Goal: Transaction & Acquisition: Purchase product/service

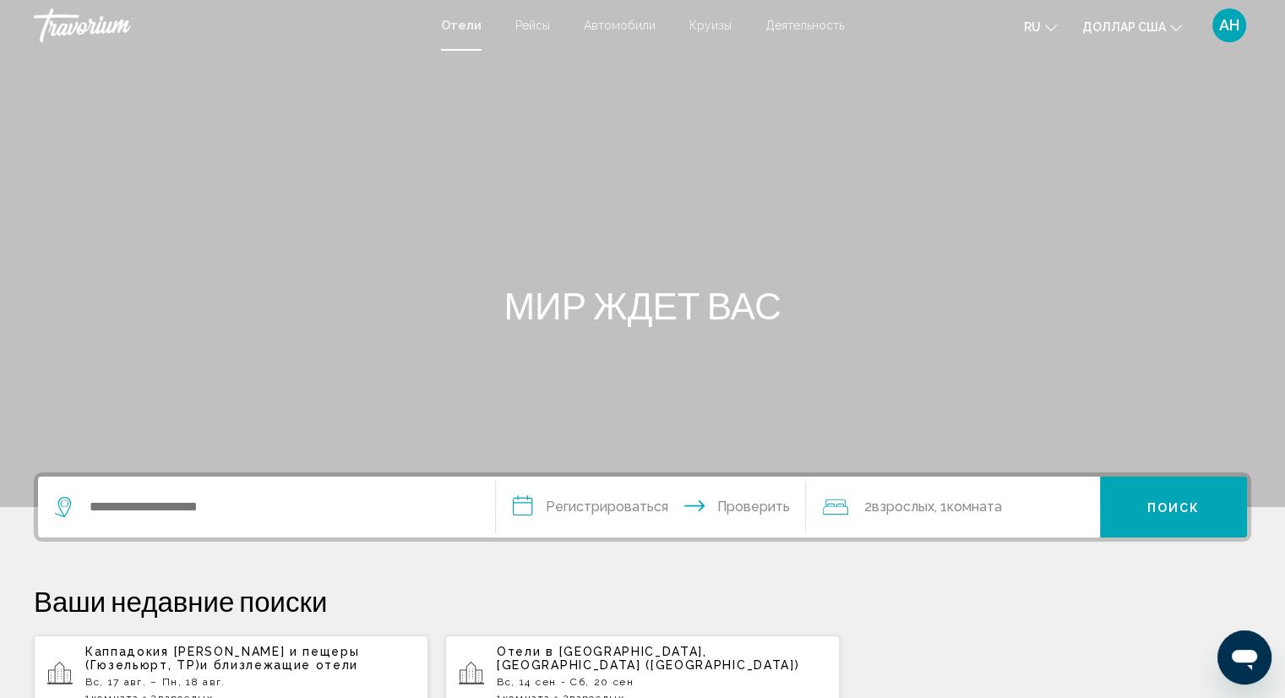
click at [787, 26] on font "Деятельность" at bounding box center [804, 26] width 79 height 14
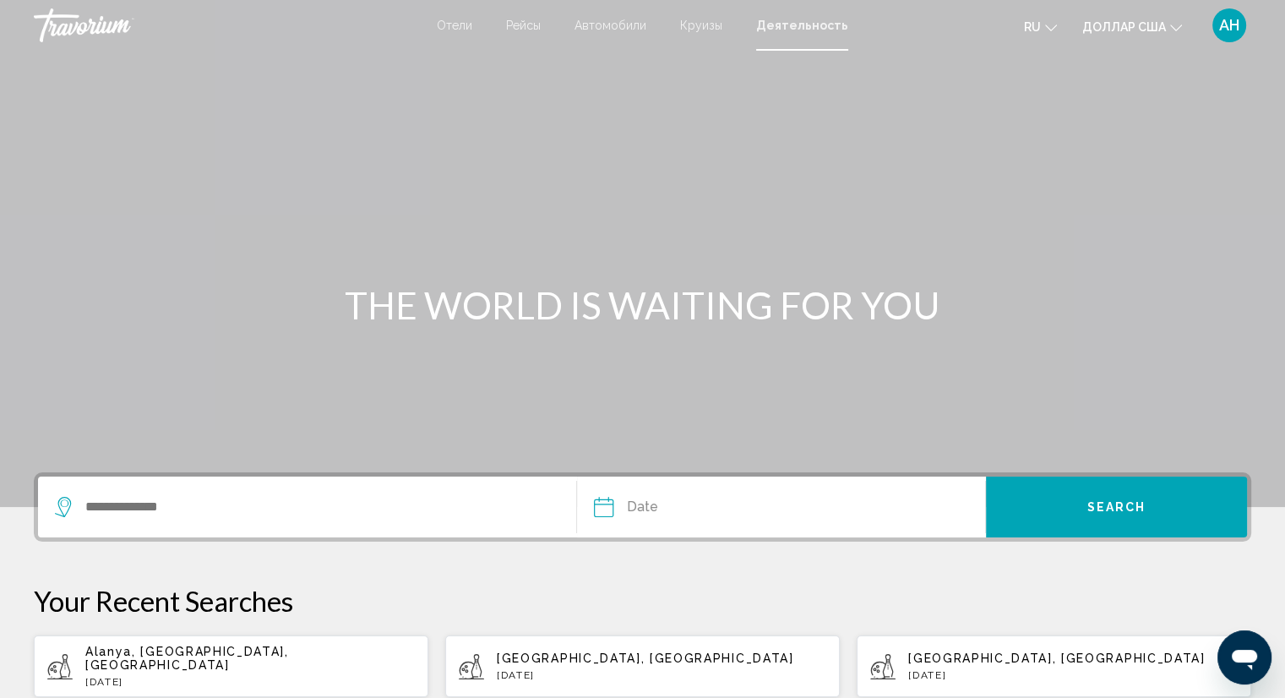
click at [212, 676] on p "[DATE]" at bounding box center [250, 682] width 330 height 12
type input "**********"
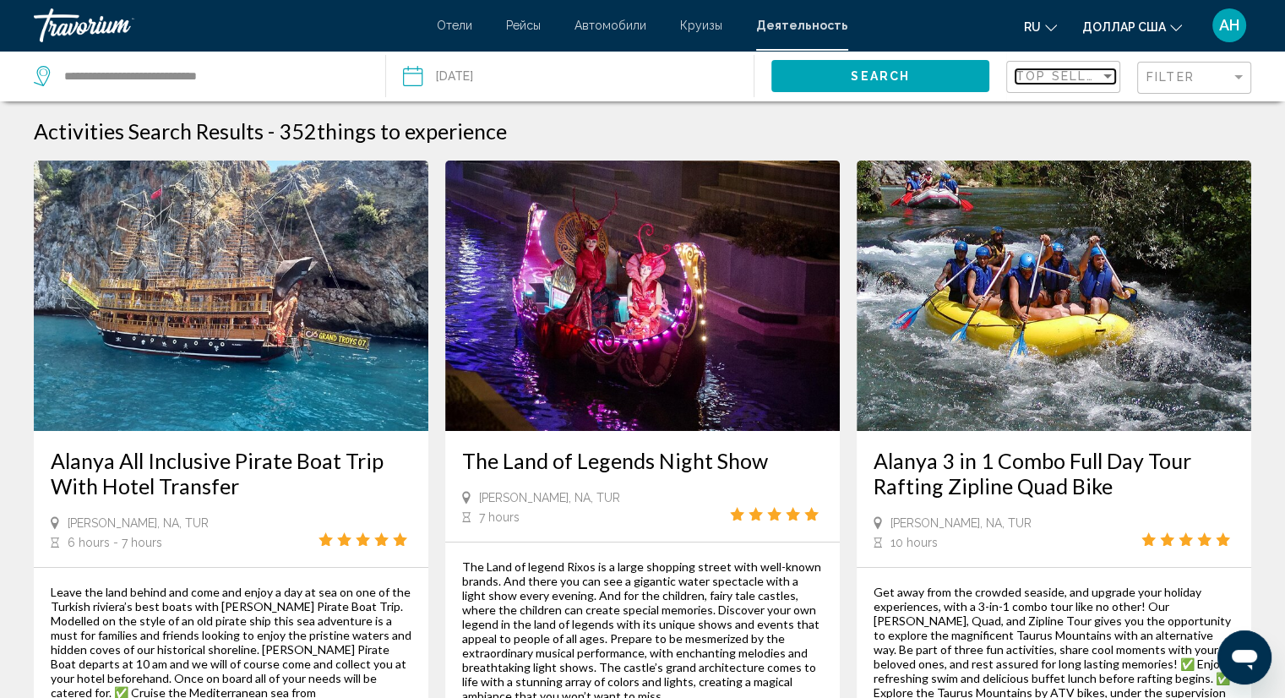
click at [1081, 69] on span "Top Sellers" at bounding box center [1065, 76] width 98 height 14
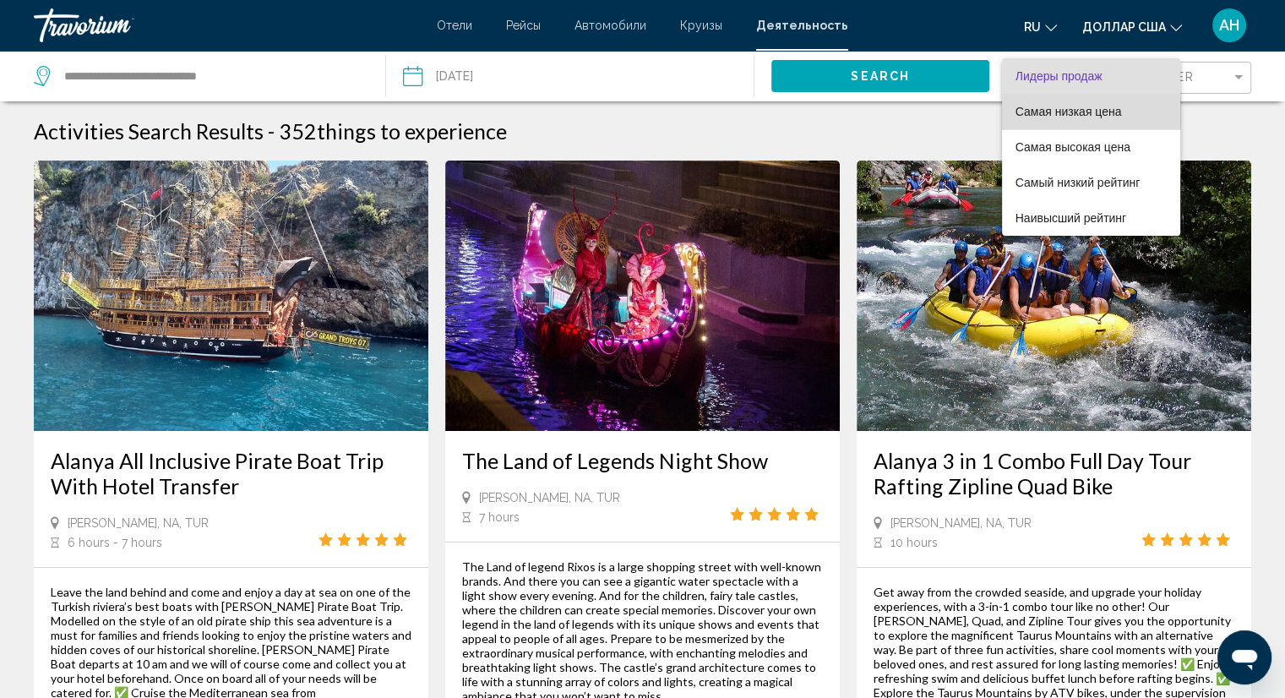
click at [1065, 112] on font "Самая низкая цена" at bounding box center [1069, 112] width 106 height 14
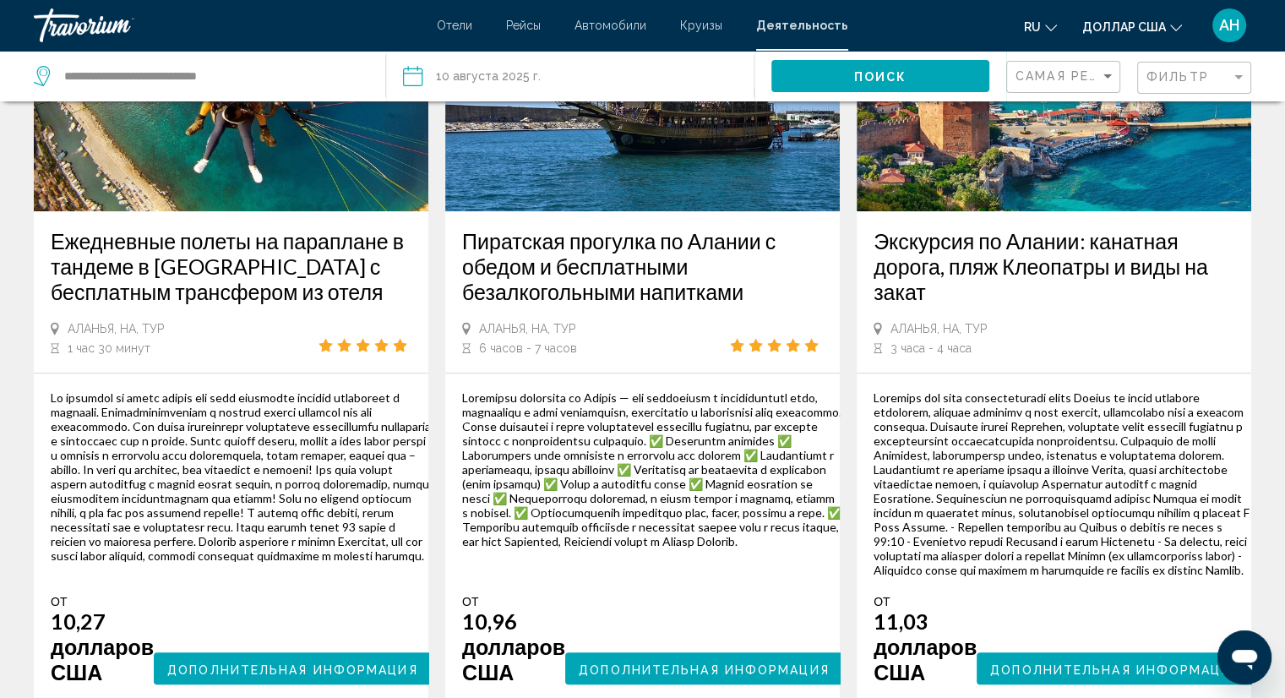
scroll to position [1098, 0]
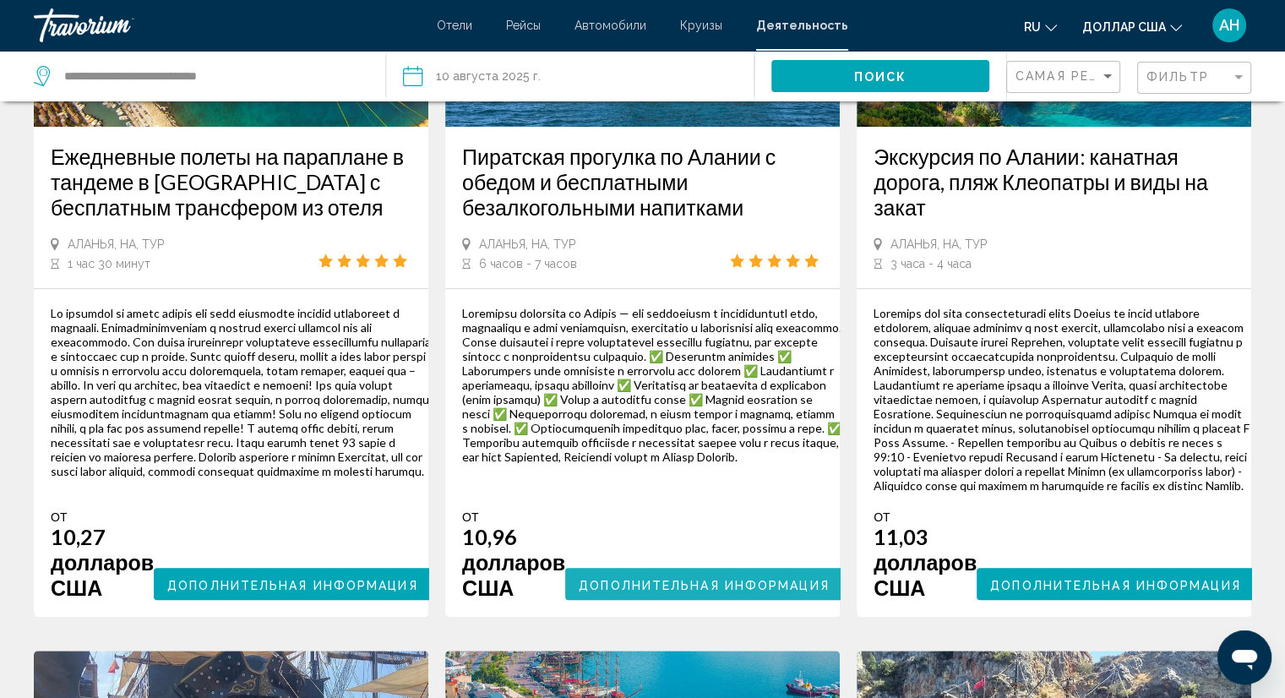
click at [700, 591] on font "Дополнительная информация" at bounding box center [704, 585] width 251 height 14
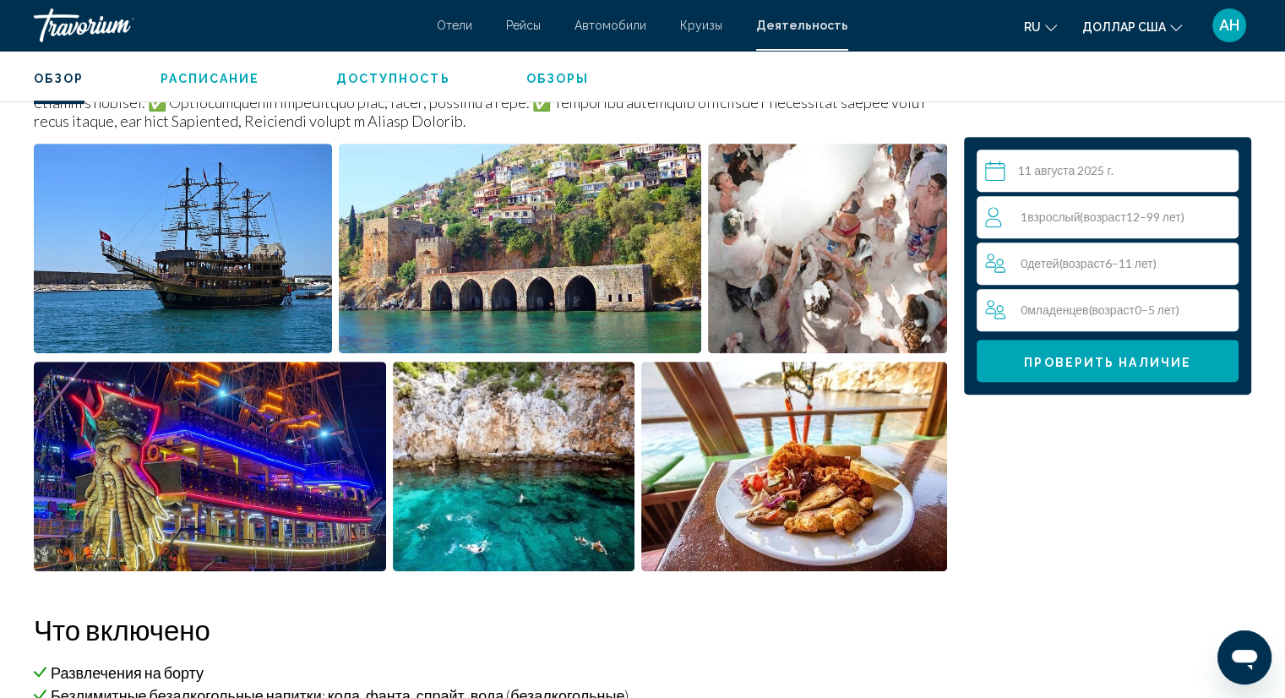
scroll to position [676, 0]
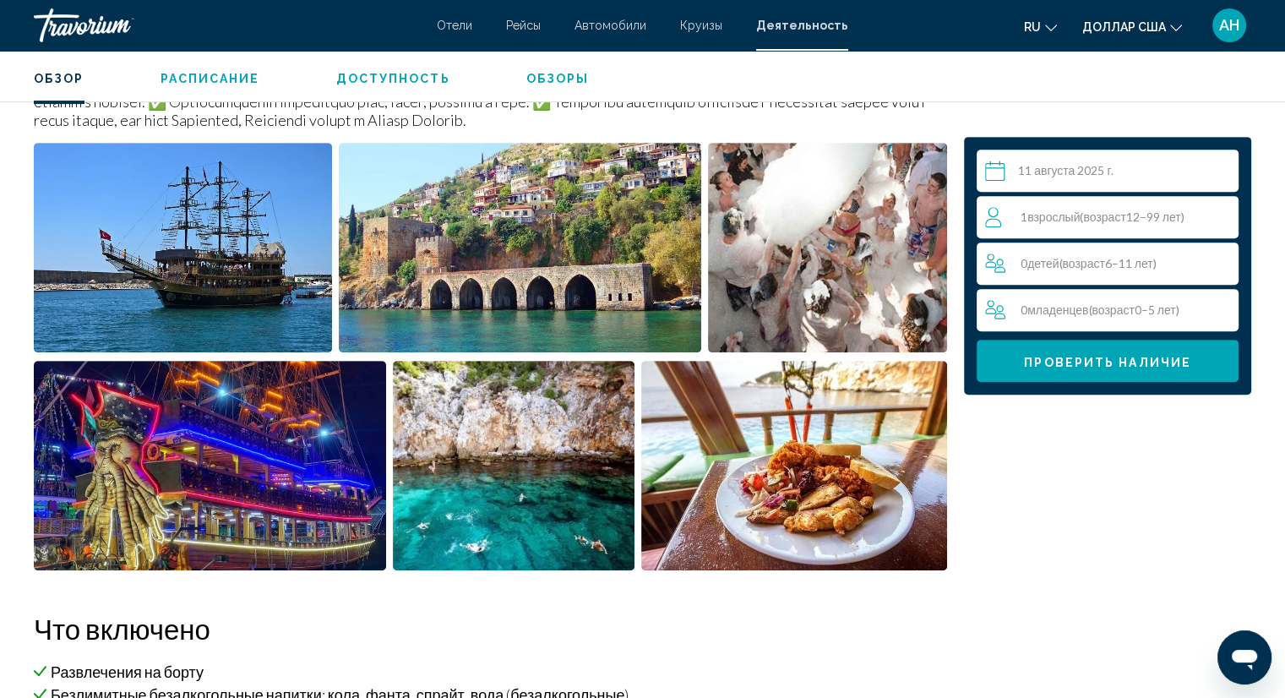
click at [1110, 220] on font "возраст" at bounding box center [1104, 217] width 42 height 14
click at [1217, 217] on icon "Increment adults" at bounding box center [1221, 216] width 15 height 20
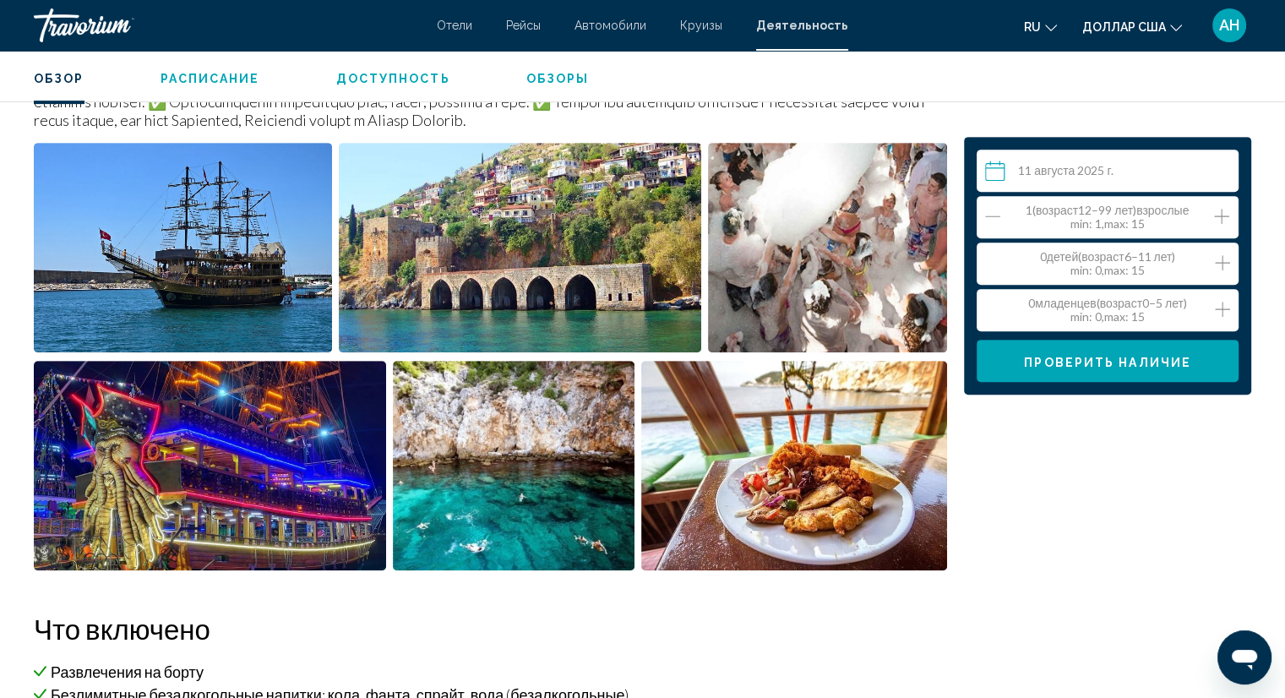
click at [1217, 217] on icon "Increment adults" at bounding box center [1221, 216] width 15 height 20
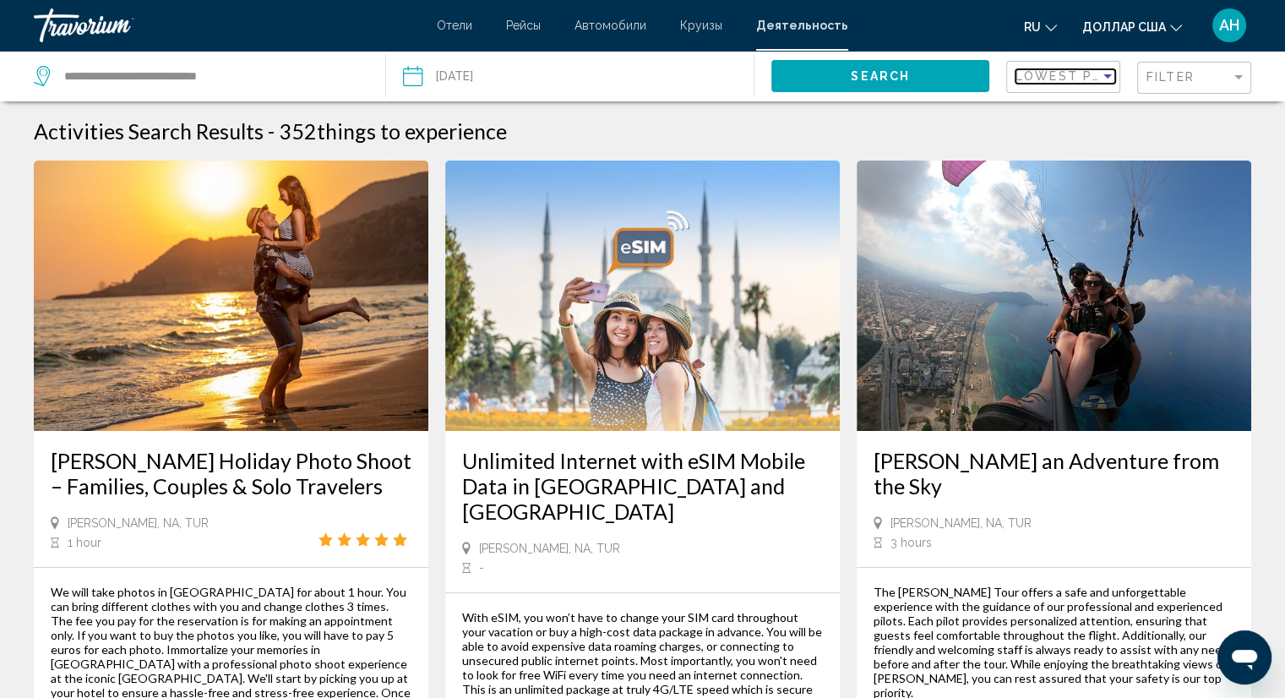
click at [1105, 83] on mat-select "Lowest Price" at bounding box center [1066, 77] width 100 height 14
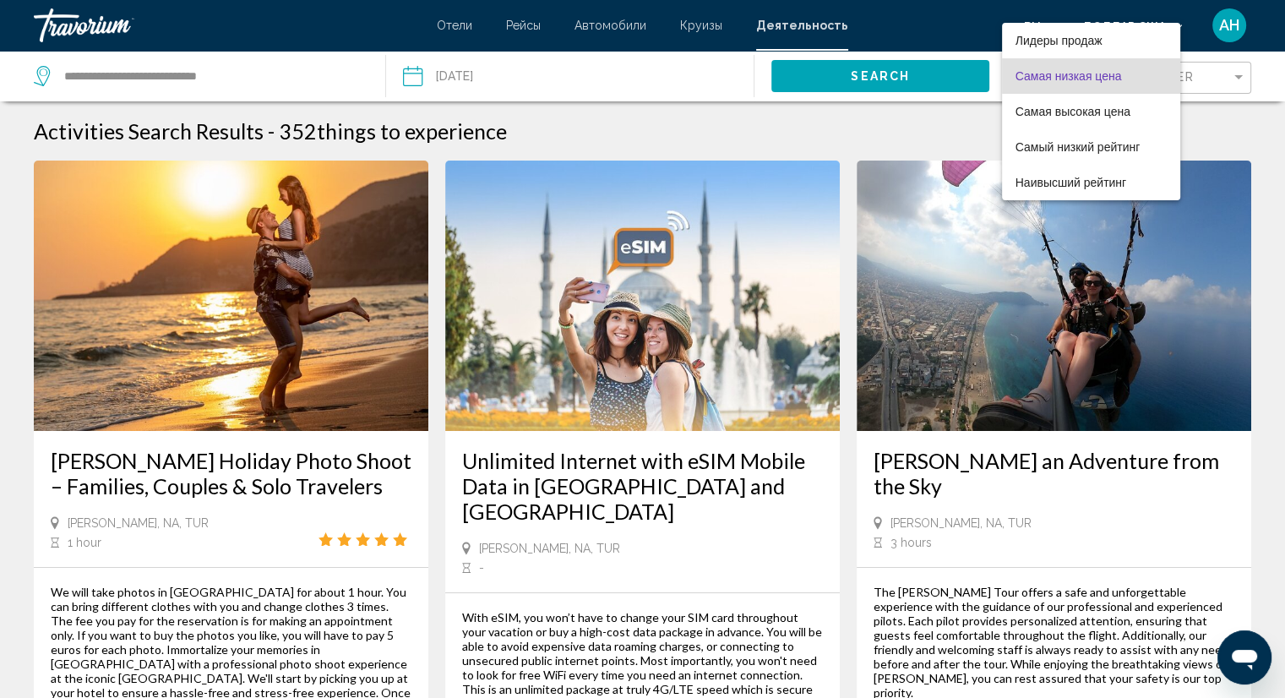
click at [1108, 78] on font "Самая низкая цена" at bounding box center [1069, 76] width 106 height 14
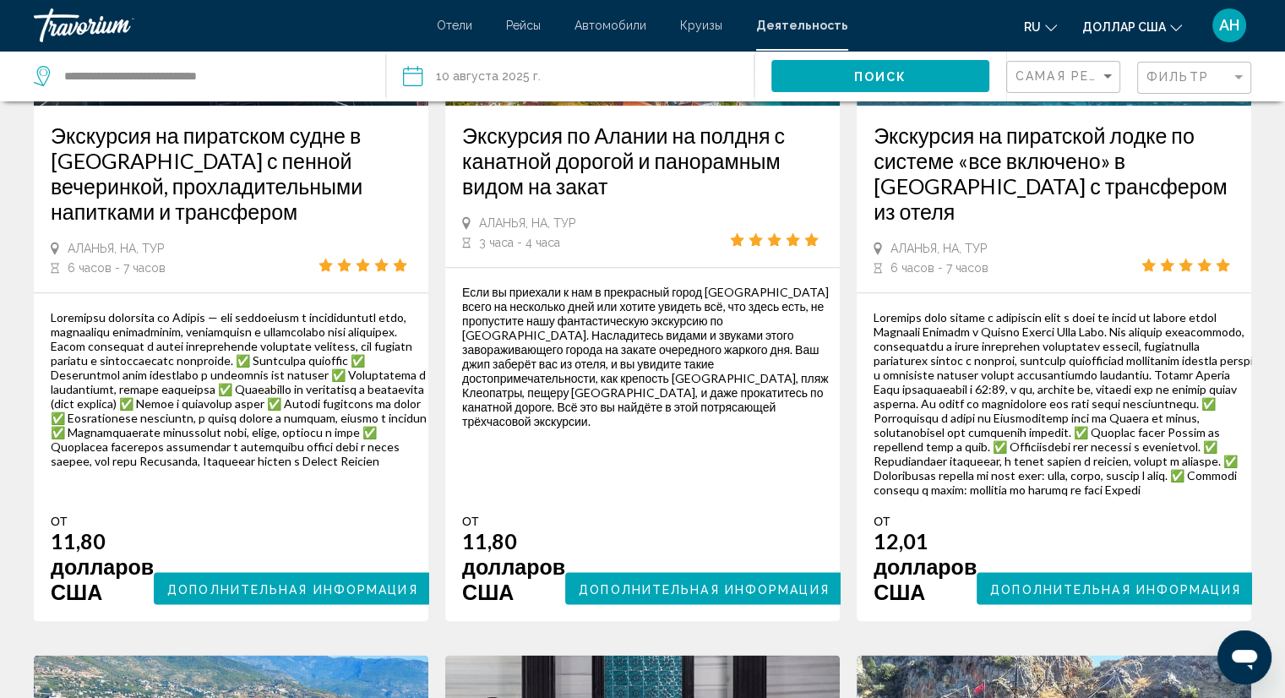
scroll to position [1943, 0]
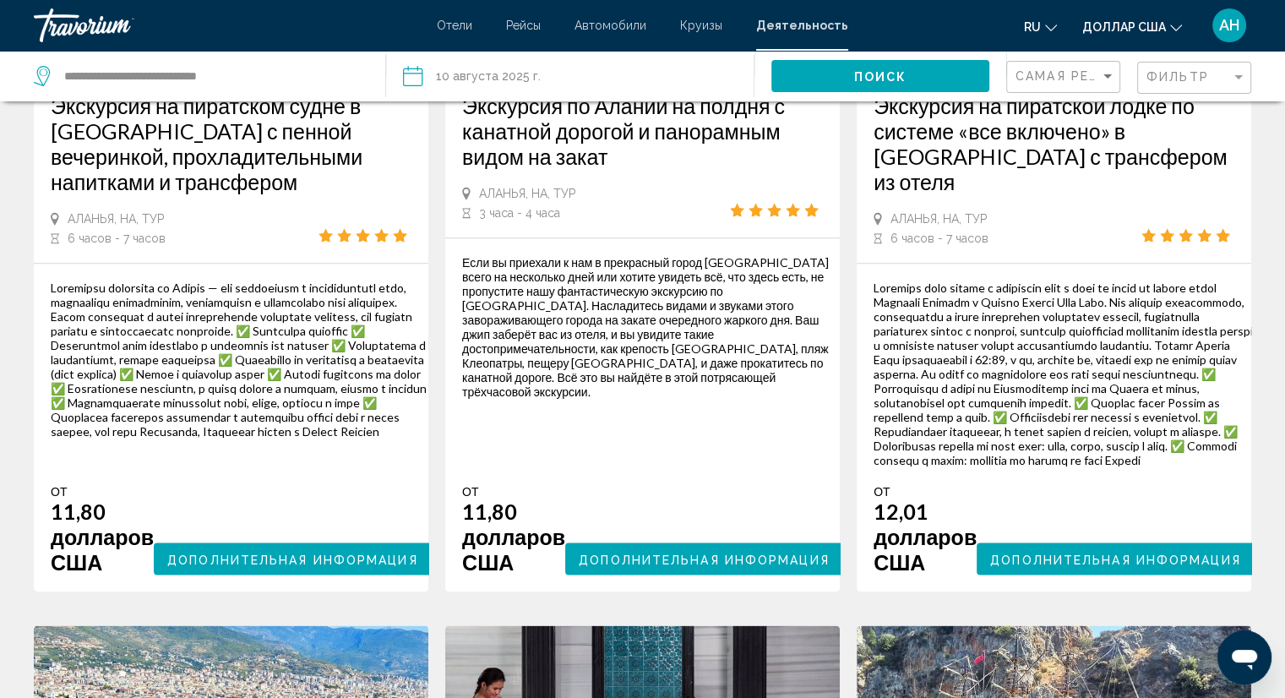
click at [281, 564] on font "Дополнительная информация" at bounding box center [292, 560] width 251 height 14
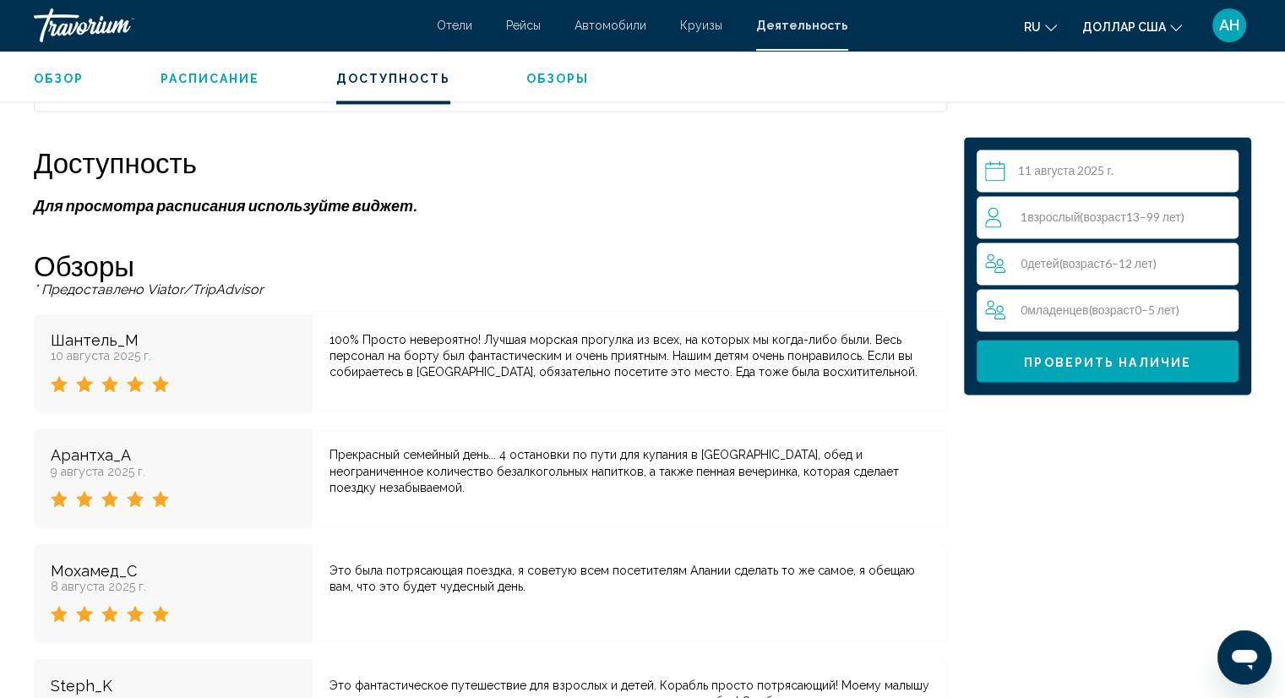
scroll to position [2704, 0]
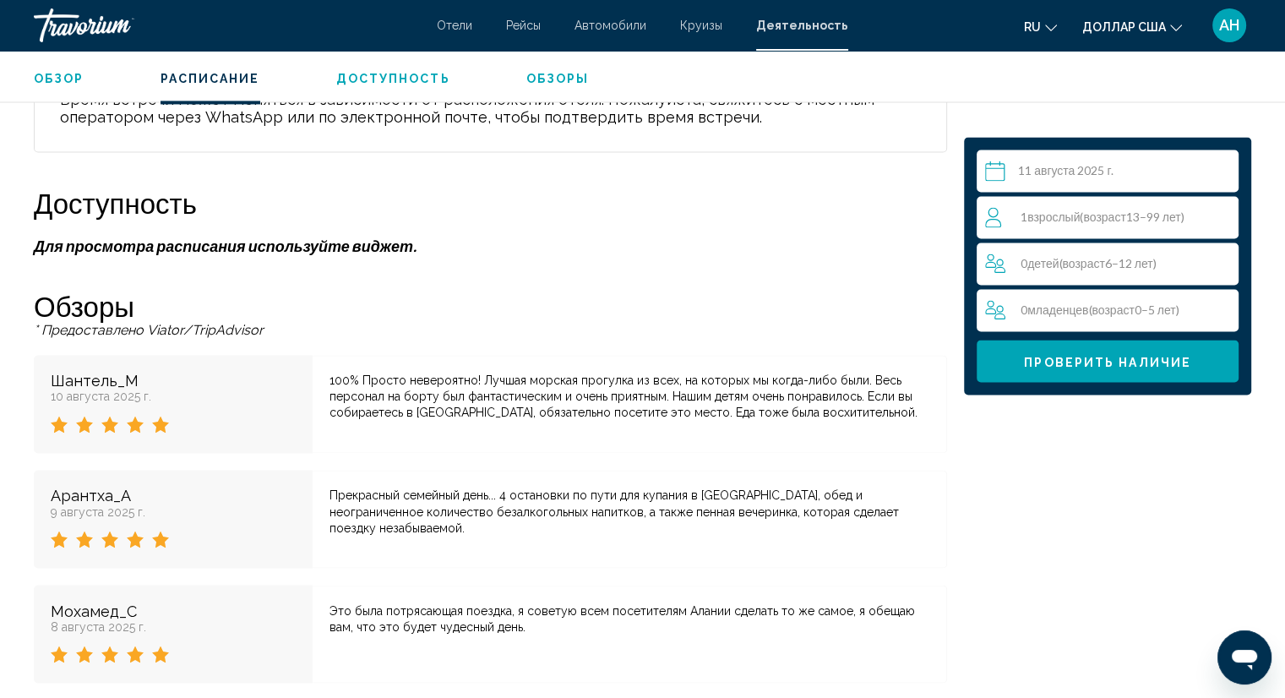
click at [1106, 214] on font "возраст" at bounding box center [1104, 217] width 42 height 14
click at [1222, 215] on icon "Increment adults" at bounding box center [1221, 216] width 15 height 15
click at [1223, 215] on icon "Increment adults" at bounding box center [1221, 216] width 15 height 20
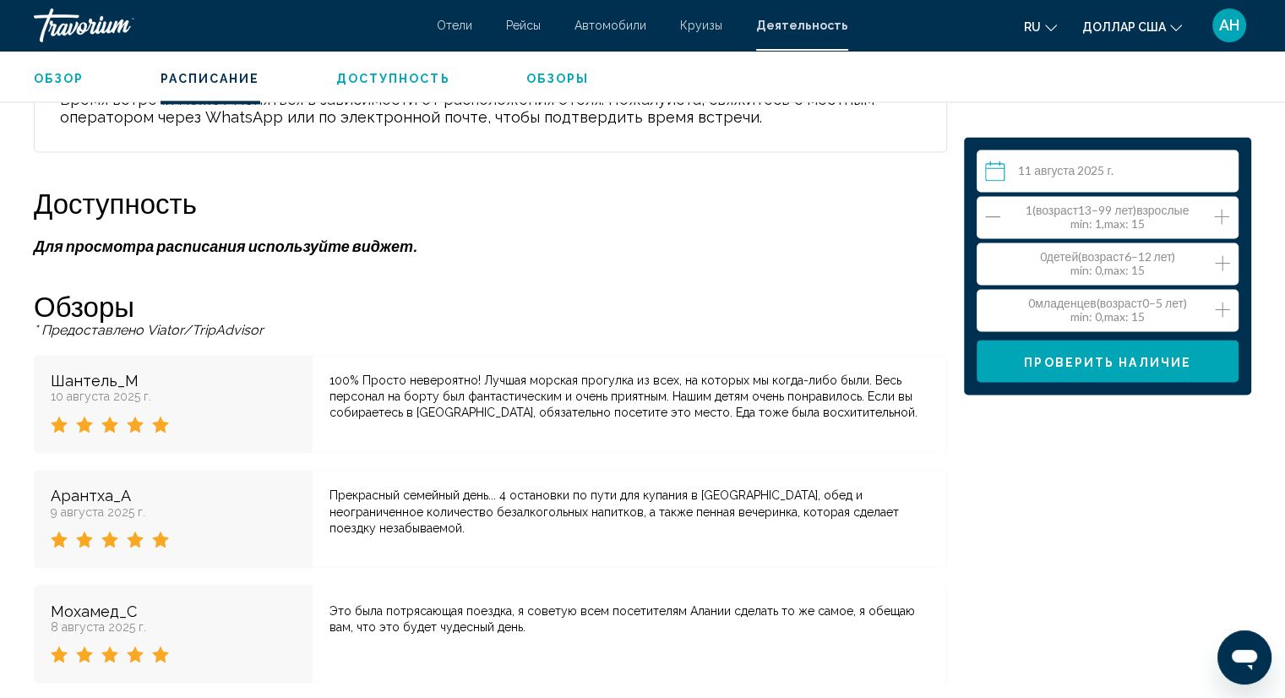
drag, startPoint x: 1223, startPoint y: 215, endPoint x: 1224, endPoint y: 231, distance: 16.1
click at [1223, 215] on icon "Increment adults" at bounding box center [1221, 216] width 15 height 20
click at [1215, 268] on icon "Increment children" at bounding box center [1222, 263] width 15 height 20
click at [1215, 264] on icon "Increment children" at bounding box center [1222, 263] width 15 height 20
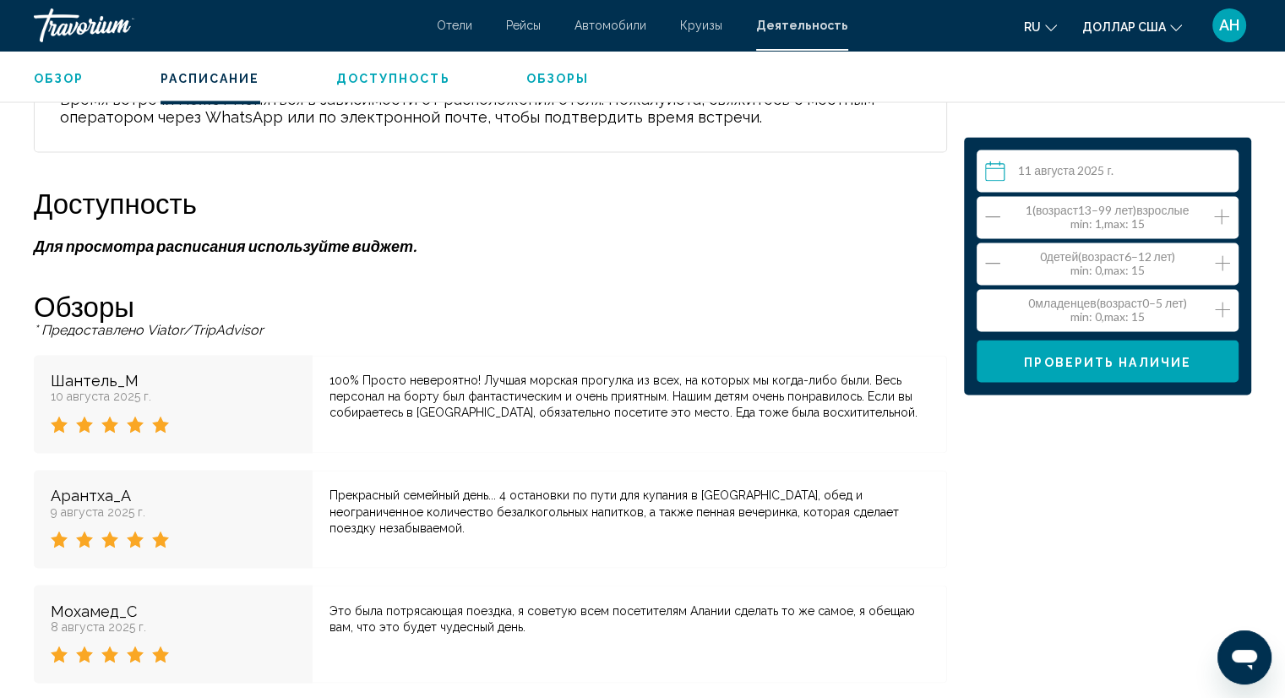
click at [1215, 264] on icon "Increment children" at bounding box center [1222, 263] width 15 height 20
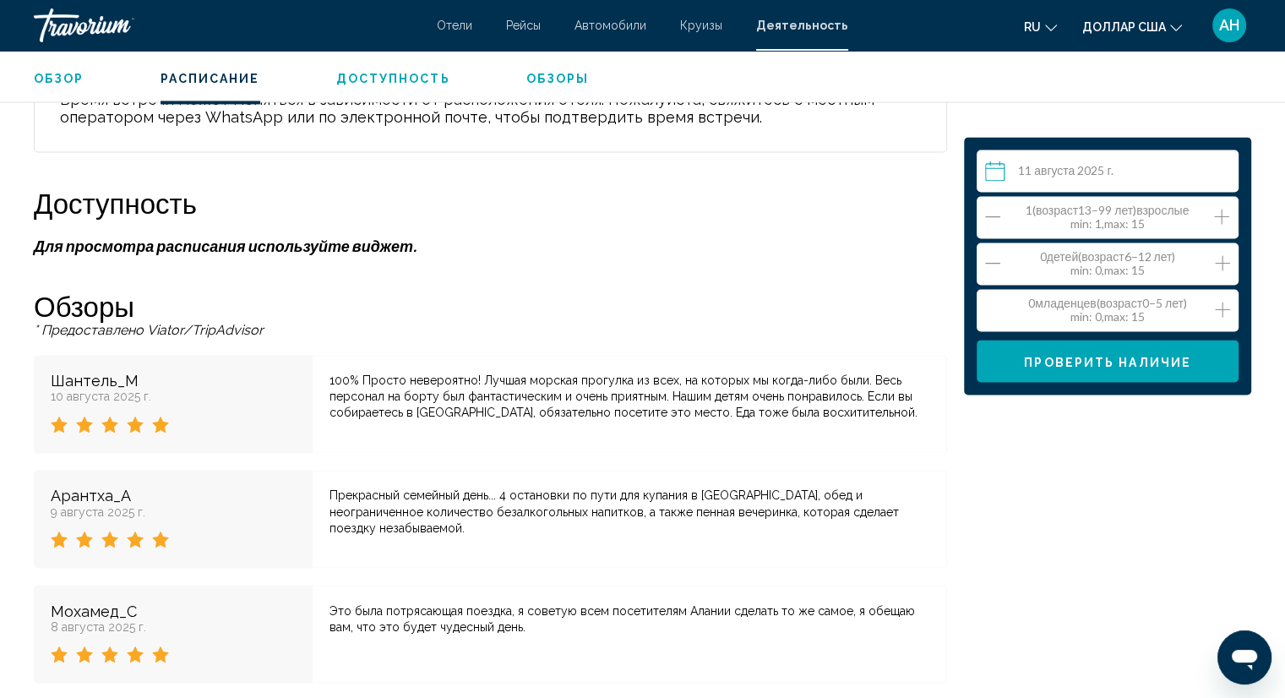
click at [1217, 211] on icon "Increment adults" at bounding box center [1221, 216] width 15 height 20
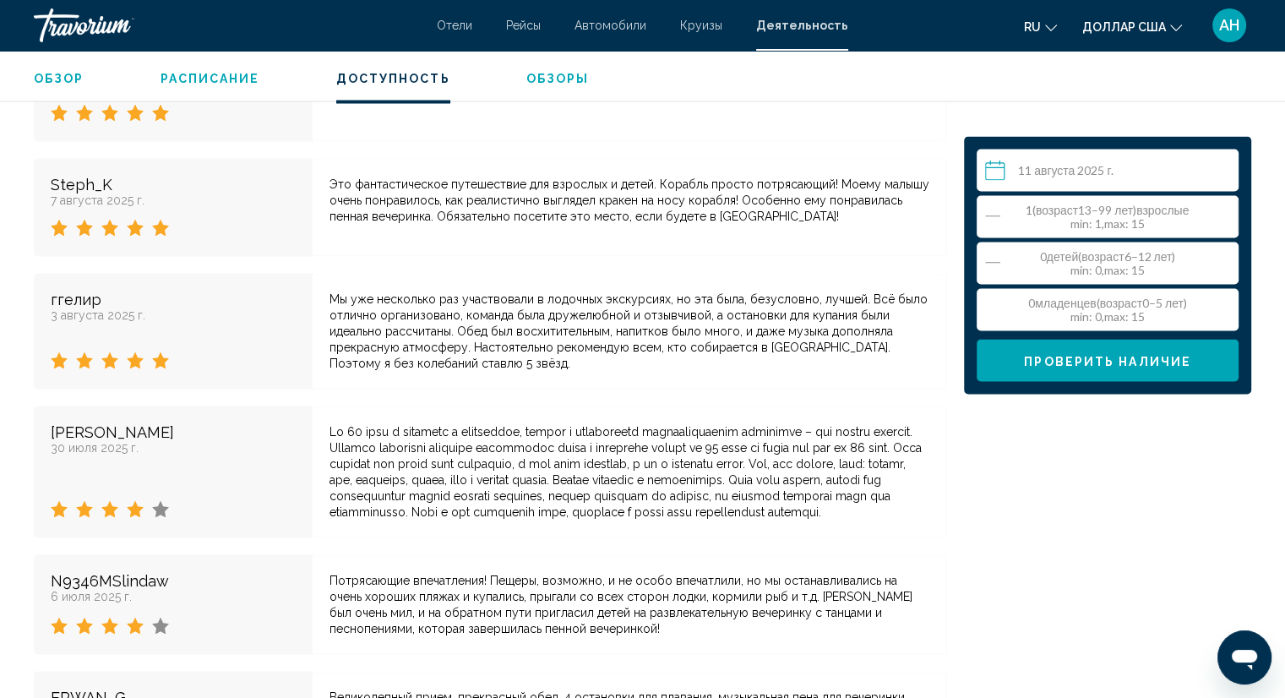
scroll to position [3705, 0]
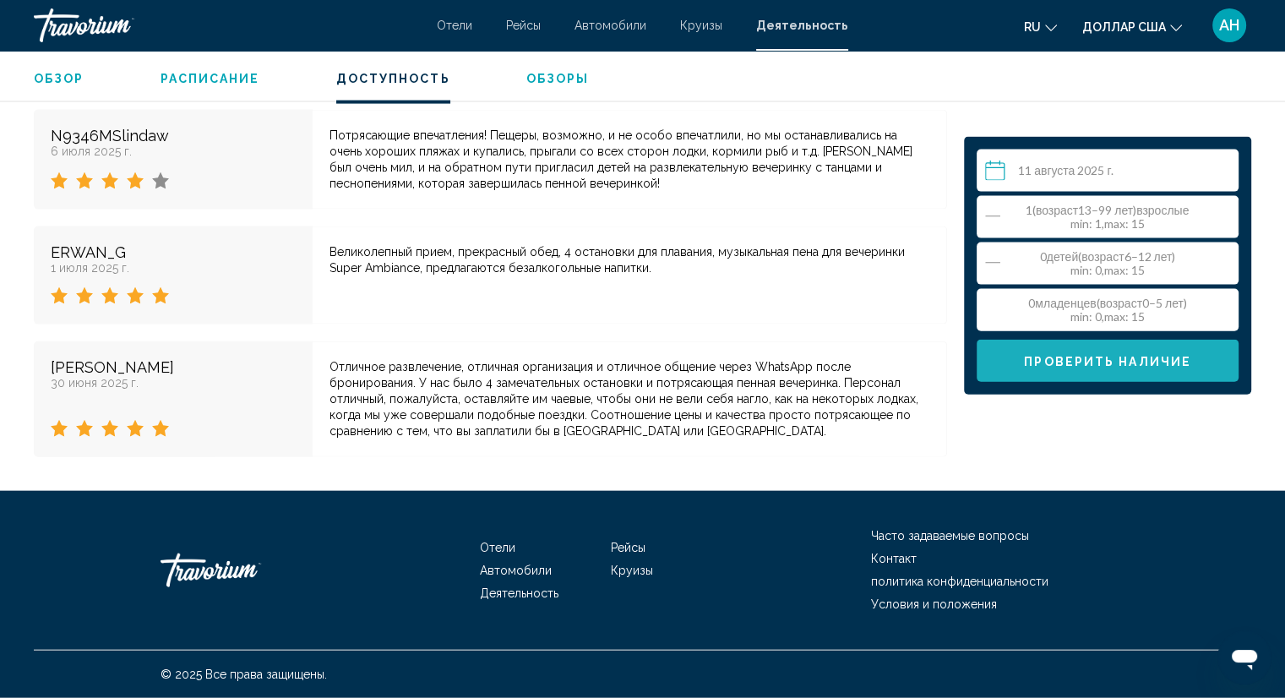
click at [1152, 366] on font "Проверить наличие" at bounding box center [1107, 362] width 167 height 14
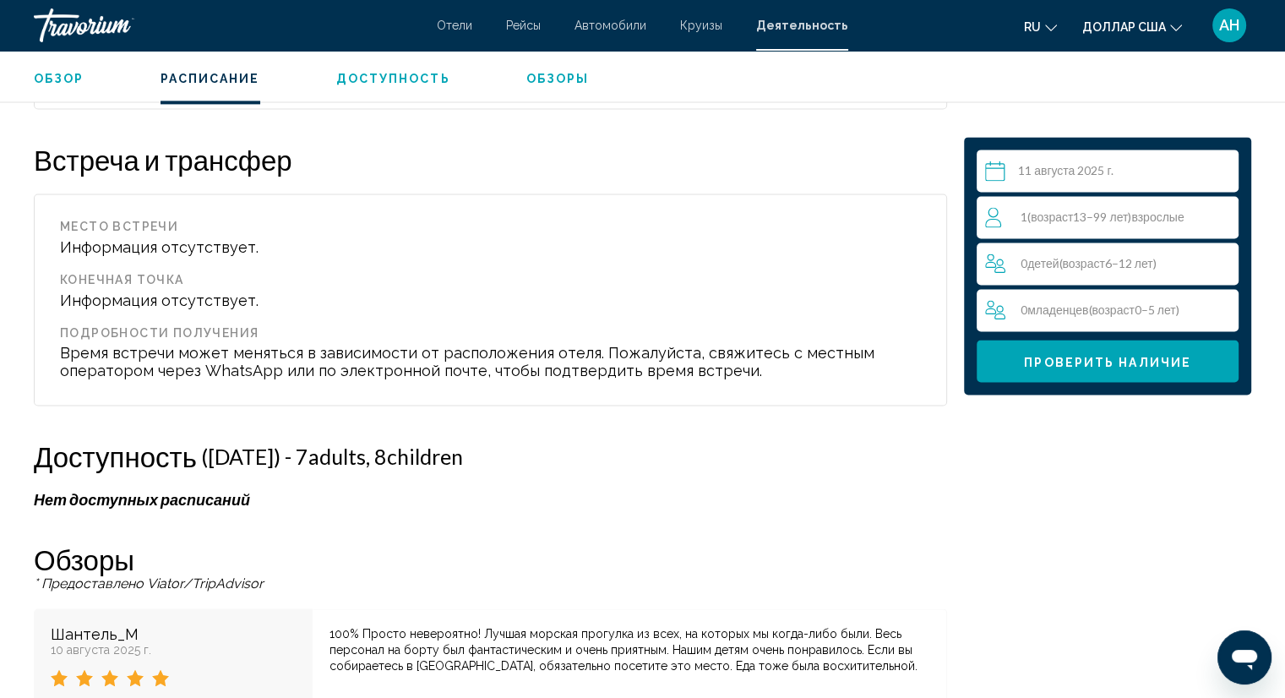
scroll to position [2619, 0]
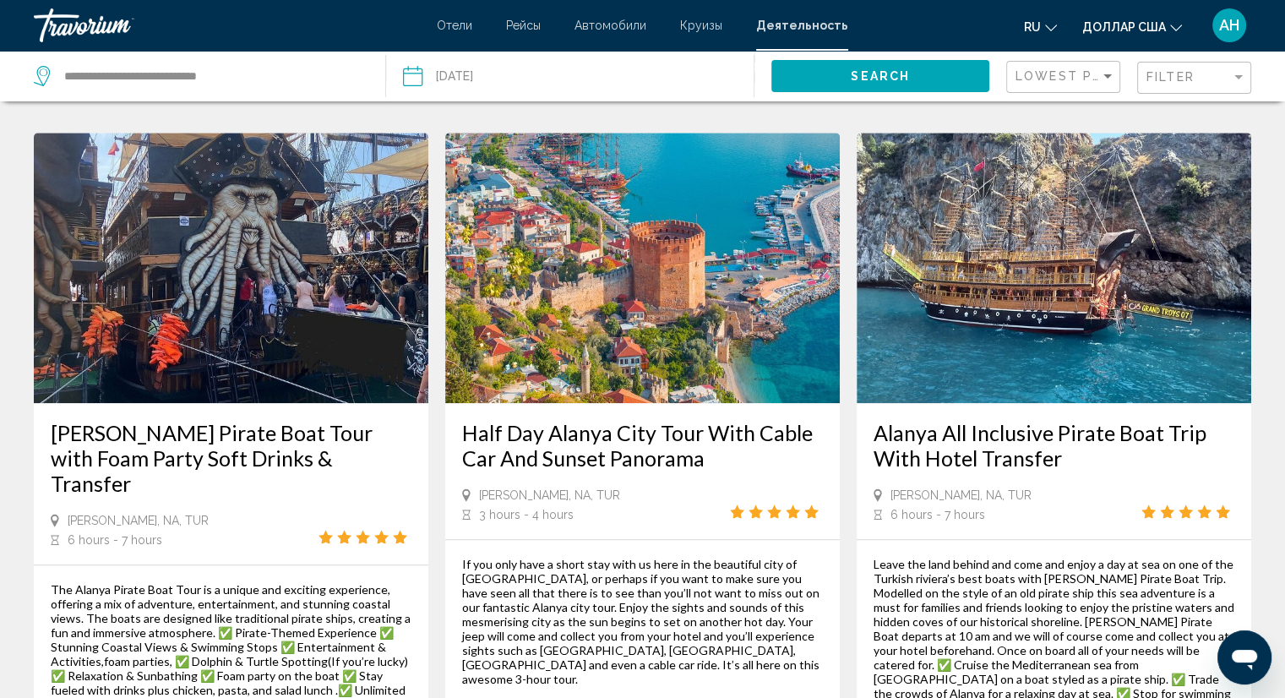
scroll to position [1605, 0]
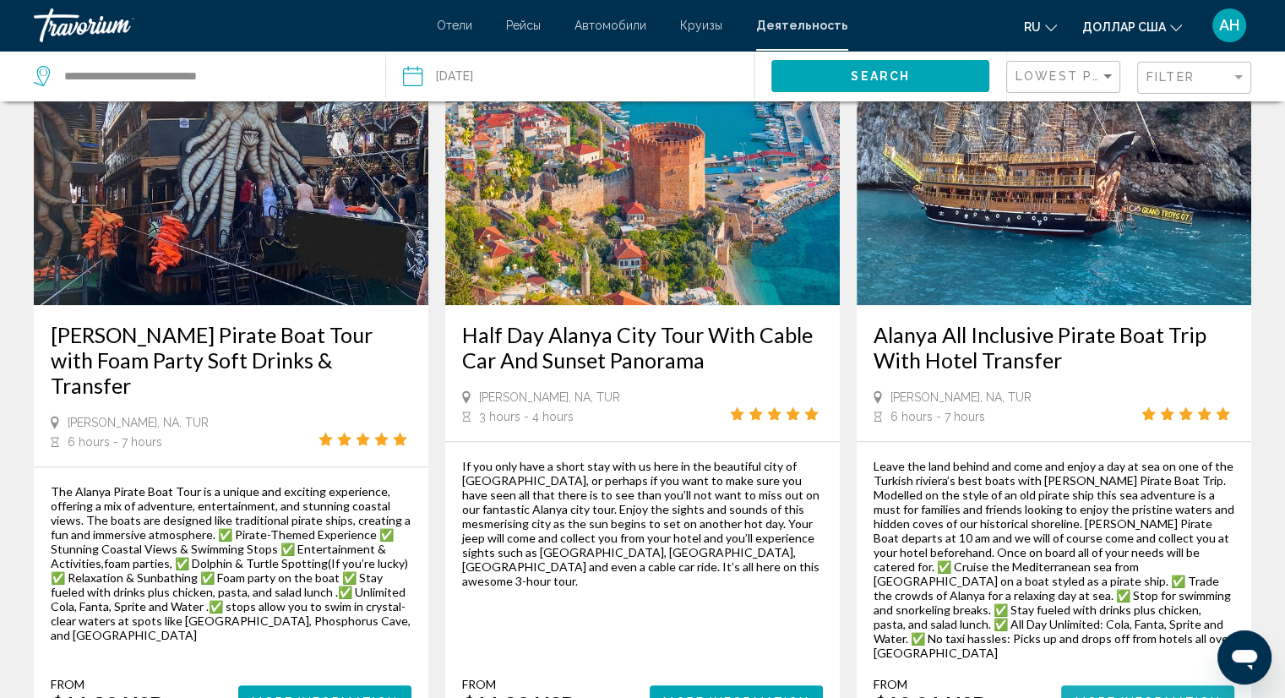
click at [1159, 694] on span "More Information" at bounding box center [1148, 701] width 146 height 14
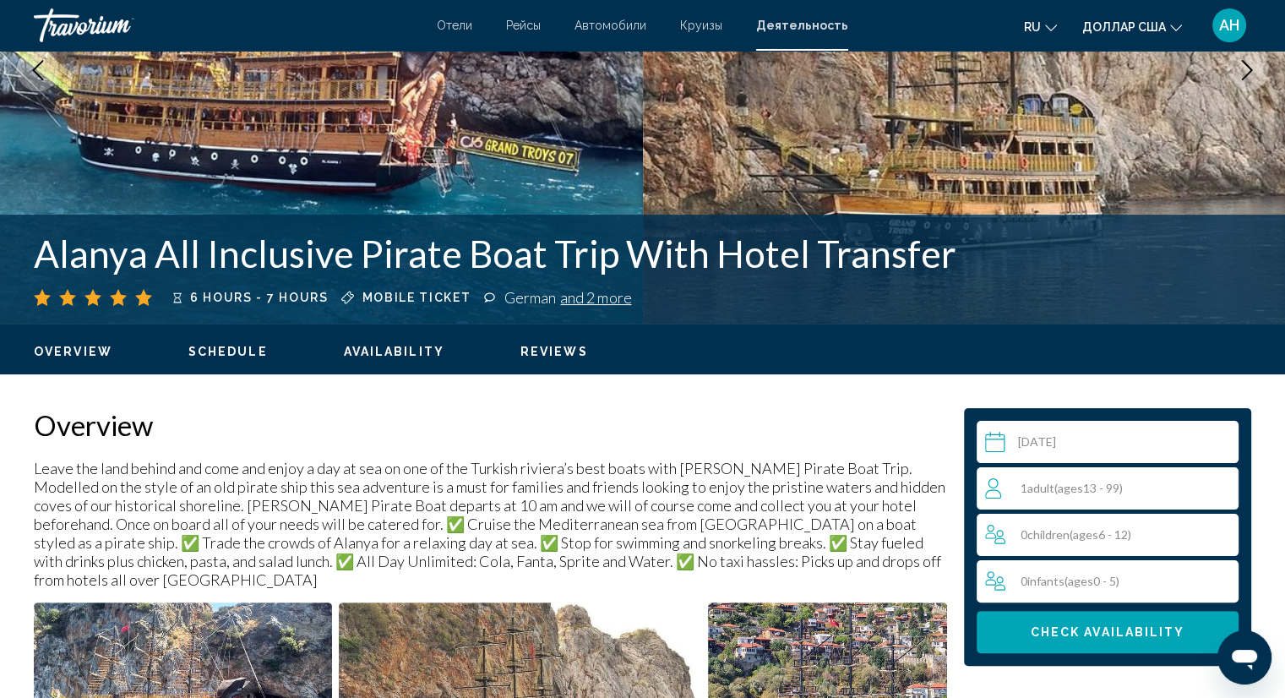
scroll to position [253, 0]
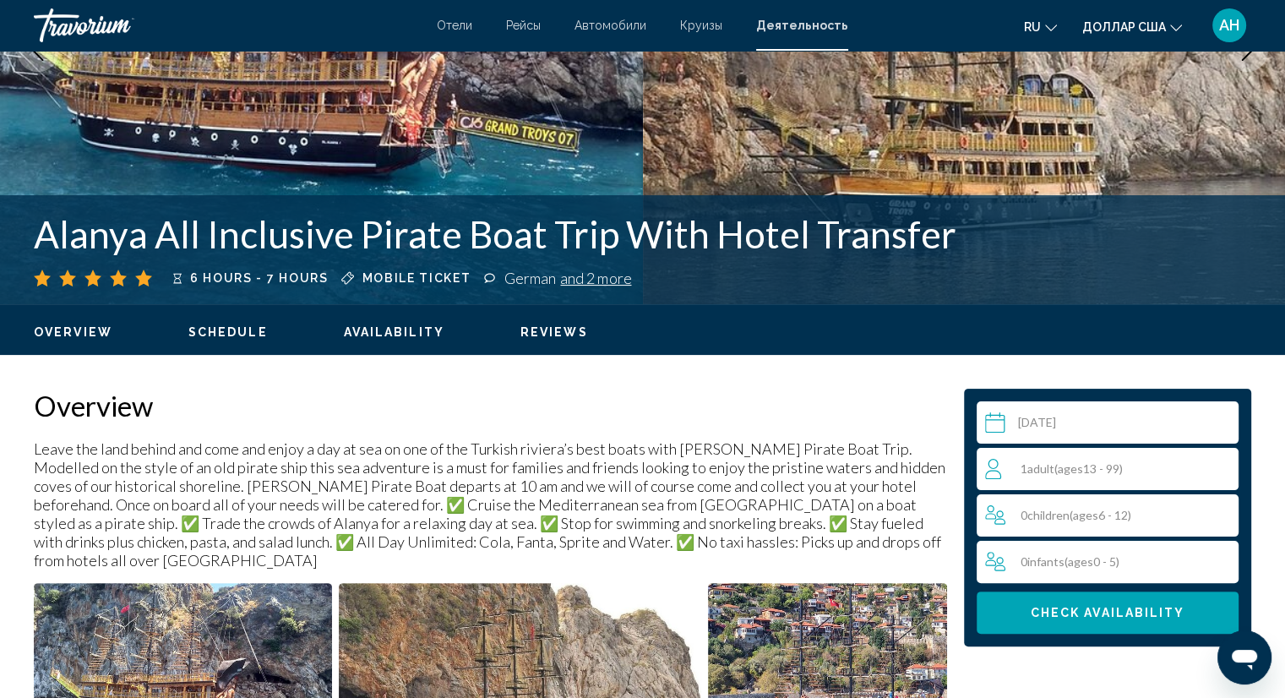
click at [1153, 476] on div "1 Adult Adults ( ages [DEMOGRAPHIC_DATA])" at bounding box center [1111, 469] width 253 height 20
click at [1222, 466] on icon "Increment adults" at bounding box center [1221, 467] width 15 height 15
click at [1220, 471] on icon "Increment adults" at bounding box center [1221, 468] width 15 height 20
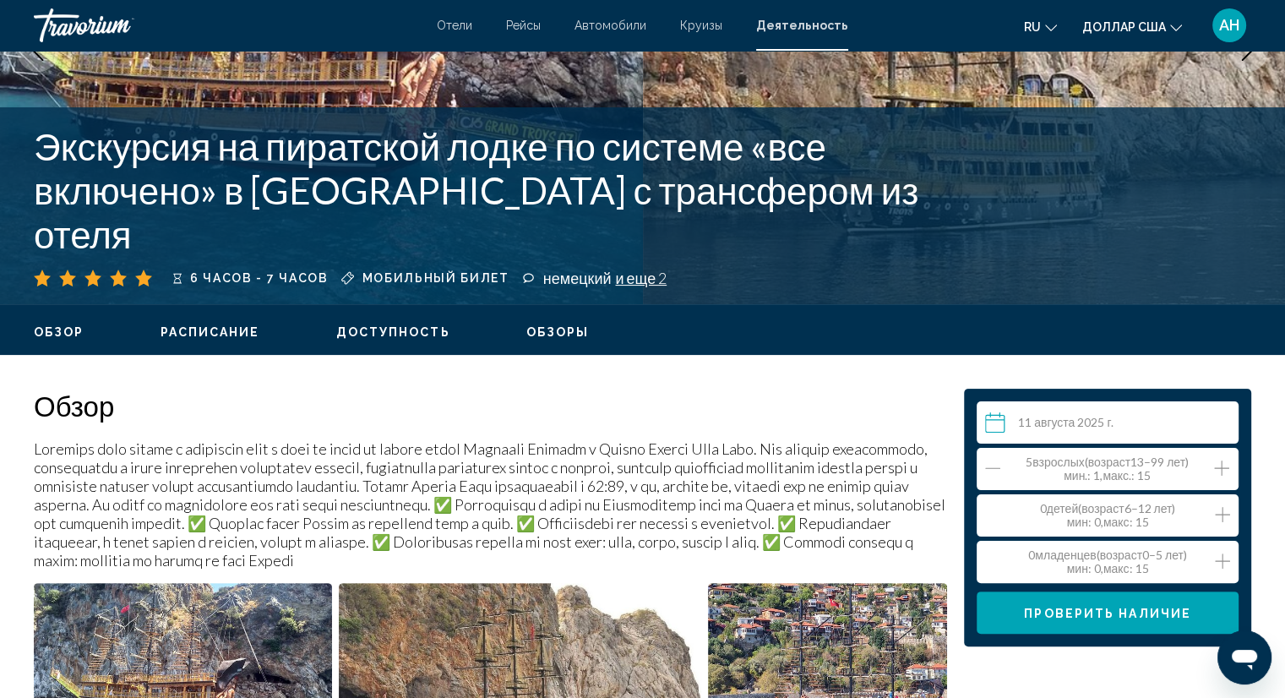
click at [1223, 515] on icon "Увеличить количество детей" at bounding box center [1222, 514] width 15 height 20
click at [1223, 512] on icon "Увеличить количество детей" at bounding box center [1222, 514] width 15 height 20
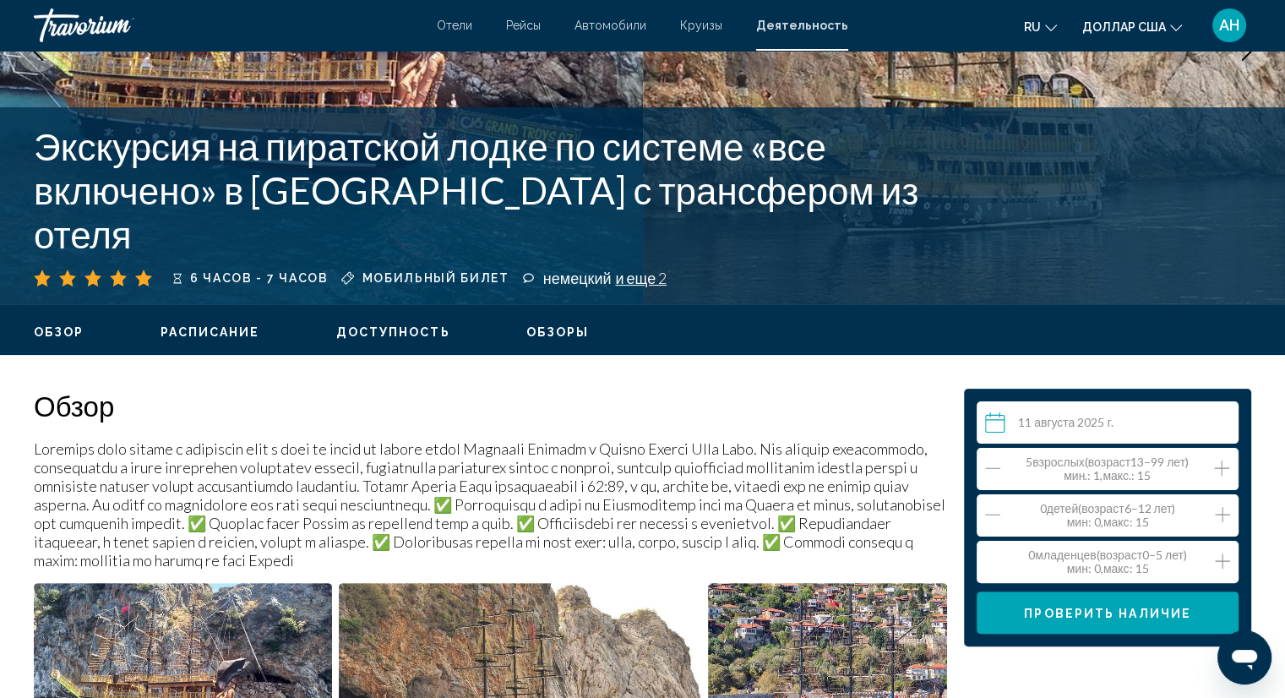
click at [1223, 512] on icon "Увеличить количество детей" at bounding box center [1222, 514] width 15 height 20
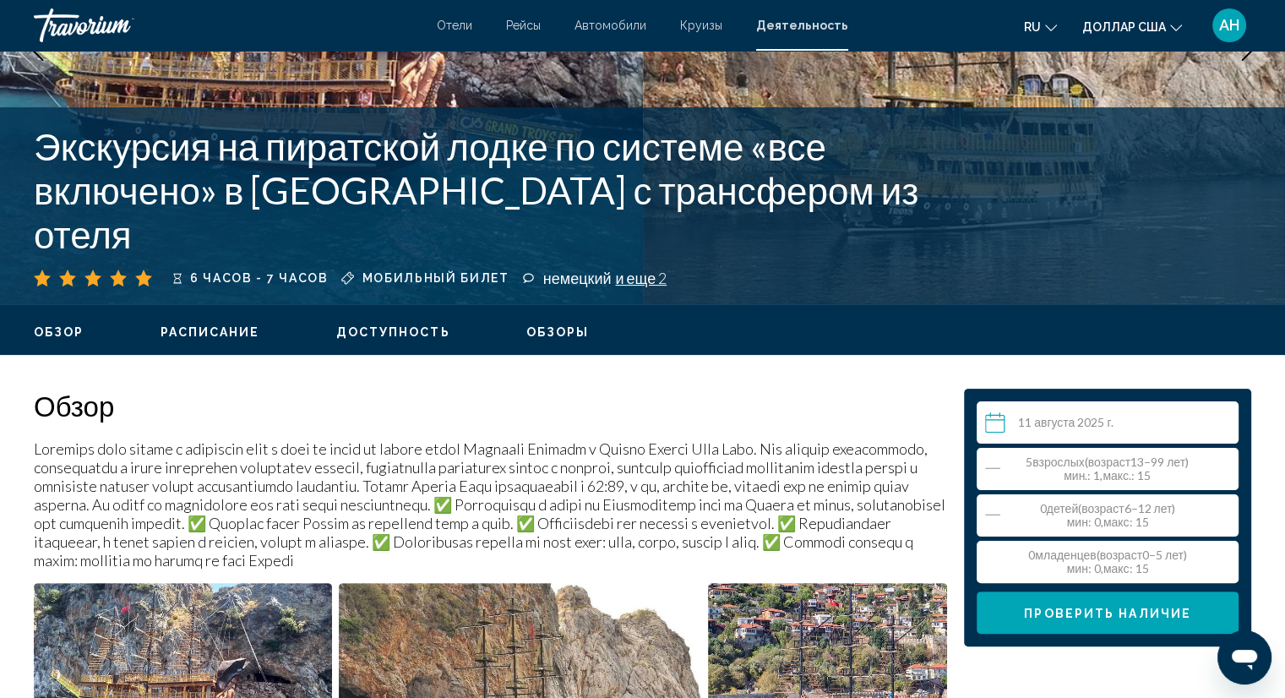
click at [1182, 520] on div "0 детей ( возраст 6–12 лет) Ребенок мин : 0, макс : 15" at bounding box center [1111, 515] width 253 height 27
click at [997, 513] on icon "Уменьшить количество детей" at bounding box center [992, 514] width 15 height 20
click at [1223, 512] on icon "Увеличить количество детей" at bounding box center [1222, 514] width 15 height 20
click at [1212, 466] on div "5 взрослых ( возраст 13–99 лет) Взрослый мин .: 1, макс .: 15" at bounding box center [1111, 468] width 253 height 27
click at [989, 462] on icon "Уменьшение количества взрослых" at bounding box center [992, 468] width 15 height 20
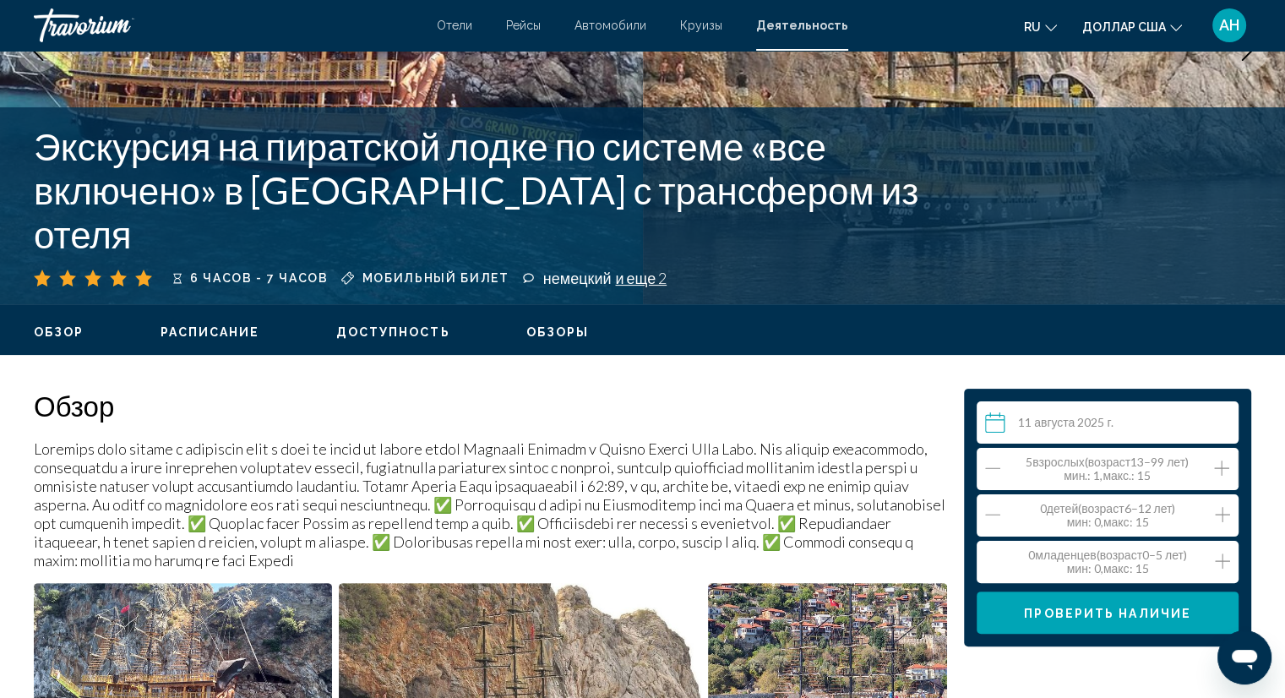
click at [1220, 467] on icon "Увеличение взрослых" at bounding box center [1221, 467] width 15 height 15
click at [994, 467] on icon "Уменьшение количества взрослых" at bounding box center [992, 467] width 15 height 1
click at [1225, 515] on icon "Увеличить количество детей" at bounding box center [1222, 514] width 15 height 20
click at [989, 463] on icon "Уменьшение количества взрослых" at bounding box center [992, 468] width 15 height 20
click at [989, 464] on icon "Уменьшение количества взрослых" at bounding box center [992, 468] width 15 height 20
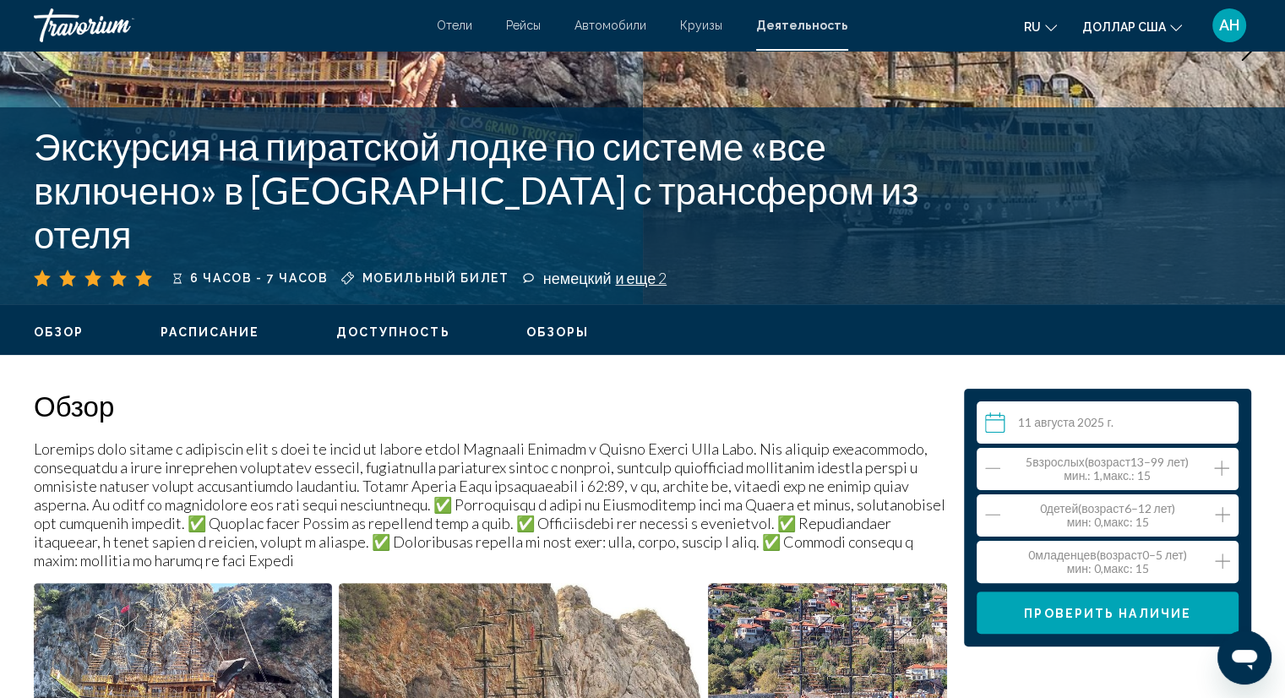
click at [989, 464] on icon "Уменьшение количества взрослых" at bounding box center [992, 468] width 15 height 20
click at [1017, 471] on div "5 взрослых ( возраст 13–99 лет) Взрослый мин .: 1, макс .: 15" at bounding box center [1107, 469] width 214 height 41
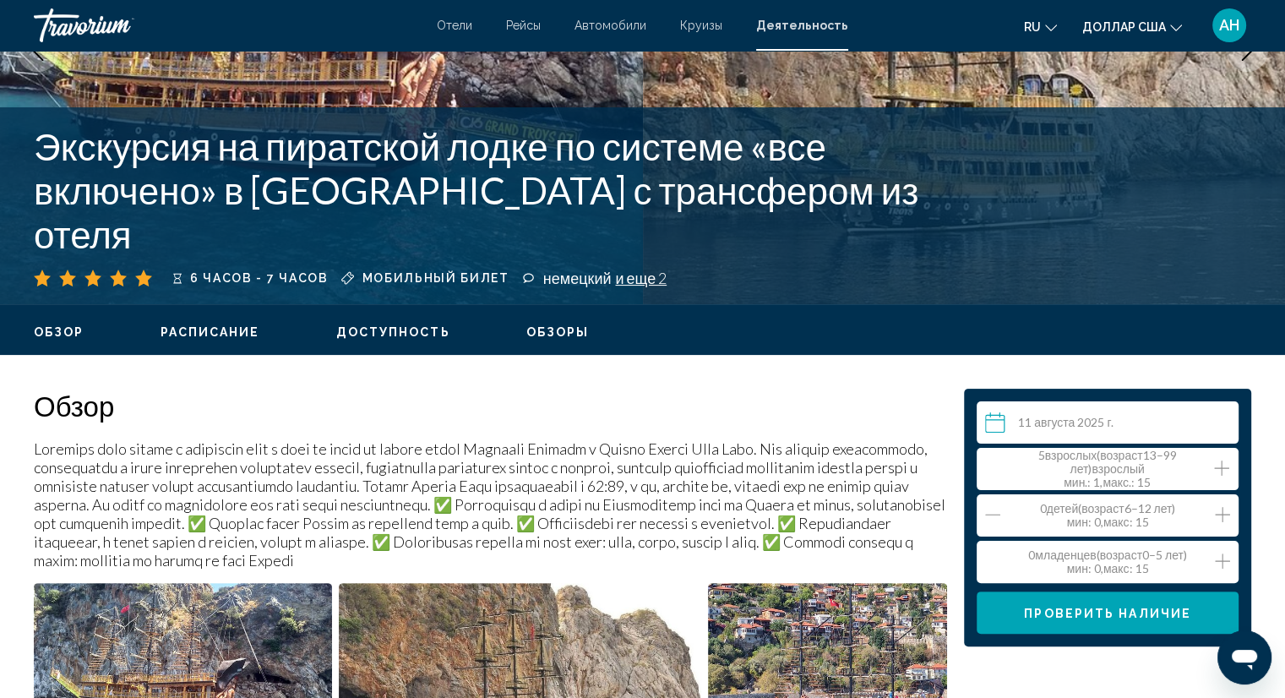
click at [1017, 471] on div "5 взрослых ( возраст 13–99 лет) Взрослый мин .: 1, макс .: 15" at bounding box center [1107, 469] width 214 height 41
click at [1223, 467] on icon "Увеличение взрослых" at bounding box center [1221, 467] width 15 height 15
click at [1219, 469] on icon "Увеличение взрослых" at bounding box center [1221, 468] width 15 height 20
click at [1217, 469] on icon "Увеличение взрослых" at bounding box center [1221, 468] width 15 height 20
click at [1183, 471] on div "5 взрослых ( возраст 13–99 лет) Взрослый мин .: 1, макс .: 15" at bounding box center [1111, 468] width 253 height 27
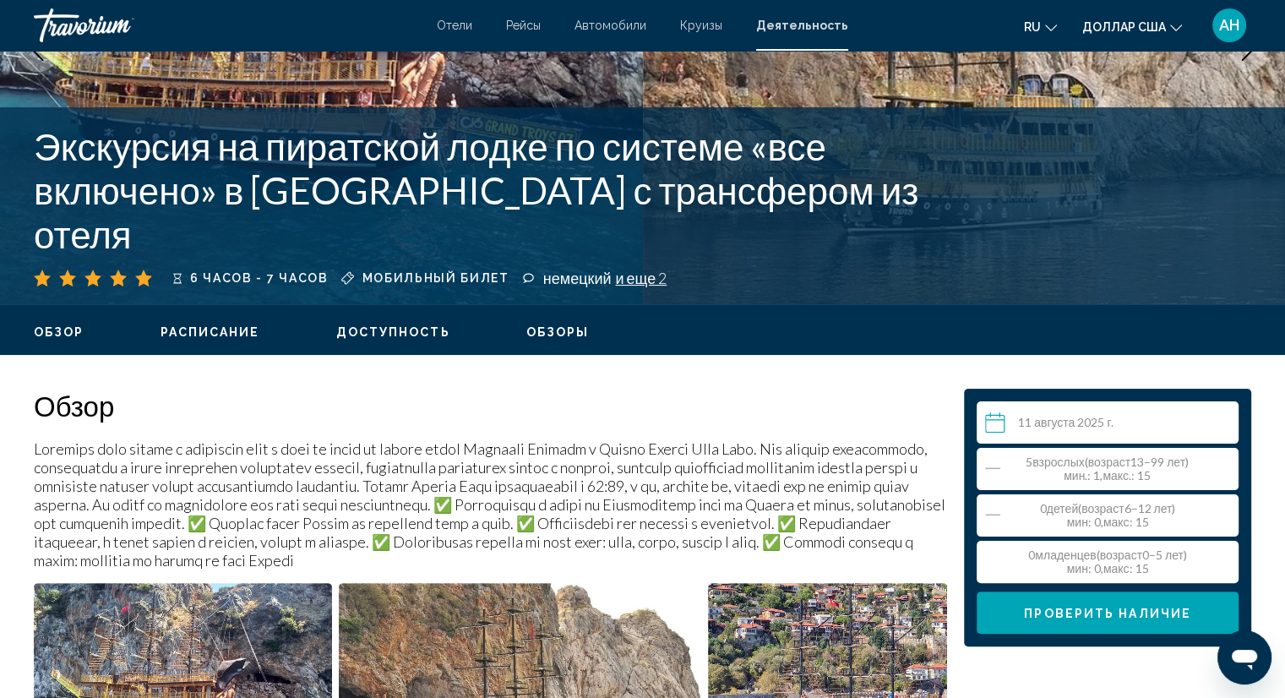
click at [988, 469] on icon "Уменьшение количества взрослых" at bounding box center [992, 468] width 15 height 20
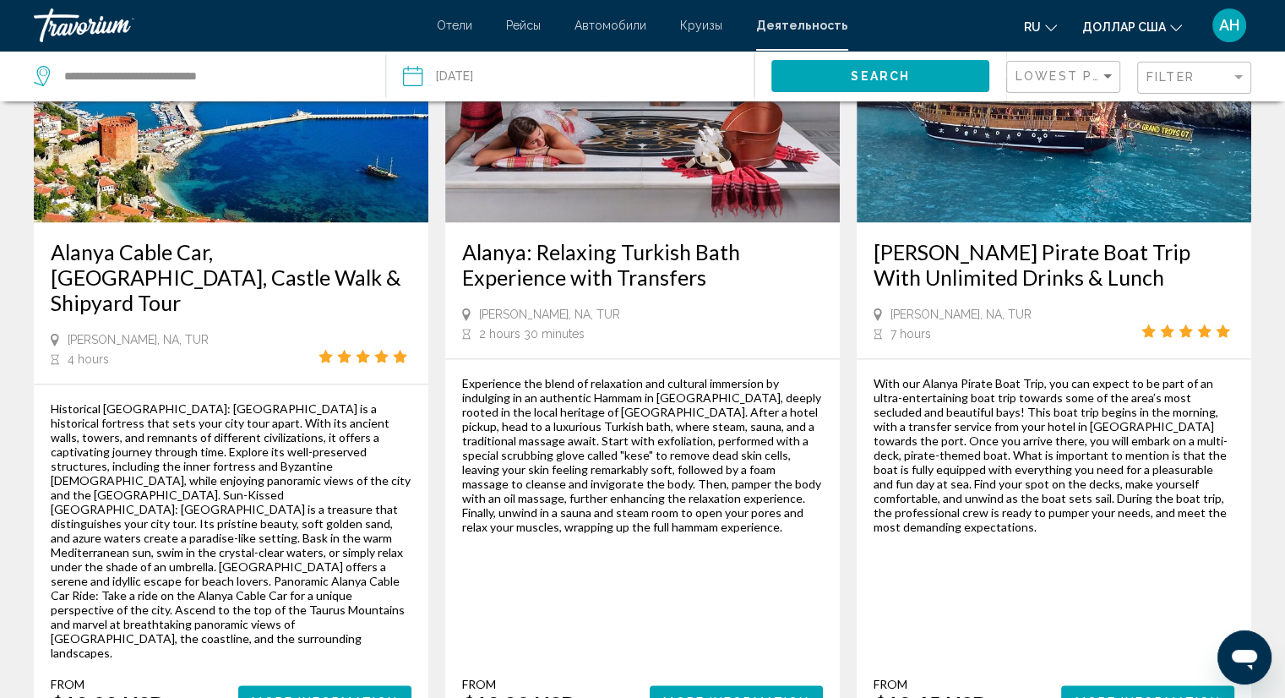
scroll to position [2450, 0]
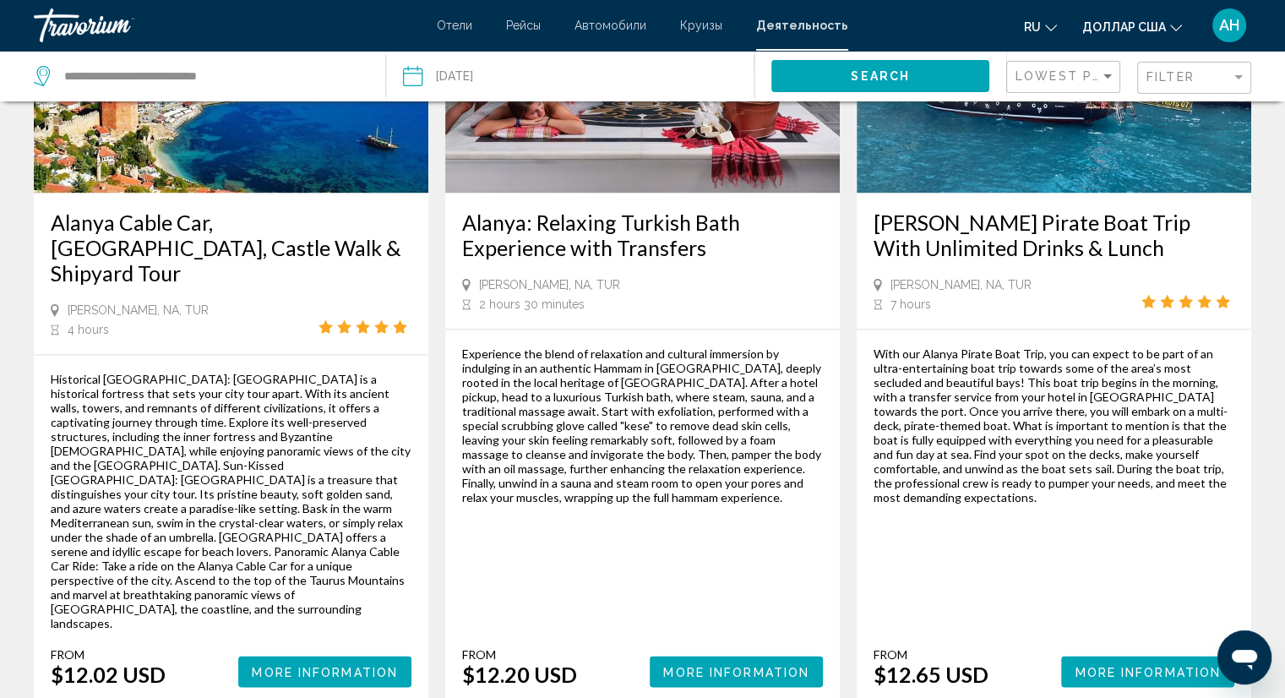
click at [1149, 665] on span "More Information" at bounding box center [1148, 672] width 146 height 14
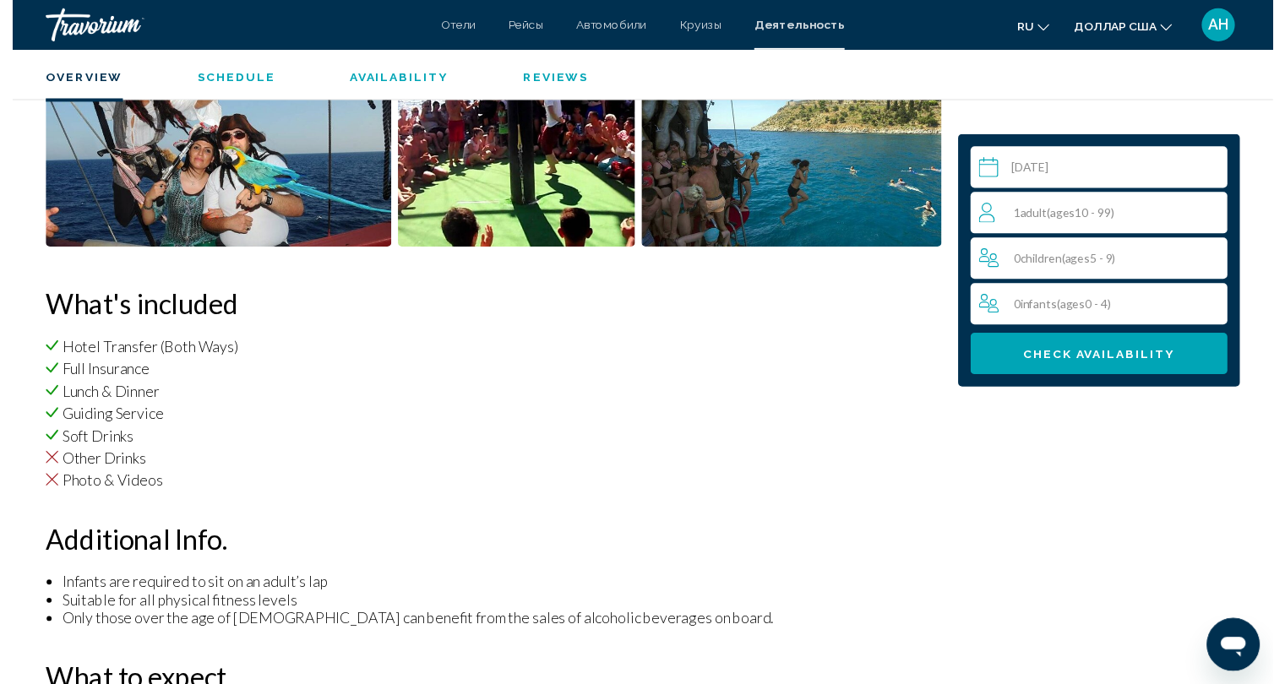
scroll to position [1014, 0]
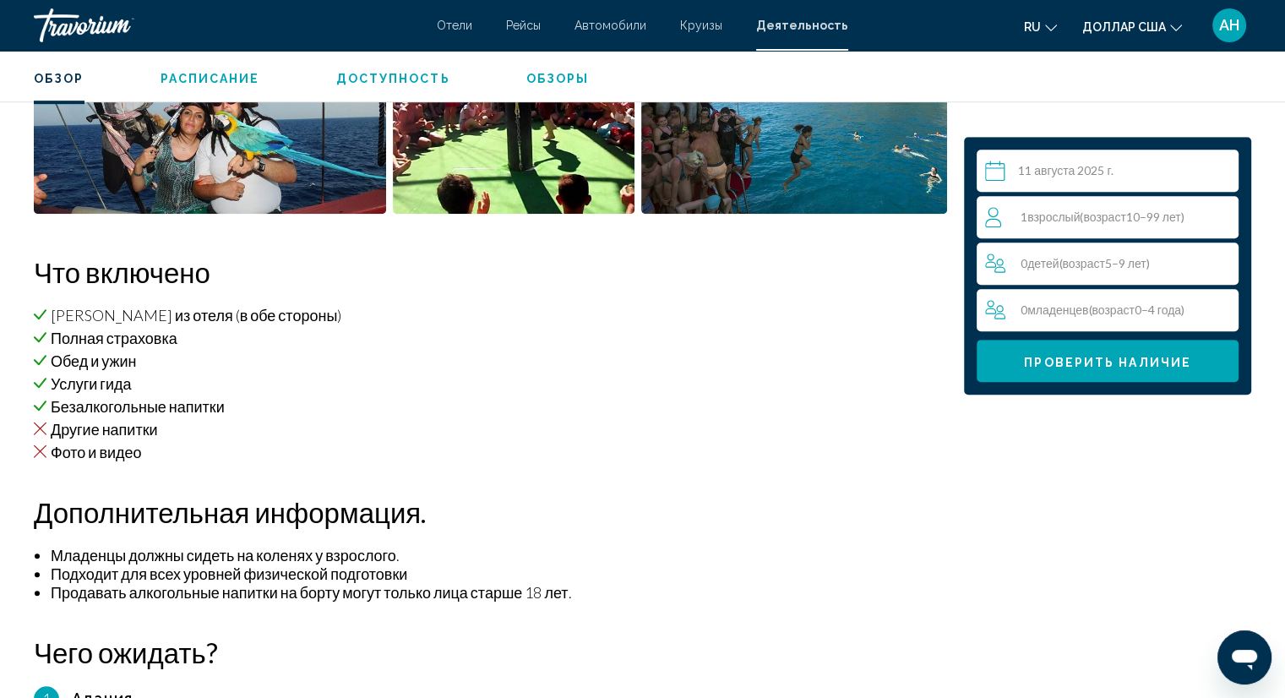
click at [1092, 169] on input "Основное содержание" at bounding box center [1111, 173] width 269 height 47
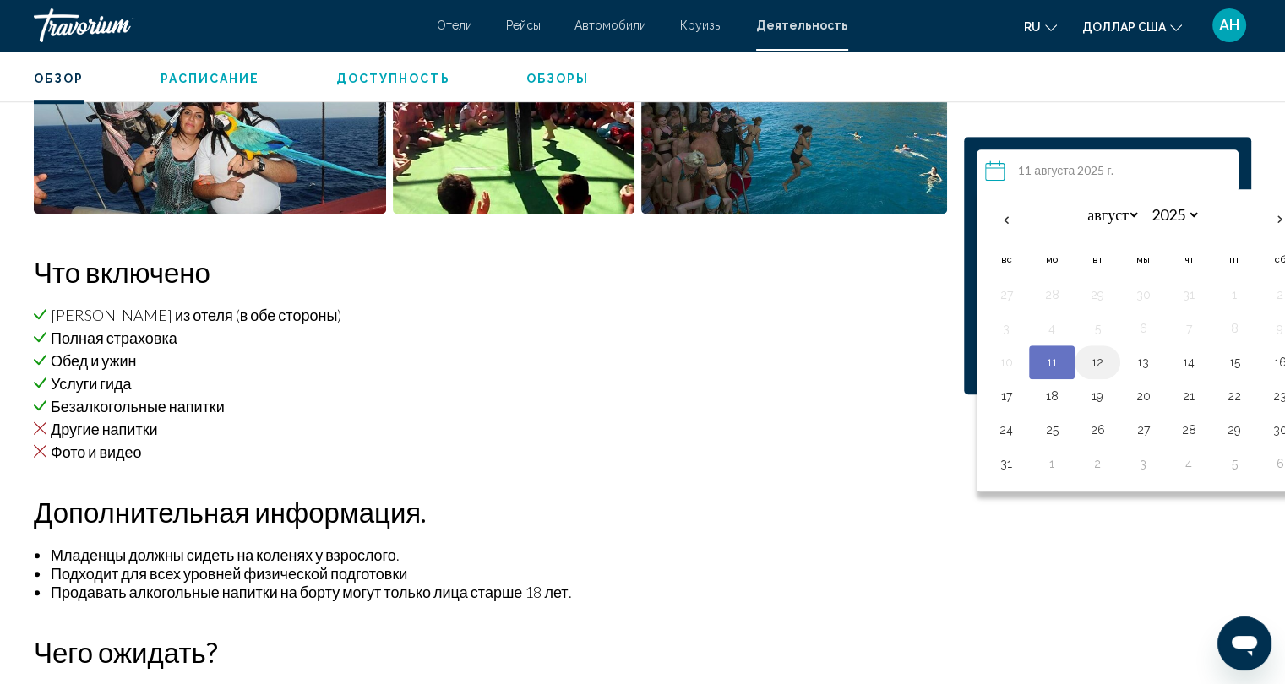
click at [1093, 361] on button "12" at bounding box center [1097, 363] width 27 height 24
type input "**********"
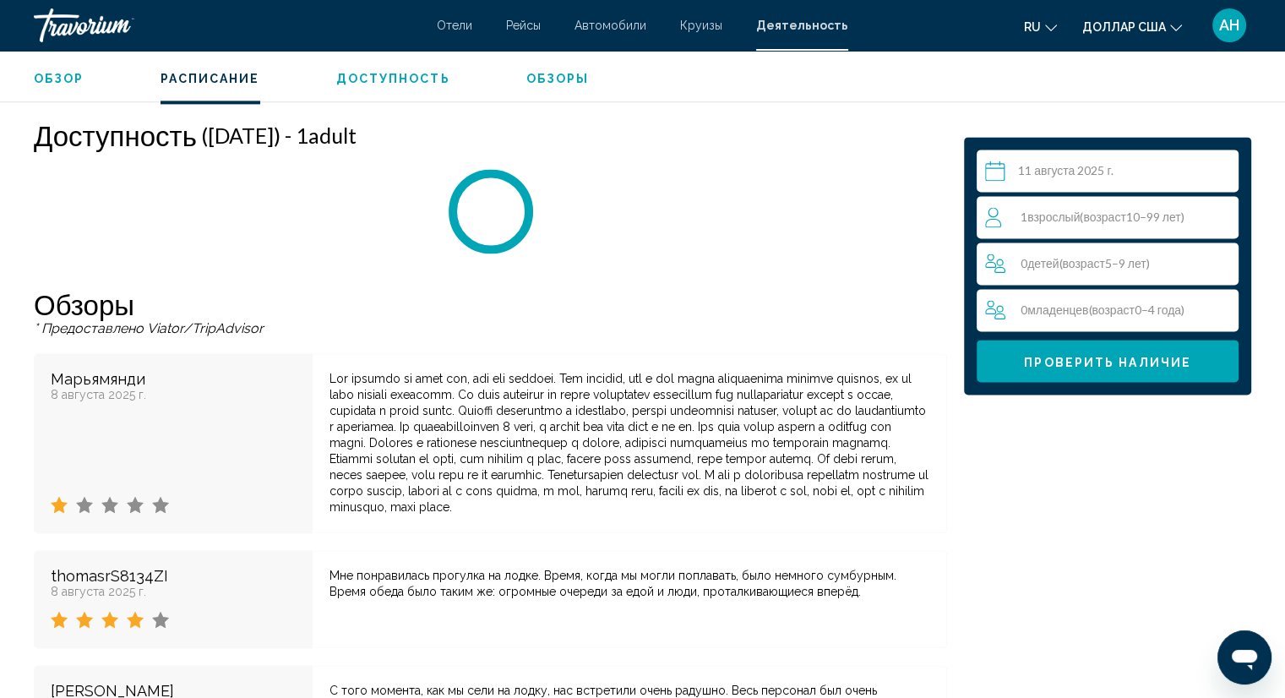
scroll to position [2331, 0]
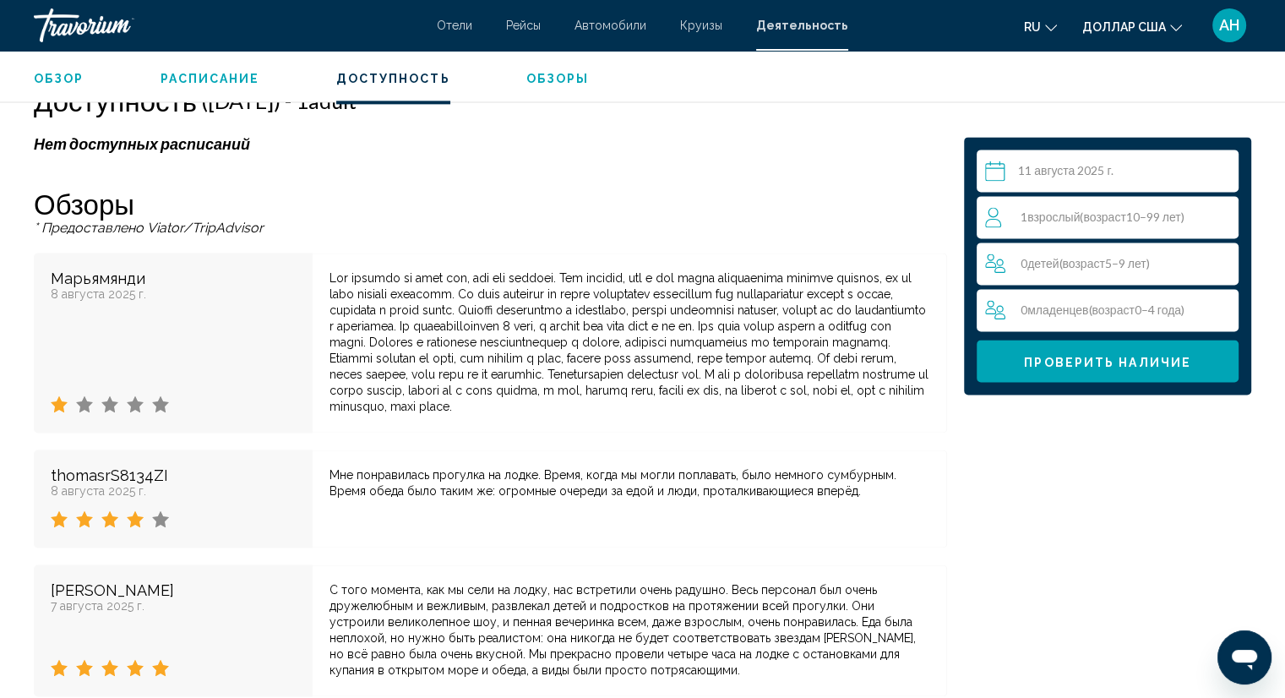
click at [1193, 231] on div "1 взрослый ( возраст 10–99 лет) Взрослые" at bounding box center [1111, 217] width 253 height 42
click at [1234, 214] on div "1 взрослый ( возраст 10–99 лет) Взрослые min : 1, max : 15" at bounding box center [1111, 217] width 253 height 27
click at [1227, 214] on icon "Increment adults" at bounding box center [1221, 216] width 15 height 20
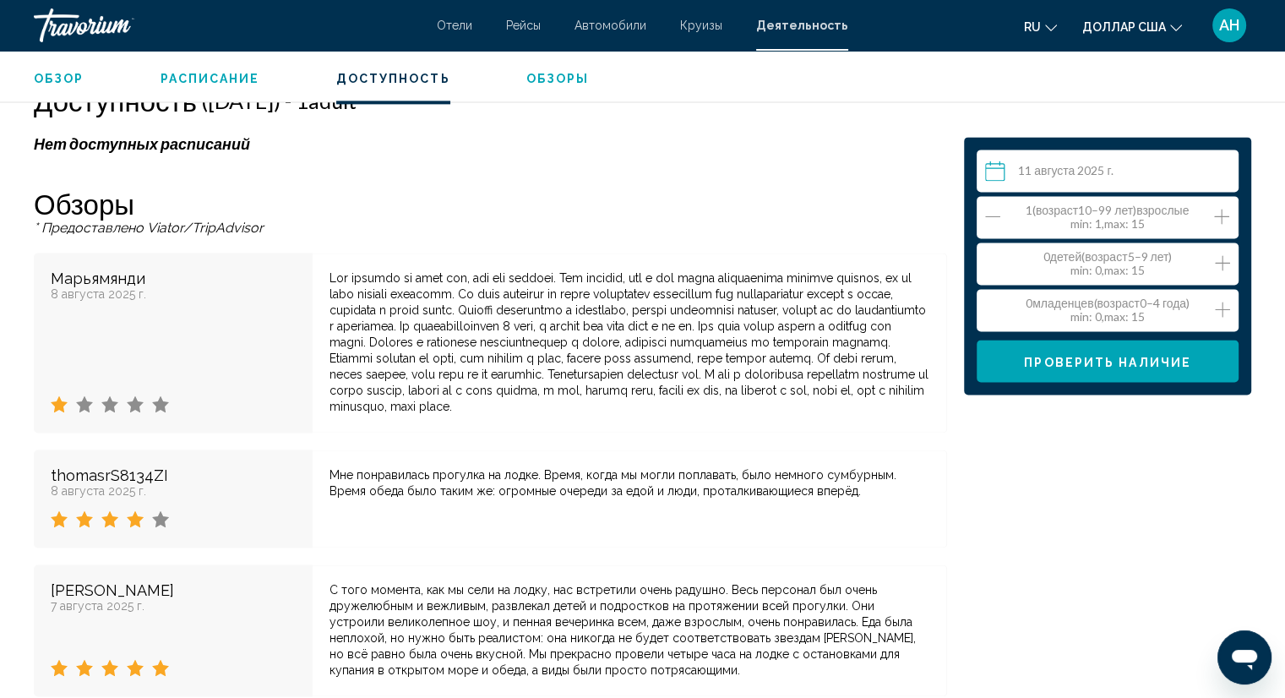
click at [1224, 214] on icon "Increment adults" at bounding box center [1221, 216] width 15 height 20
click at [1223, 214] on icon "Increment adults" at bounding box center [1221, 216] width 15 height 20
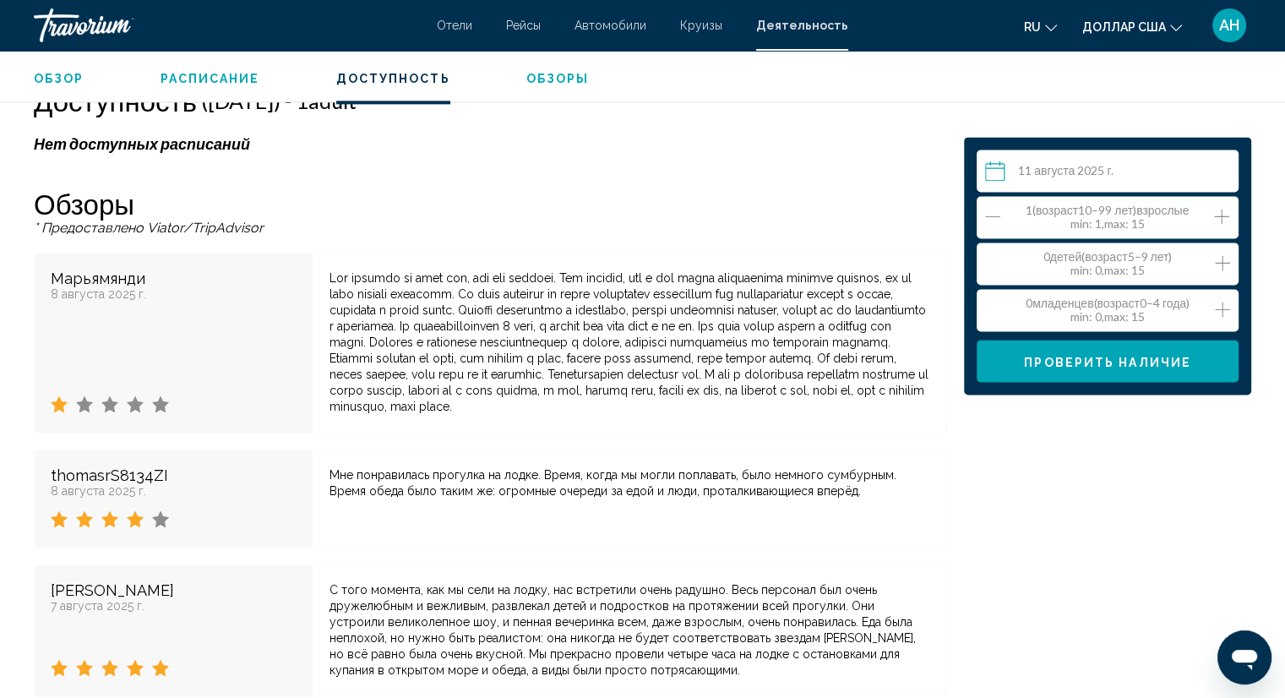
click at [1223, 214] on icon "Increment adults" at bounding box center [1221, 216] width 15 height 20
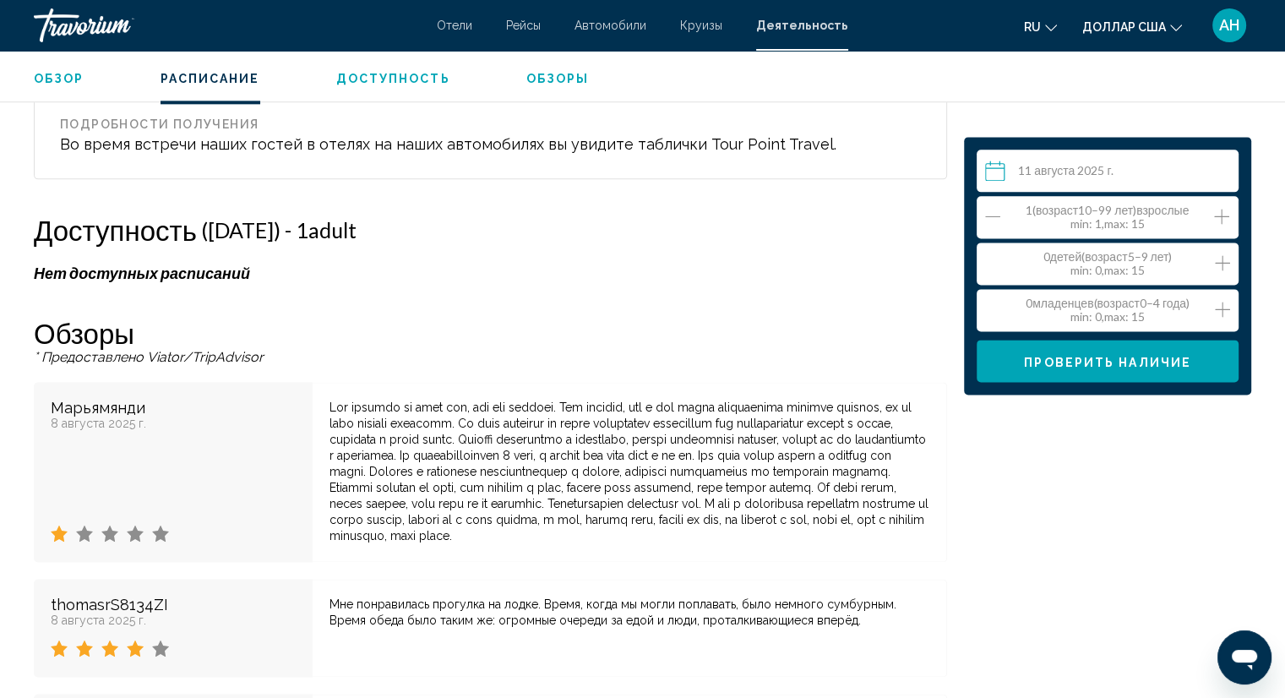
scroll to position [2162, 0]
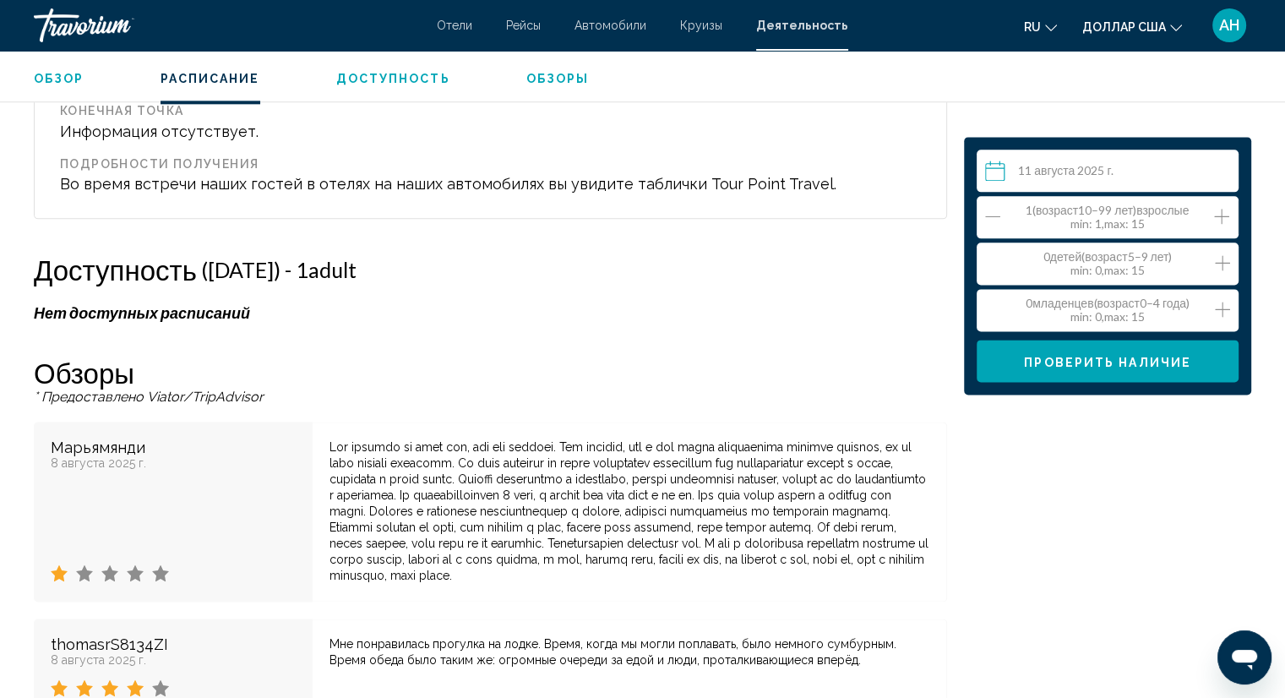
click at [1111, 165] on input "**********" at bounding box center [1111, 173] width 269 height 47
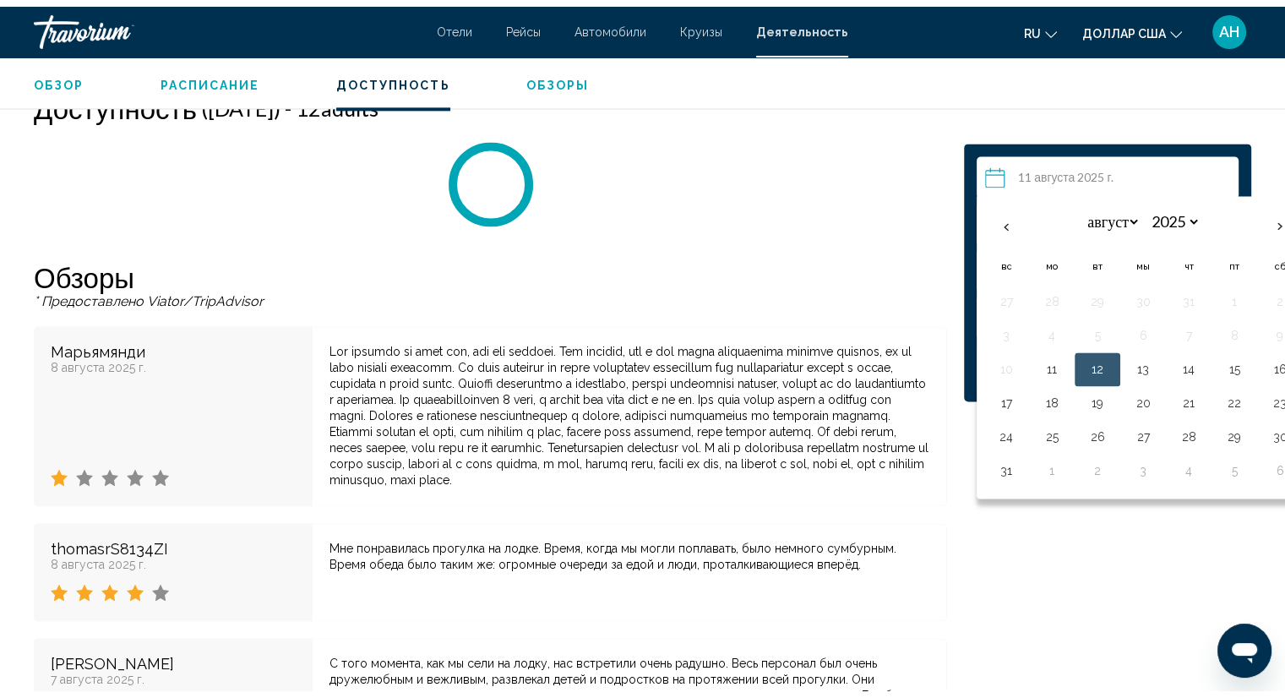
scroll to position [2331, 0]
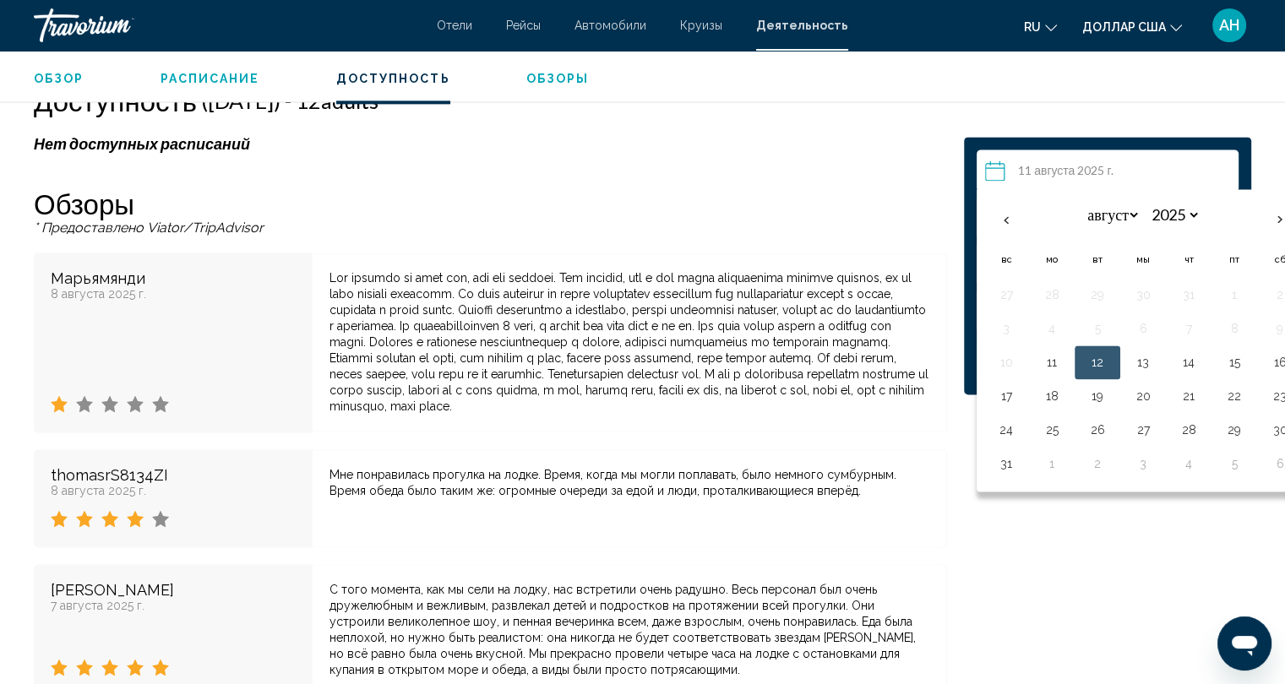
click at [1098, 361] on button "12" at bounding box center [1097, 363] width 27 height 24
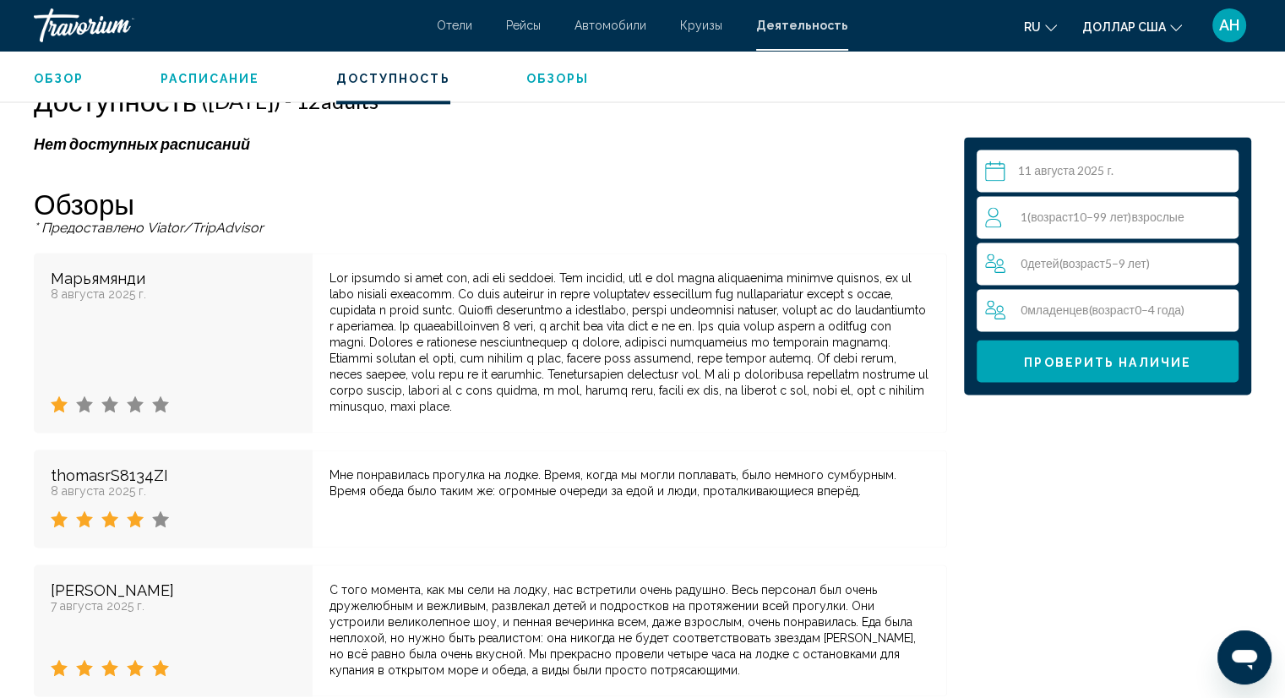
click at [993, 169] on input "**********" at bounding box center [1111, 173] width 269 height 47
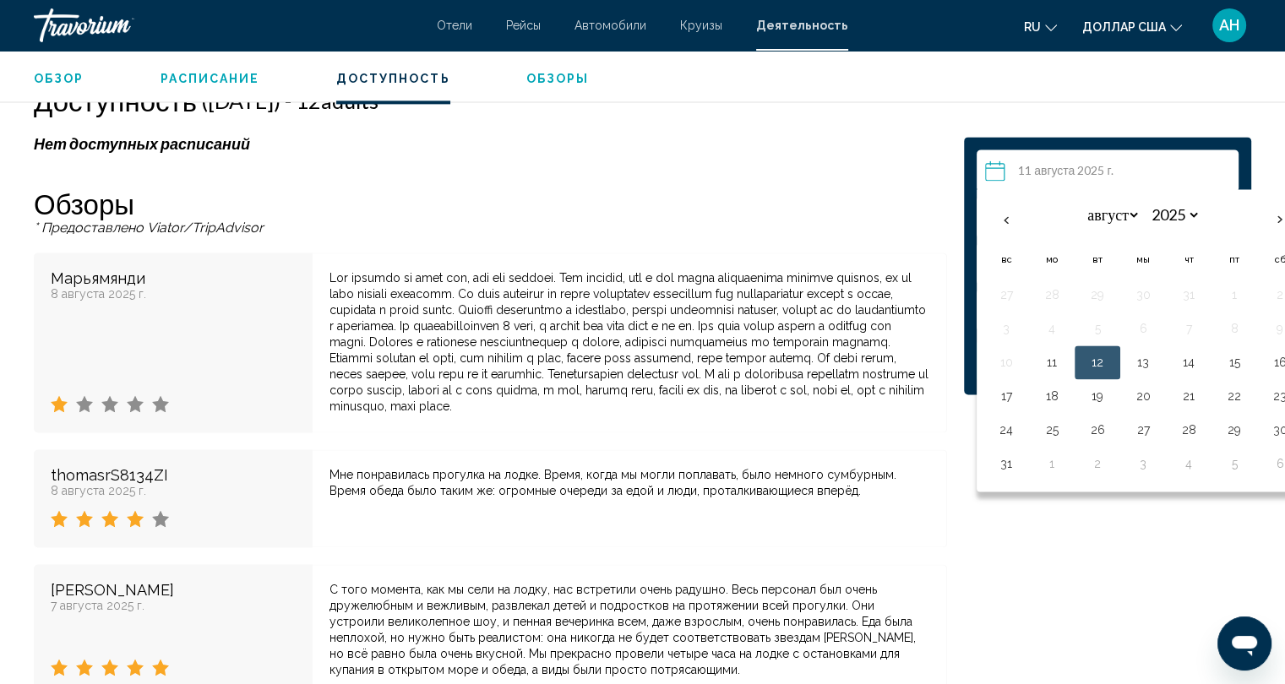
click at [1084, 368] on button "12" at bounding box center [1097, 363] width 27 height 24
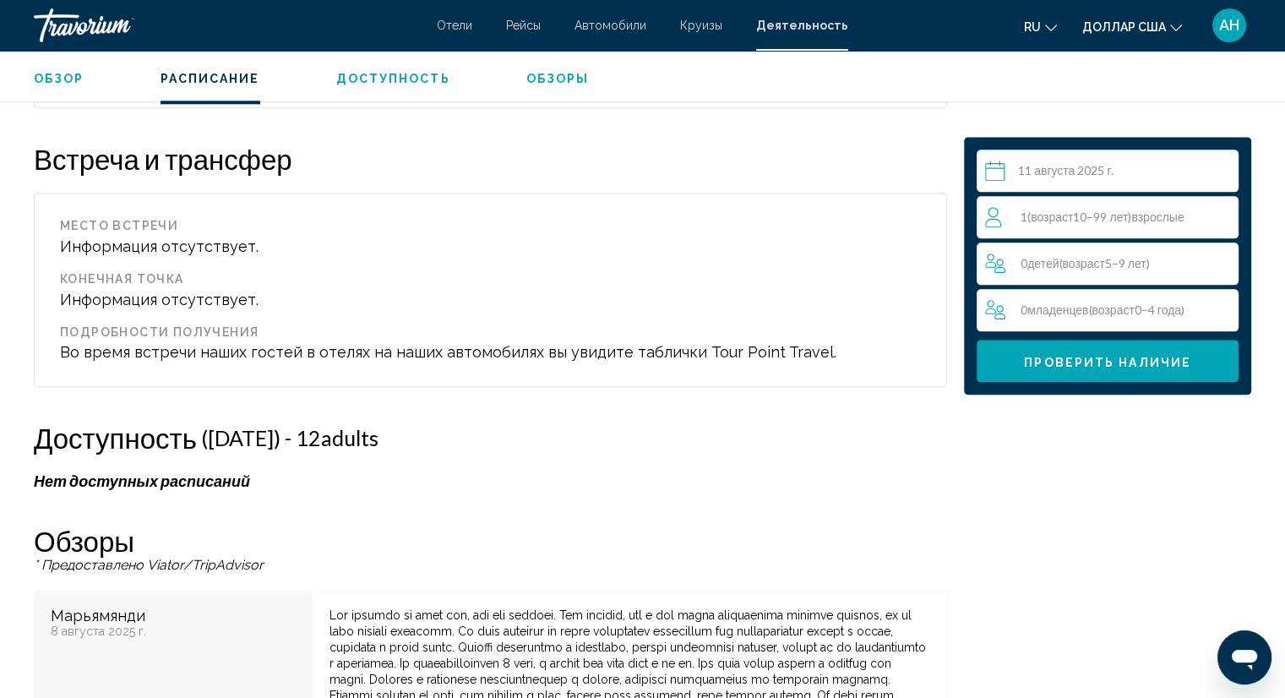
scroll to position [1993, 0]
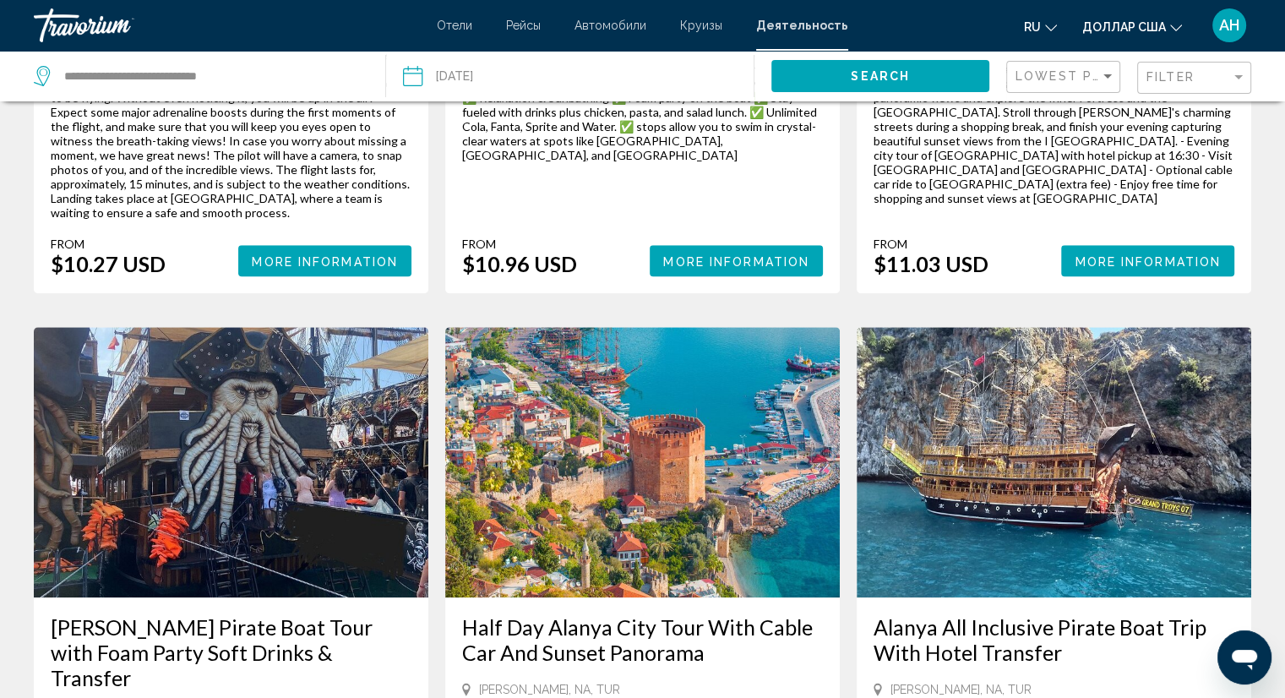
scroll to position [1352, 0]
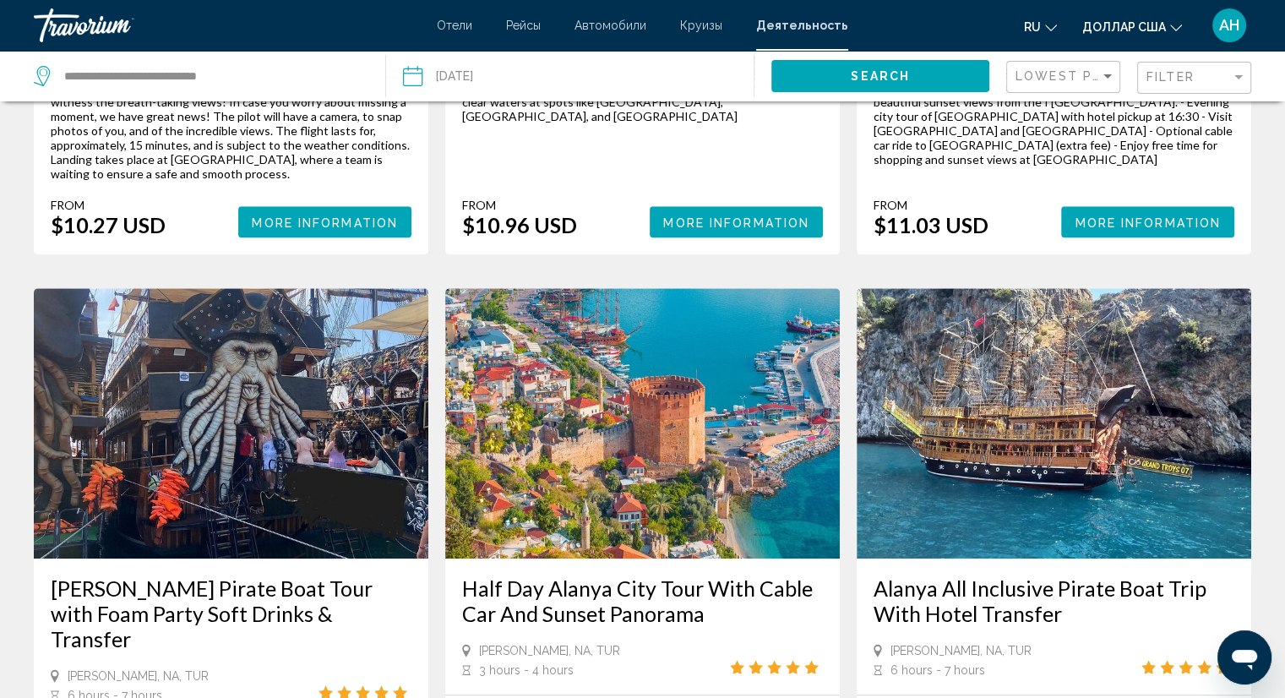
click at [184, 402] on img "Основное содержание" at bounding box center [231, 423] width 395 height 270
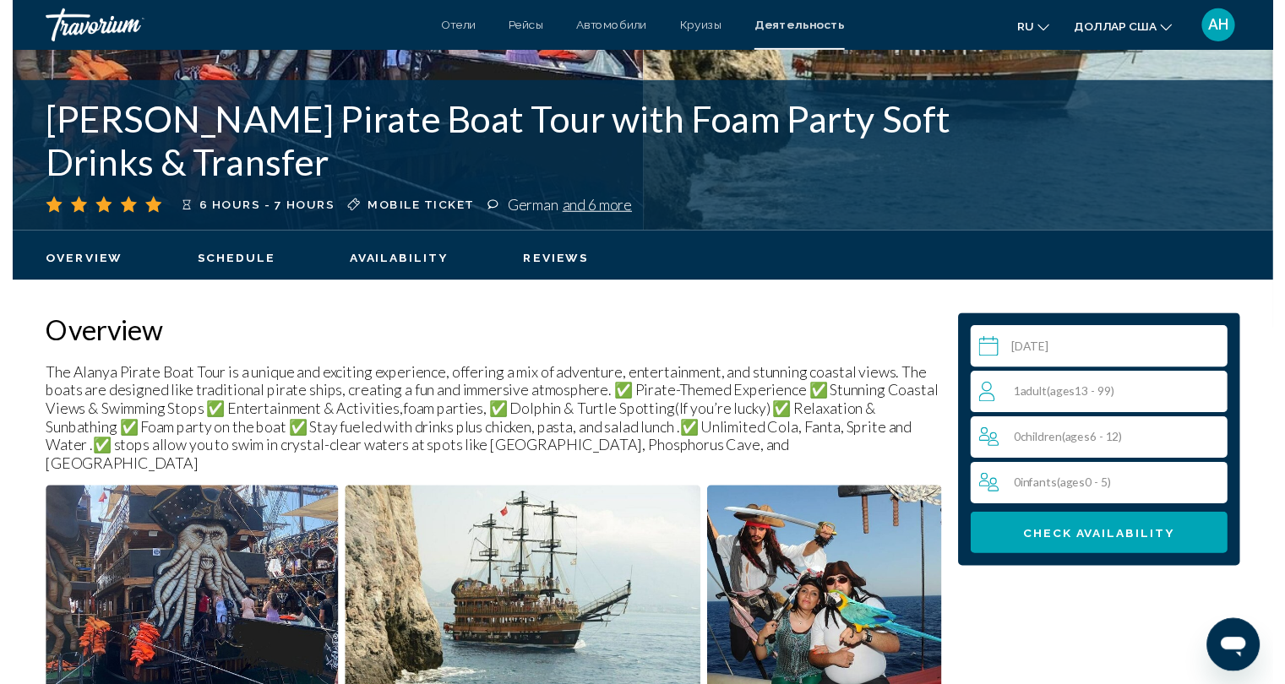
scroll to position [338, 0]
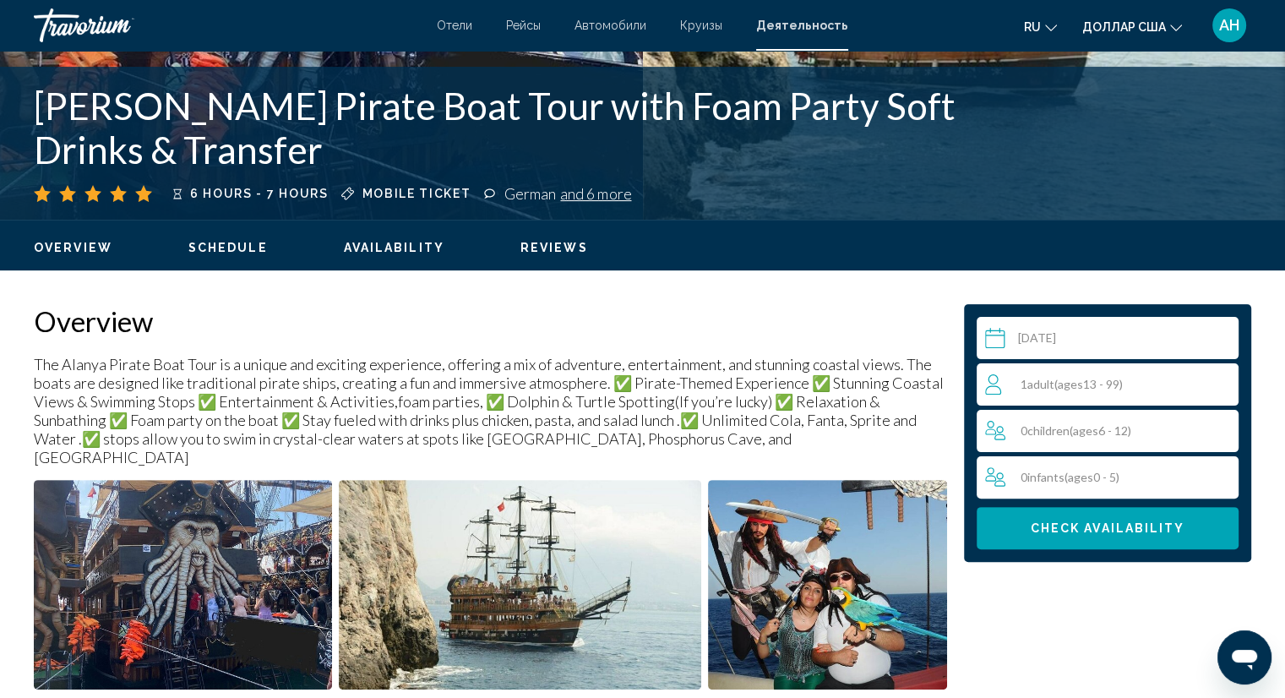
select select "*"
select select "****"
click at [1061, 335] on input "Основное содержание" at bounding box center [1111, 340] width 269 height 47
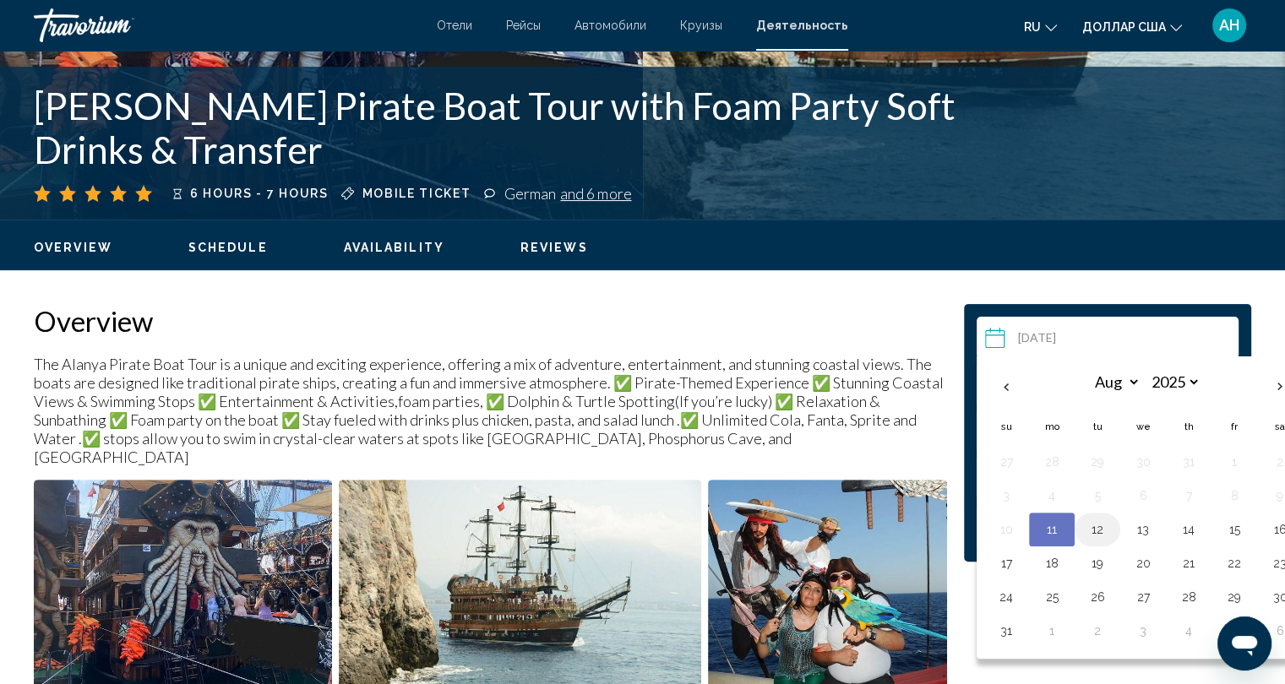
click at [1109, 525] on button "12" at bounding box center [1097, 530] width 27 height 24
type input "**********"
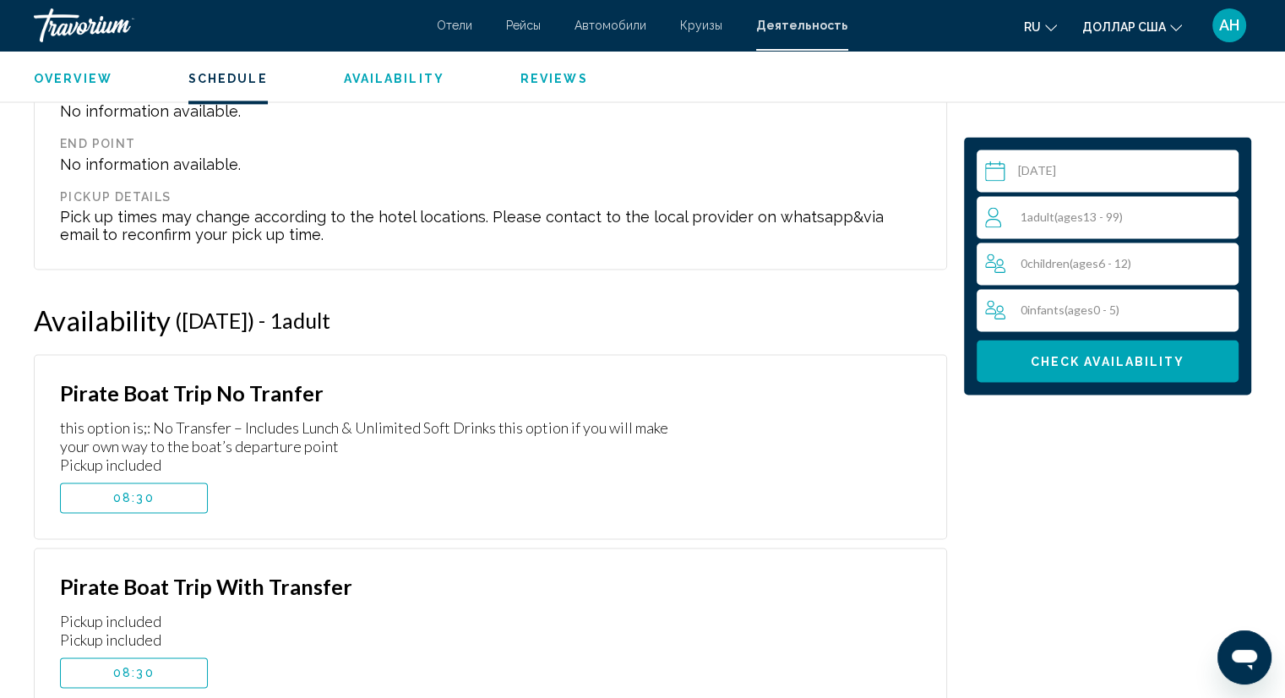
scroll to position [2525, 0]
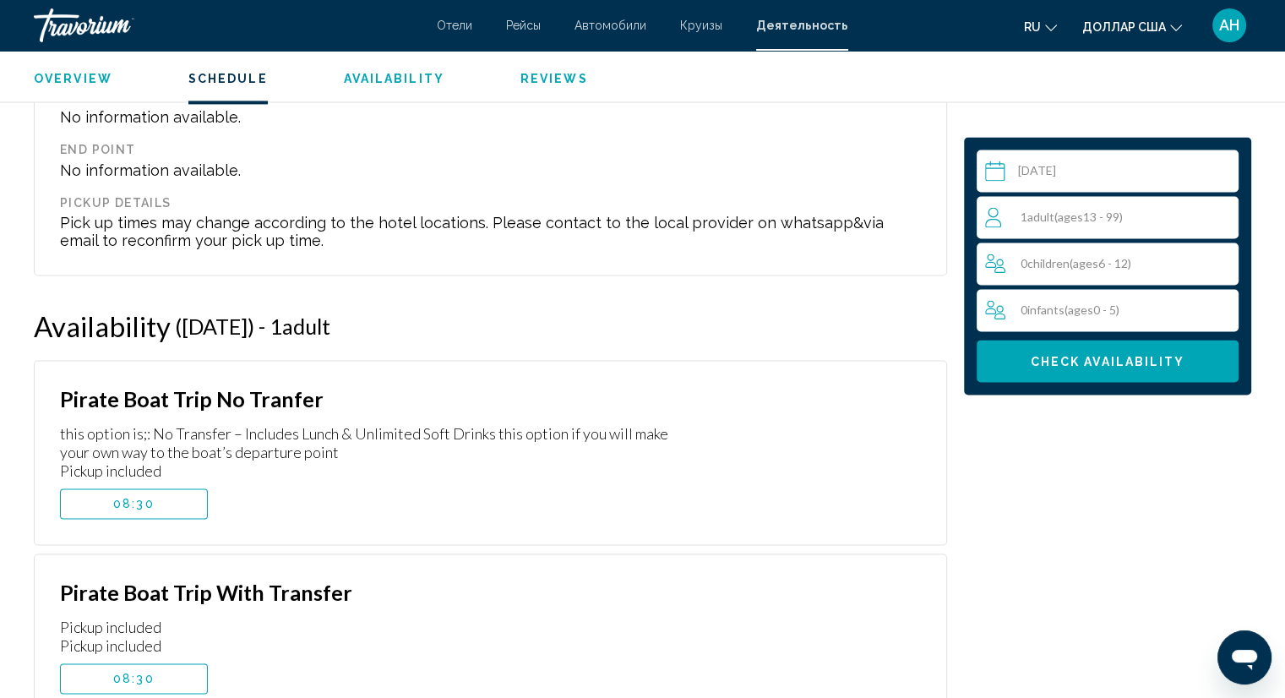
click at [1123, 212] on span "( ages [DEMOGRAPHIC_DATA])" at bounding box center [1088, 217] width 68 height 14
click at [1218, 213] on icon "Increment adults" at bounding box center [1221, 216] width 15 height 20
click at [1217, 213] on icon "Increment adults" at bounding box center [1221, 216] width 15 height 20
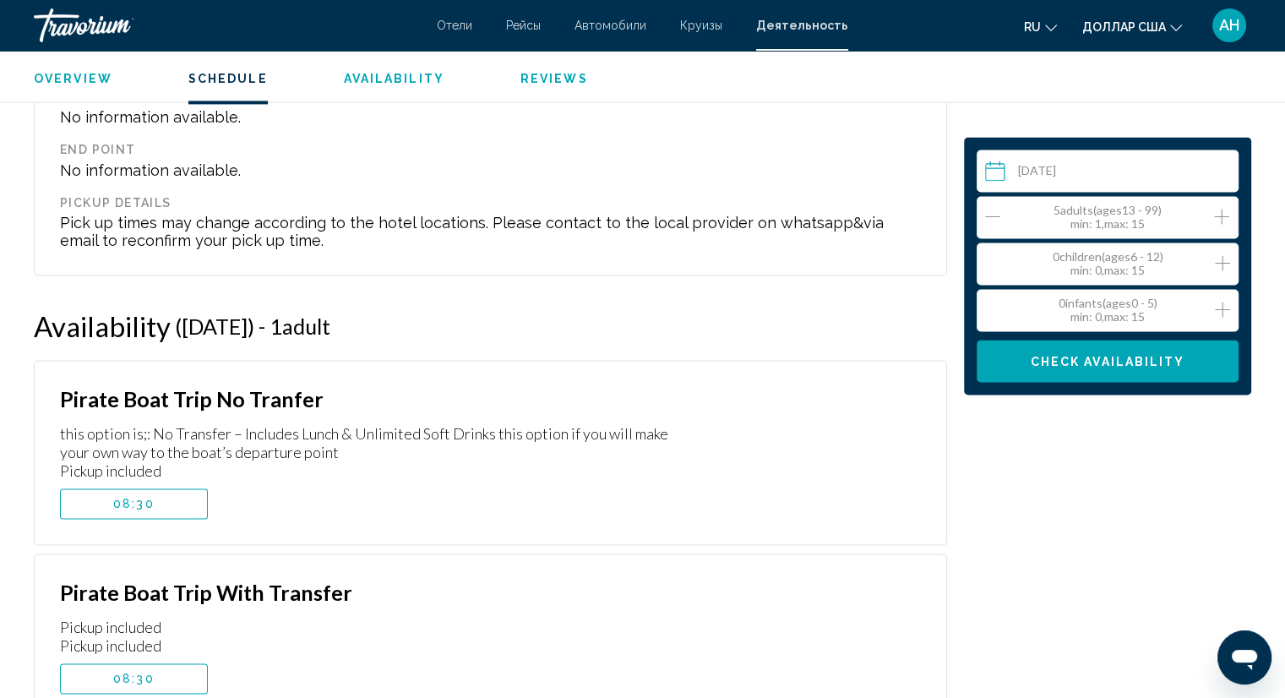
click at [1216, 213] on icon "Increment adults" at bounding box center [1221, 216] width 15 height 20
click at [990, 213] on icon "Decrement adults" at bounding box center [992, 216] width 15 height 20
click at [1217, 258] on icon "Increment children" at bounding box center [1222, 263] width 15 height 20
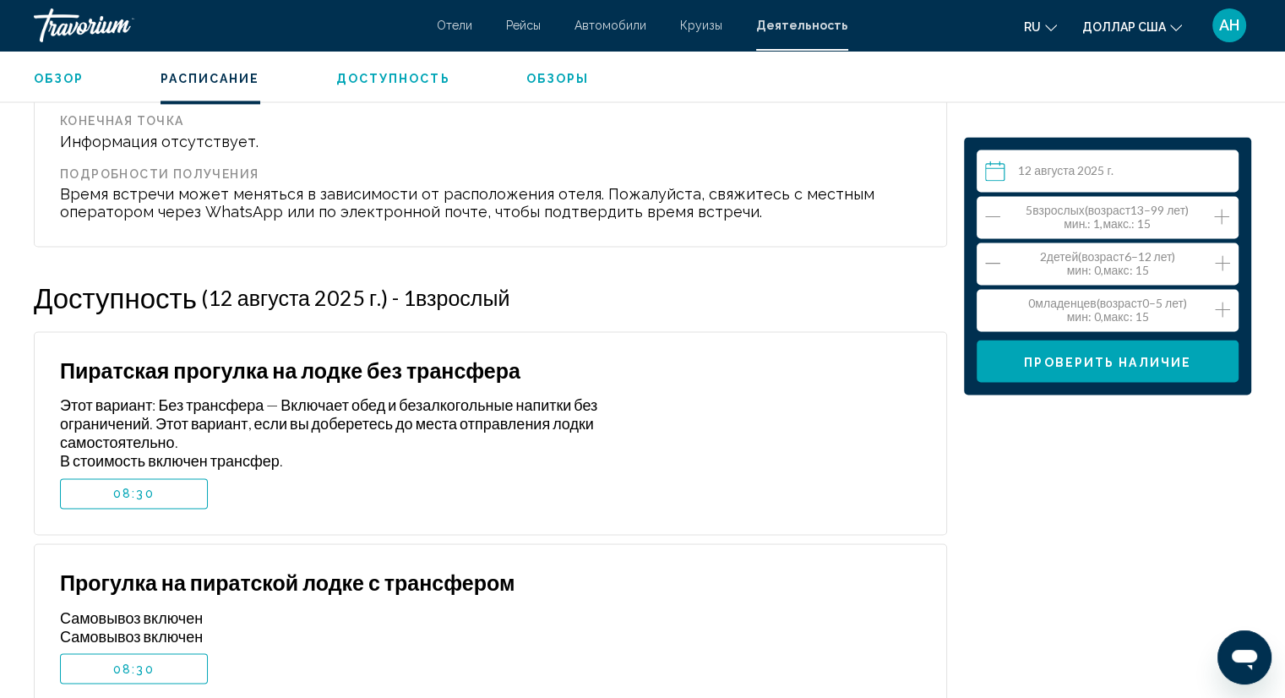
scroll to position [2610, 0]
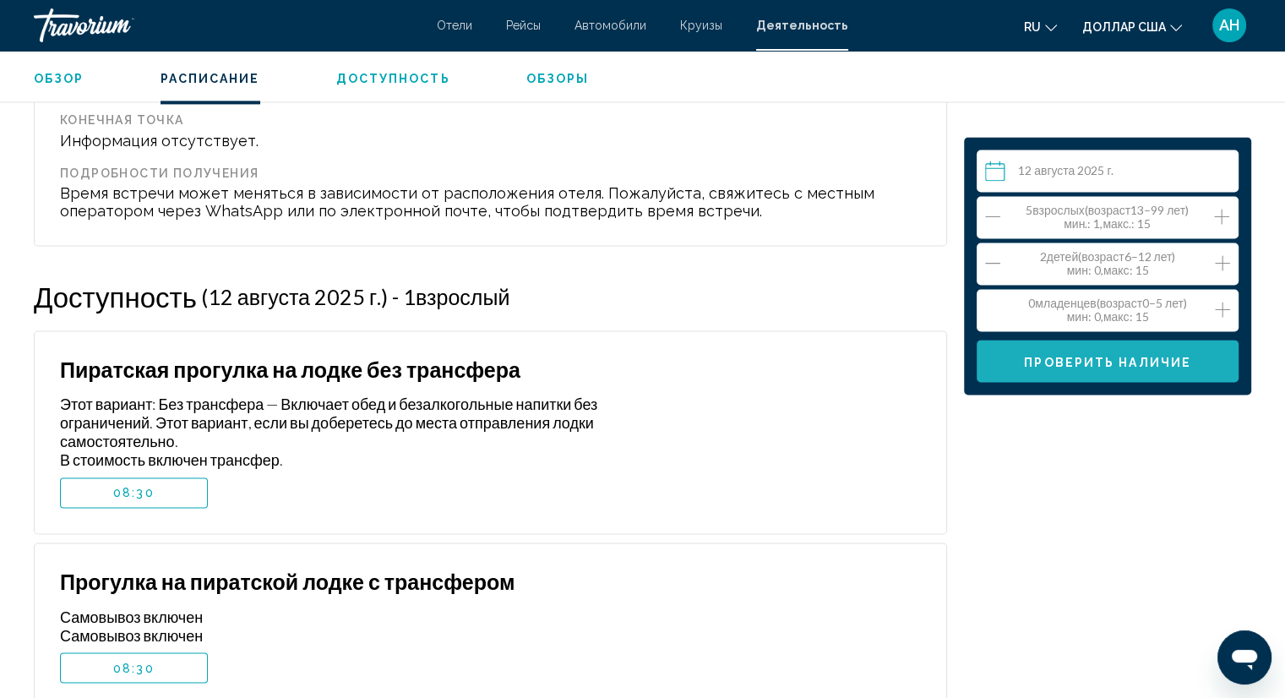
click at [1082, 362] on font "Проверить наличие" at bounding box center [1107, 362] width 167 height 14
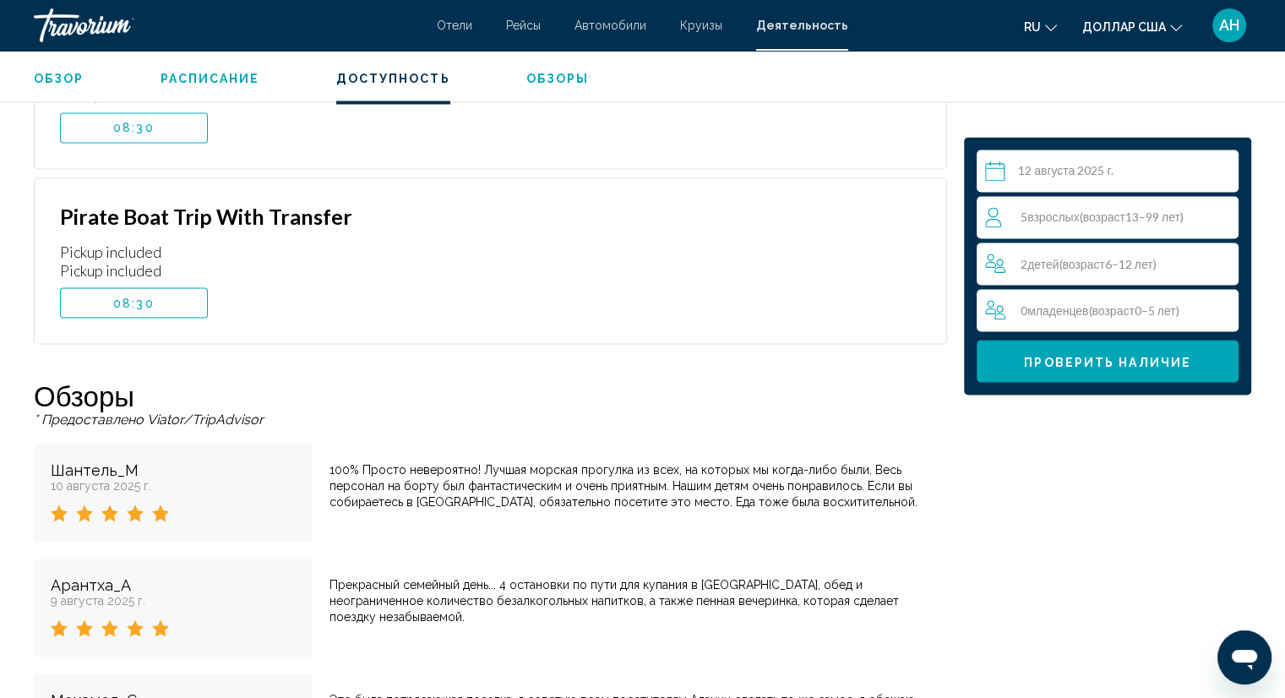
scroll to position [2787, 0]
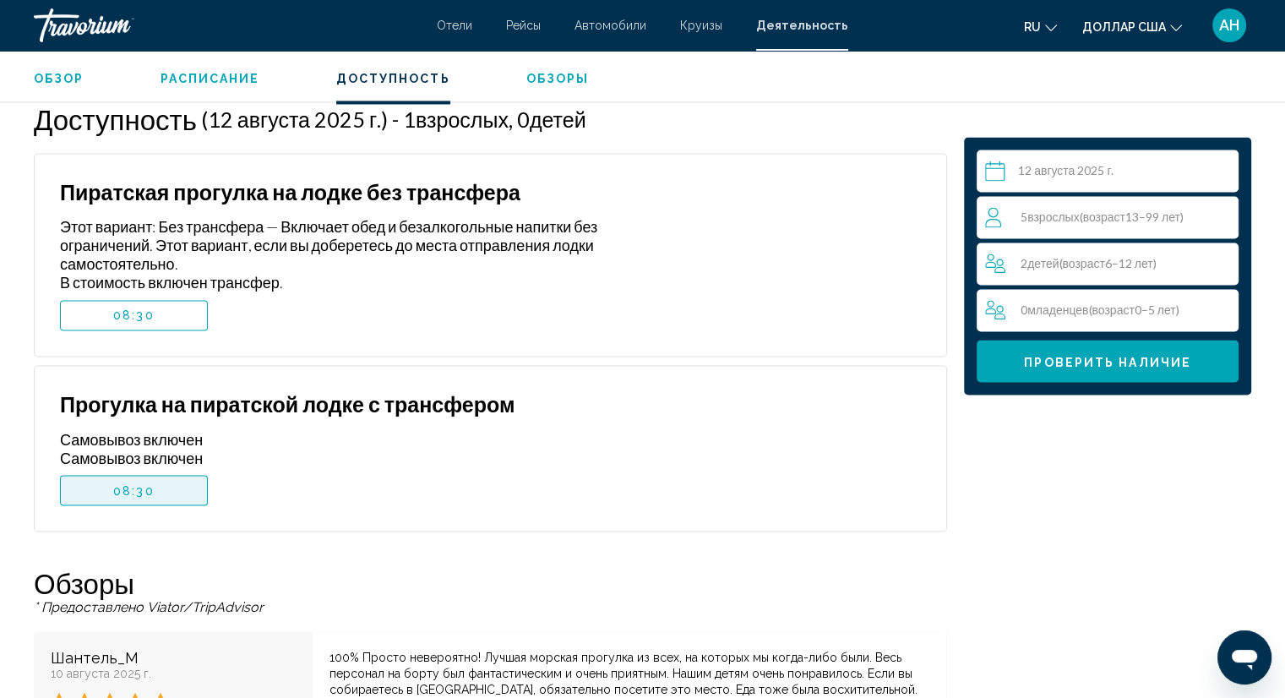
click at [140, 489] on font "08:30" at bounding box center [133, 490] width 41 height 14
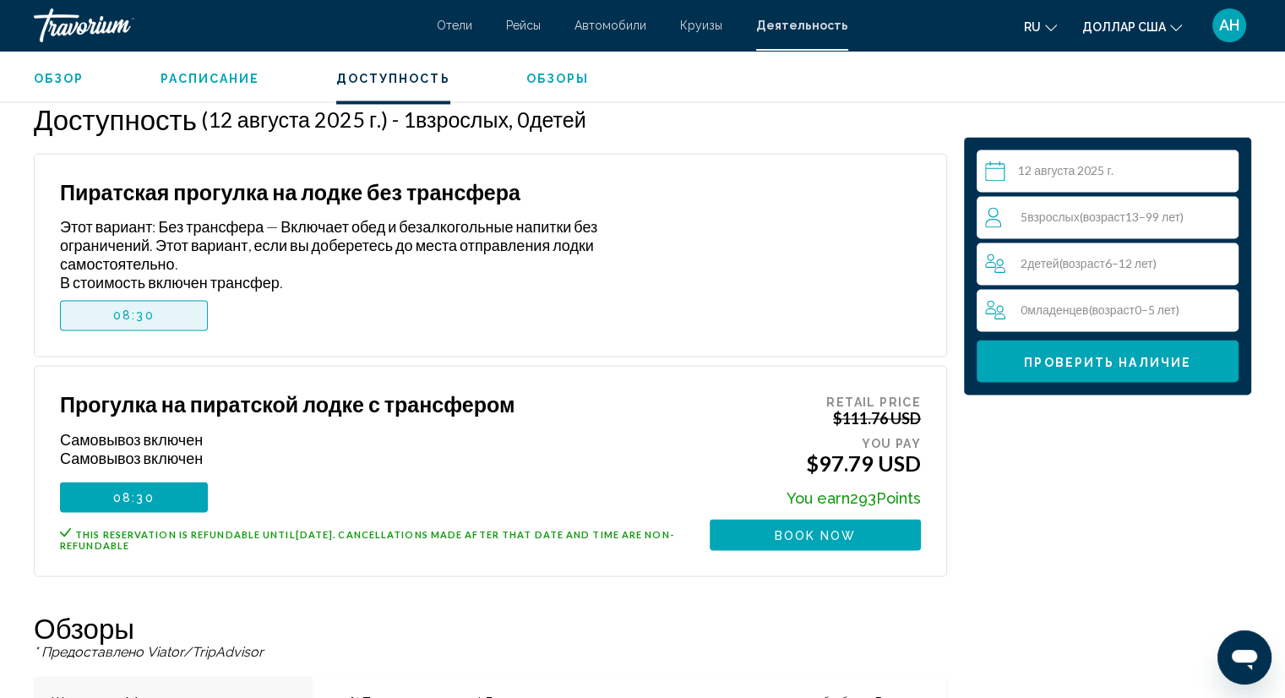
click at [151, 316] on font "08:30" at bounding box center [133, 315] width 41 height 14
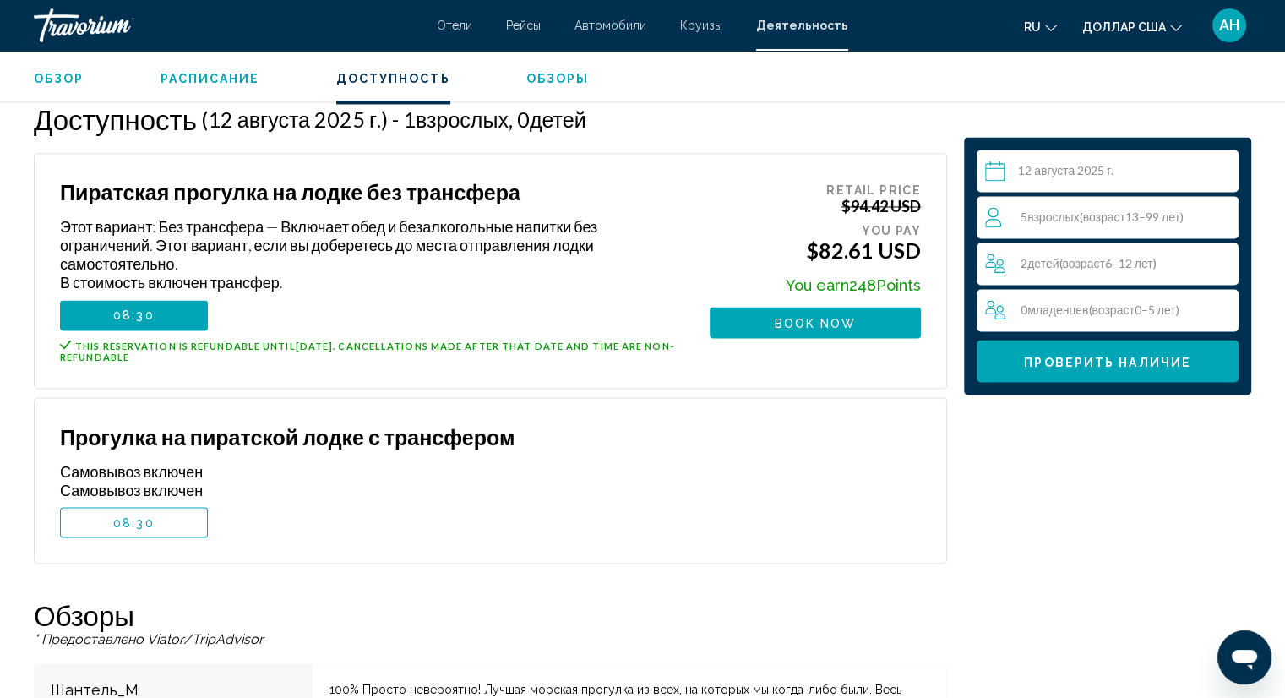
click at [139, 519] on span "08:30" at bounding box center [133, 522] width 41 height 14
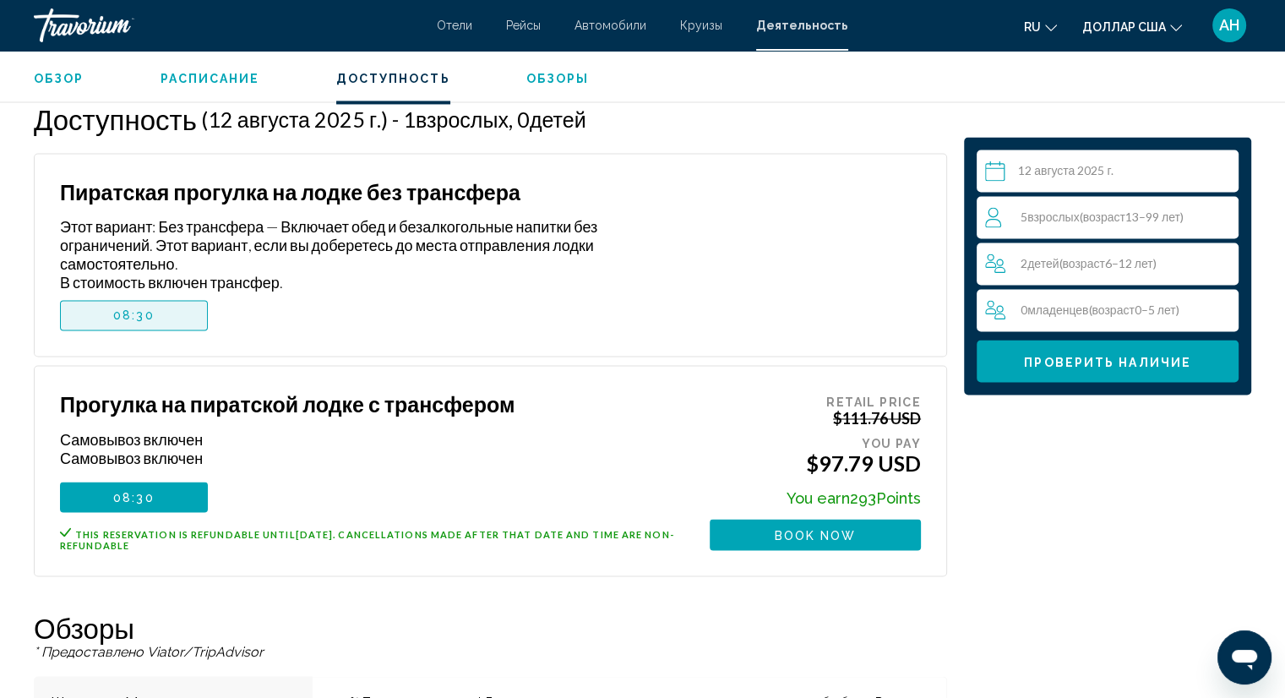
click at [141, 317] on span "08:30" at bounding box center [133, 315] width 41 height 14
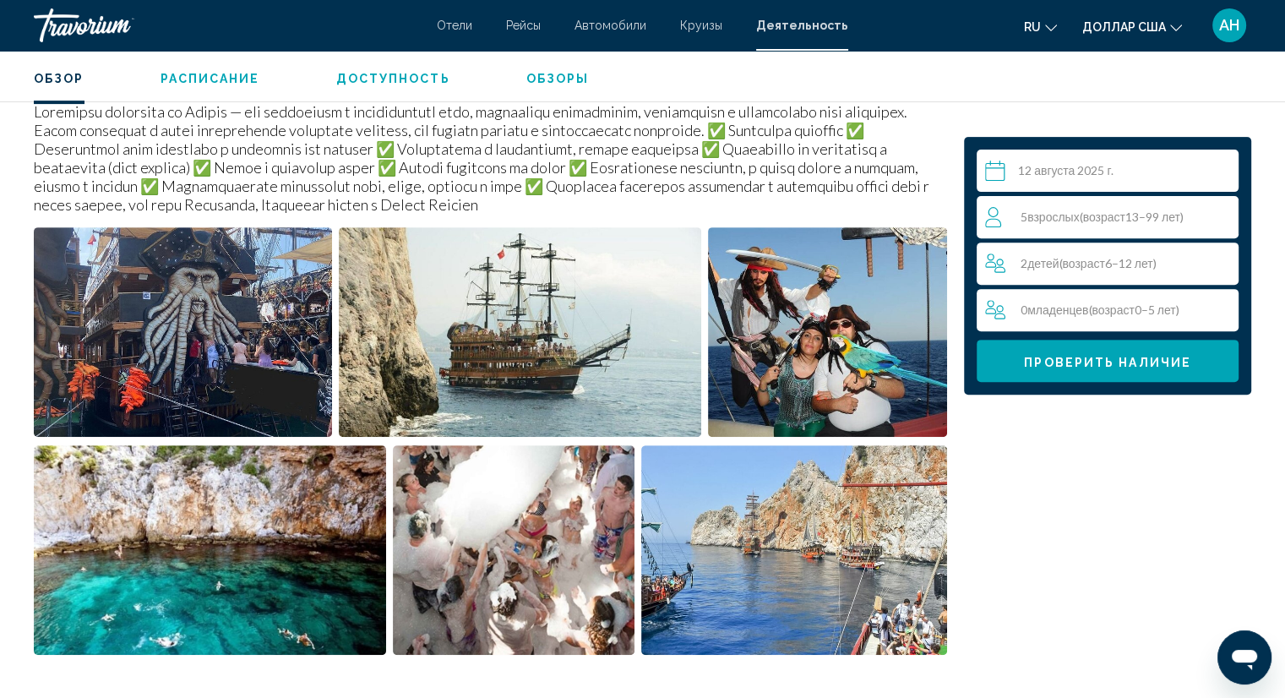
scroll to position [591, 0]
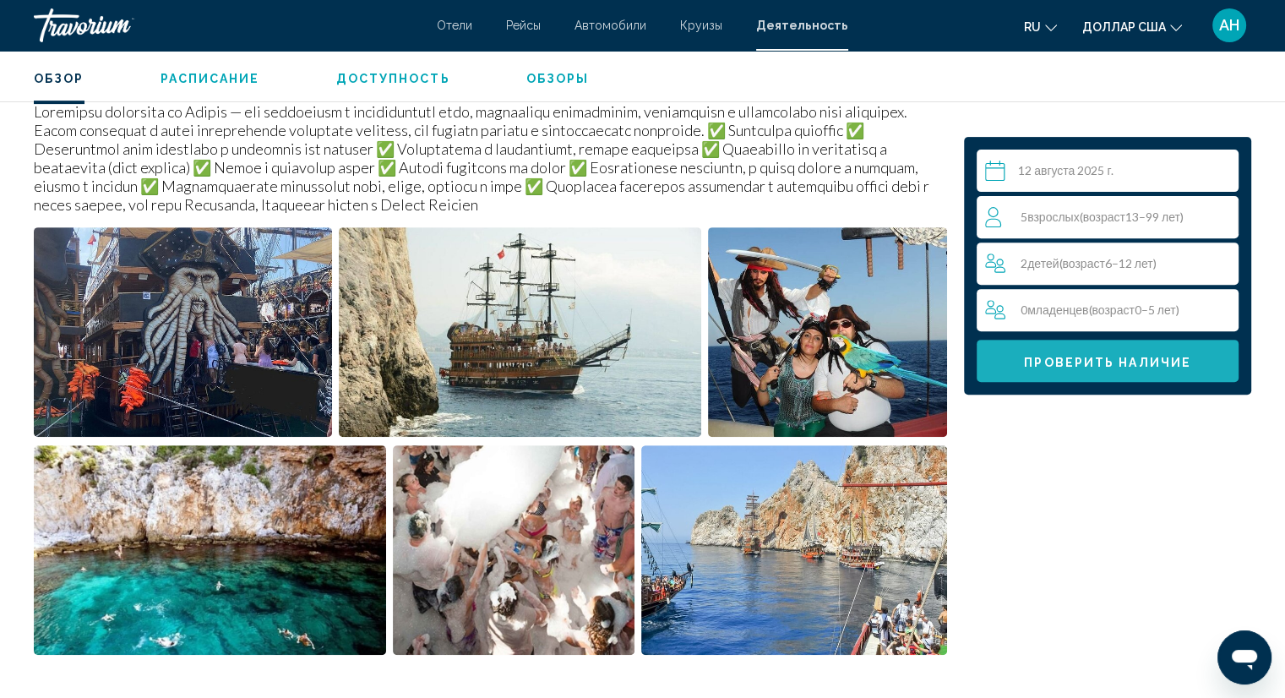
click at [1065, 359] on font "Проверить наличие" at bounding box center [1107, 362] width 167 height 14
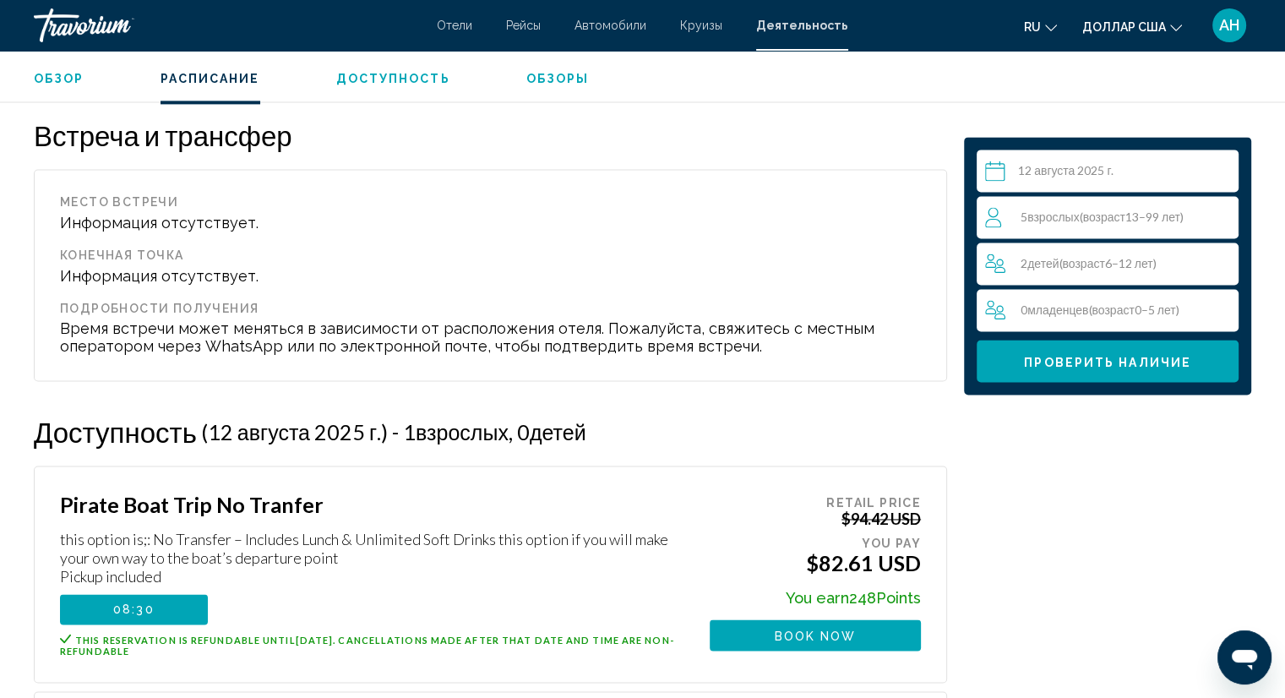
scroll to position [2449, 0]
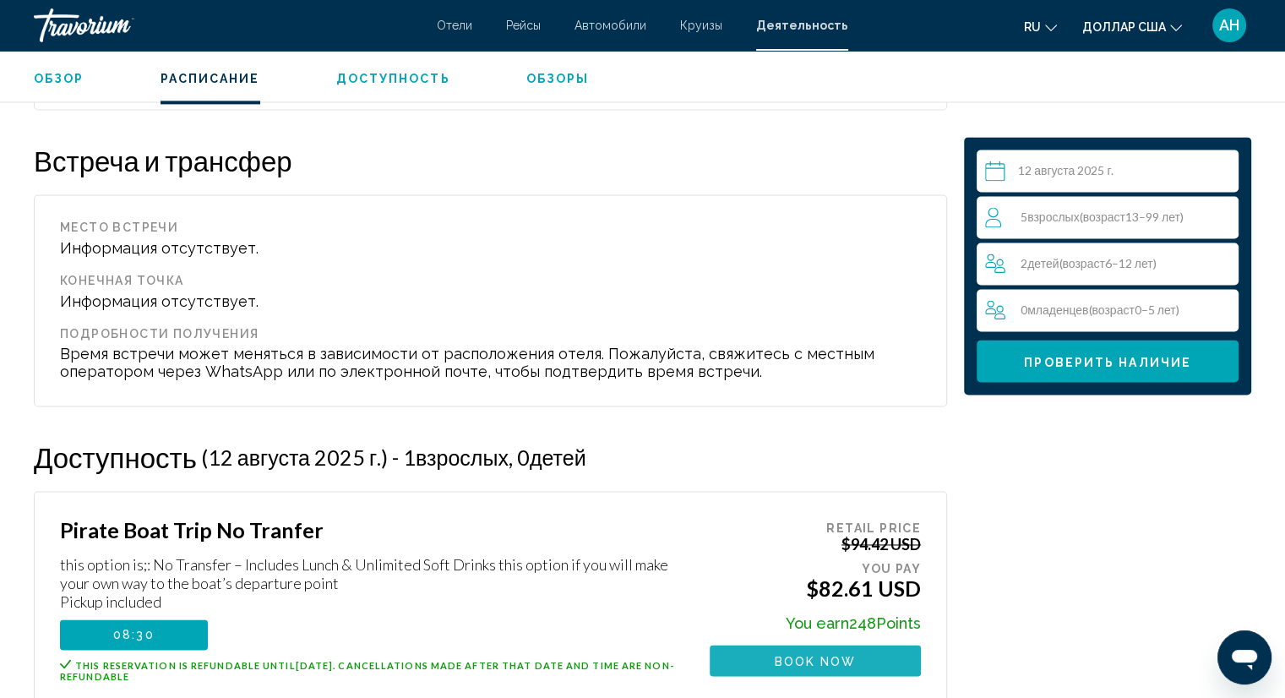
click at [819, 654] on span "Book now" at bounding box center [816, 661] width 82 height 14
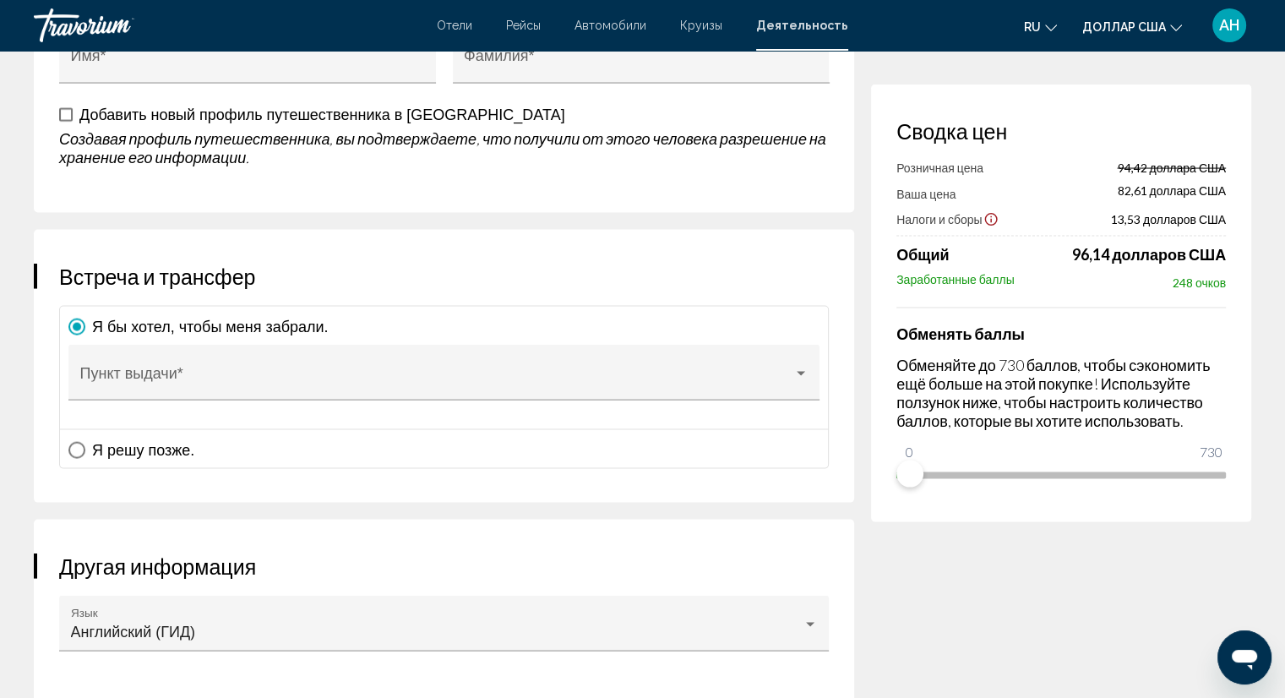
scroll to position [3380, 0]
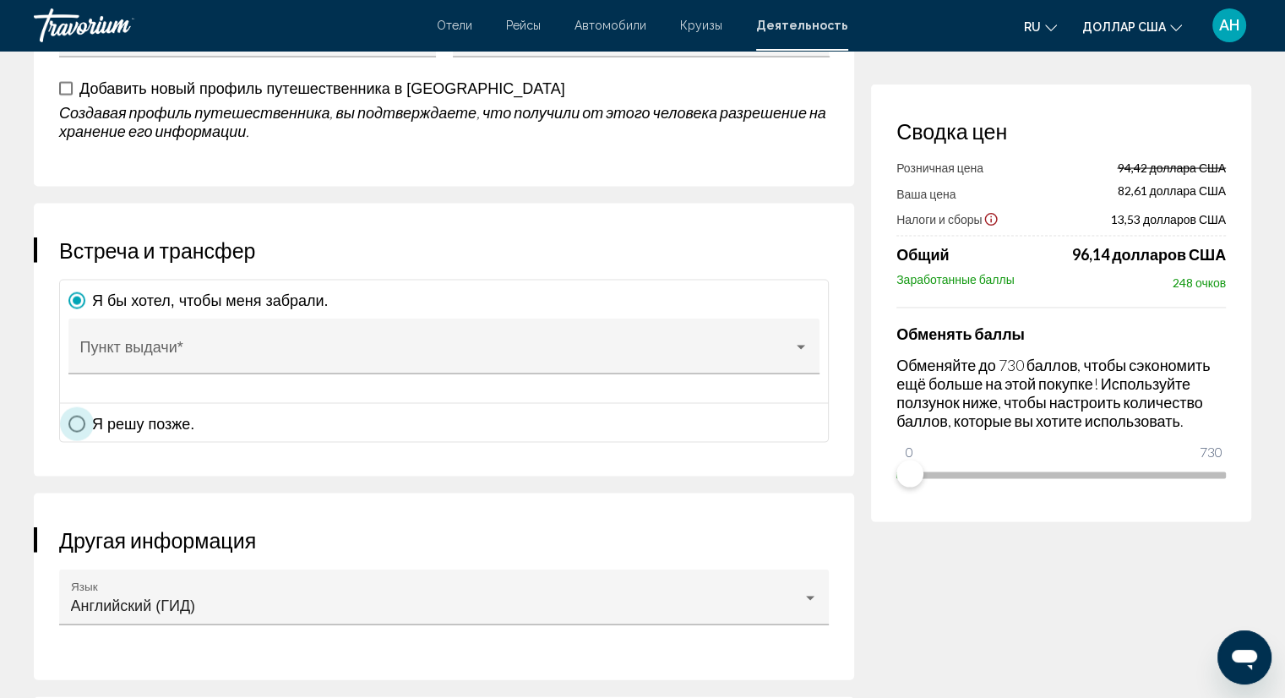
click at [72, 416] on span "Основное содержание" at bounding box center [76, 424] width 17 height 17
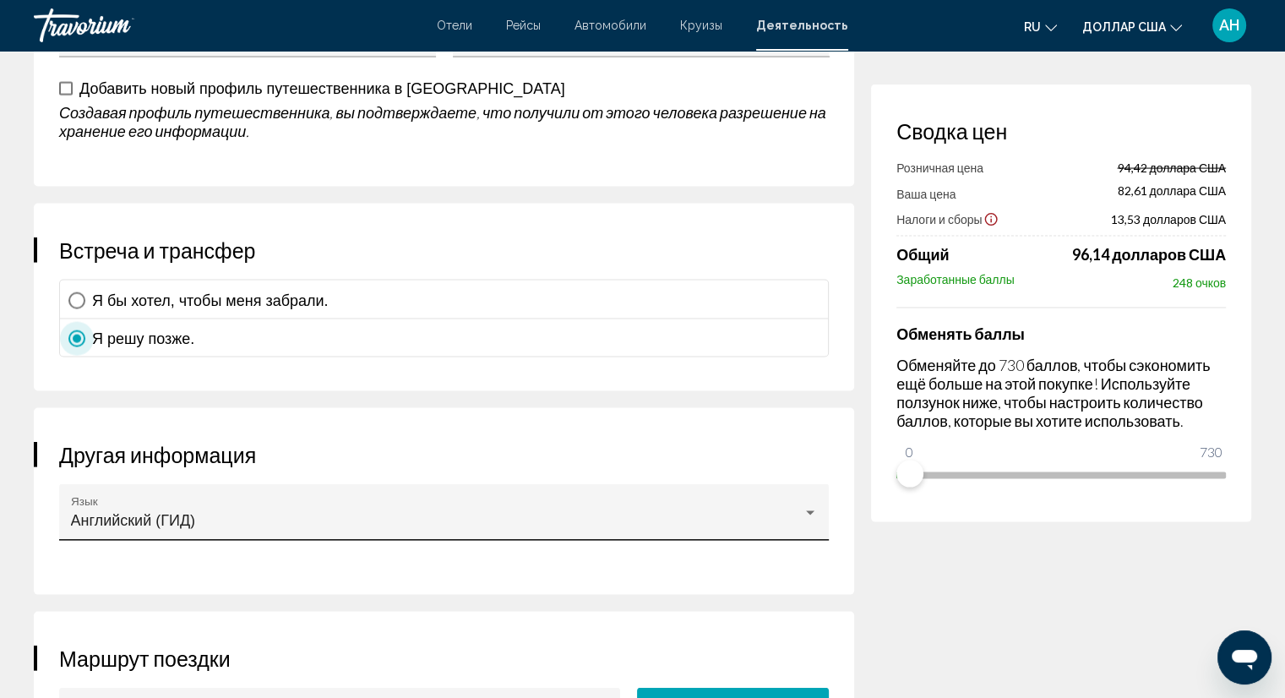
scroll to position [3464, 0]
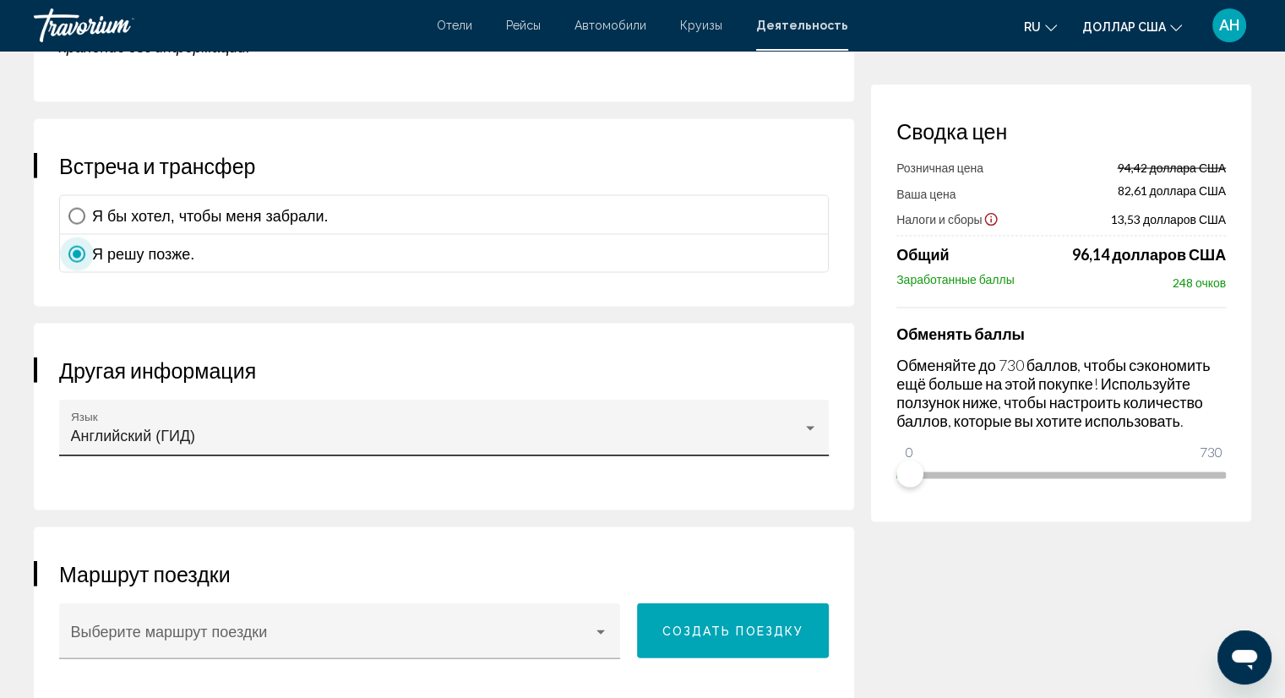
click at [809, 422] on div "Основное содержание" at bounding box center [810, 429] width 15 height 14
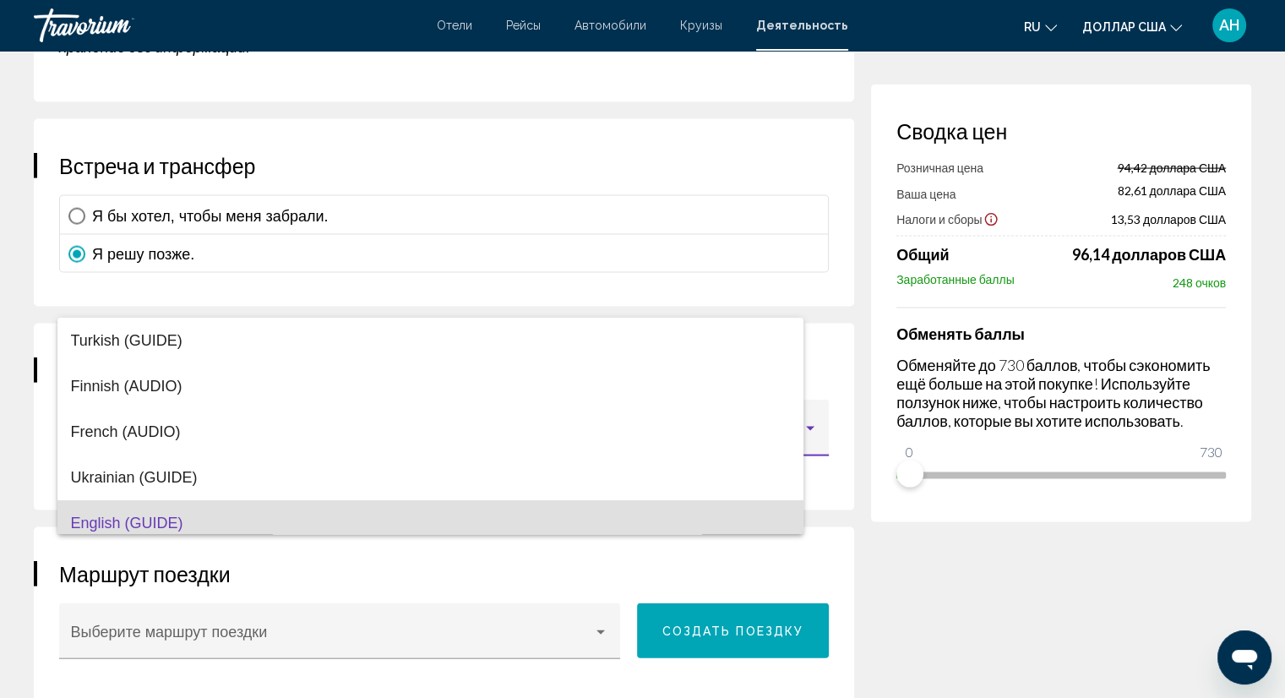
scroll to position [97, 0]
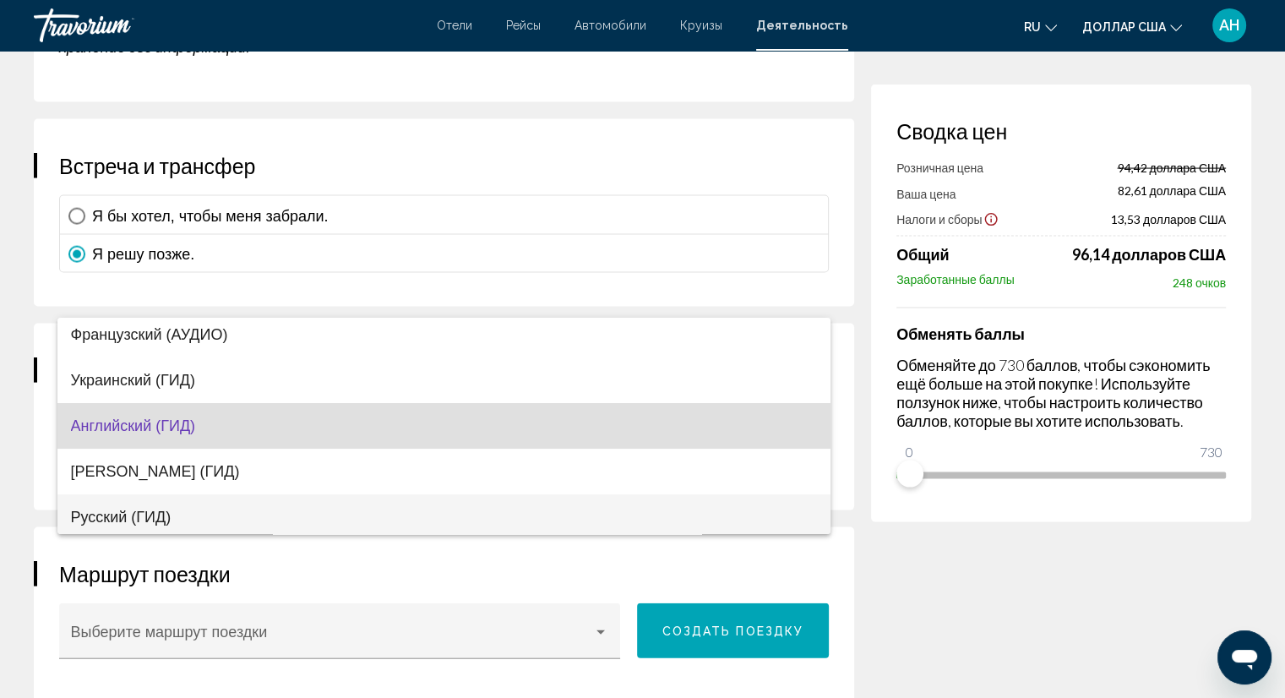
click at [170, 512] on font "Русский (ГИД)" at bounding box center [121, 517] width 101 height 17
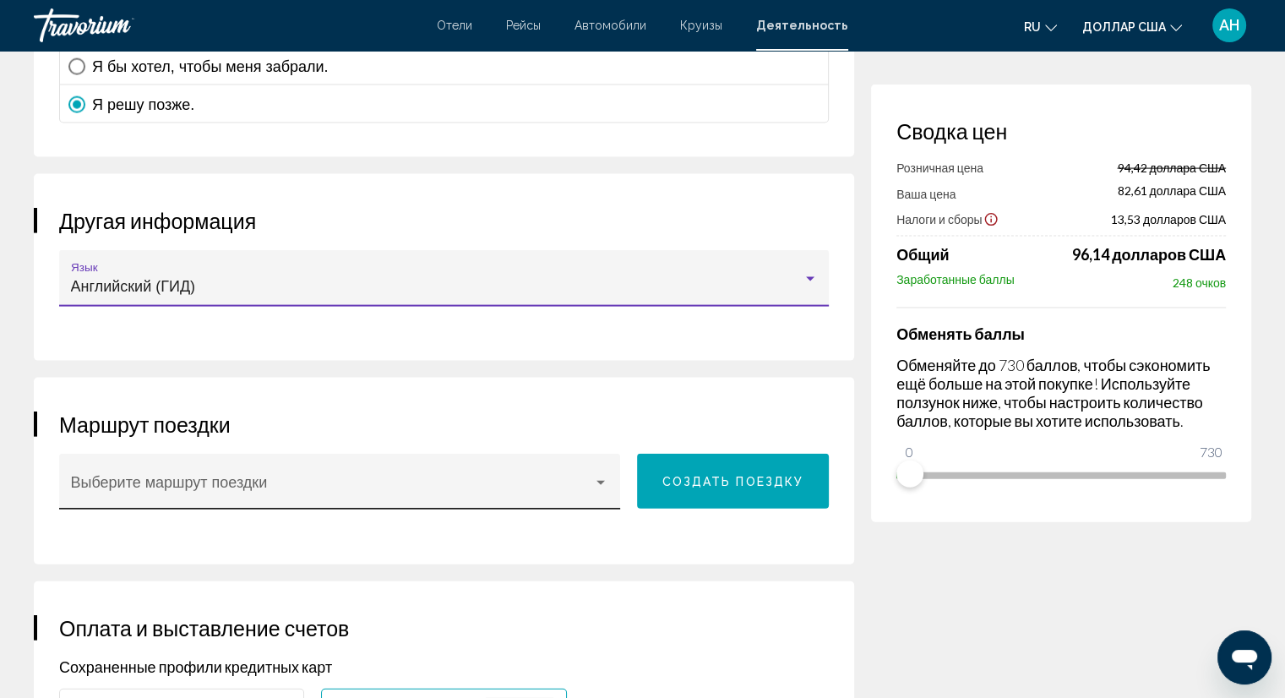
scroll to position [3633, 0]
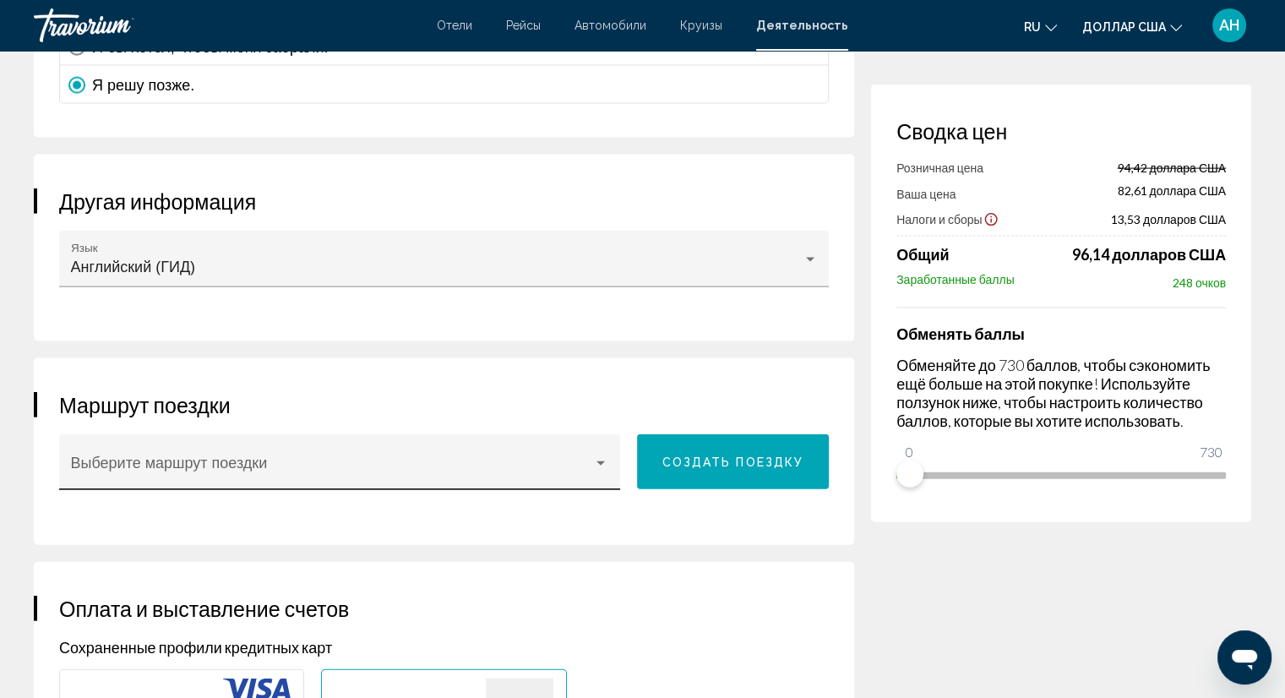
click at [592, 448] on div "Выберите маршрут поездки" at bounding box center [340, 467] width 538 height 45
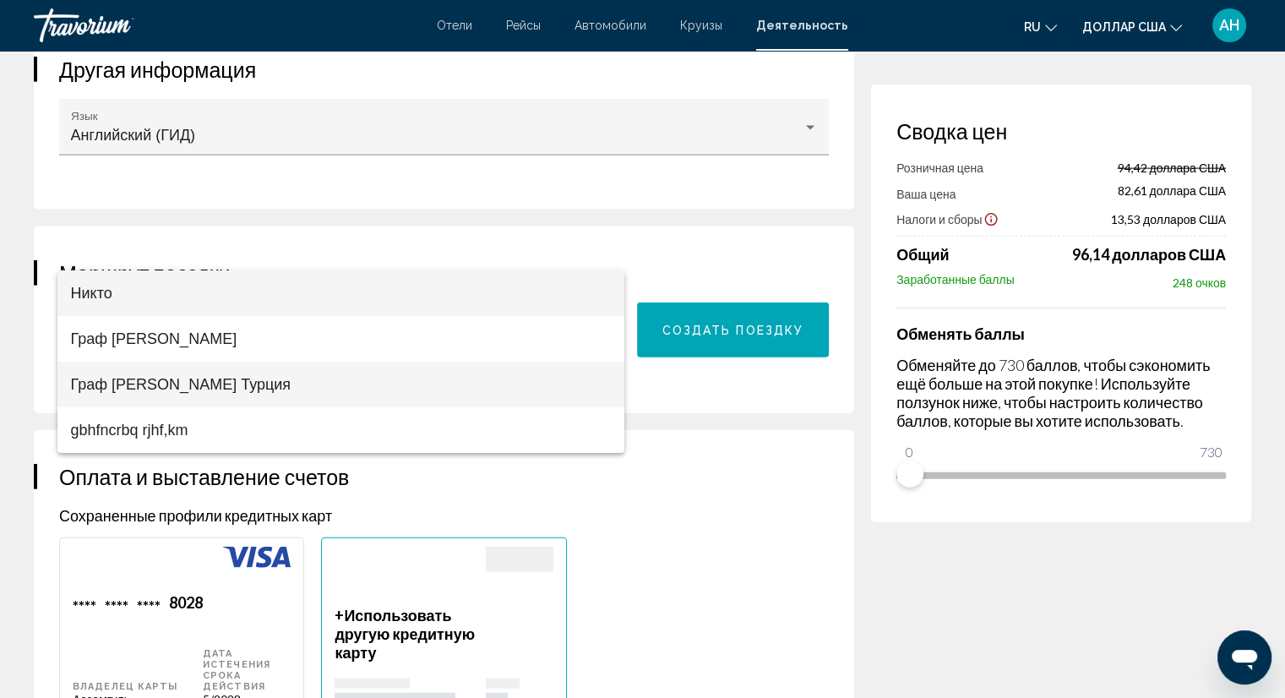
scroll to position [3802, 0]
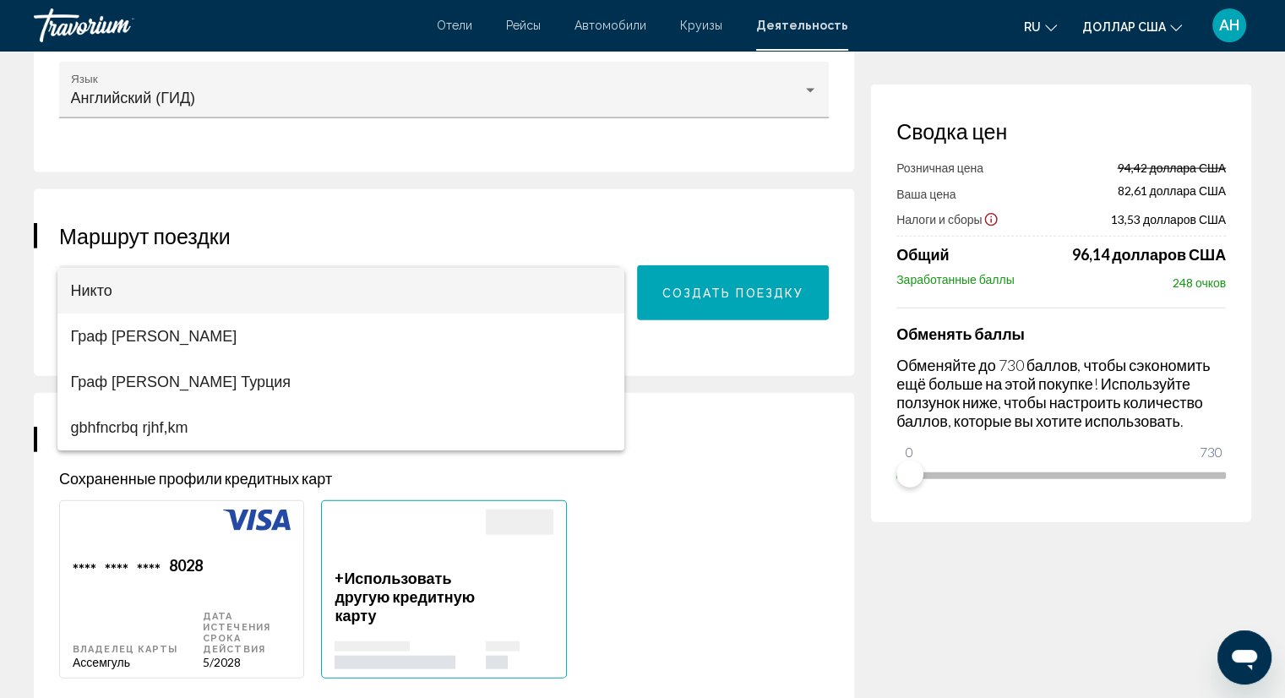
drag, startPoint x: 752, startPoint y: 623, endPoint x: 615, endPoint y: 471, distance: 204.0
click at [749, 616] on div at bounding box center [642, 349] width 1285 height 698
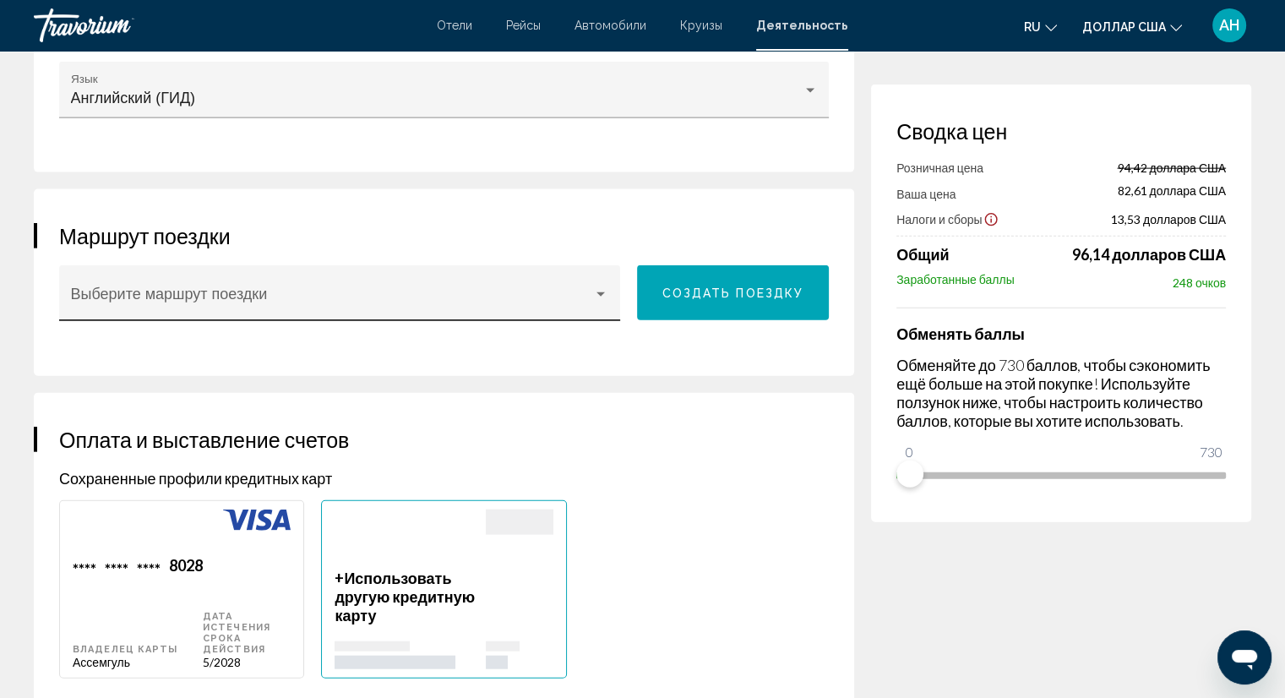
click at [253, 293] on span "Основное содержание" at bounding box center [332, 301] width 523 height 17
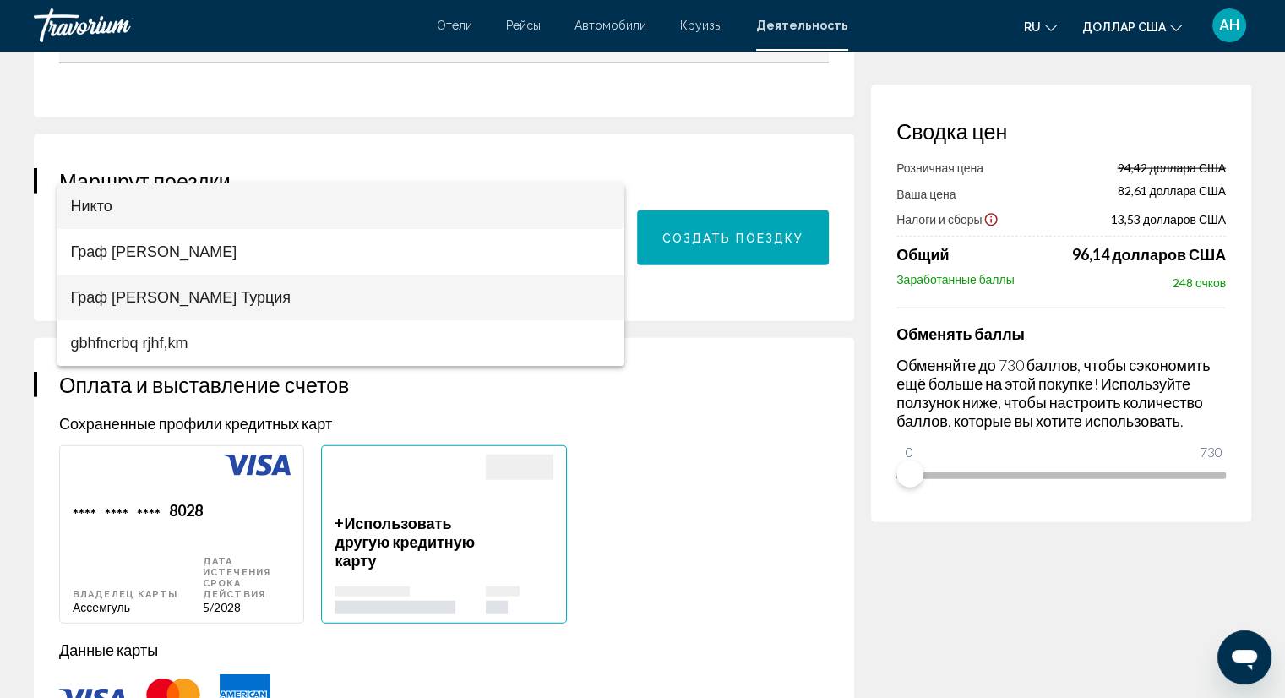
scroll to position [3886, 0]
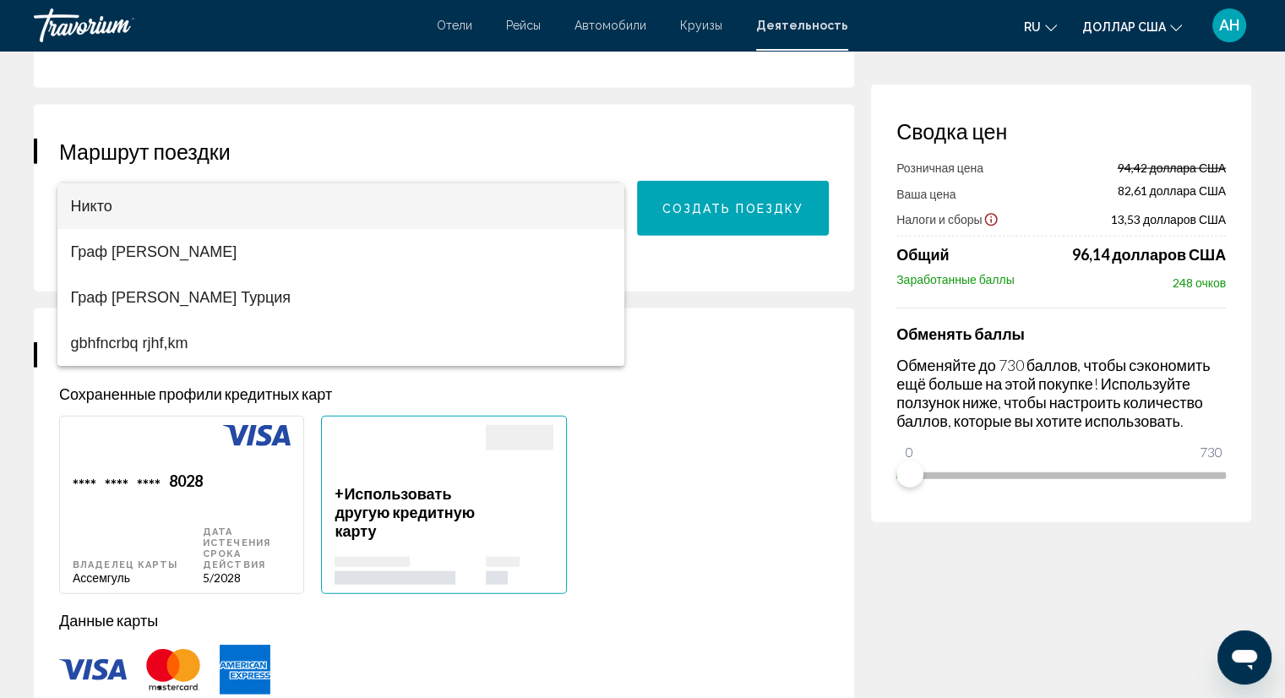
click at [706, 442] on div at bounding box center [642, 349] width 1285 height 698
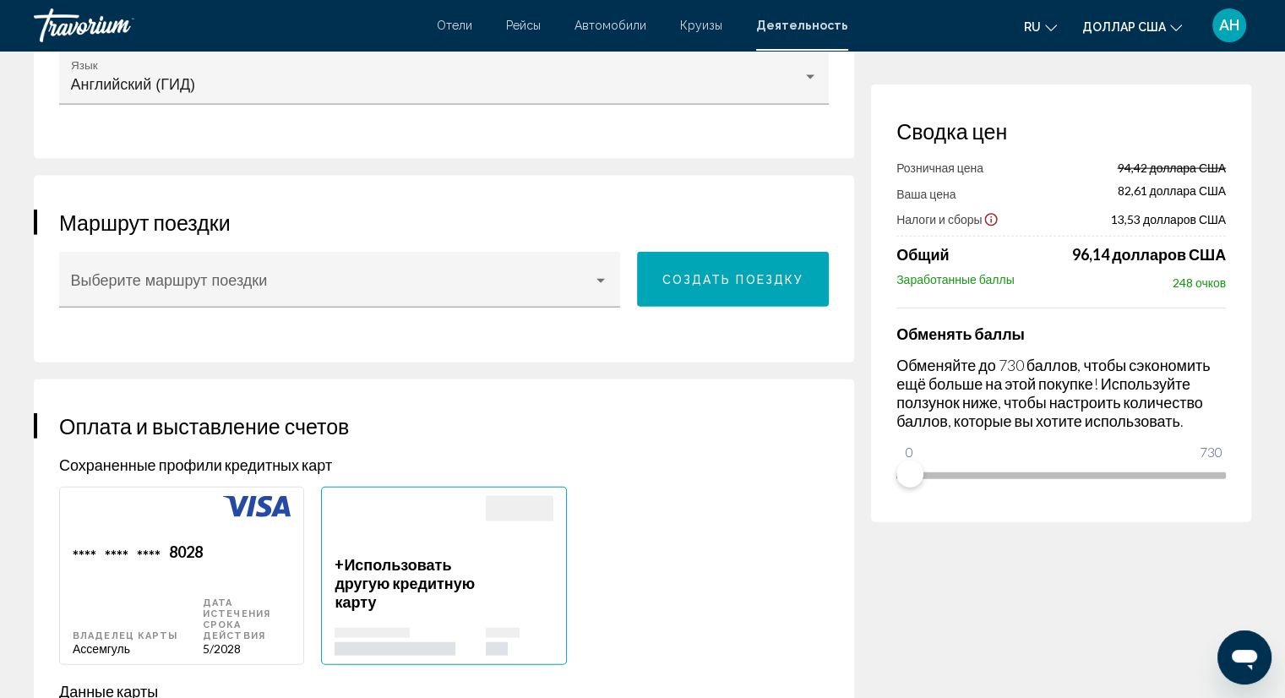
scroll to position [3802, 0]
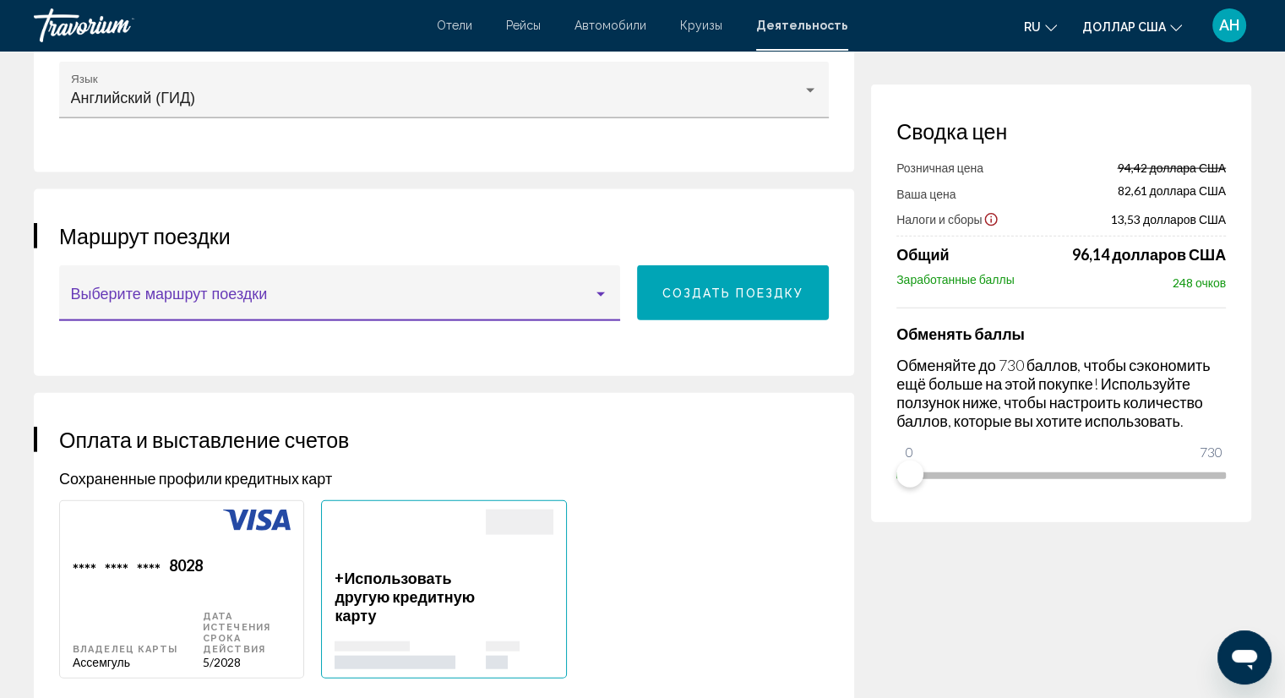
click at [127, 293] on span "Основное содержание" at bounding box center [332, 301] width 523 height 17
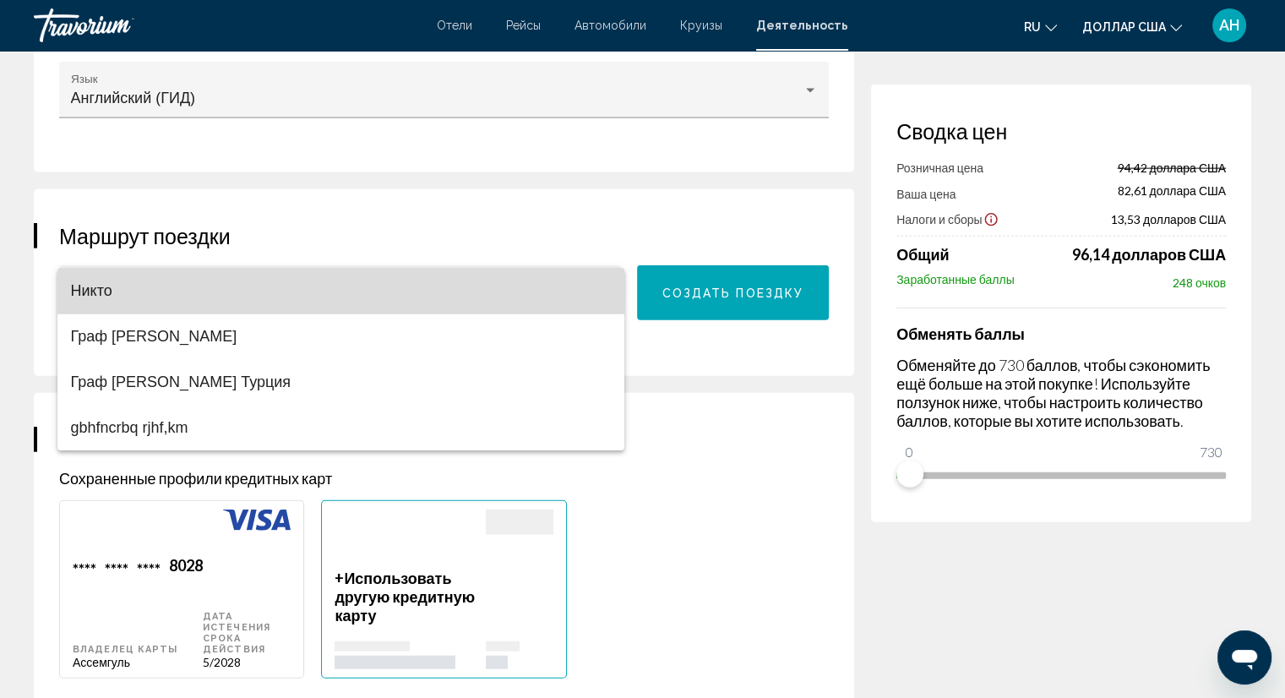
click at [123, 288] on span "Никто" at bounding box center [341, 291] width 541 height 46
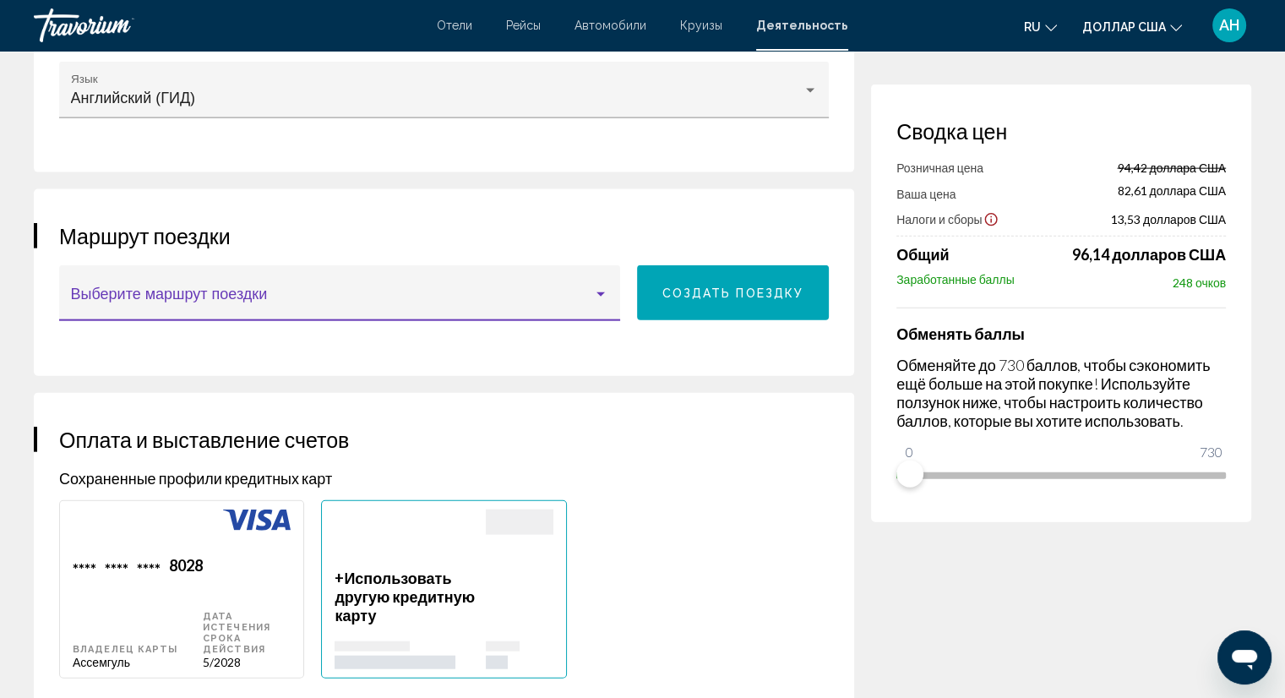
click at [123, 293] on span "Основное содержание" at bounding box center [332, 301] width 523 height 17
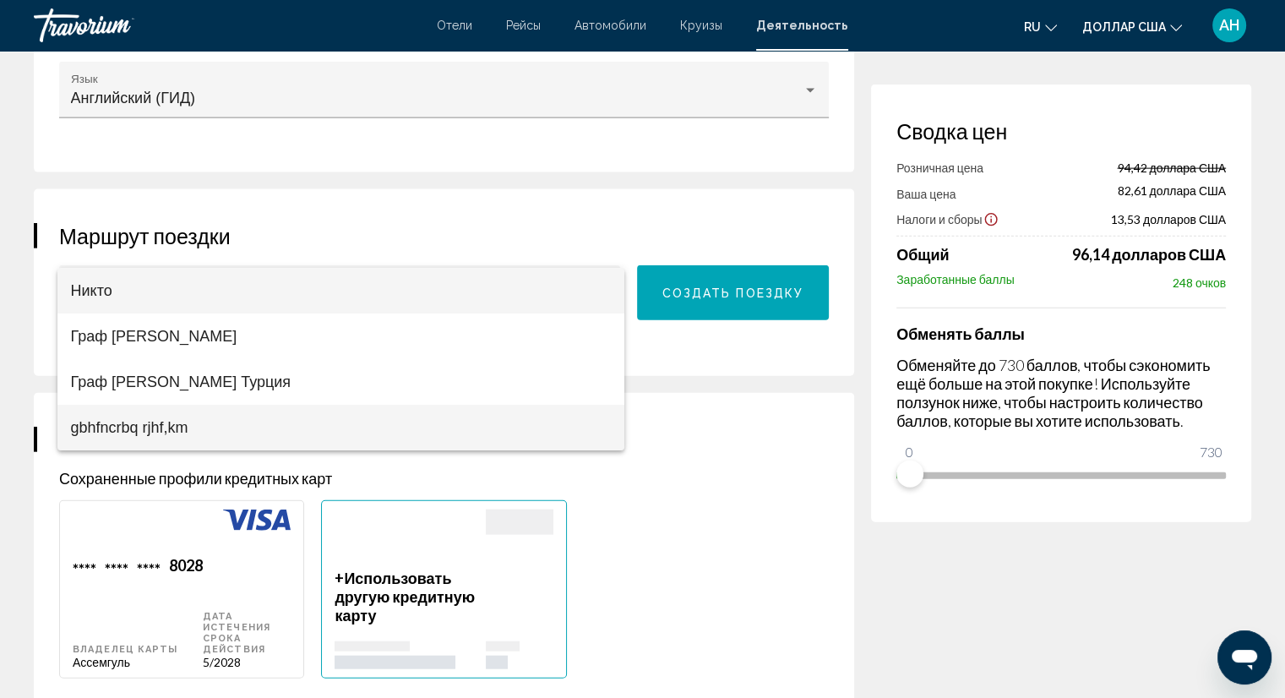
click at [132, 434] on font "gbhfncrbq rjhf,km" at bounding box center [129, 427] width 117 height 17
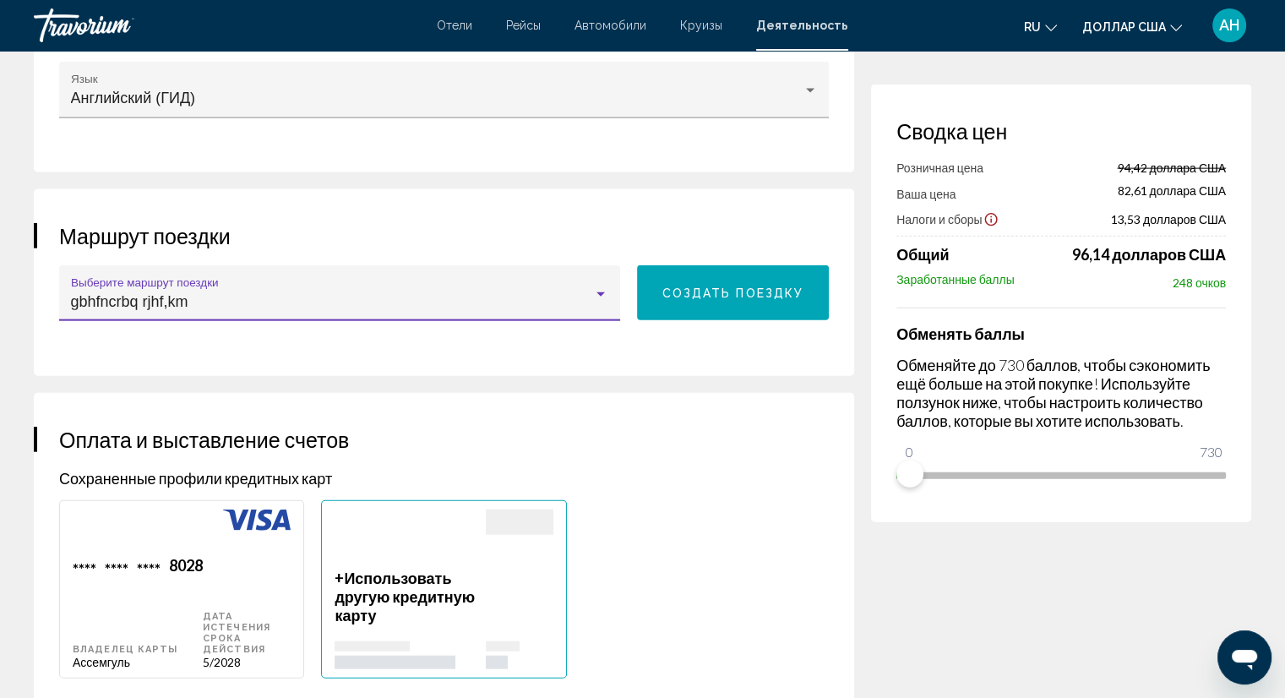
click at [187, 295] on span "gbhfncrbq rjhf,km" at bounding box center [129, 301] width 117 height 17
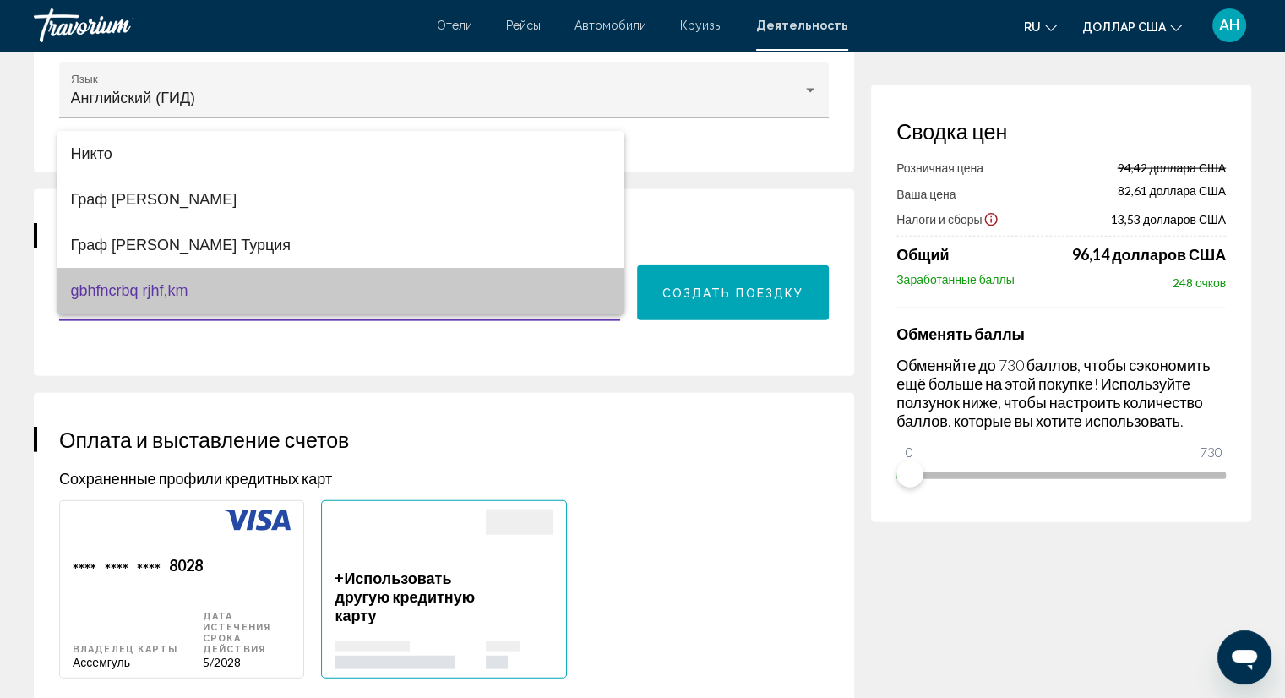
click at [187, 295] on font "gbhfncrbq rjhf,km" at bounding box center [129, 290] width 117 height 17
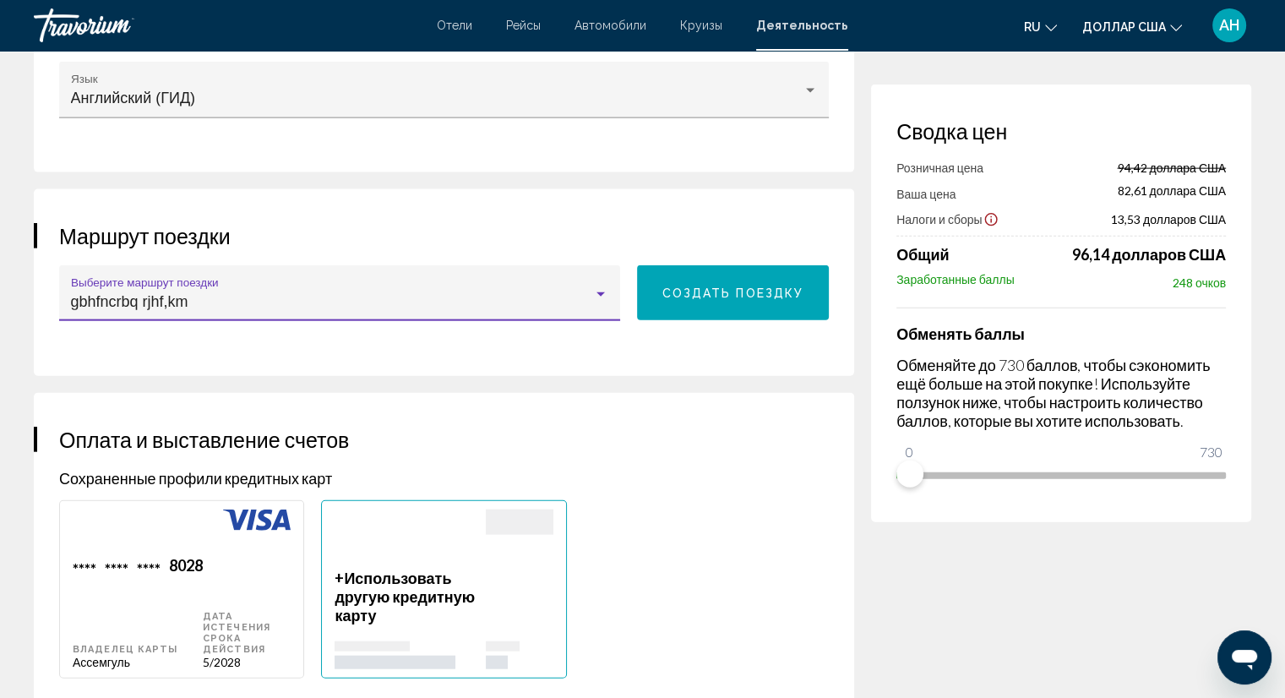
click at [189, 293] on div "gbhfncrbq rjhf,km" at bounding box center [332, 301] width 523 height 17
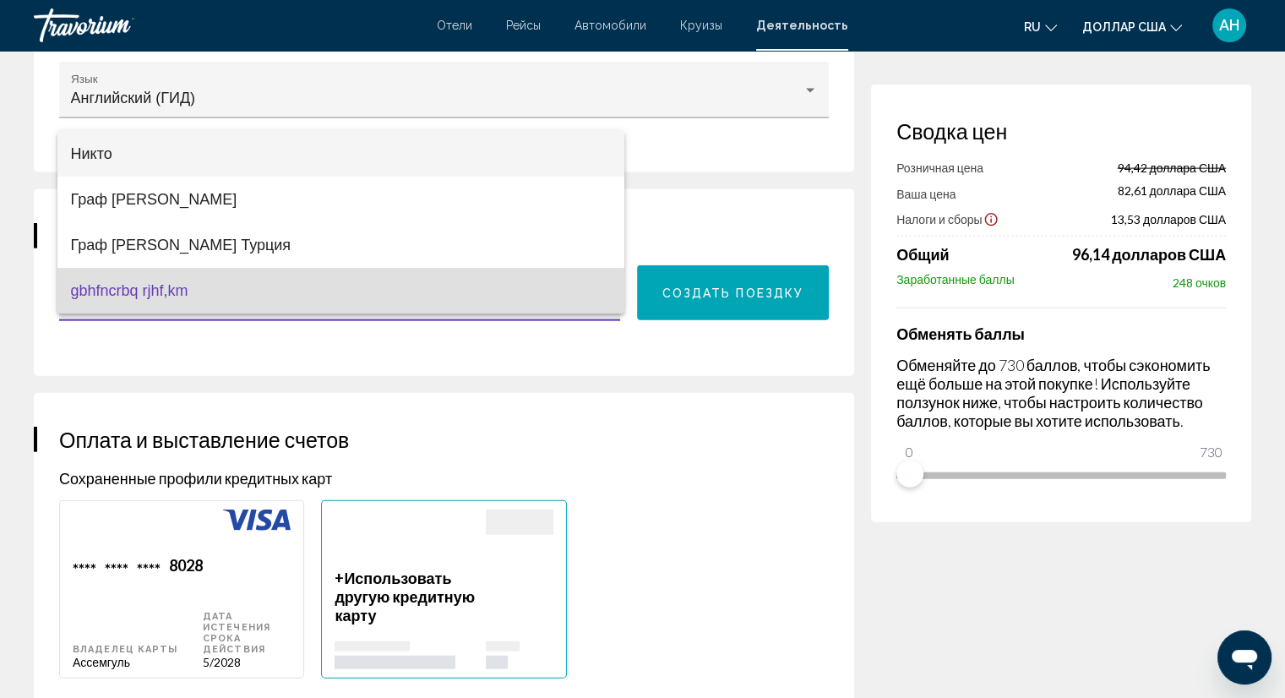
click at [121, 158] on span "Никто" at bounding box center [341, 154] width 541 height 46
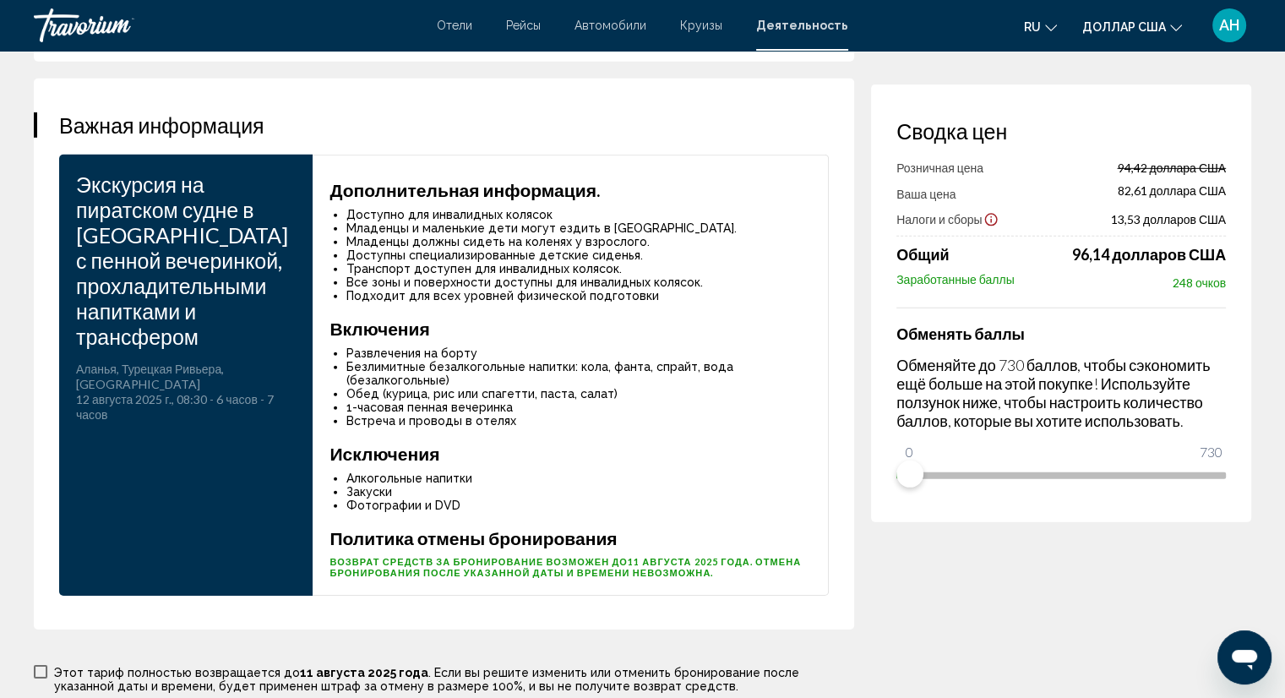
scroll to position [5069, 0]
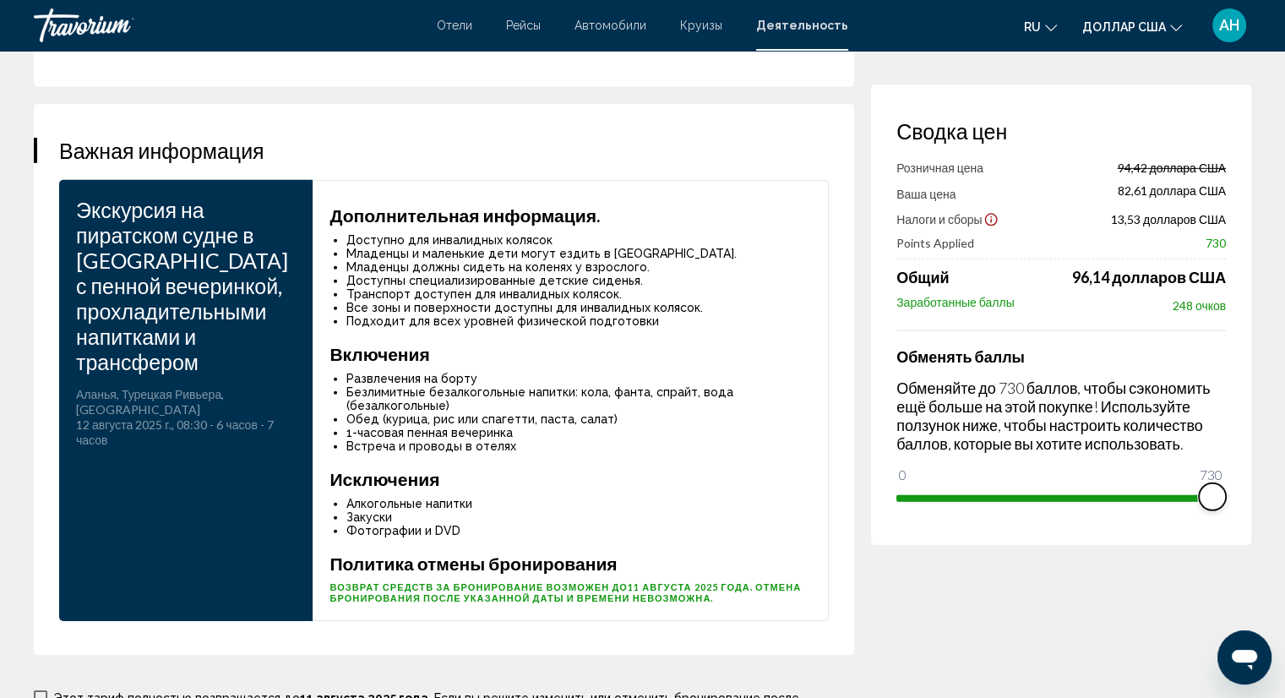
drag, startPoint x: 916, startPoint y: 474, endPoint x: 1239, endPoint y: 493, distance: 324.2
click at [1239, 493] on div "Сводка цен Розничная цена 94,42 доллара США Ваша цена 82,61 доллара США Налоги …" at bounding box center [1061, 314] width 380 height 460
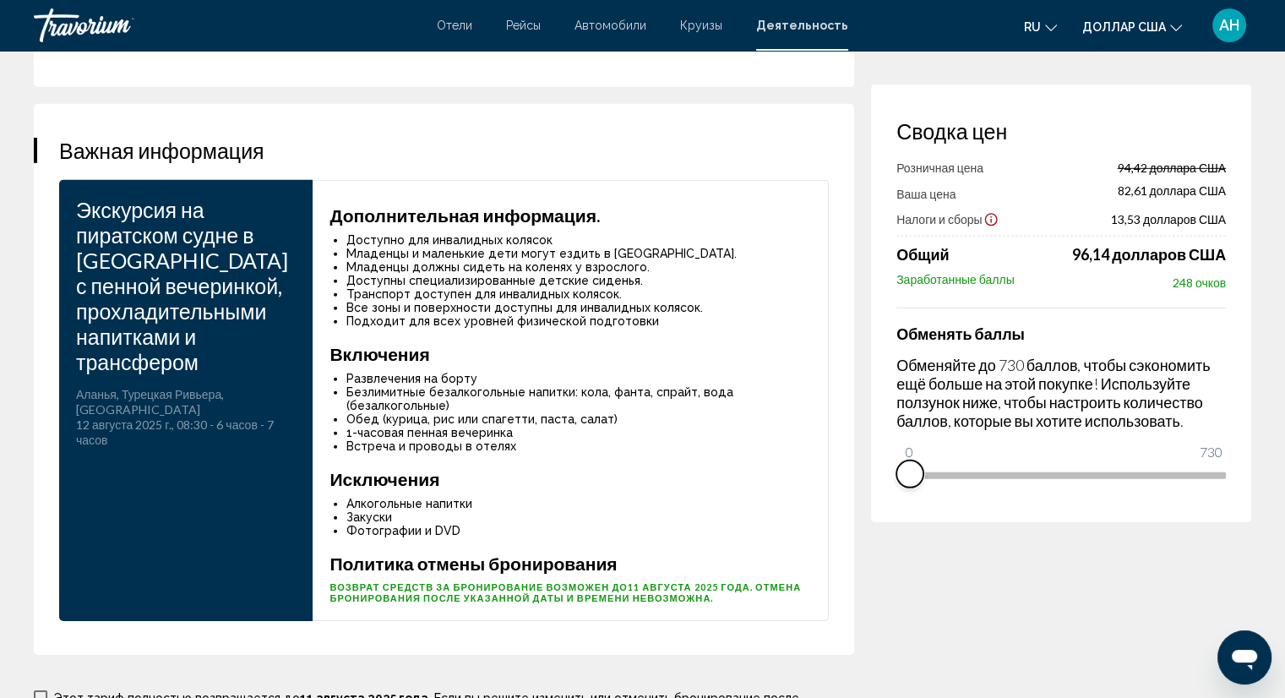
drag, startPoint x: 1206, startPoint y: 494, endPoint x: 899, endPoint y: 504, distance: 307.7
click at [899, 504] on div "Сводка цен Розничная цена 94,42 доллара США Ваша цена 82,61 доллара США Налоги …" at bounding box center [1061, 303] width 380 height 438
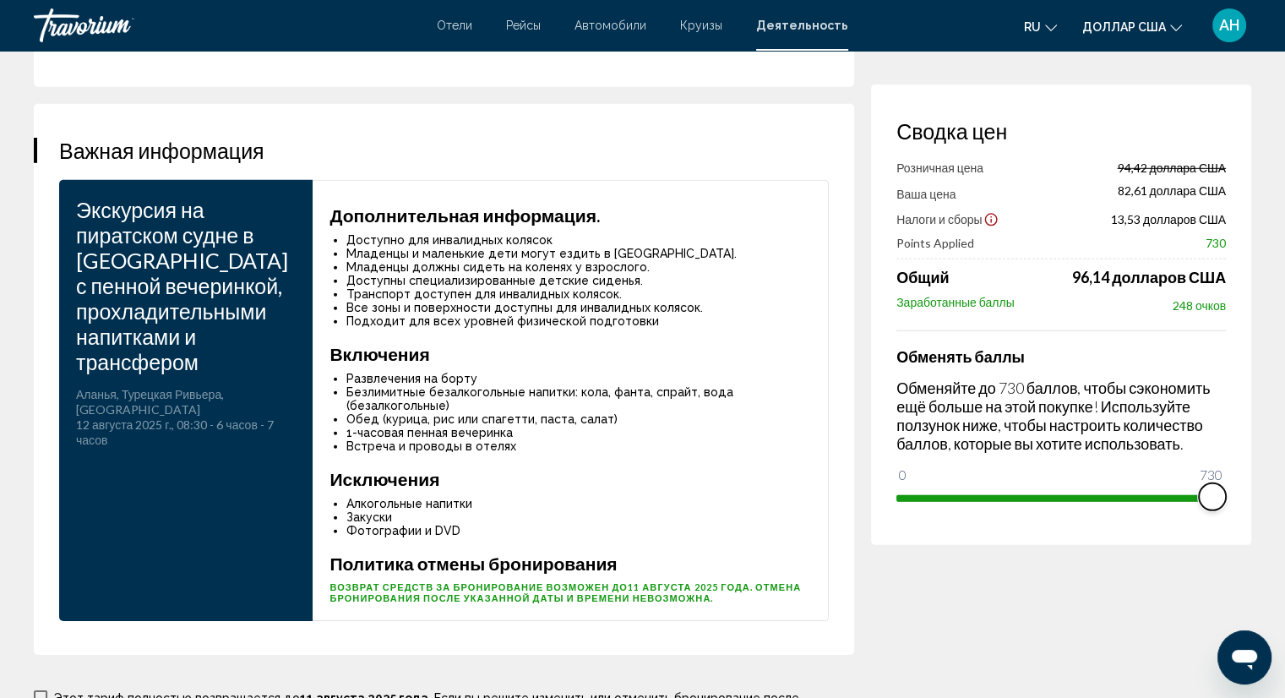
drag, startPoint x: 912, startPoint y: 474, endPoint x: 1220, endPoint y: 525, distance: 311.7
click at [1220, 525] on div "Сводка цен Розничная цена 94,42 доллара США Ваша цена 82,61 доллара США Налоги …" at bounding box center [1061, 314] width 380 height 460
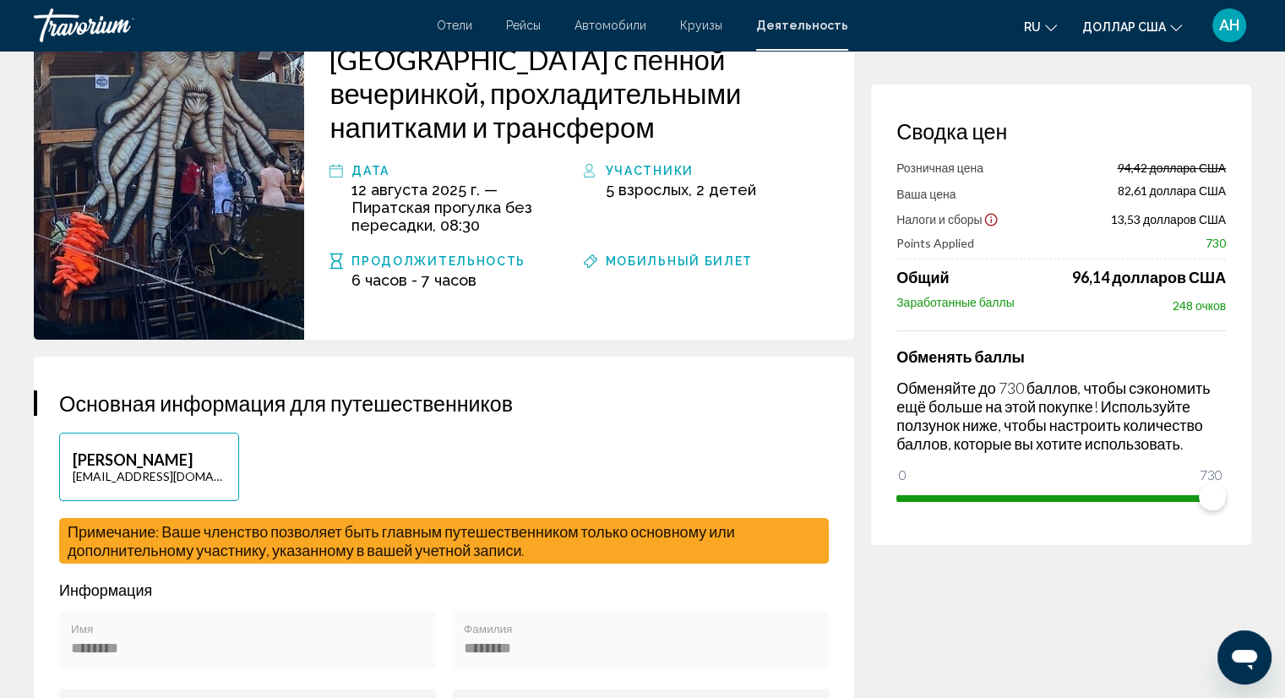
scroll to position [0, 0]
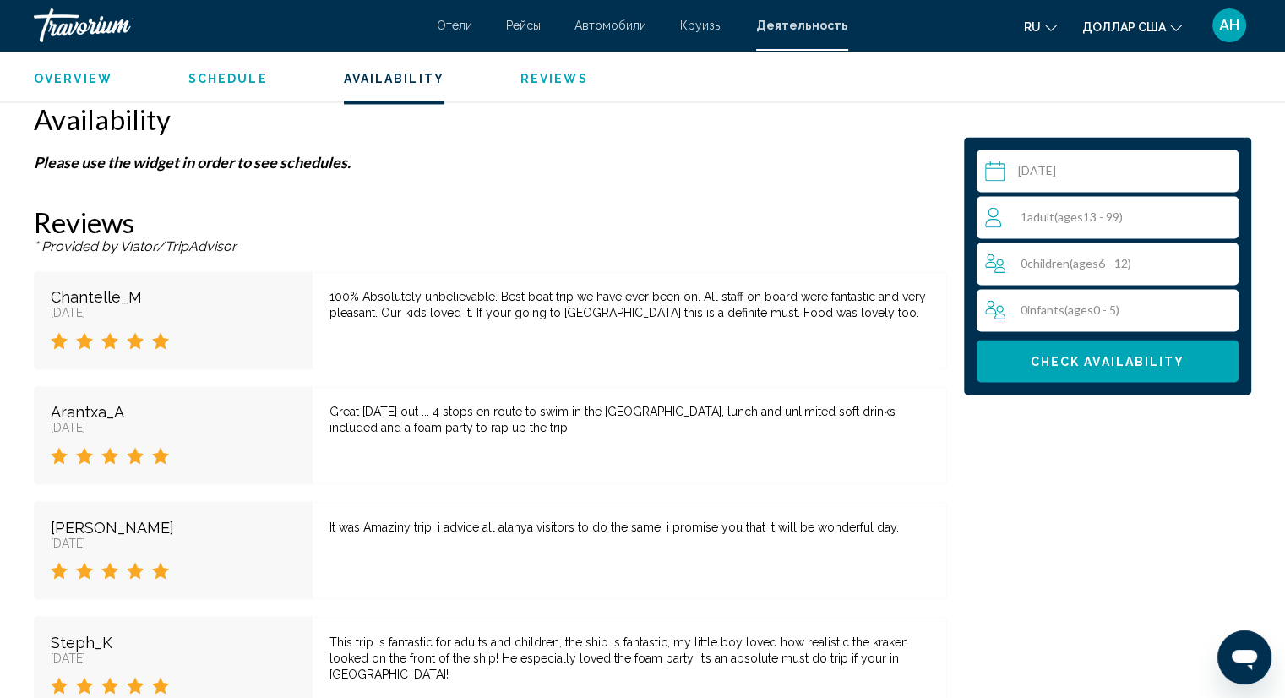
scroll to position [2704, 0]
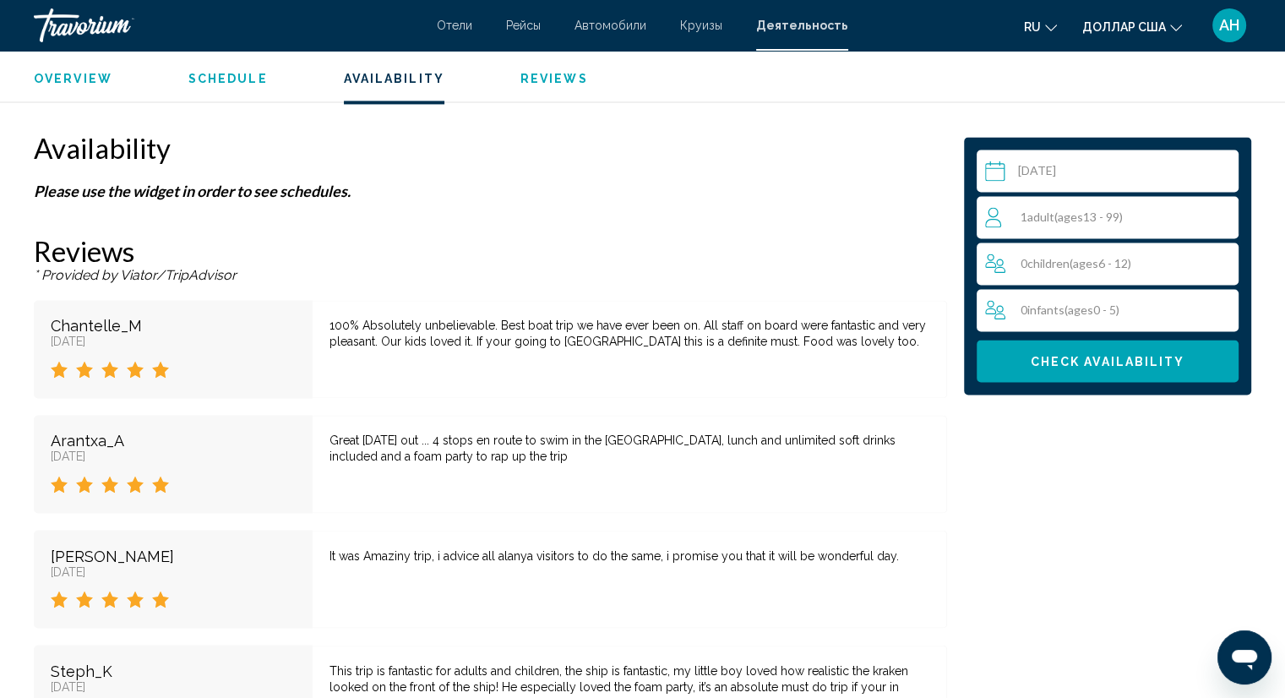
click at [1112, 220] on span "( ages [DEMOGRAPHIC_DATA])" at bounding box center [1088, 217] width 68 height 14
click at [1109, 170] on input "Основное содержание" at bounding box center [1111, 173] width 269 height 47
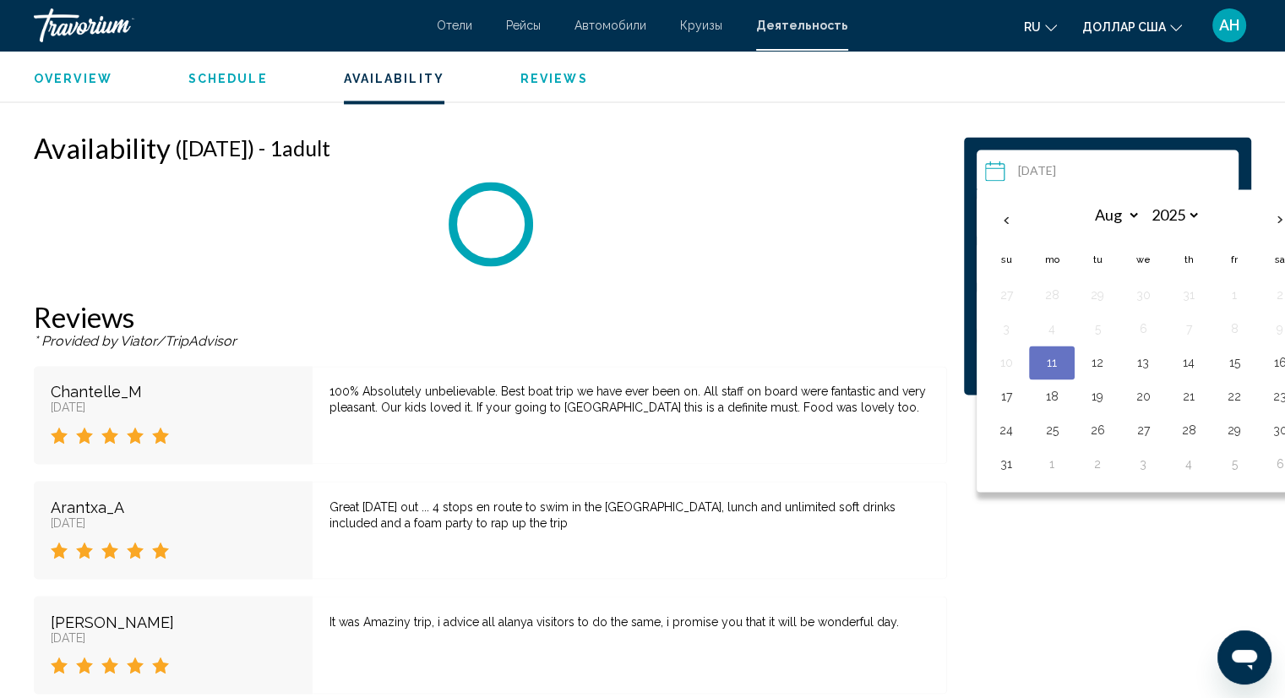
scroll to position [2695, 0]
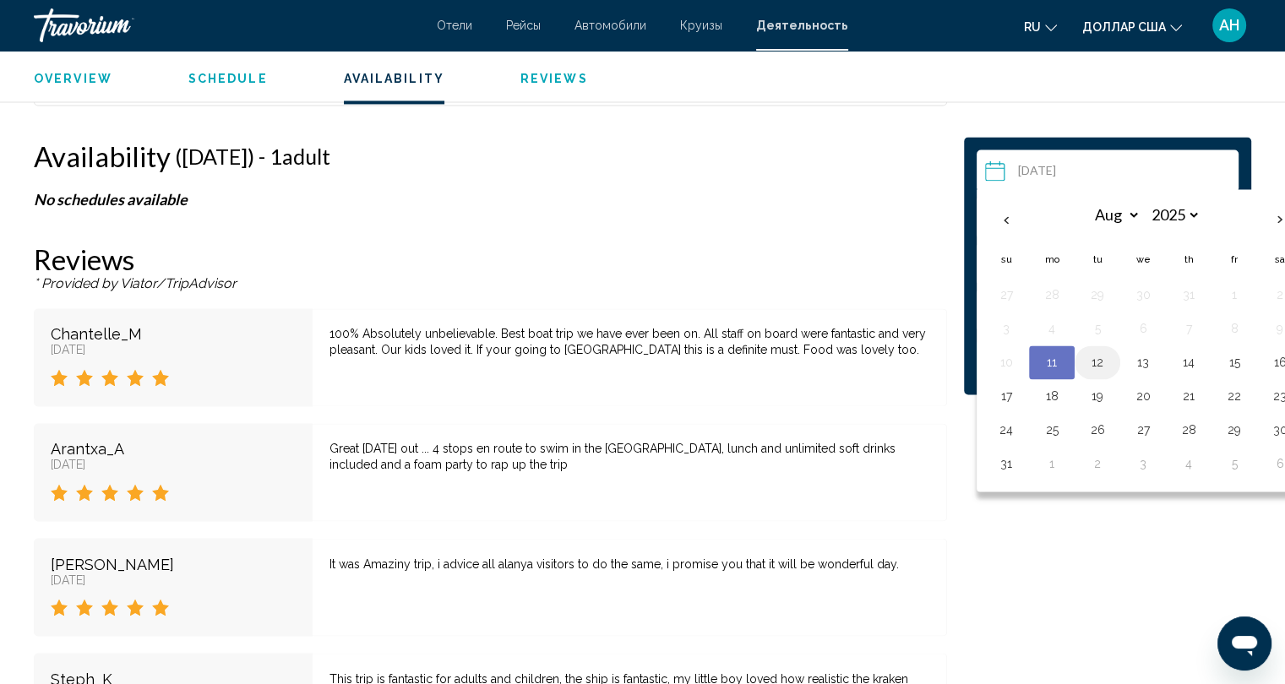
click at [1100, 362] on button "12" at bounding box center [1097, 363] width 27 height 24
type input "**********"
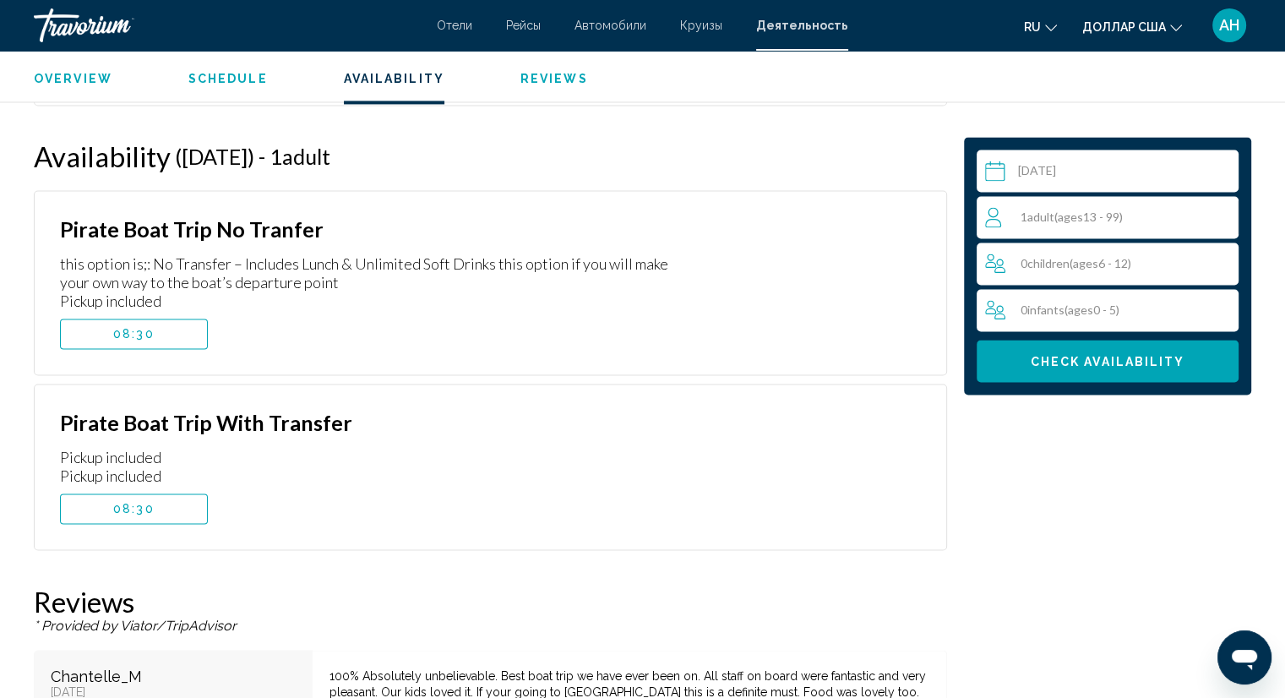
click at [1127, 217] on div "1 Adult Adults ( ages [DEMOGRAPHIC_DATA])" at bounding box center [1111, 217] width 253 height 20
click at [1217, 216] on icon "Increment adults" at bounding box center [1221, 216] width 15 height 20
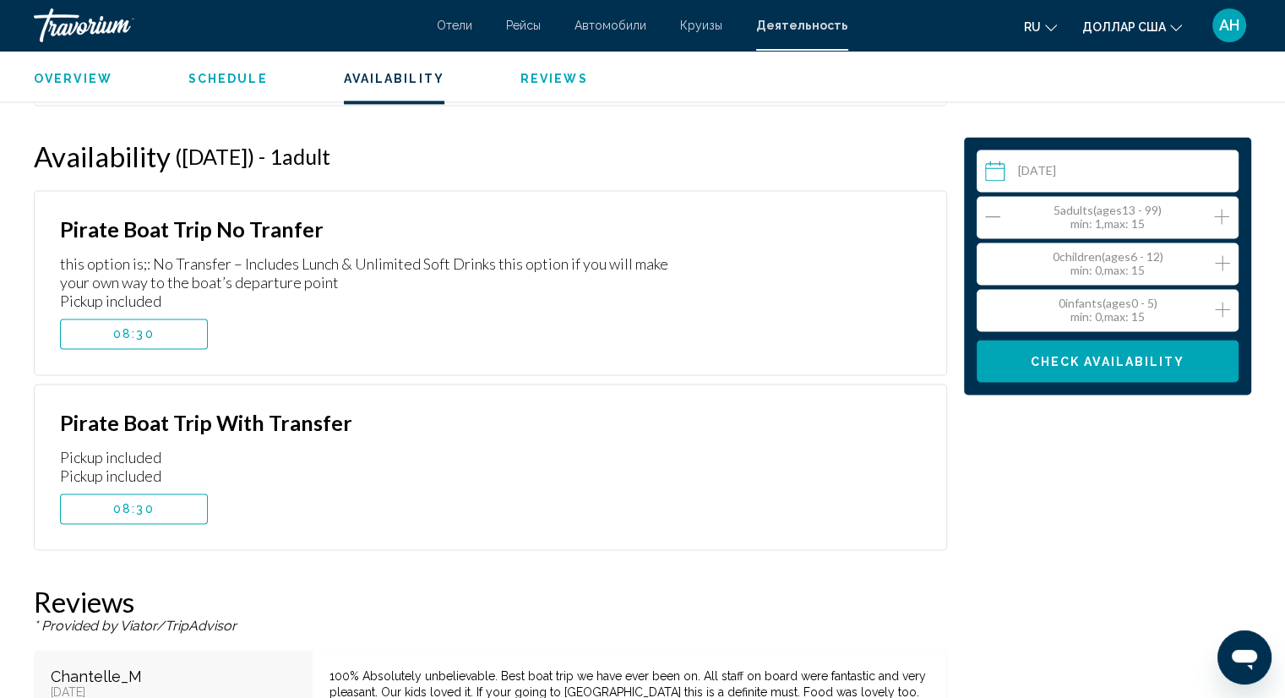
click at [1212, 259] on div "0 Child Children ( ages [DEMOGRAPHIC_DATA]) min : 0, max : 15" at bounding box center [1111, 263] width 253 height 27
click at [1227, 259] on icon "Increment children" at bounding box center [1222, 263] width 15 height 20
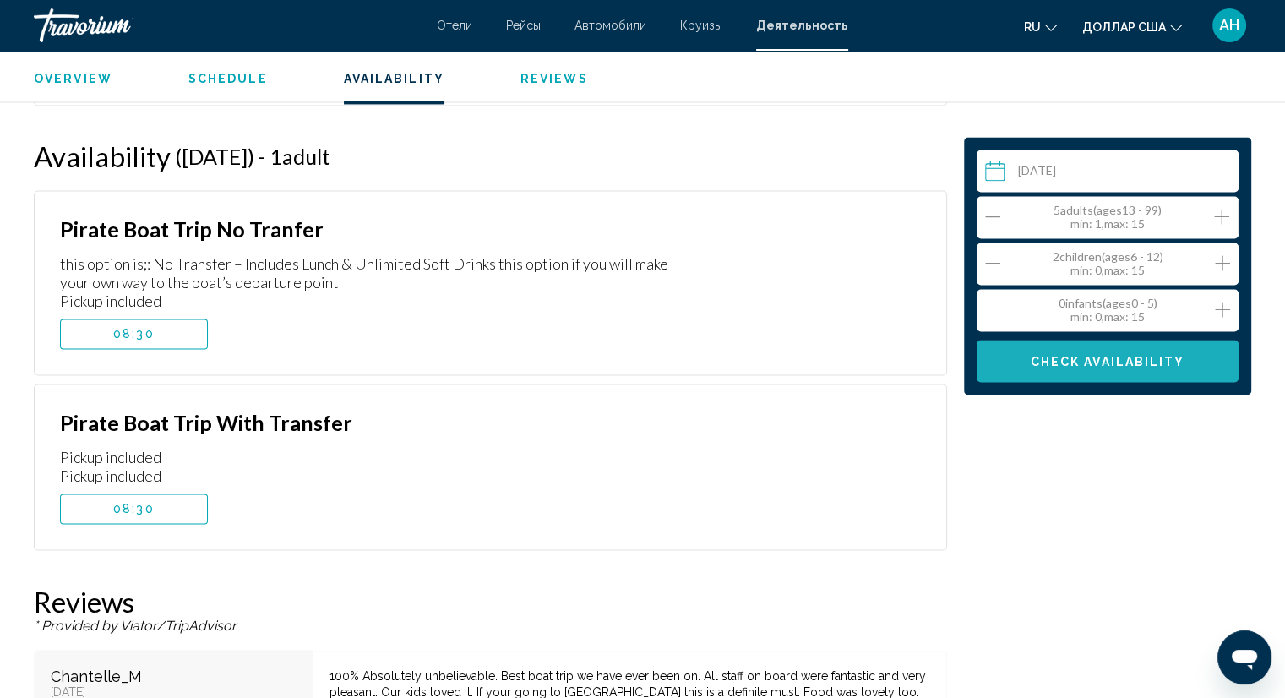
click at [1088, 371] on button "Check Availability" at bounding box center [1108, 361] width 262 height 42
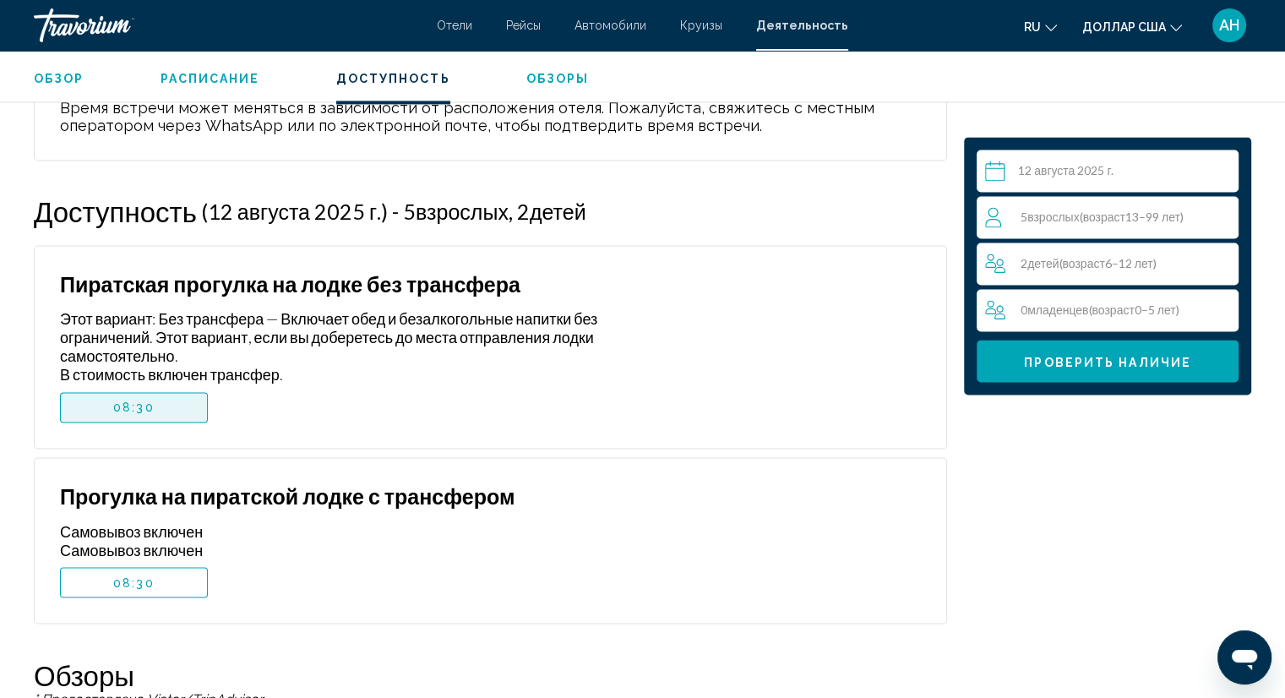
click at [155, 410] on button "08:30" at bounding box center [134, 407] width 148 height 30
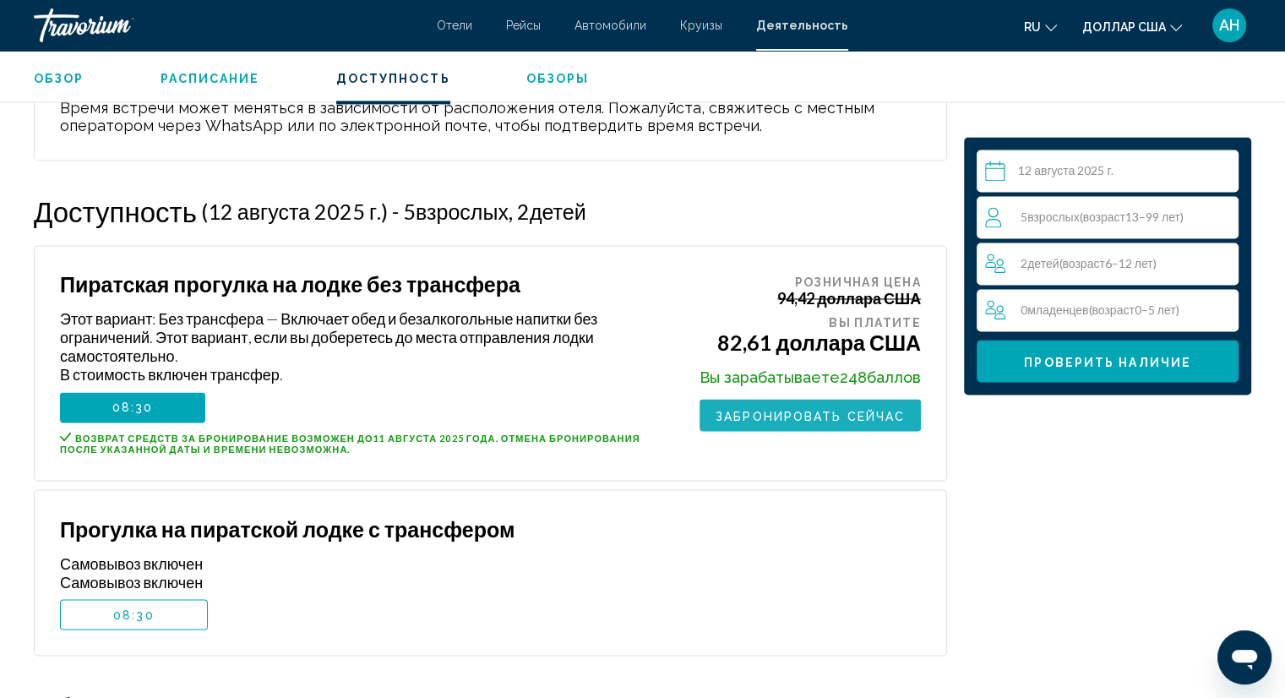
click at [776, 416] on font "Забронировать сейчас" at bounding box center [810, 416] width 189 height 14
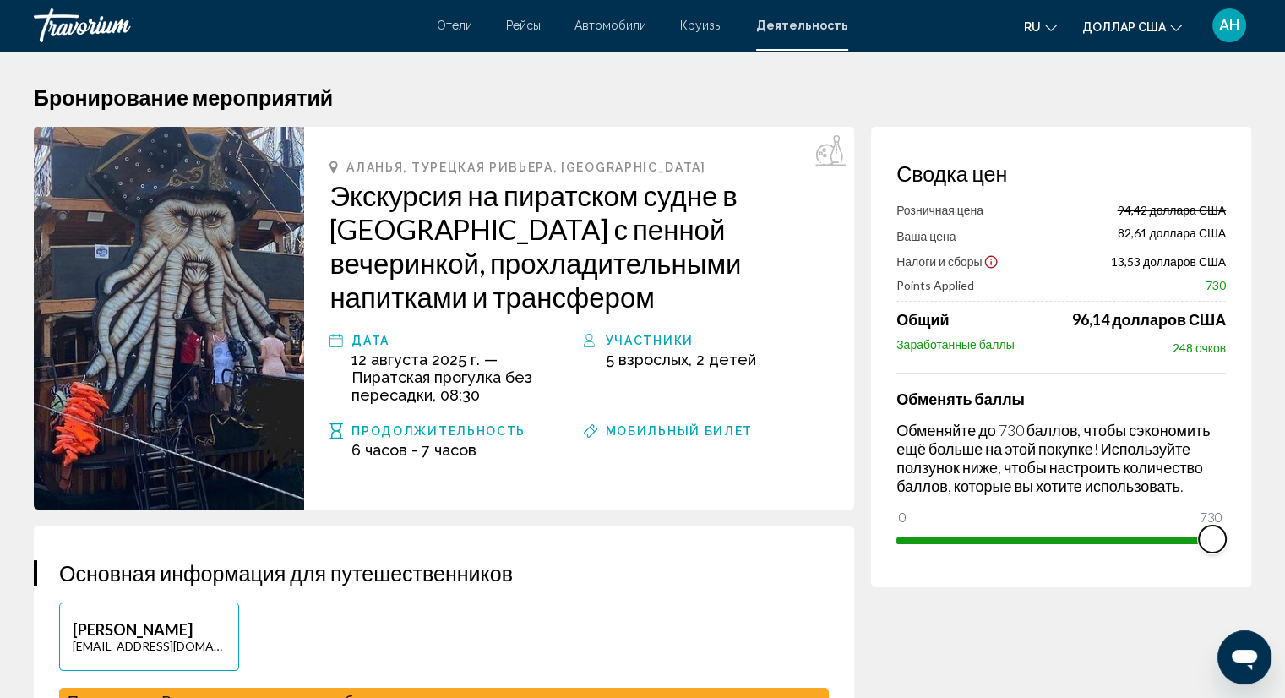
drag, startPoint x: 907, startPoint y: 515, endPoint x: 1243, endPoint y: 542, distance: 336.5
click at [1243, 542] on div "Сводка цен Розничная цена 94,42 доллара США Ваша цена 82,61 доллара США Налоги …" at bounding box center [1061, 357] width 380 height 460
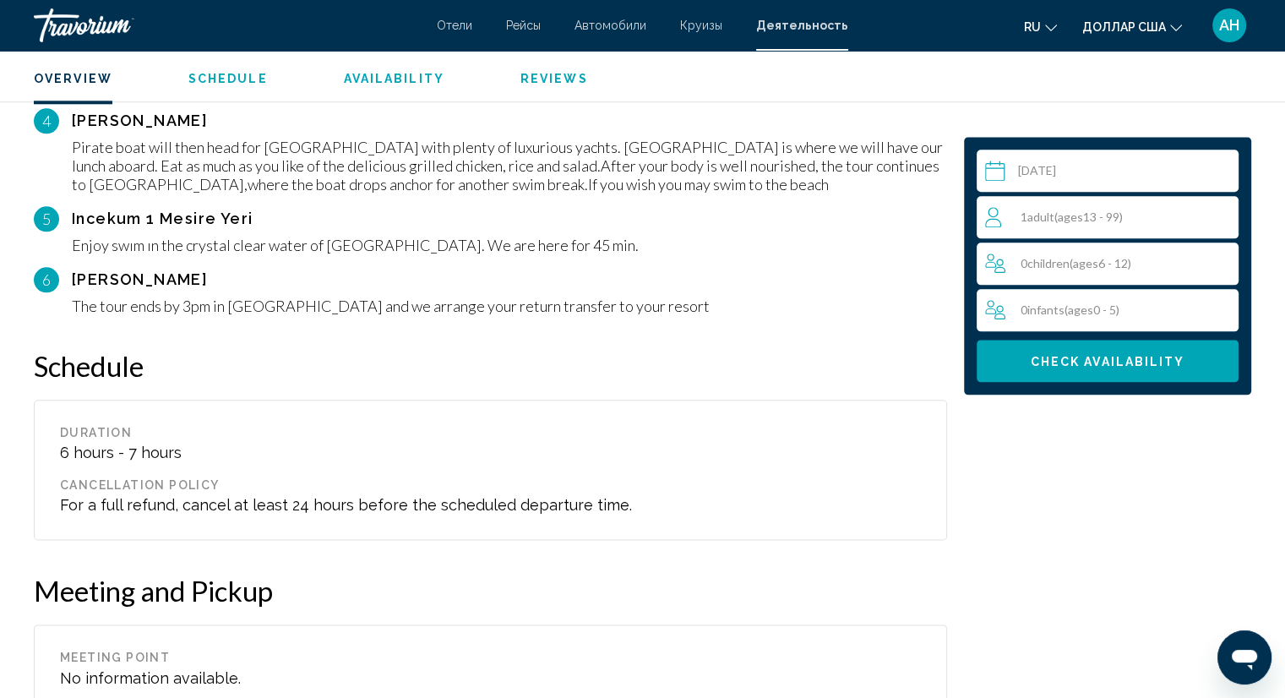
scroll to position [2112, 0]
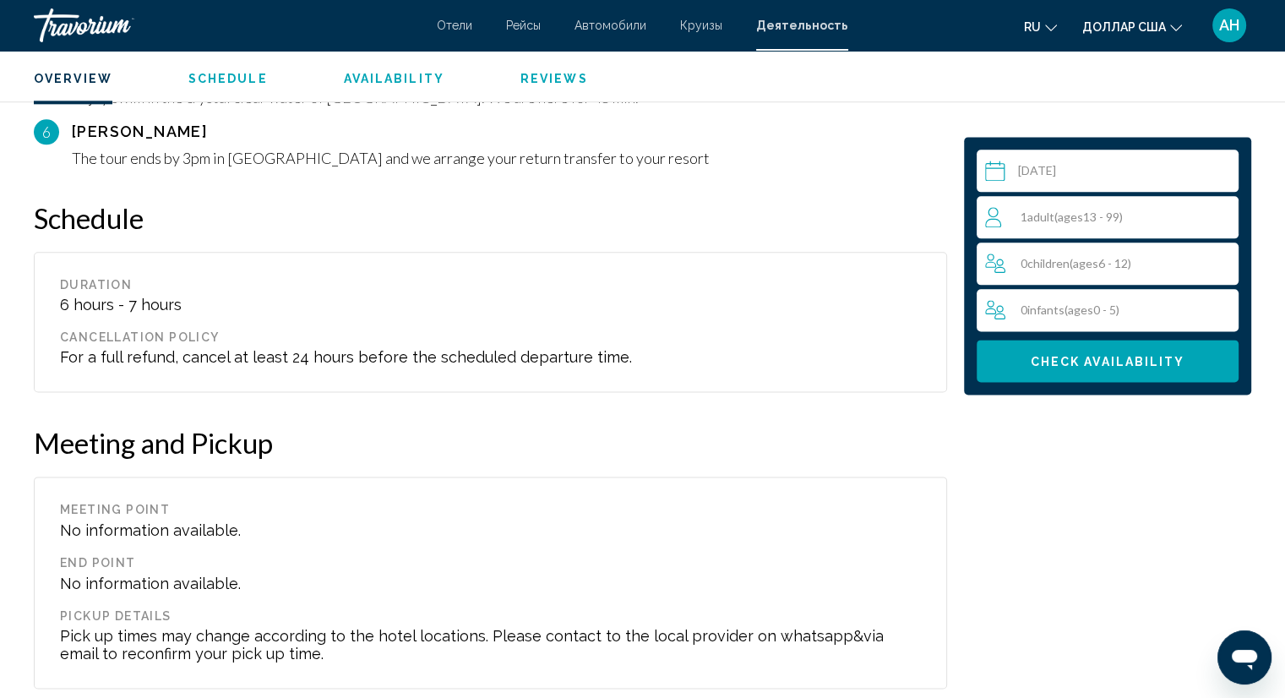
click at [1153, 214] on div "1 Adult Adults ( ages [DEMOGRAPHIC_DATA])" at bounding box center [1111, 217] width 253 height 20
click at [1132, 181] on input "Основное содержание" at bounding box center [1111, 173] width 269 height 47
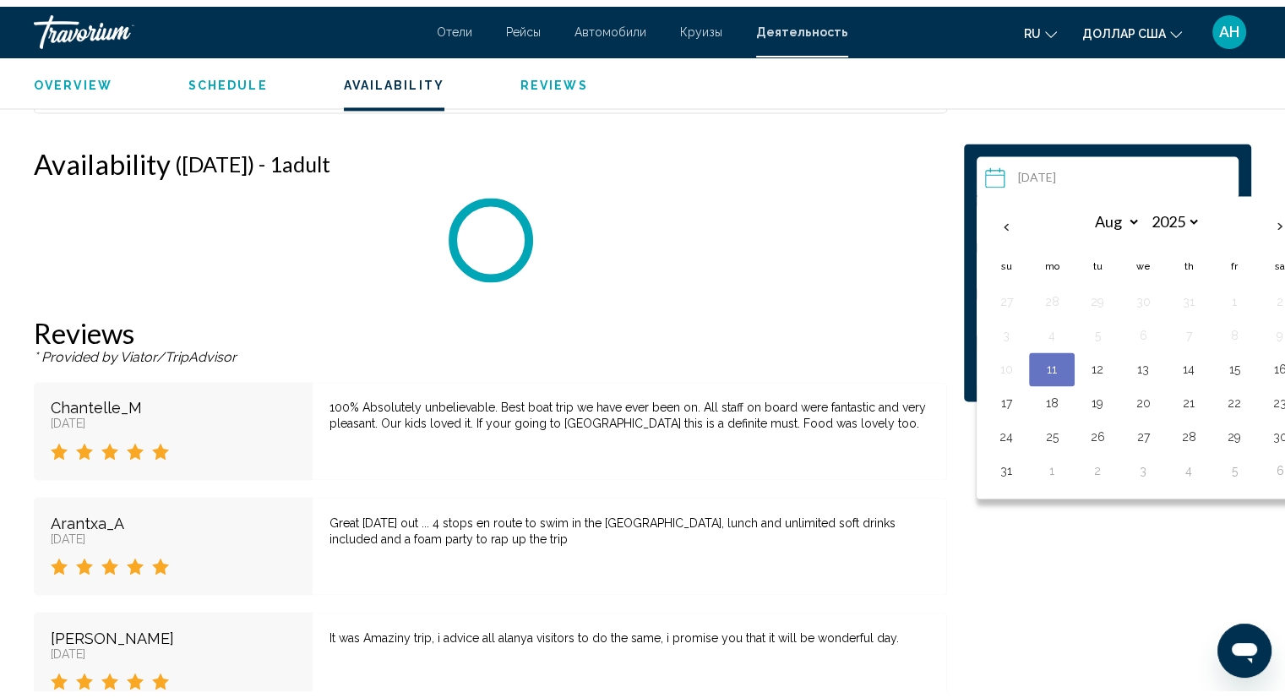
scroll to position [2695, 0]
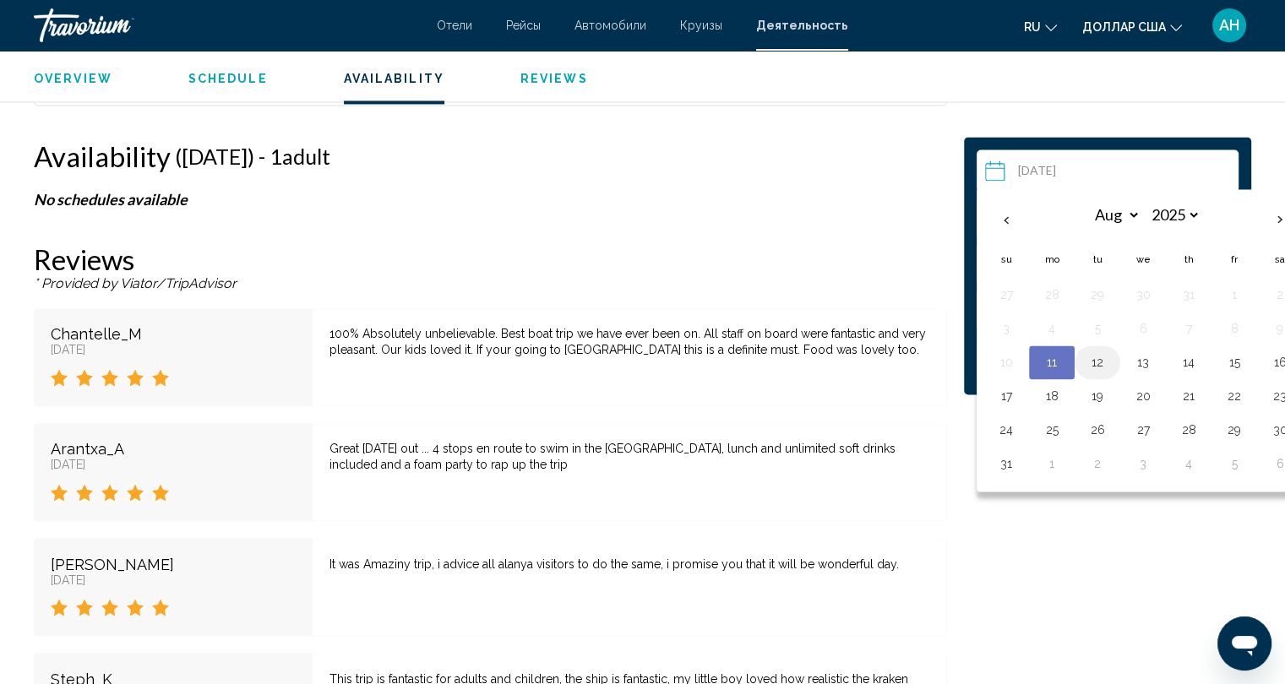
click at [1095, 359] on button "12" at bounding box center [1097, 363] width 27 height 24
type input "**********"
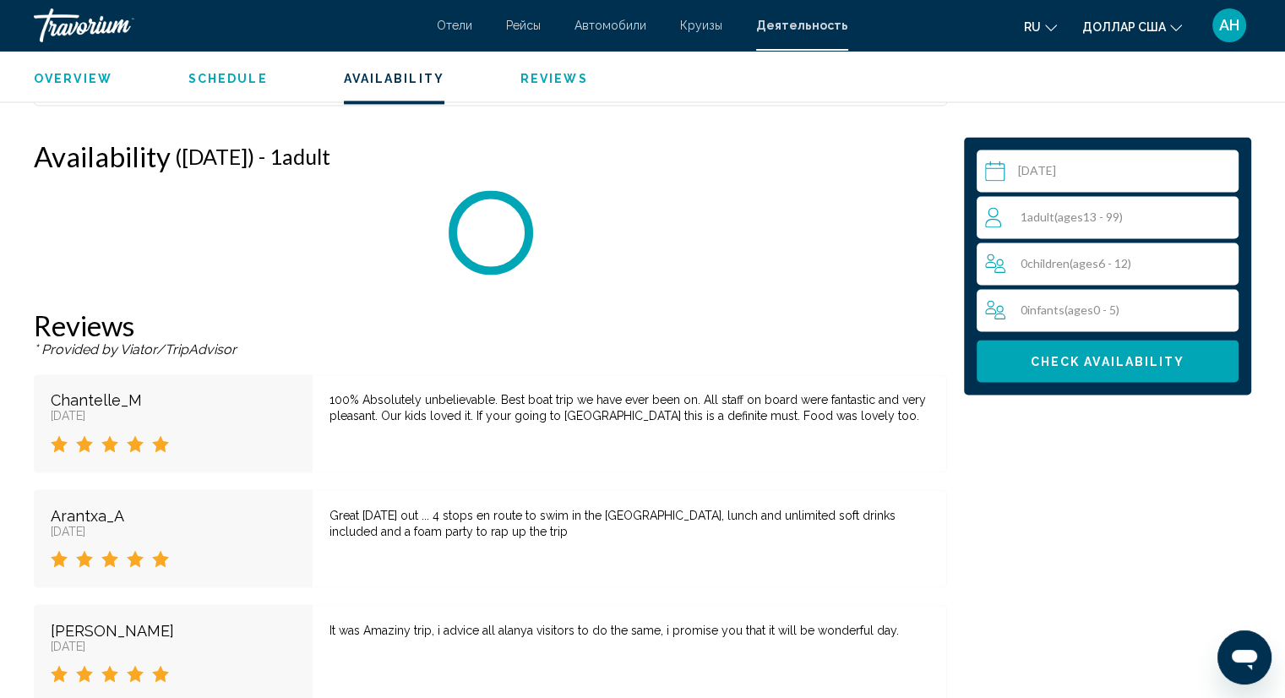
click at [1194, 211] on div "1 Adult Adults ( ages [DEMOGRAPHIC_DATA])" at bounding box center [1111, 217] width 253 height 20
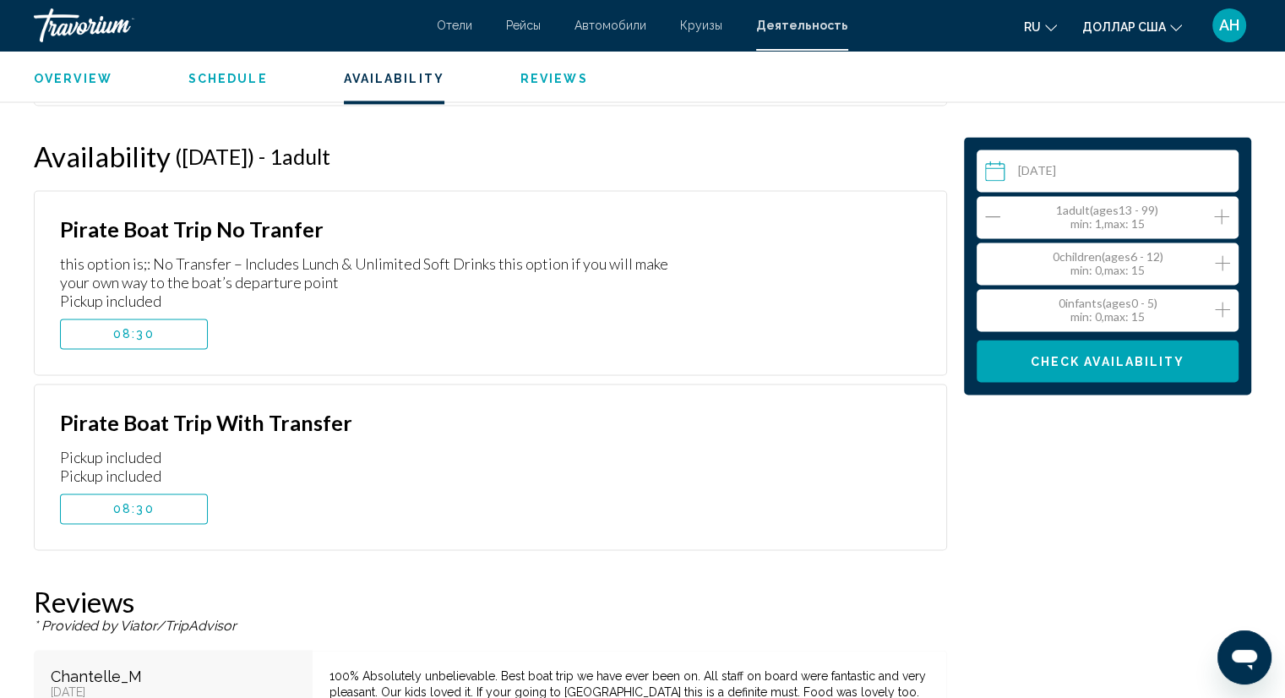
click at [1227, 215] on icon "Increment adults" at bounding box center [1221, 216] width 15 height 20
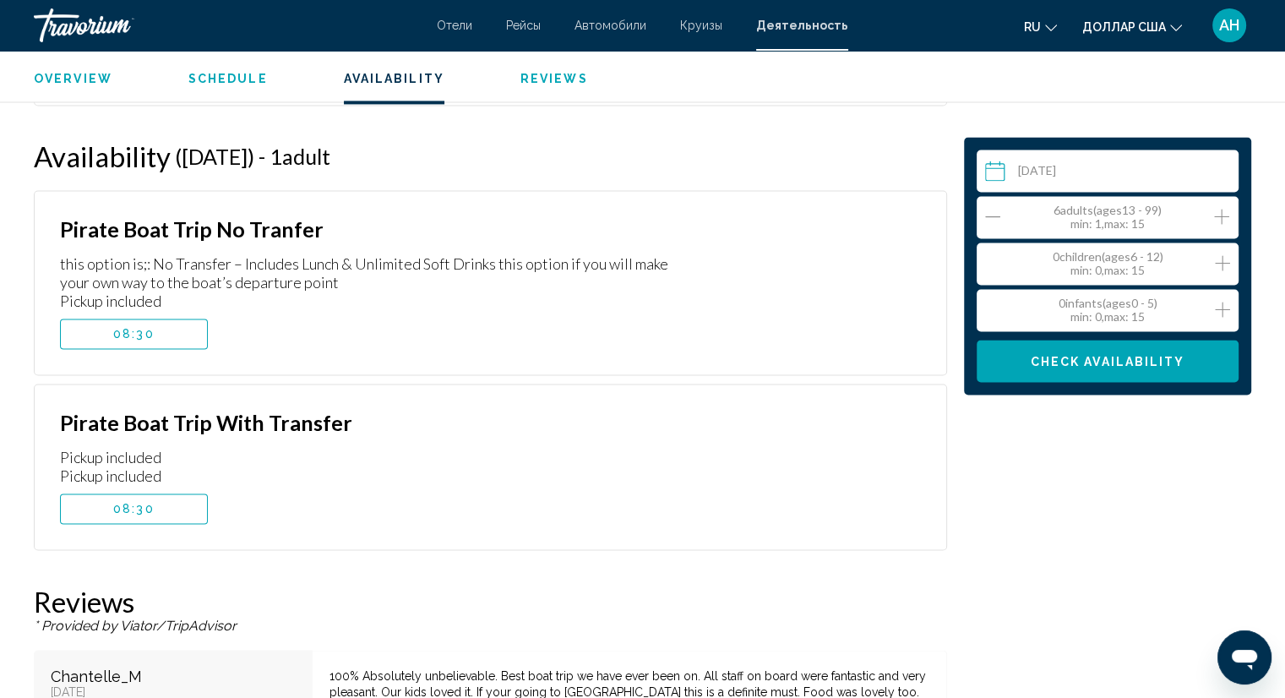
click at [1000, 210] on div "6 Adult Adults ( ages [DEMOGRAPHIC_DATA]) min : 1, max : 15" at bounding box center [1111, 217] width 253 height 27
click at [993, 215] on icon "Decrement adults" at bounding box center [992, 215] width 15 height 1
click at [1220, 259] on icon "Increment children" at bounding box center [1222, 263] width 15 height 20
click at [115, 502] on span "08:30" at bounding box center [133, 509] width 41 height 14
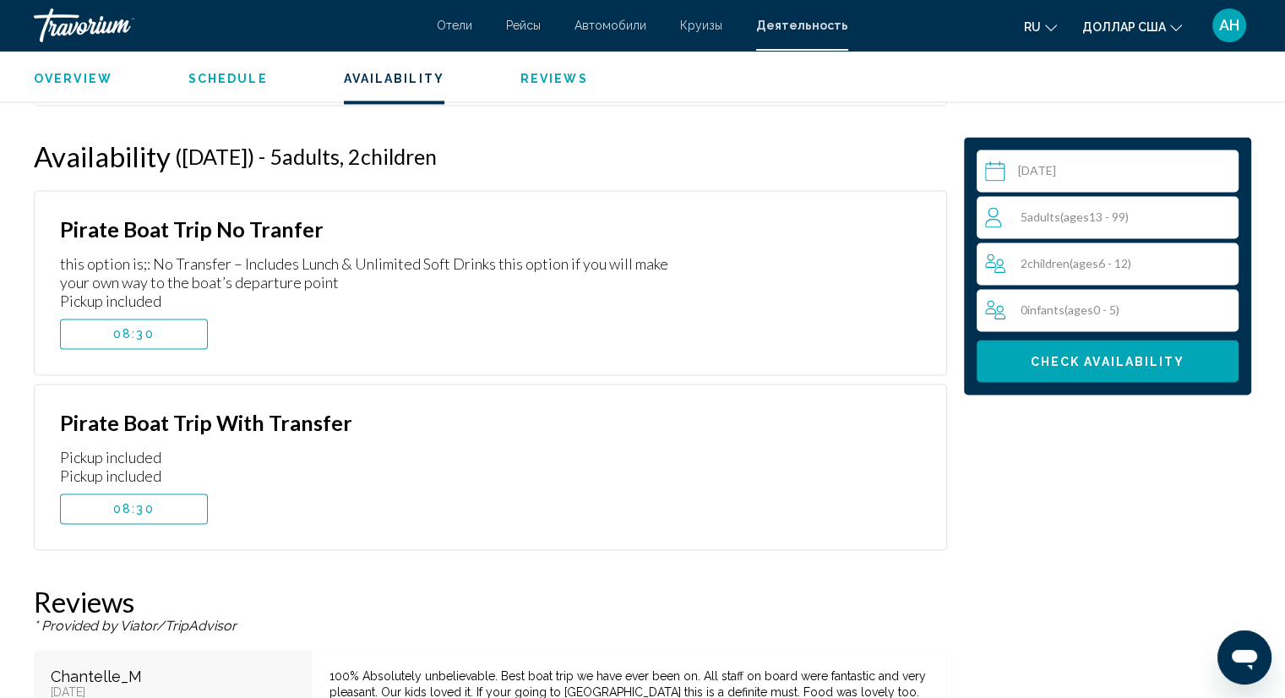
scroll to position [2611, 0]
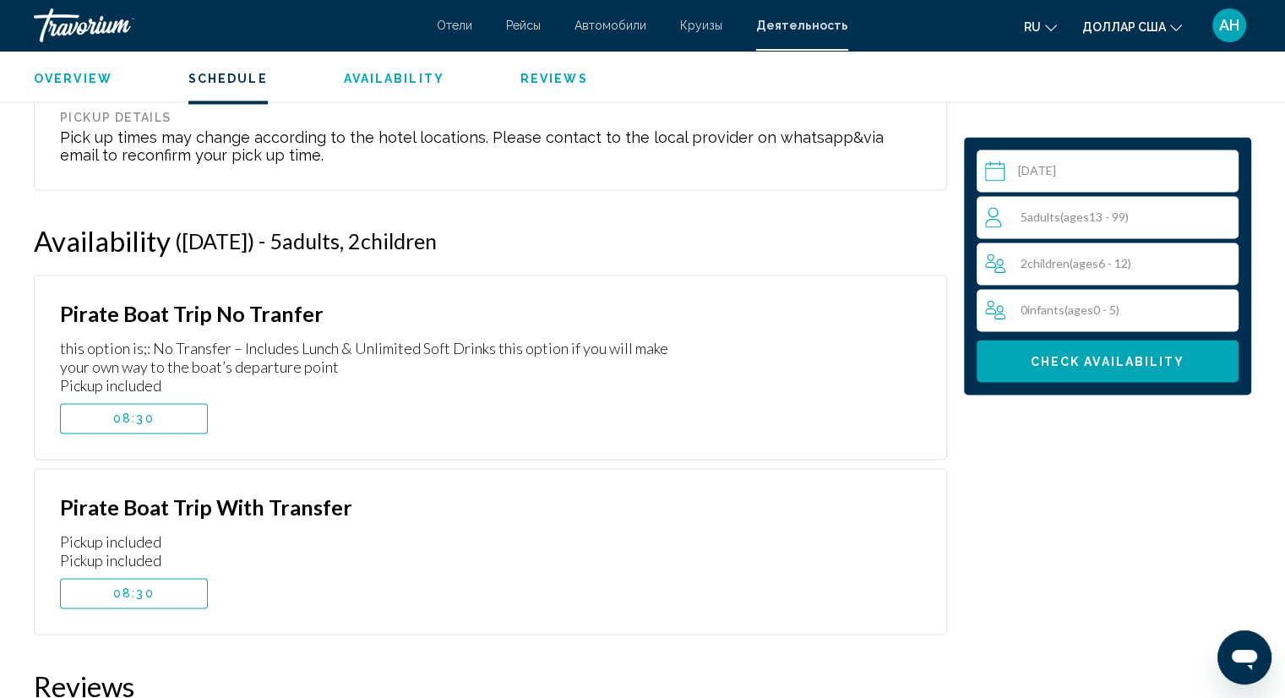
click at [1051, 357] on span "Check Availability" at bounding box center [1108, 362] width 155 height 14
click at [128, 578] on button "08:30" at bounding box center [134, 593] width 148 height 30
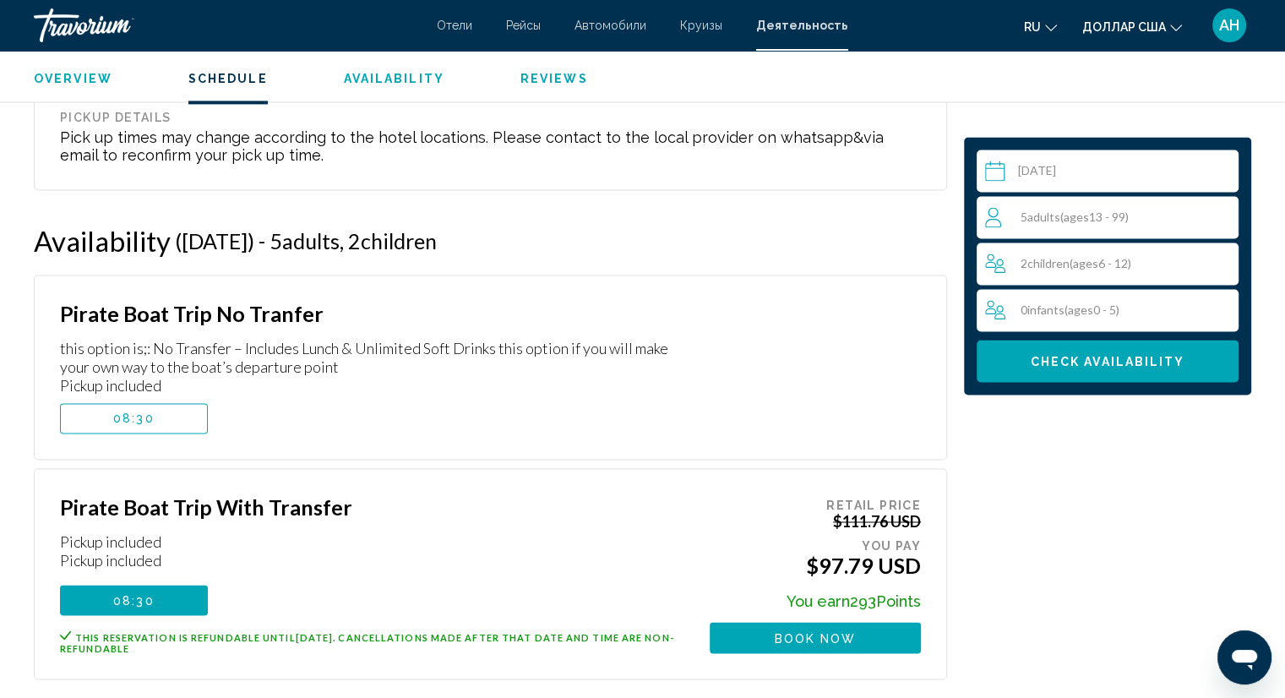
click at [825, 631] on span "Book now" at bounding box center [816, 638] width 82 height 14
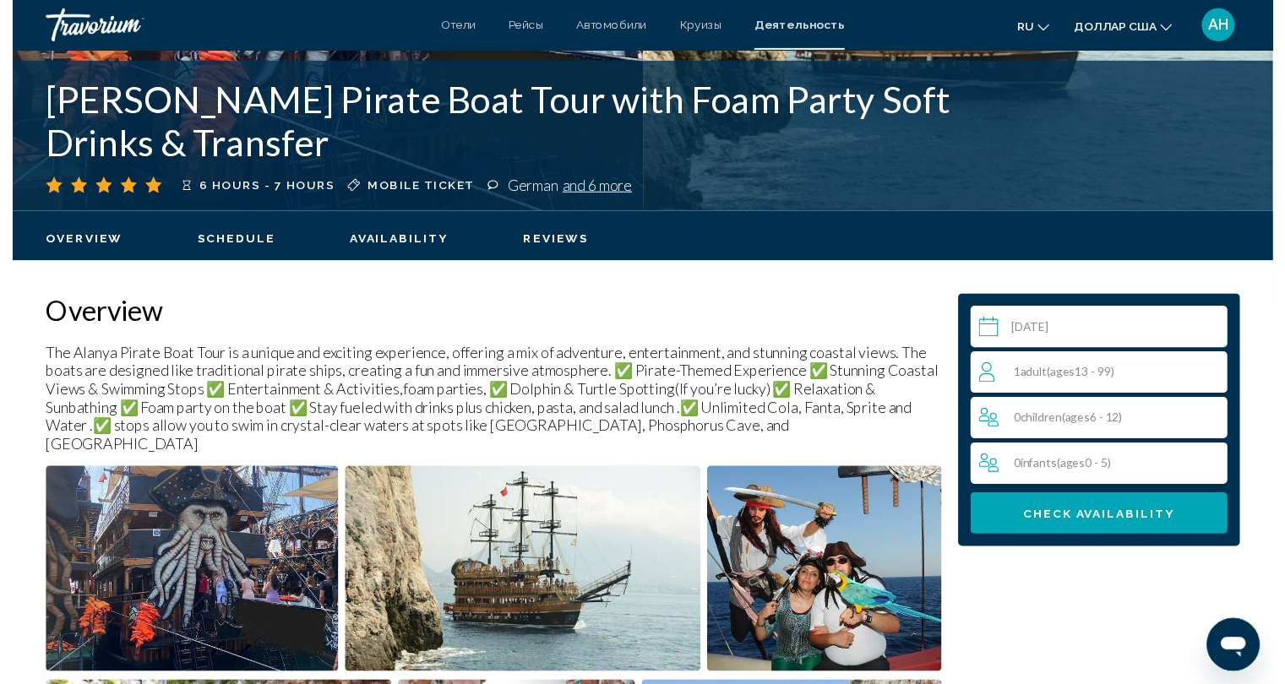
scroll to position [422, 0]
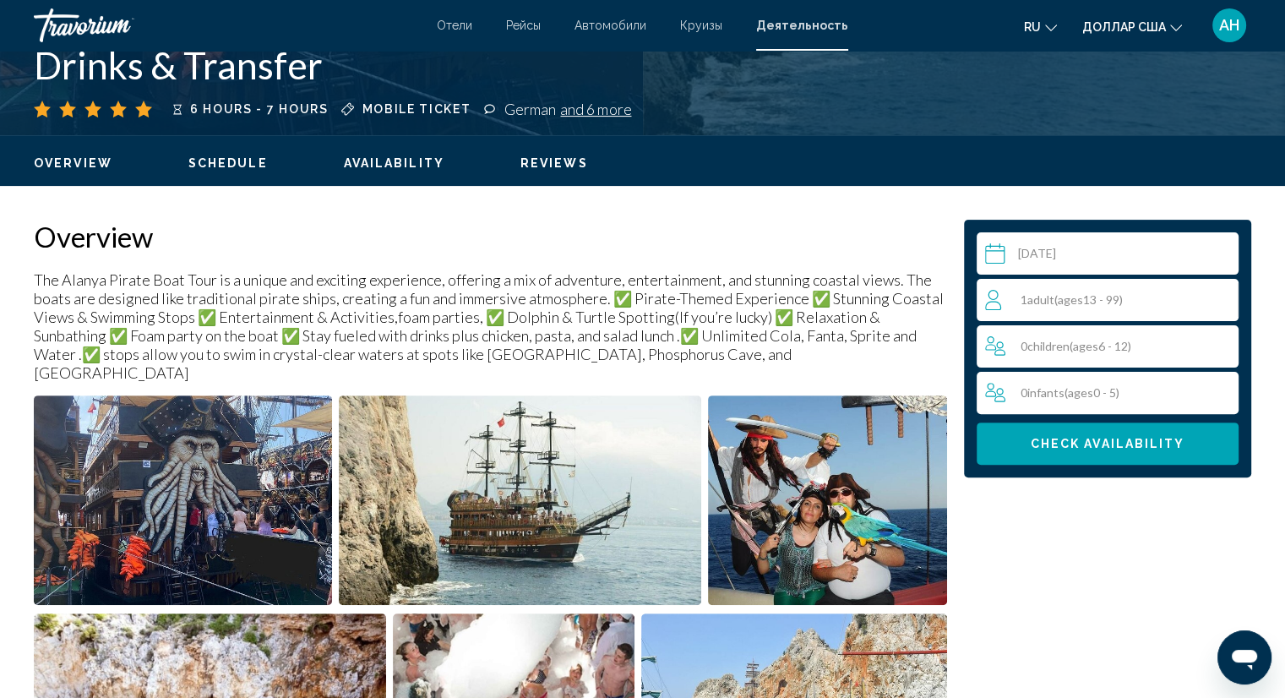
click at [1062, 247] on input "Основное содержание" at bounding box center [1111, 255] width 269 height 47
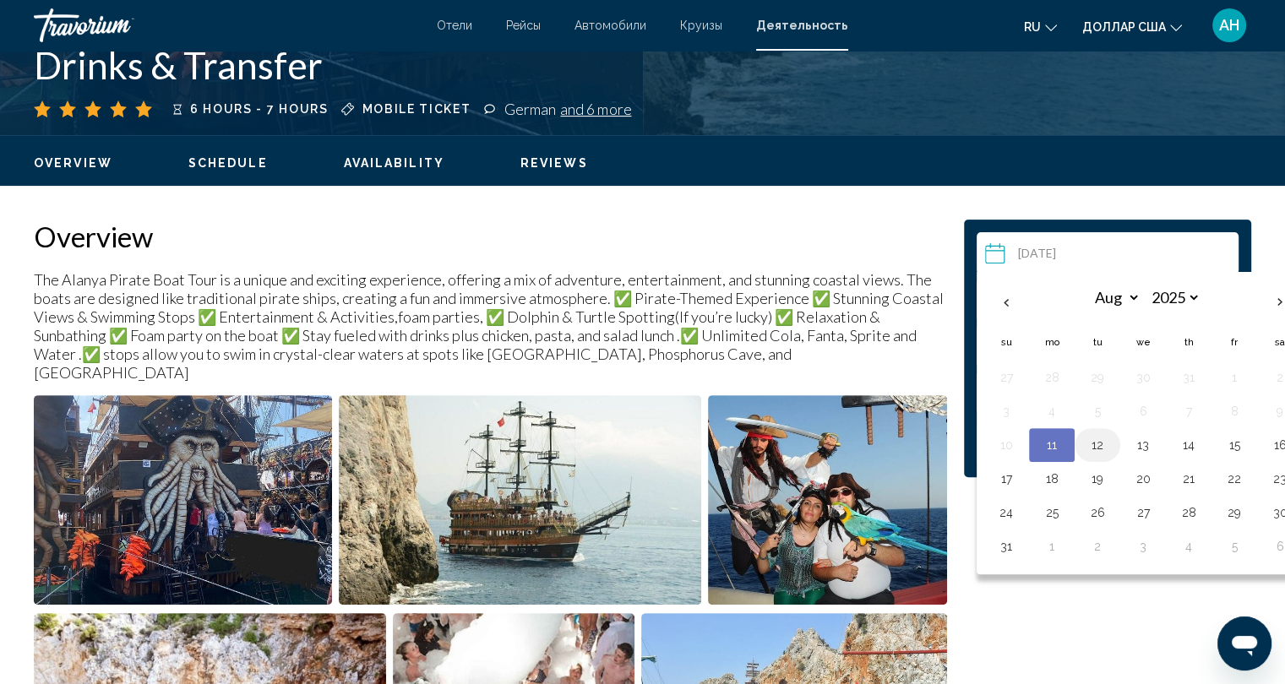
click at [1105, 438] on button "12" at bounding box center [1097, 445] width 27 height 24
type input "**********"
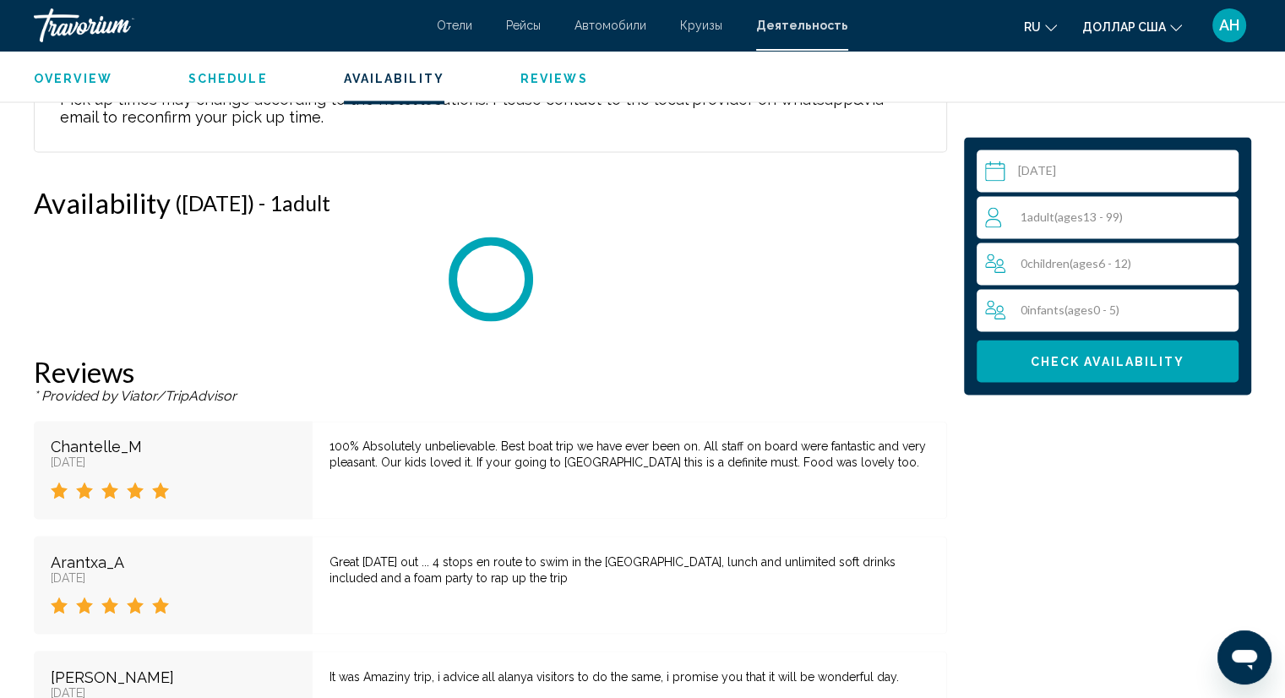
scroll to position [2694, 0]
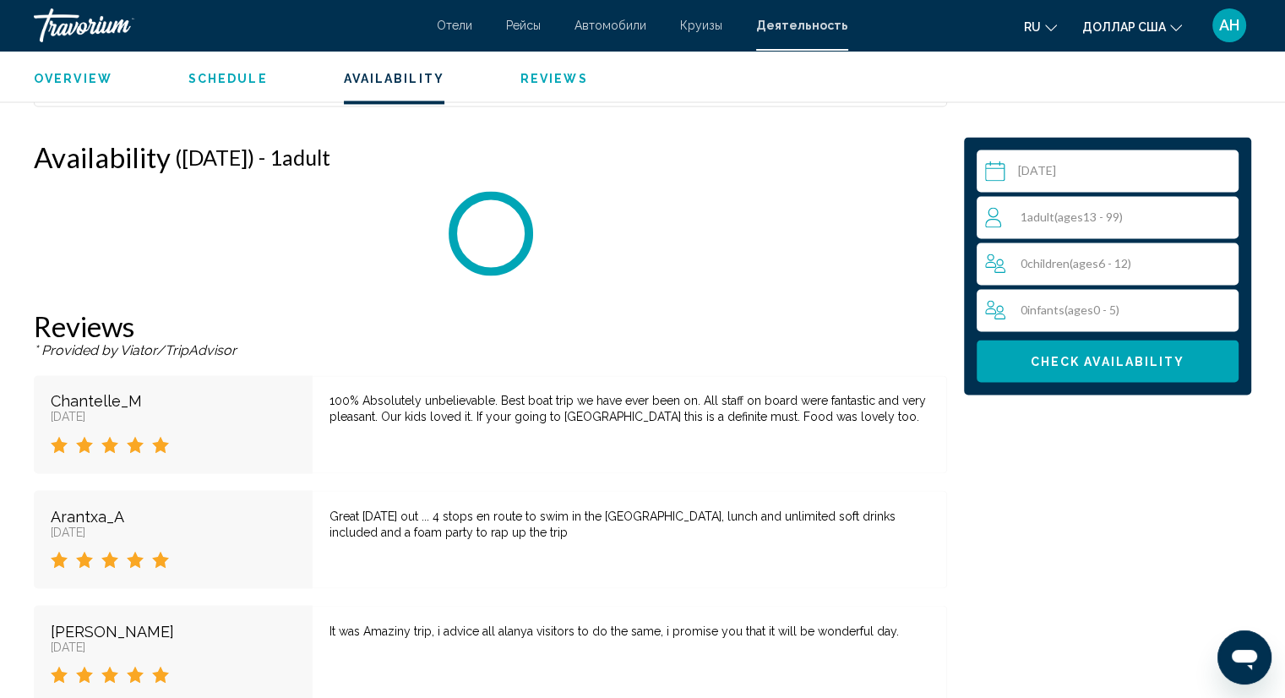
click at [1186, 218] on div "1 Adult Adults ( ages [DEMOGRAPHIC_DATA])" at bounding box center [1111, 217] width 253 height 20
click at [1217, 217] on icon "Increment adults" at bounding box center [1221, 216] width 15 height 20
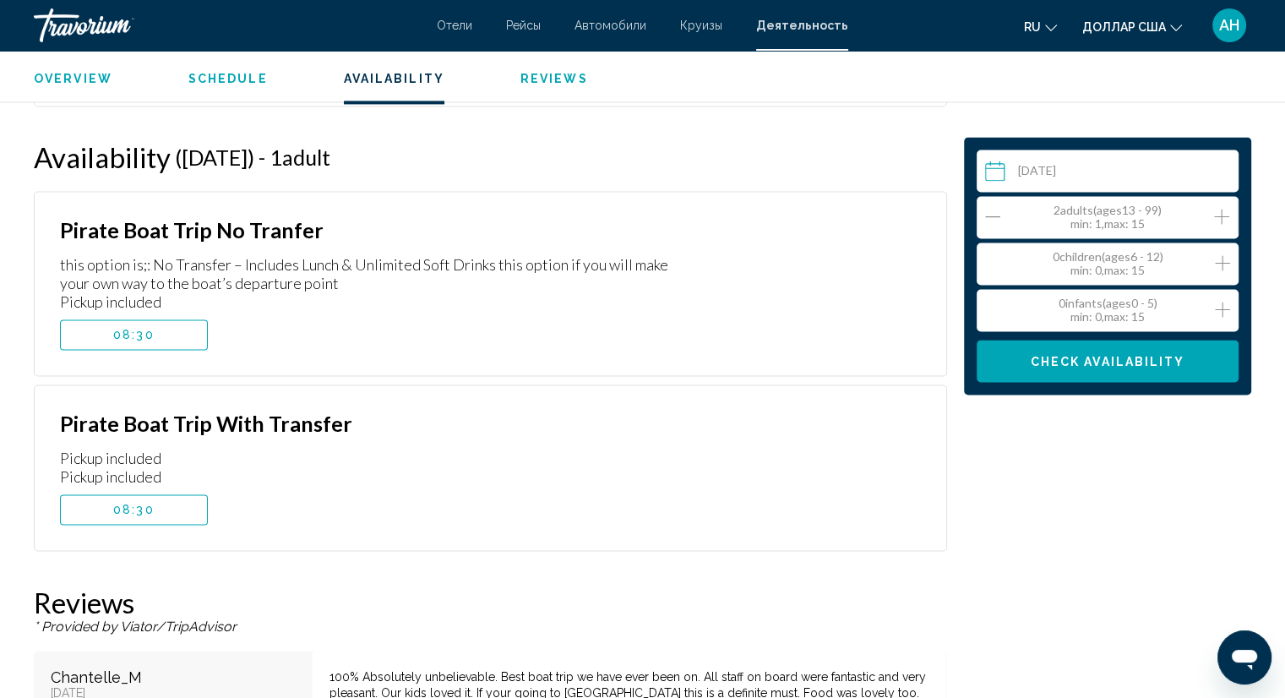
click at [1217, 217] on icon "Increment adults" at bounding box center [1221, 216] width 15 height 20
click at [1223, 265] on icon "Increment children" at bounding box center [1222, 263] width 15 height 20
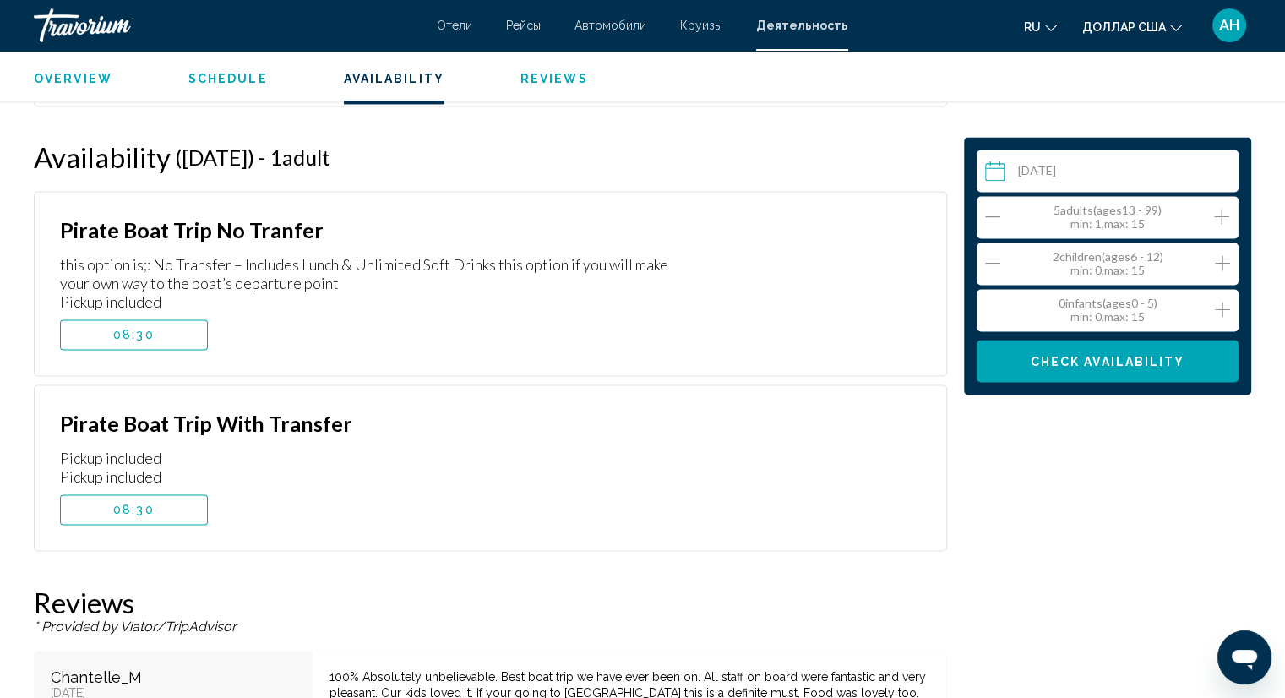
click at [1142, 359] on span "Check Availability" at bounding box center [1108, 362] width 155 height 14
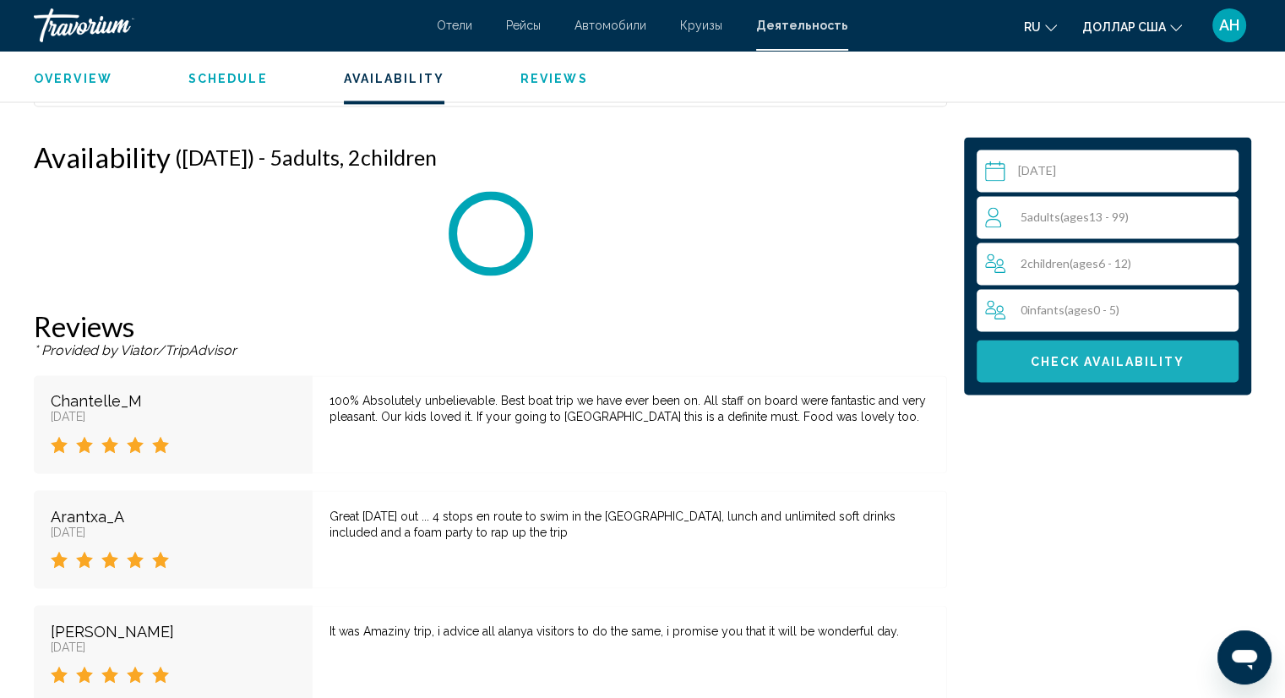
scroll to position [2695, 0]
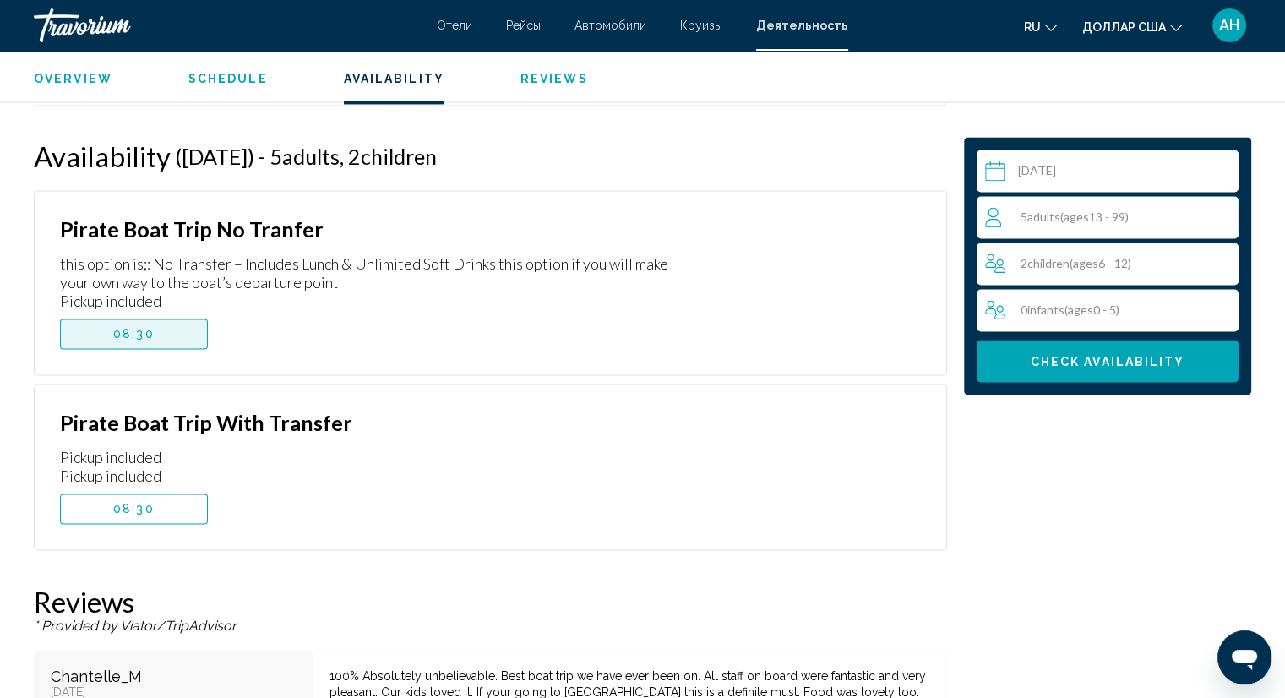
click at [190, 319] on button "08:30" at bounding box center [134, 334] width 148 height 30
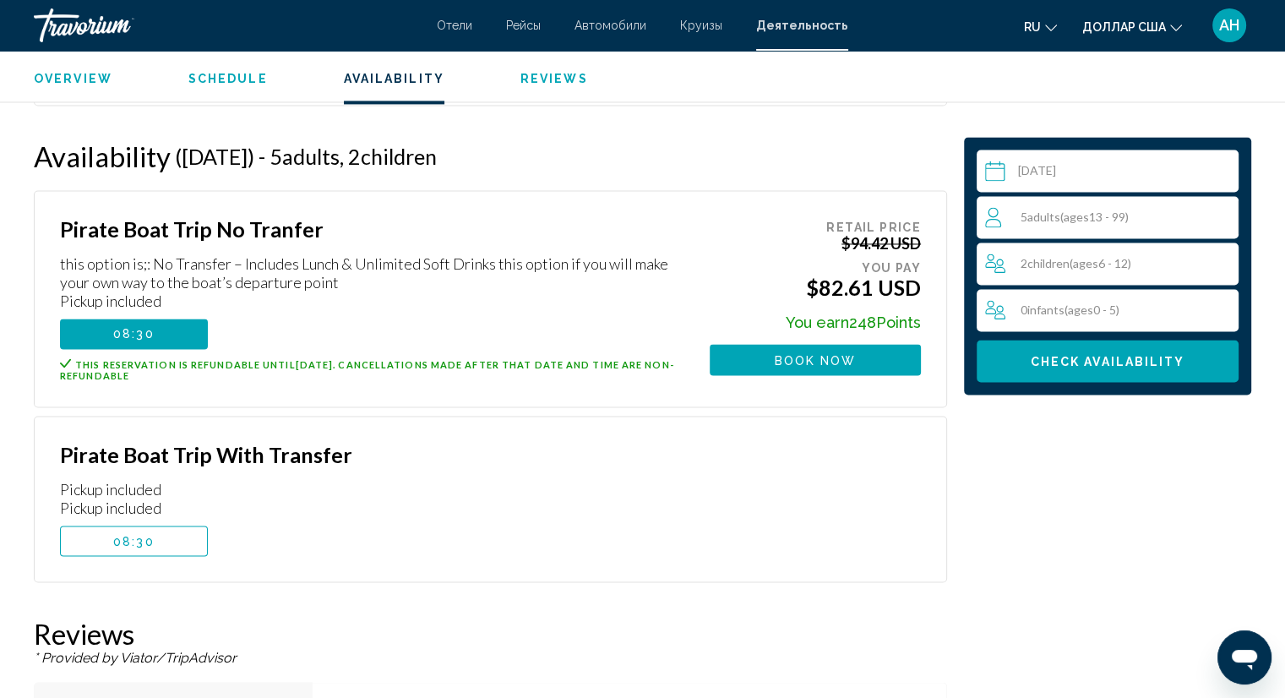
click at [862, 344] on button "Book now" at bounding box center [815, 359] width 211 height 31
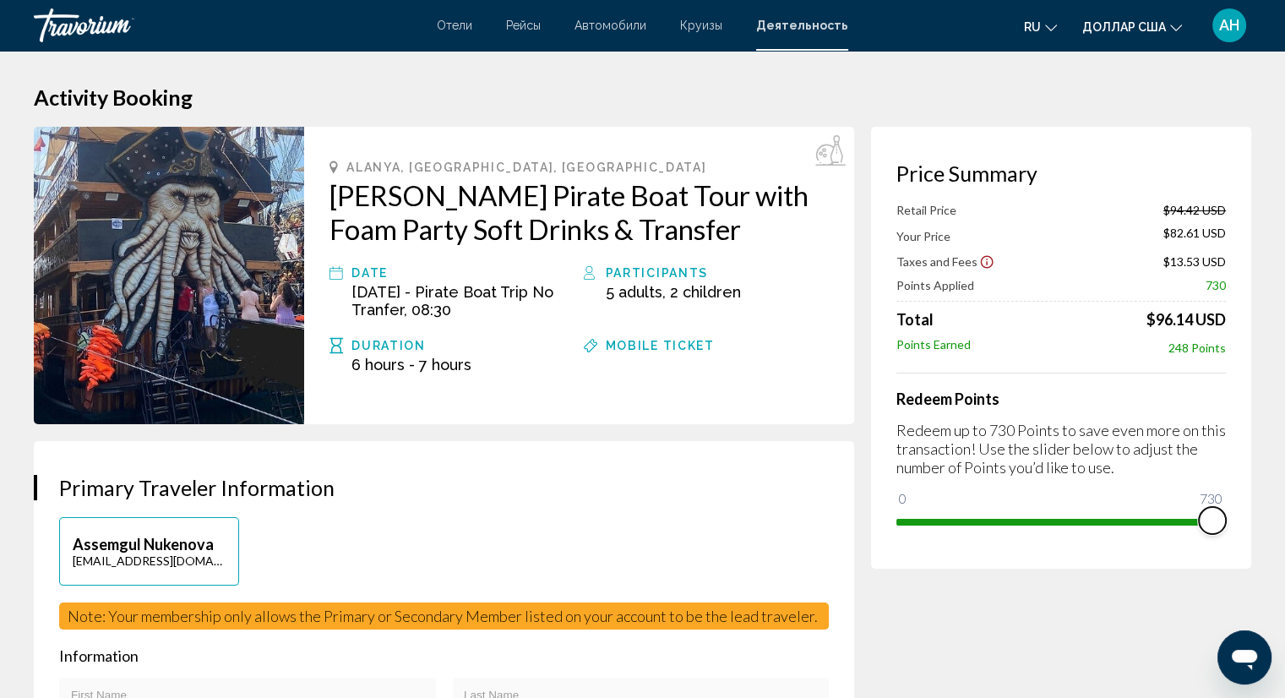
drag, startPoint x: 905, startPoint y: 498, endPoint x: 1230, endPoint y: 504, distance: 325.3
click at [1230, 504] on div "Price Summary Retail Price $94.42 USD Your Price $82.61 USD Taxes and Fees $13.…" at bounding box center [1061, 348] width 380 height 442
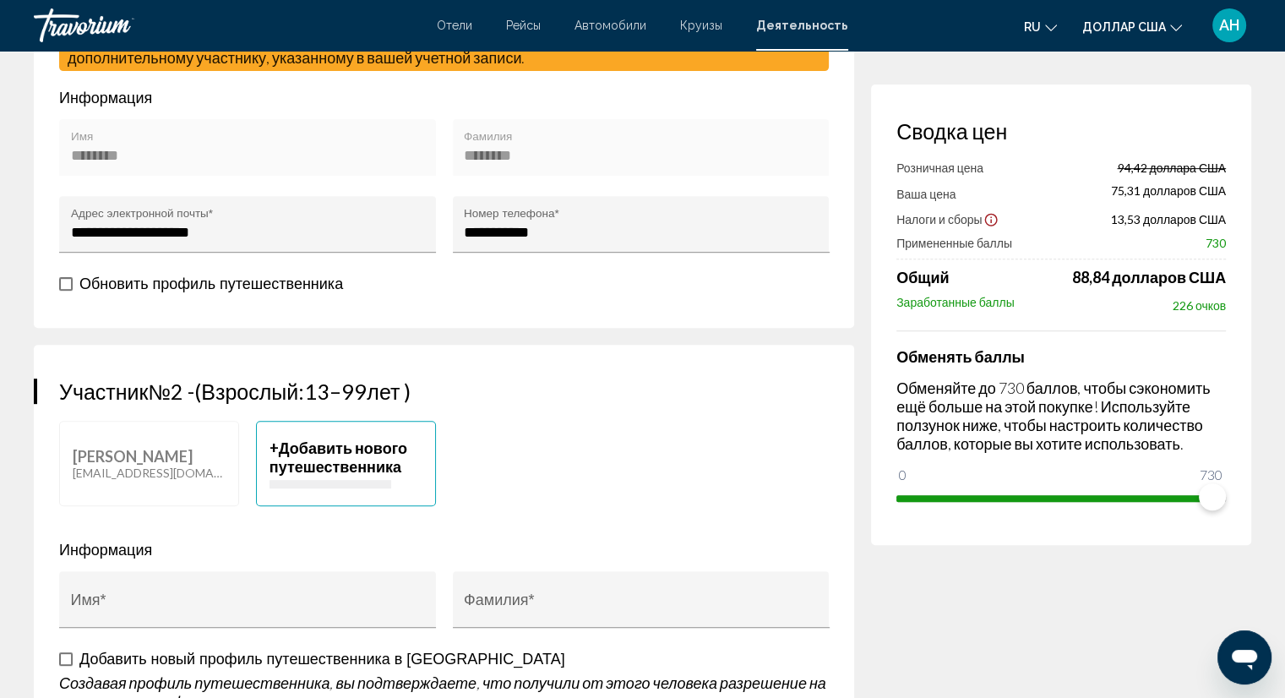
scroll to position [676, 0]
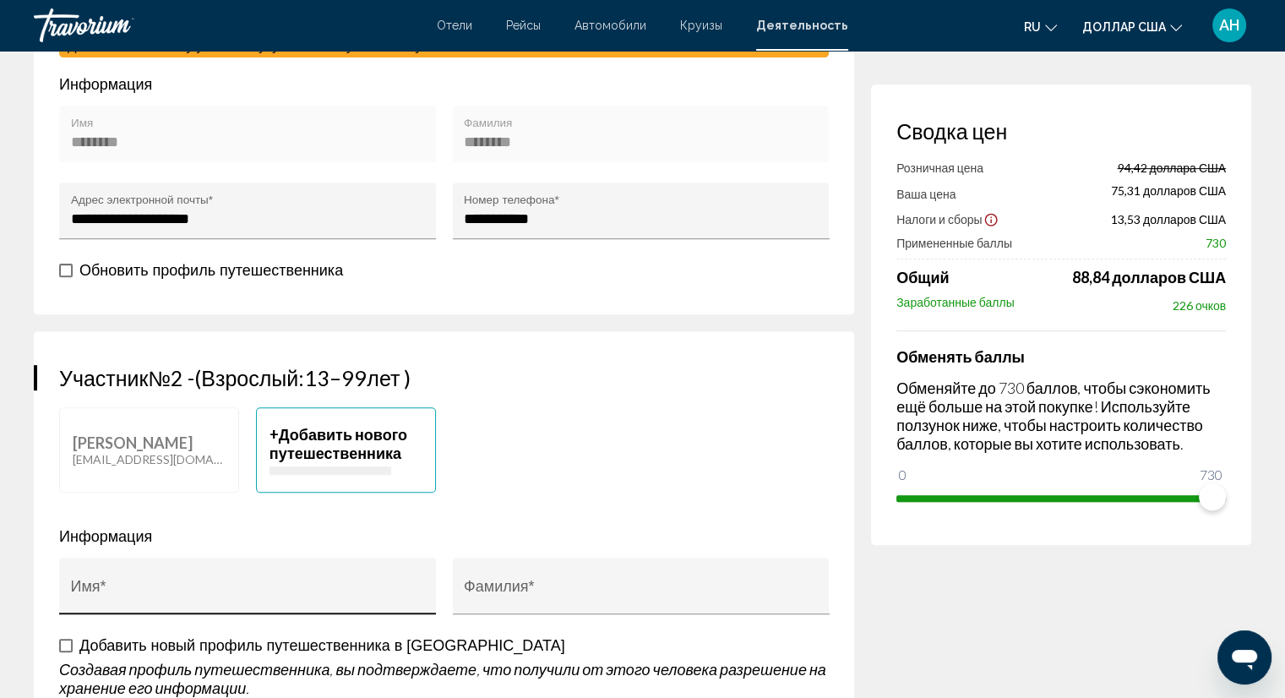
click at [125, 580] on div "Имя *" at bounding box center [248, 591] width 354 height 45
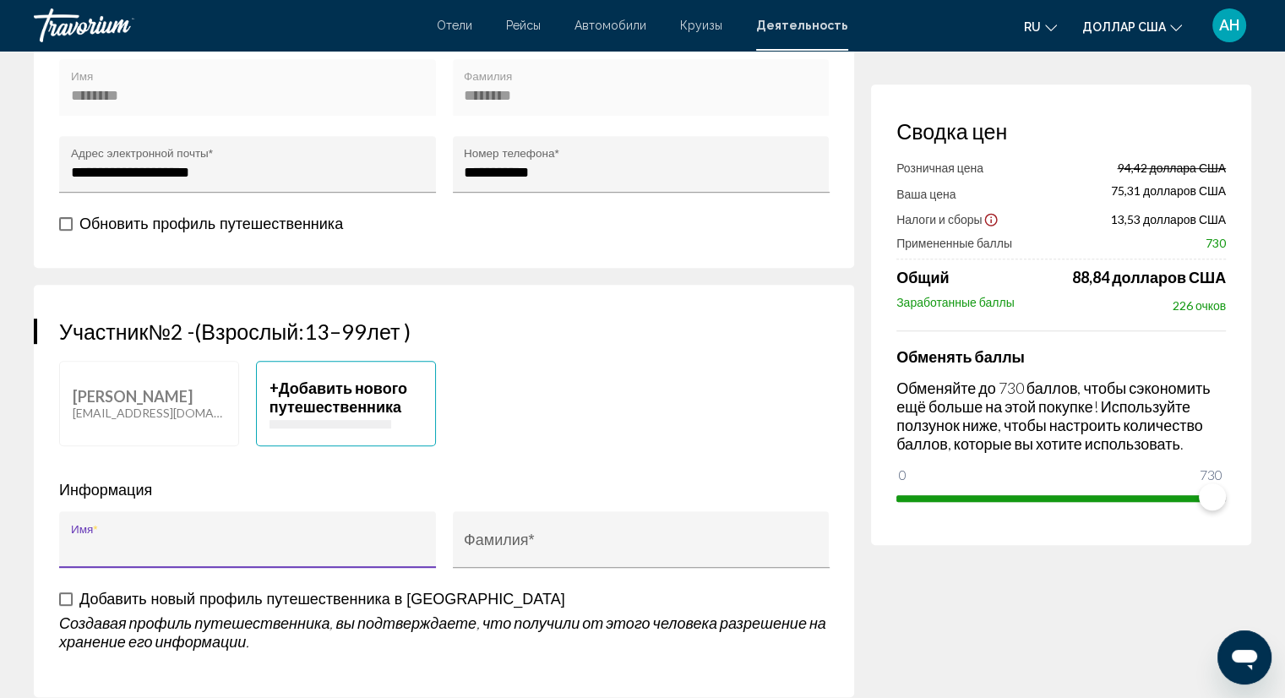
scroll to position [760, 0]
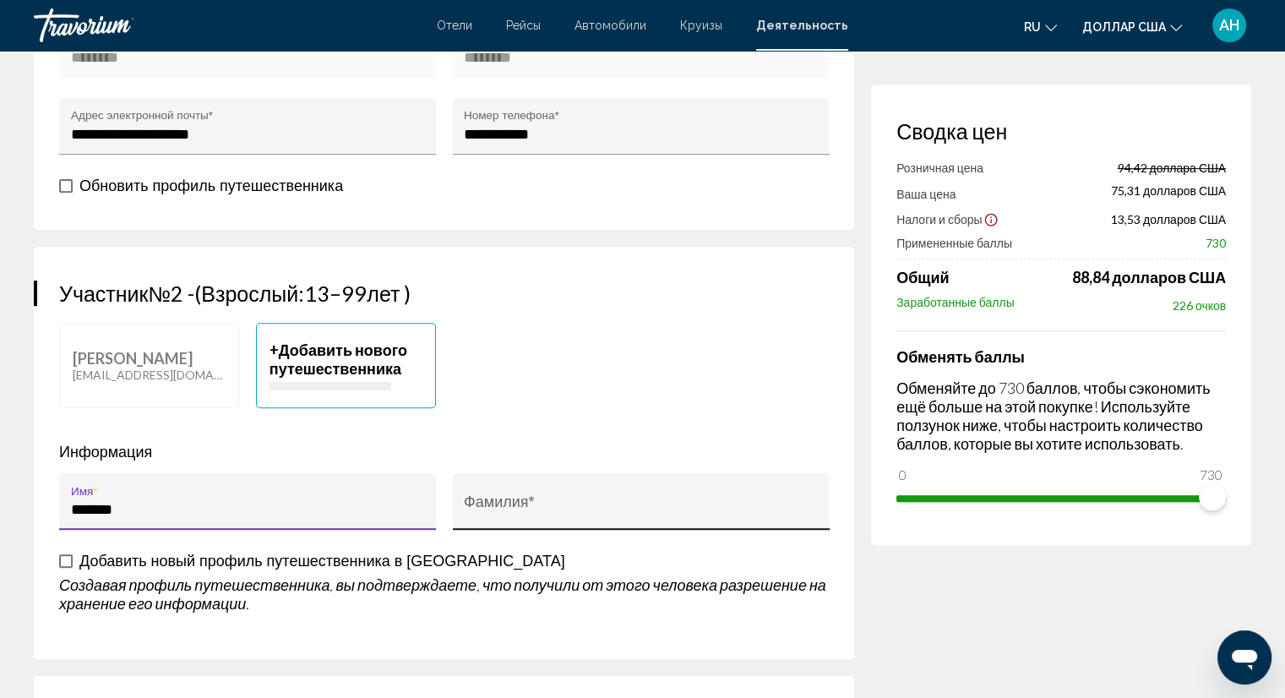
type input "******"
click at [528, 509] on input "Фамилия *" at bounding box center [641, 509] width 354 height 17
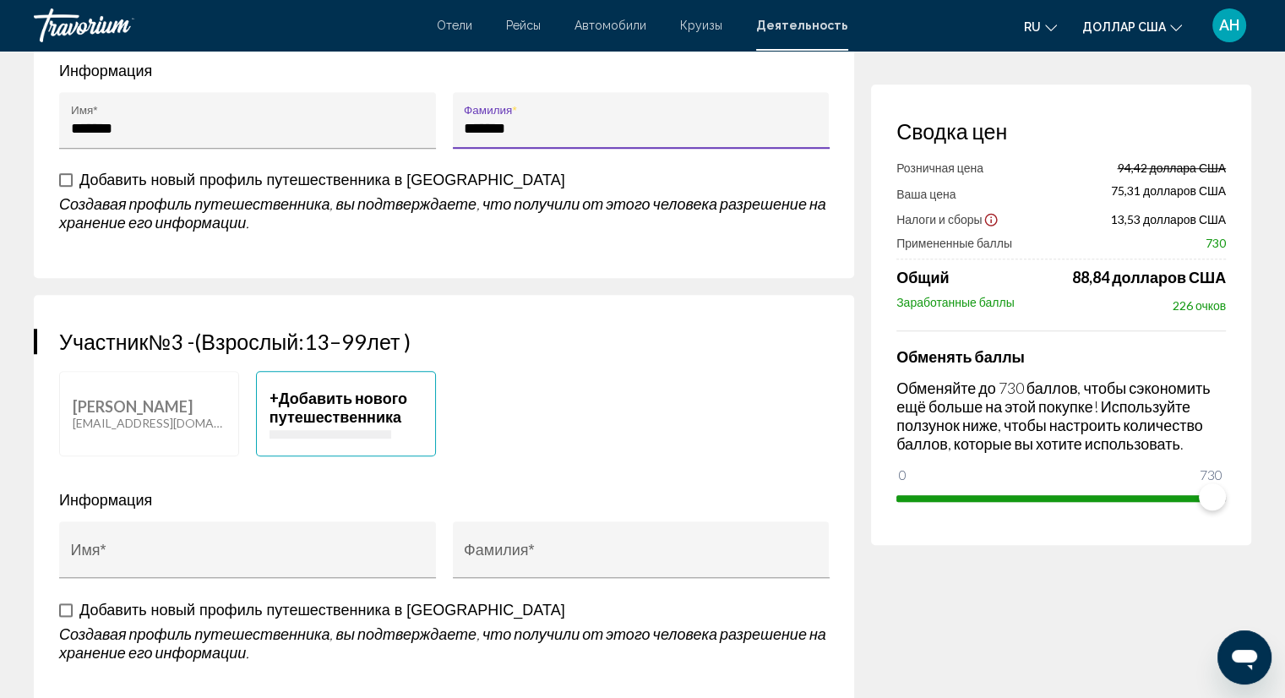
scroll to position [1183, 0]
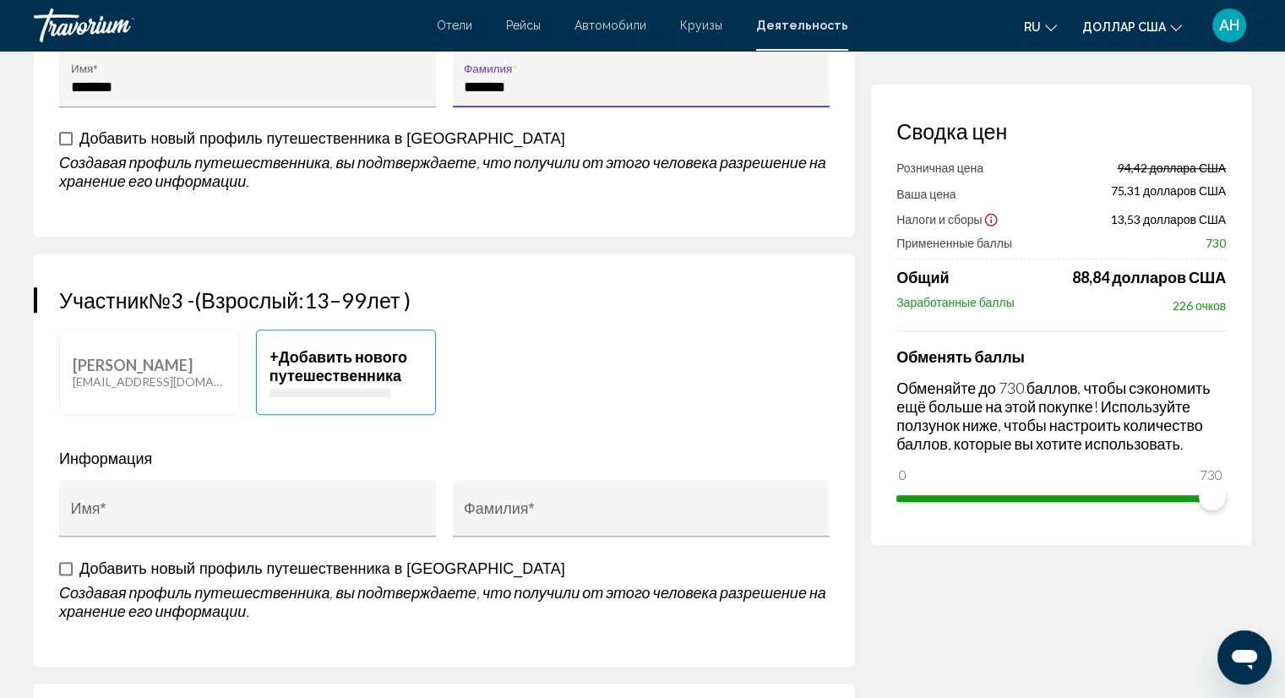
type input "*******"
click at [59, 133] on span "Основное содержание" at bounding box center [66, 139] width 14 height 14
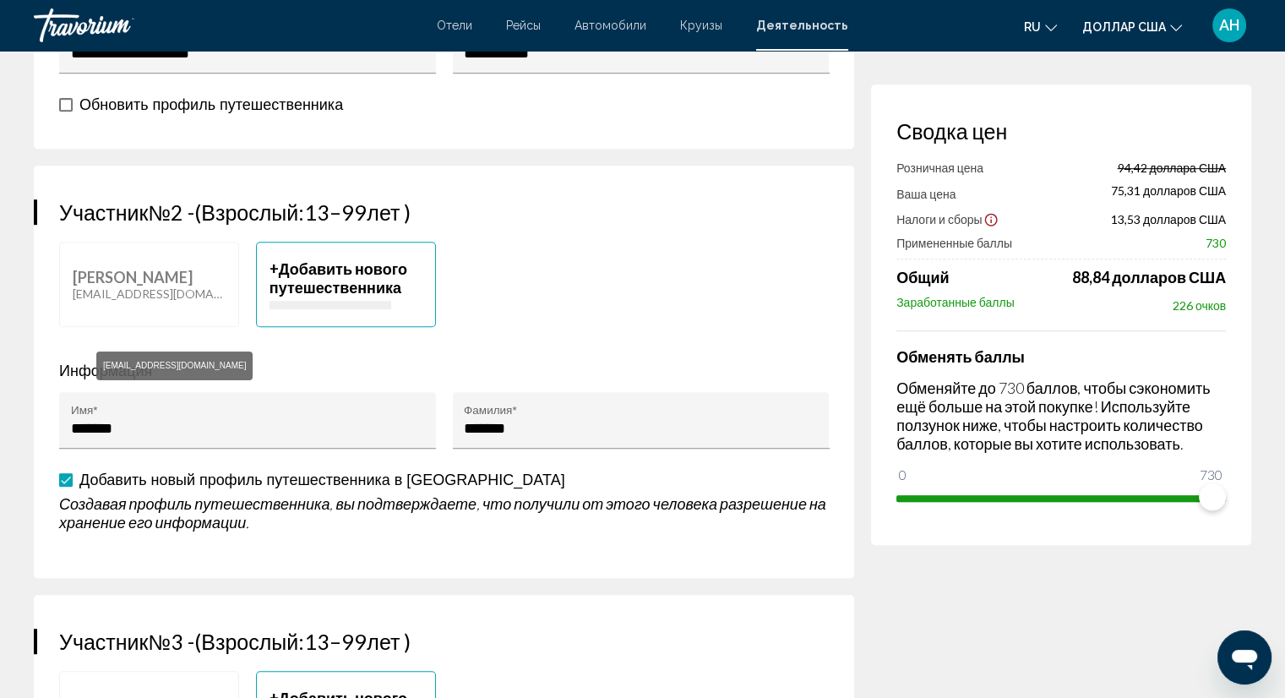
scroll to position [845, 0]
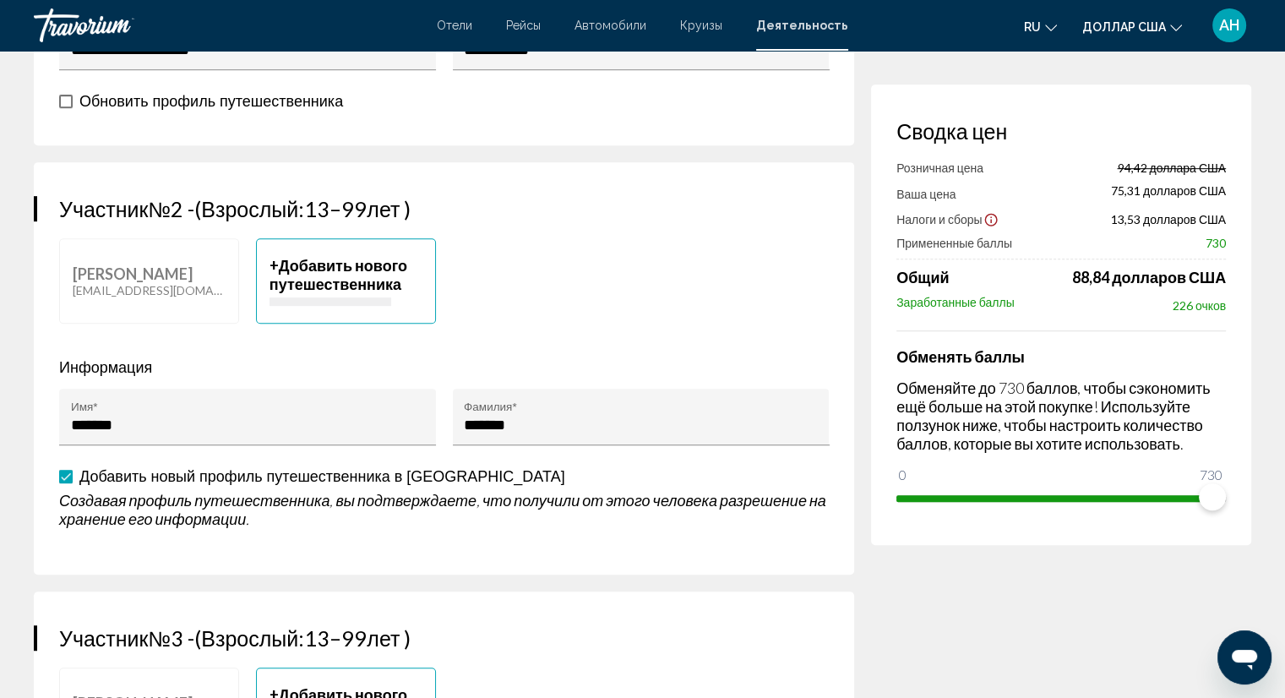
click at [71, 473] on span "Основное содержание" at bounding box center [66, 477] width 14 height 14
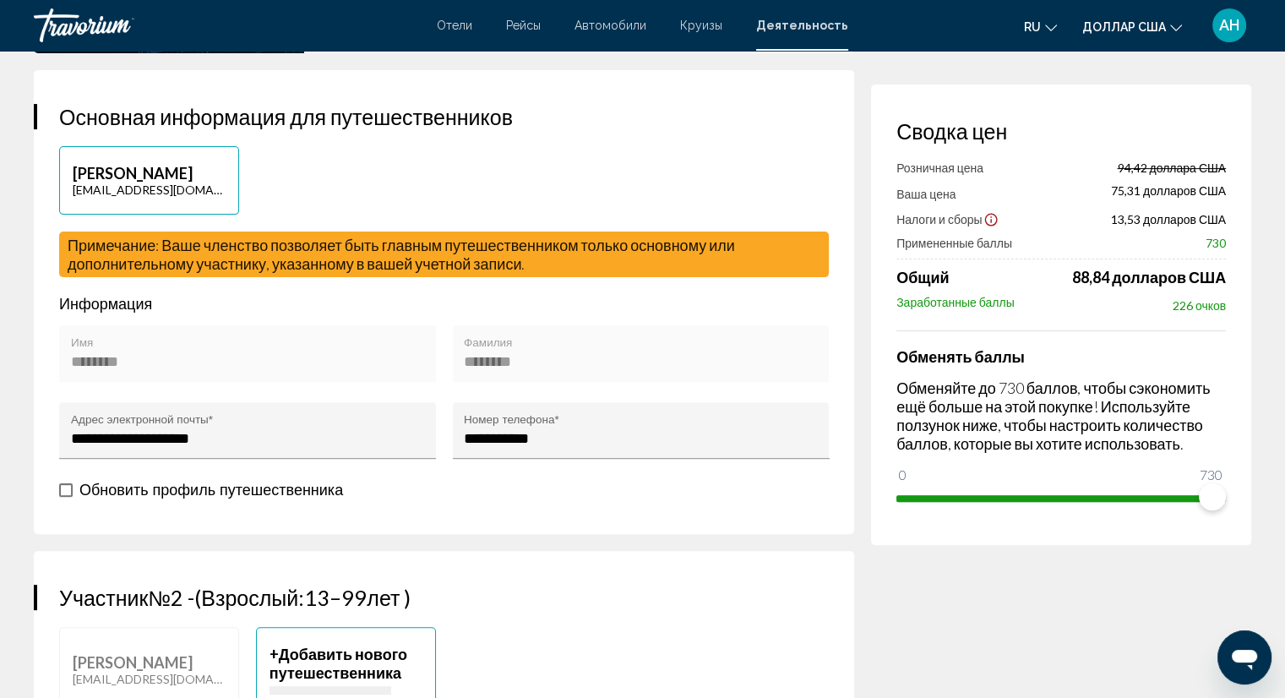
scroll to position [422, 0]
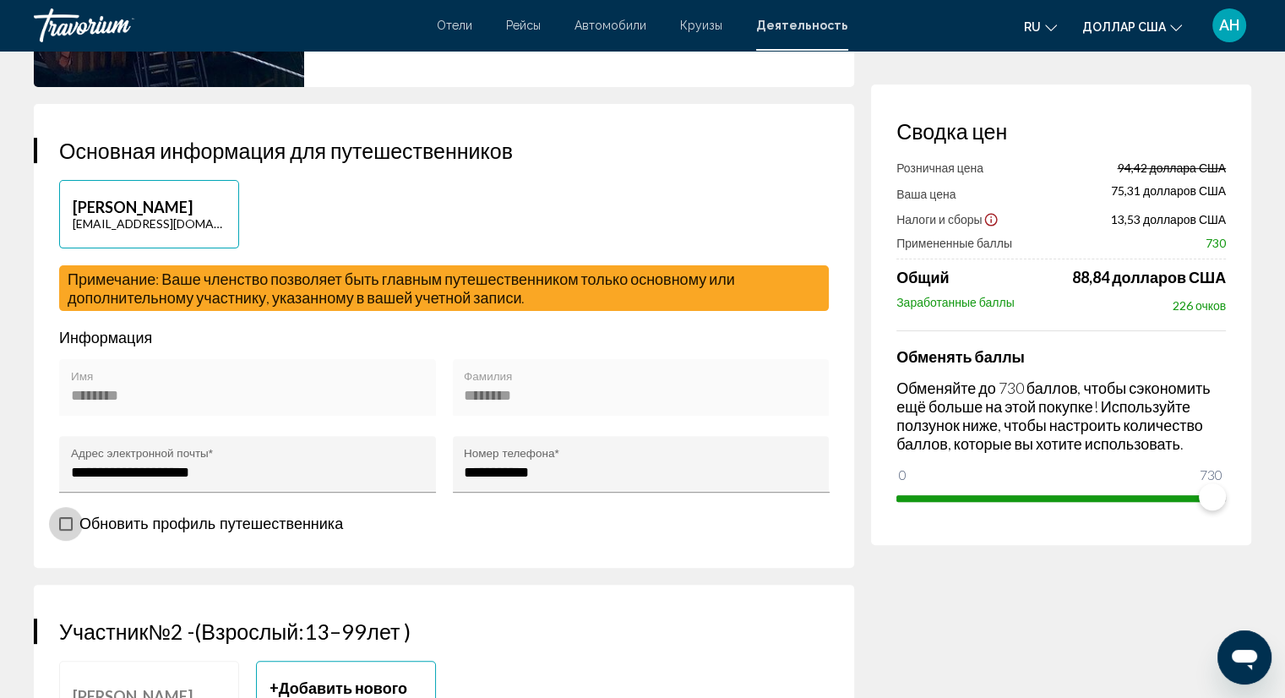
click at [68, 523] on span "Основное содержание" at bounding box center [66, 524] width 14 height 14
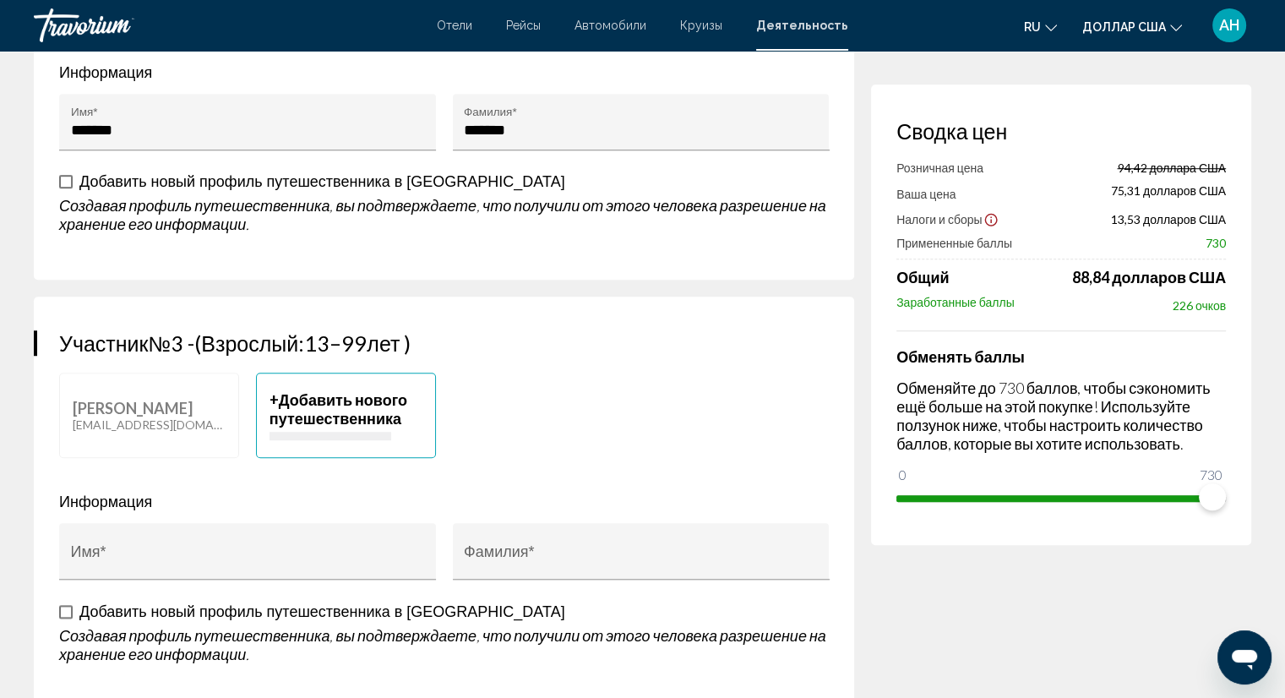
scroll to position [1183, 0]
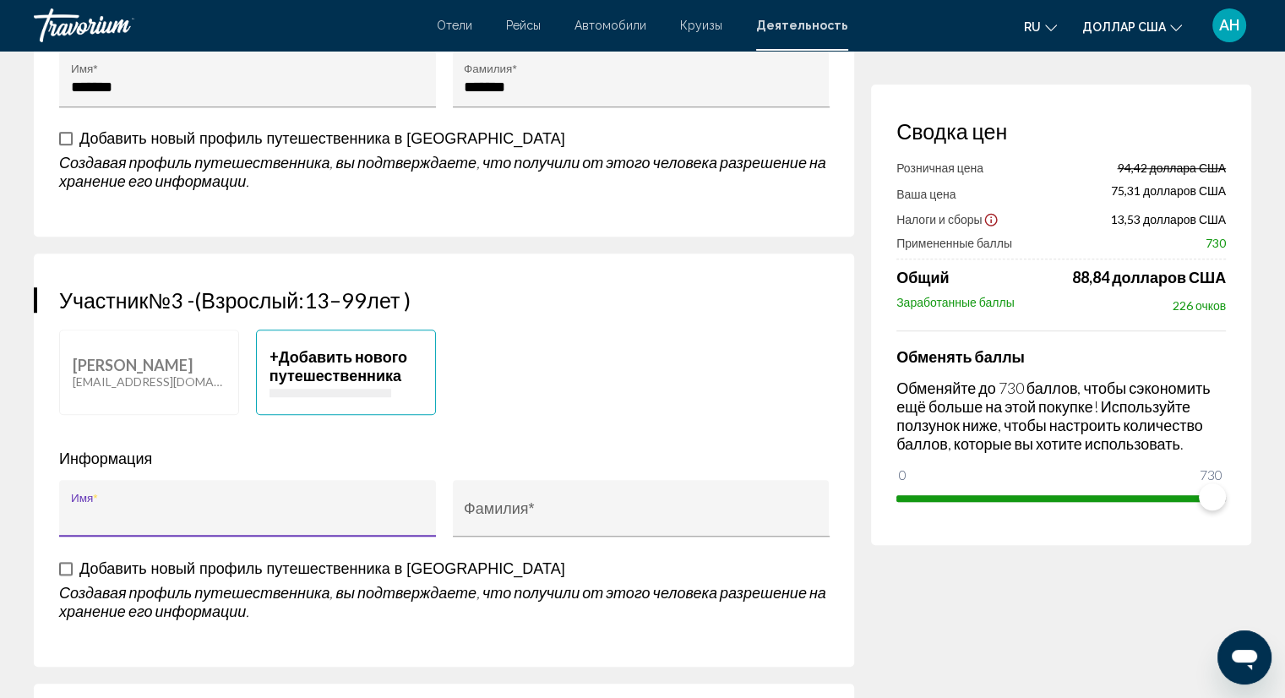
click at [205, 509] on input "Имя *" at bounding box center [248, 516] width 354 height 17
click at [206, 510] on input "Имя *" at bounding box center [248, 516] width 354 height 17
type input "*****"
click at [504, 508] on input "Фамилия *" at bounding box center [641, 516] width 354 height 17
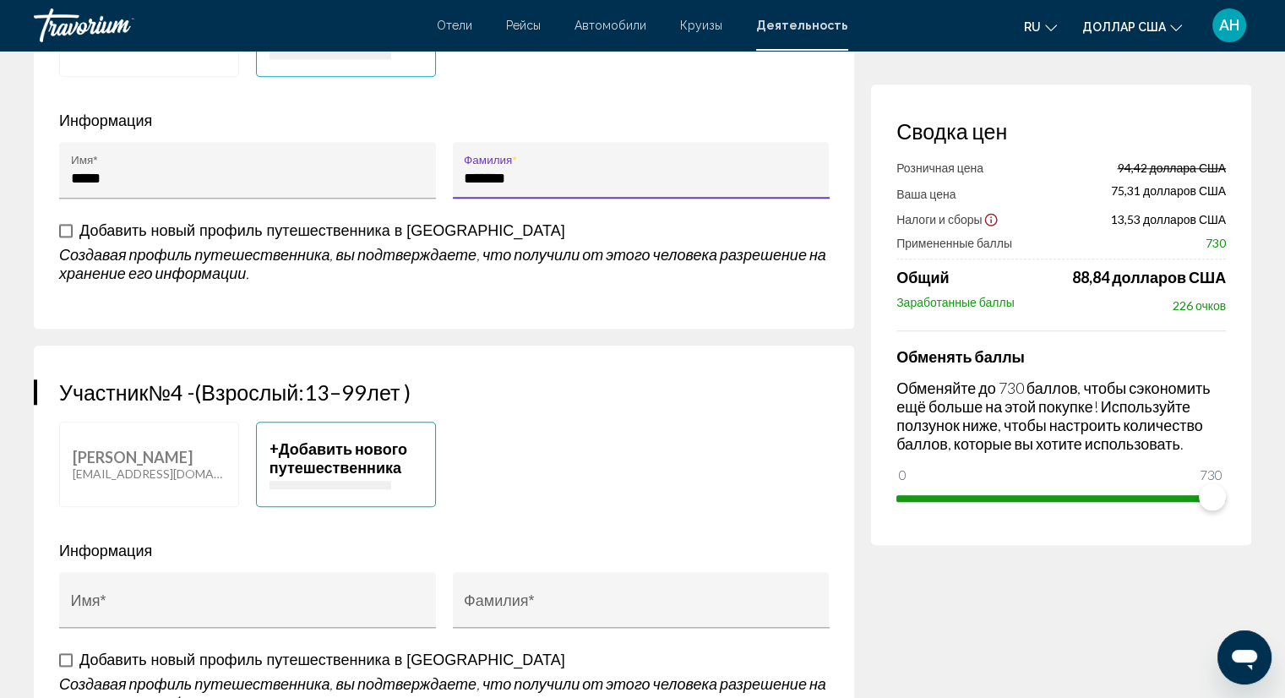
scroll to position [1605, 0]
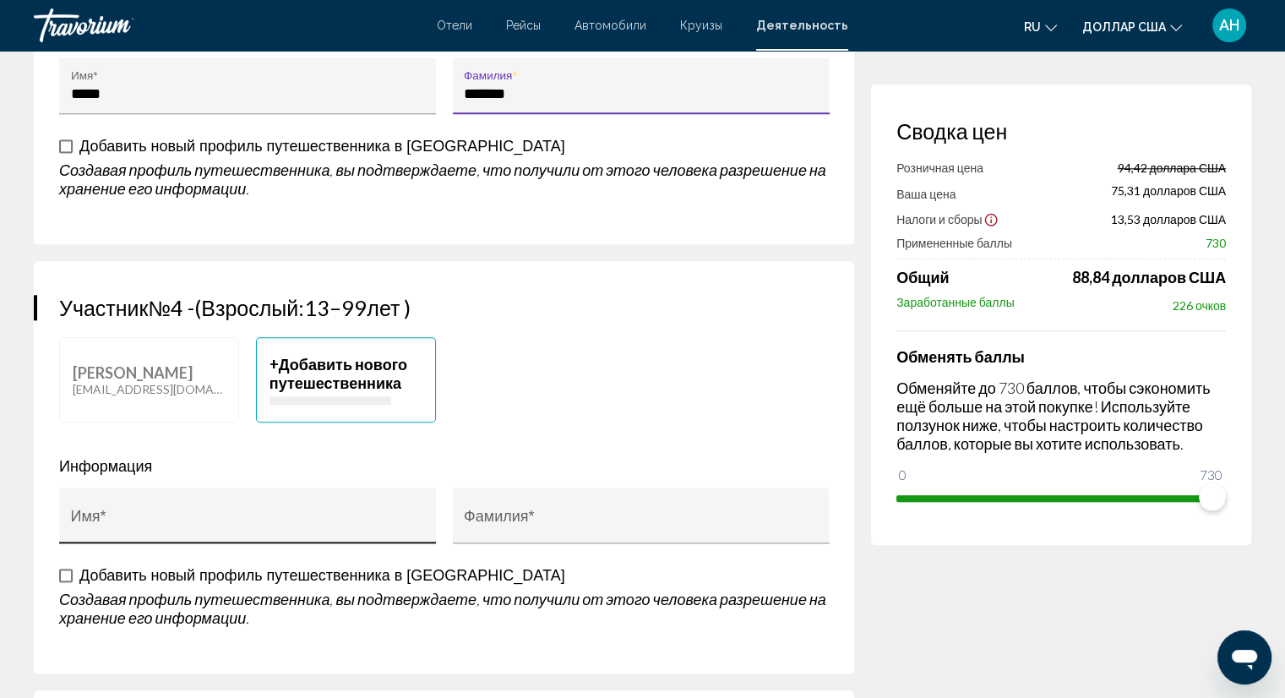
type input "*******"
click at [269, 518] on input "Имя *" at bounding box center [248, 523] width 354 height 17
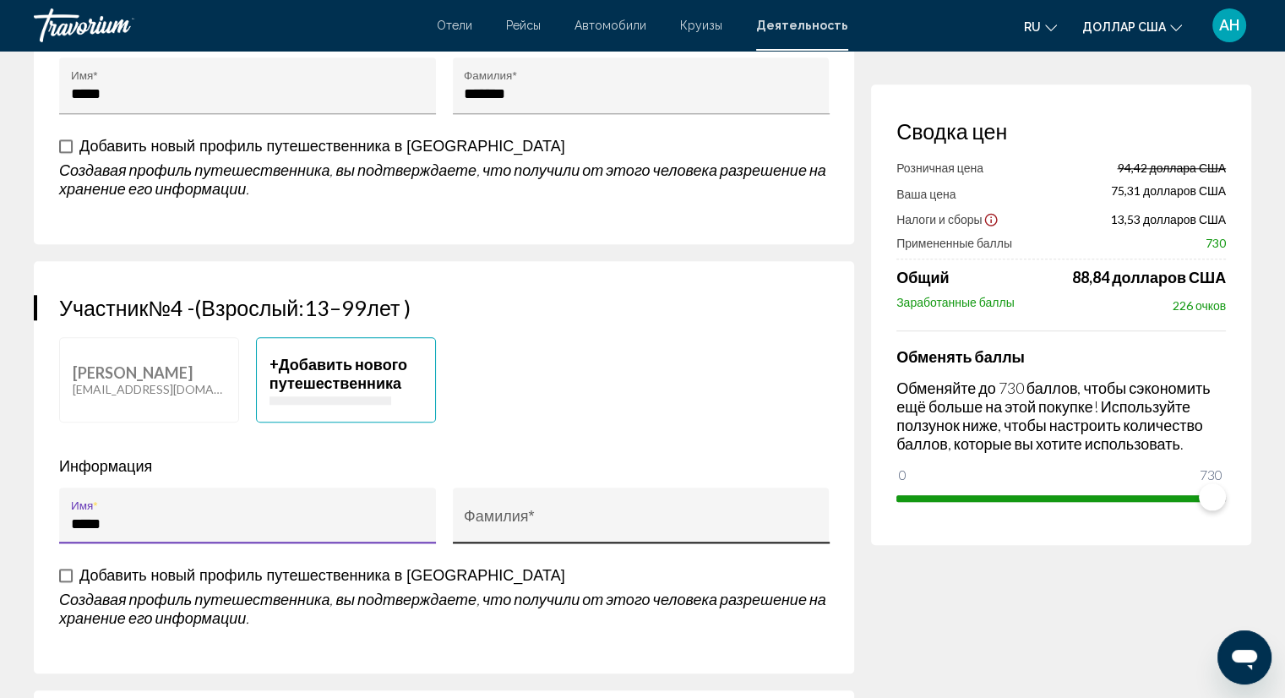
type input "*****"
click at [510, 515] on input "Фамилия *" at bounding box center [641, 523] width 354 height 17
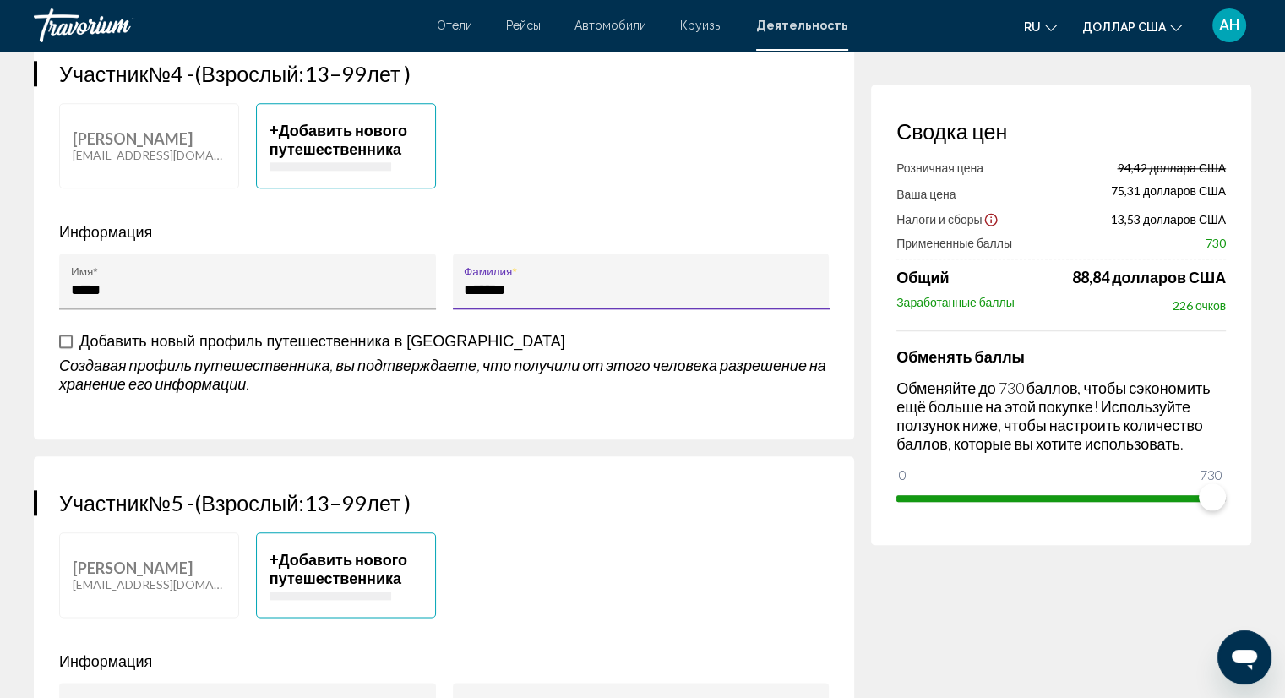
scroll to position [1943, 0]
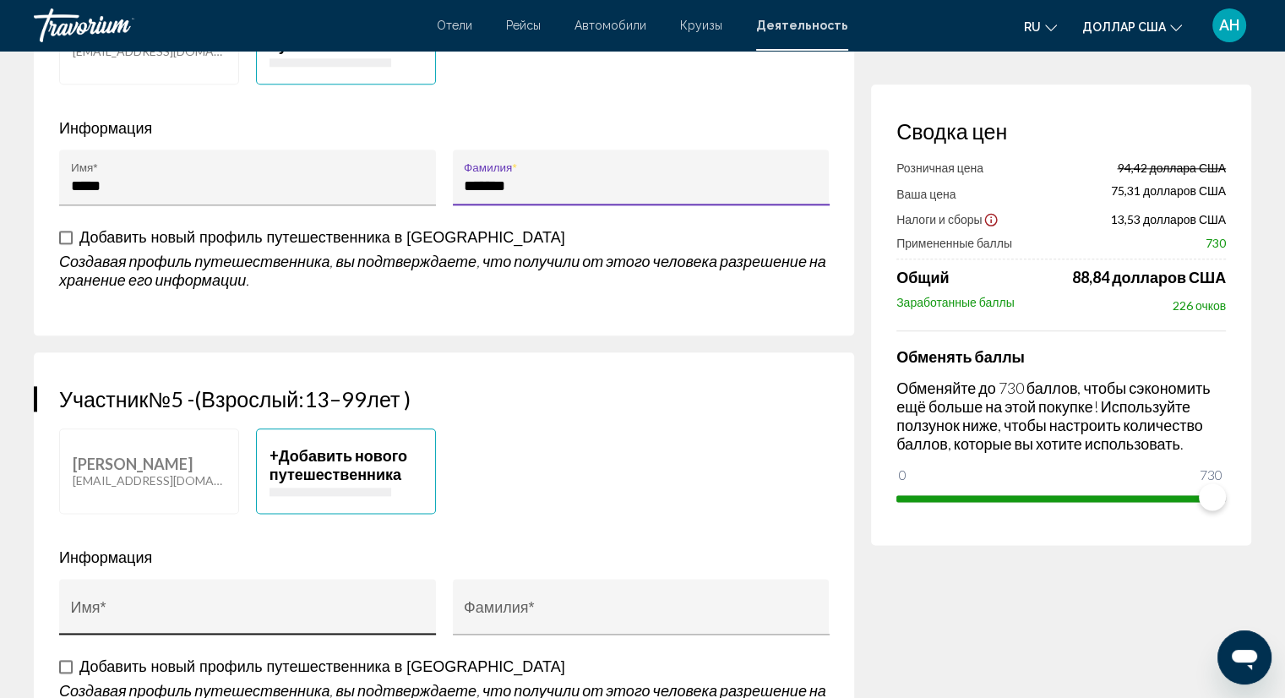
type input "*******"
click at [137, 599] on div "Имя *" at bounding box center [248, 612] width 354 height 45
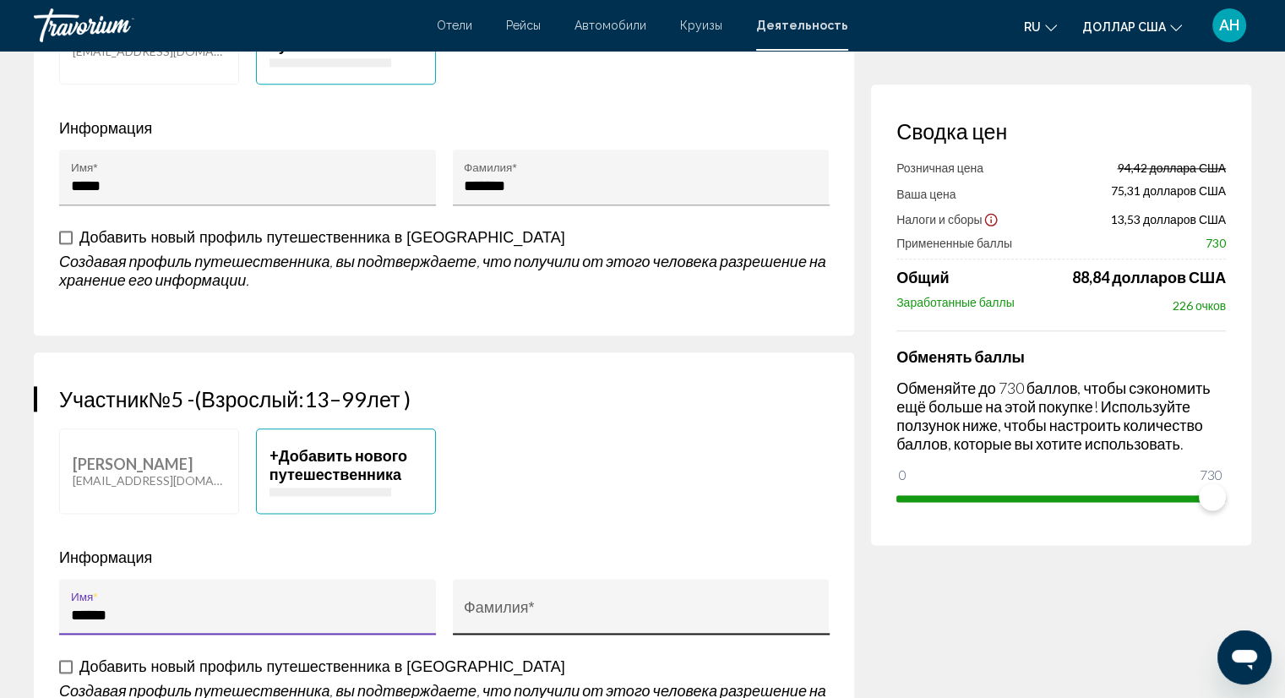
type input "******"
click at [521, 608] on input "Фамилия *" at bounding box center [641, 615] width 354 height 17
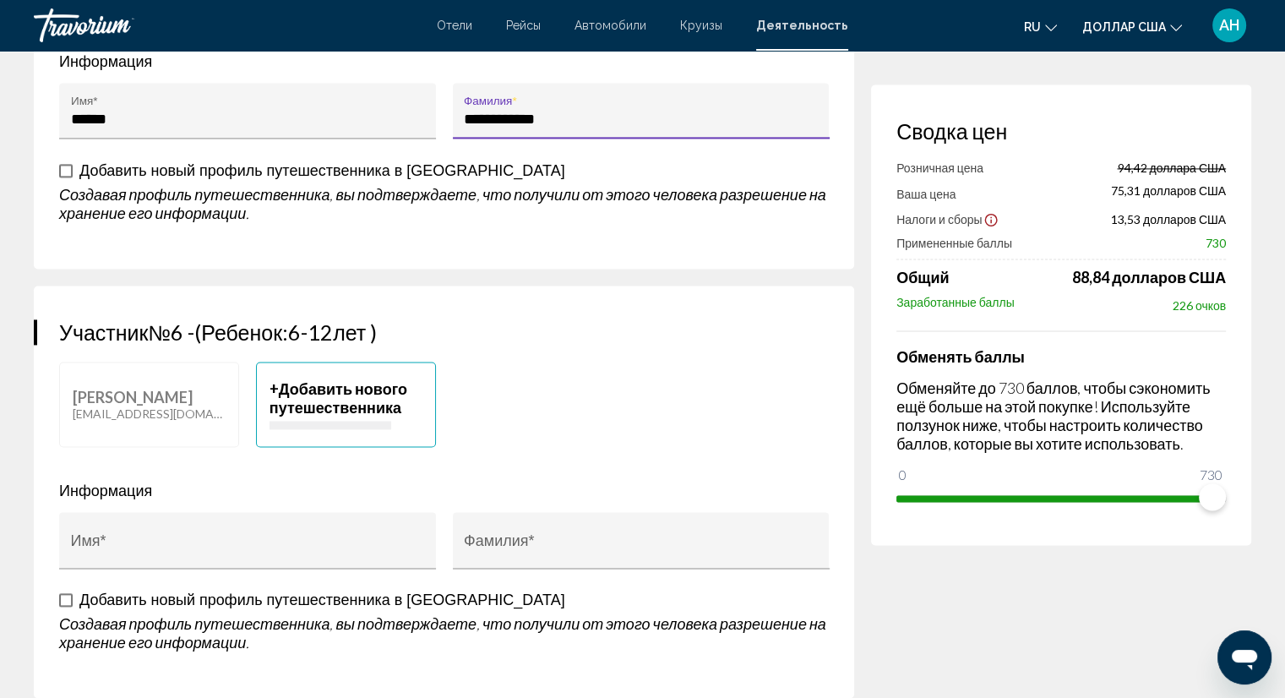
scroll to position [2450, 0]
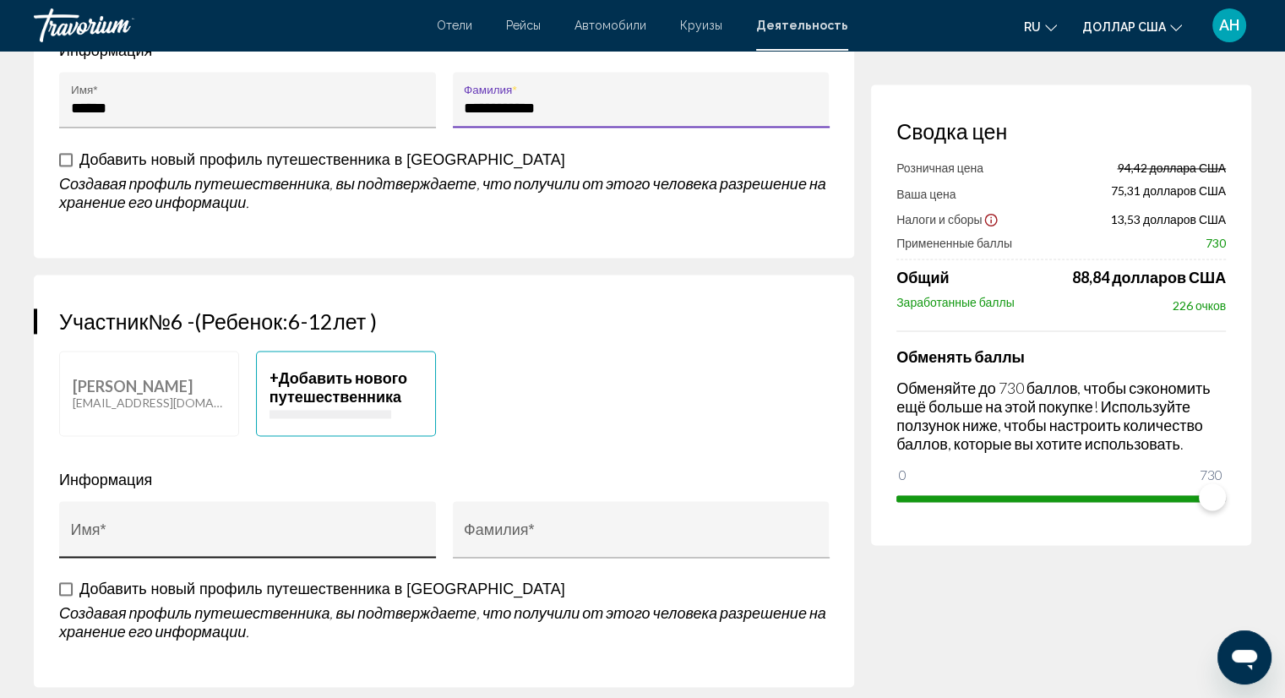
type input "**********"
click at [141, 534] on input "Имя *" at bounding box center [248, 537] width 354 height 17
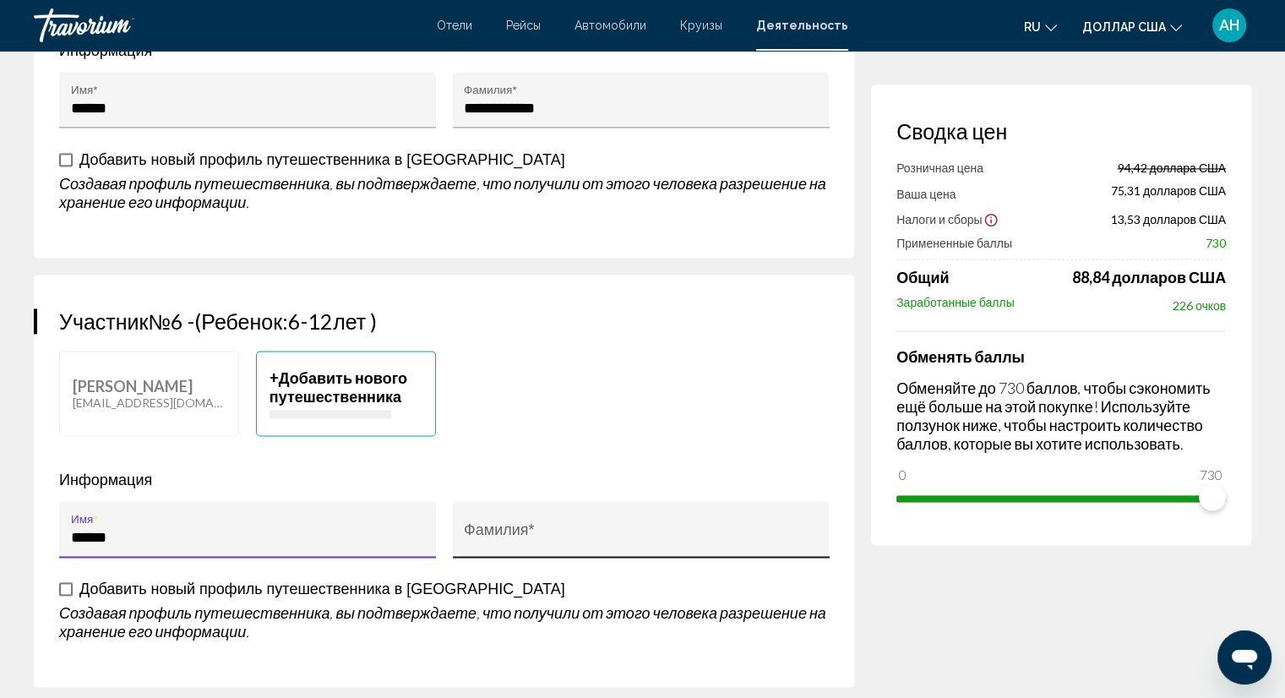
type input "******"
click at [504, 520] on div "Фамилия *" at bounding box center [641, 534] width 354 height 45
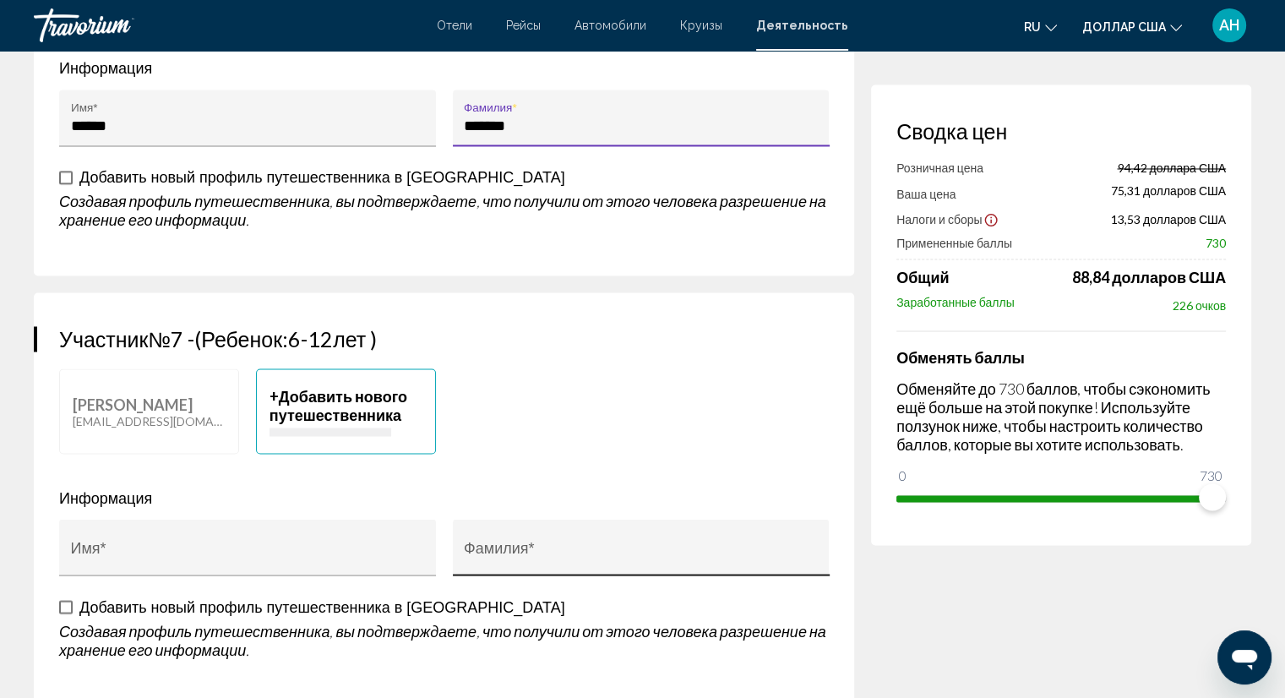
scroll to position [2873, 0]
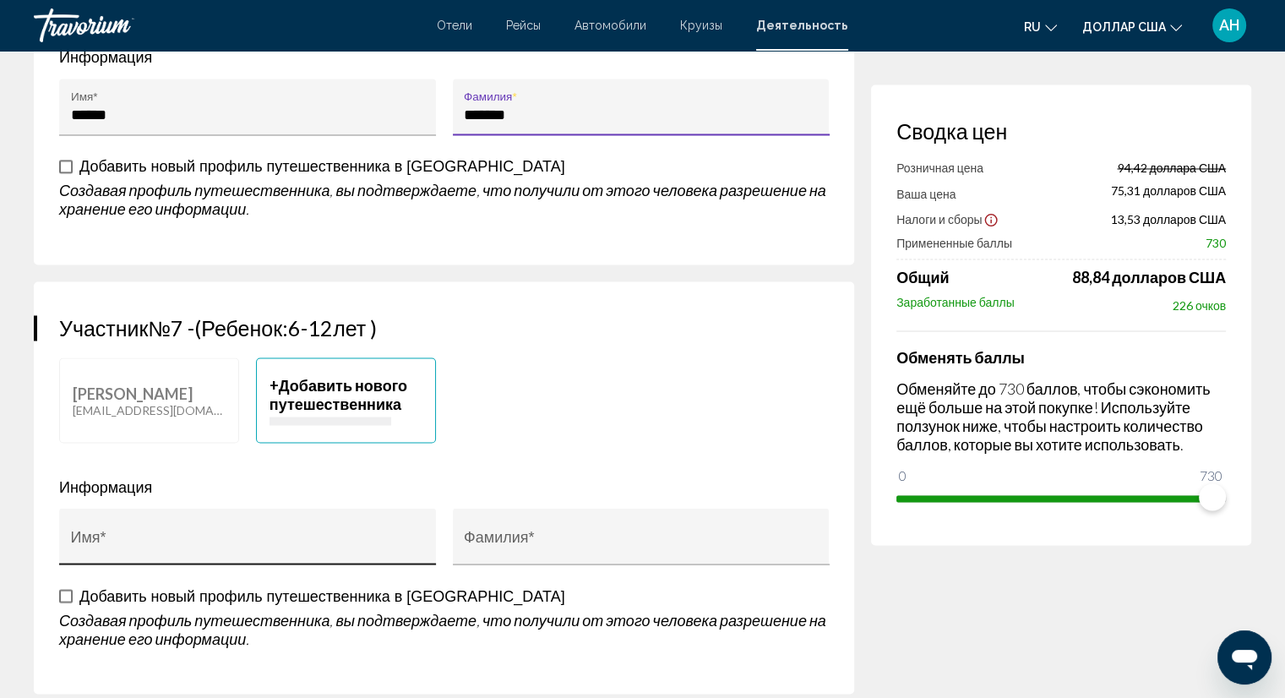
type input "*******"
click at [257, 536] on input "Имя *" at bounding box center [248, 544] width 354 height 17
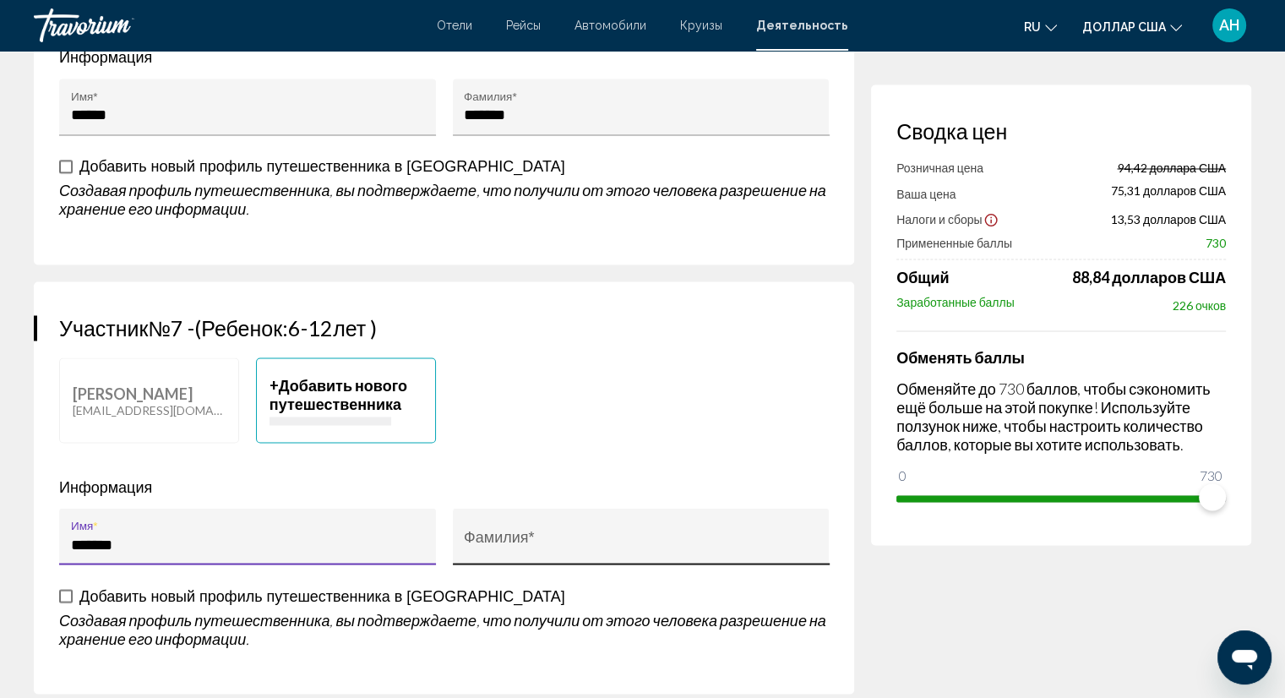
type input "*******"
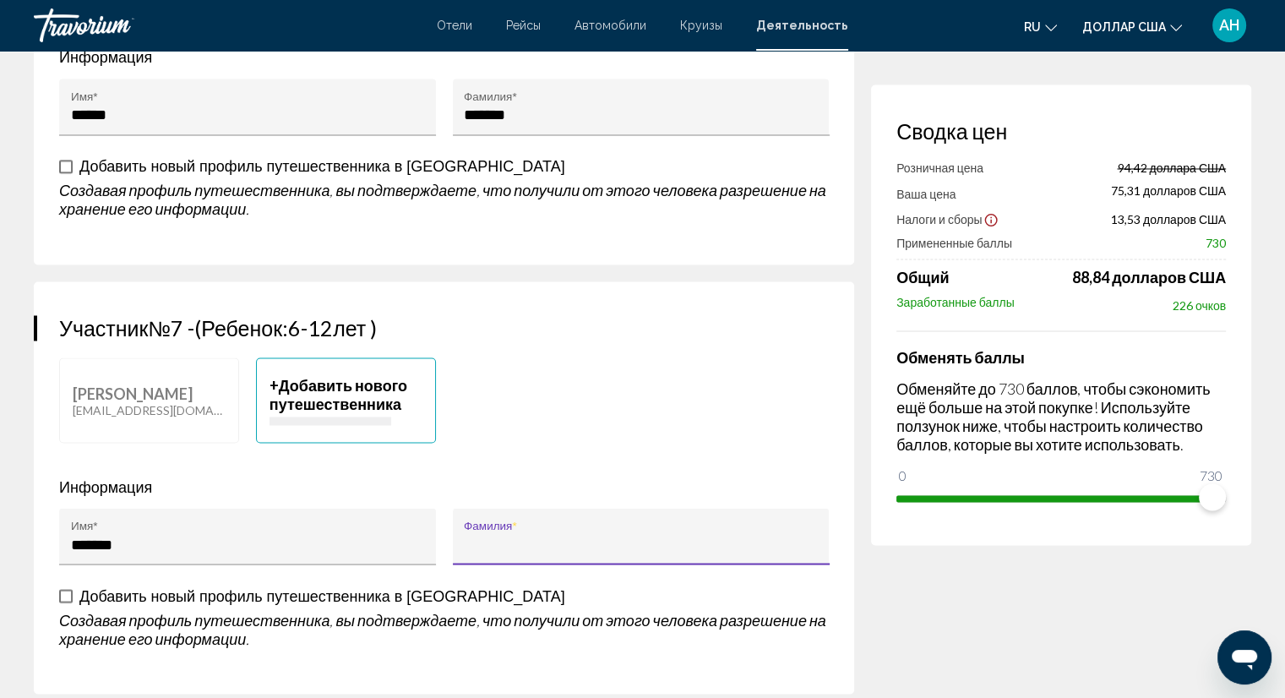
click at [545, 536] on input "Фамилия *" at bounding box center [641, 544] width 354 height 17
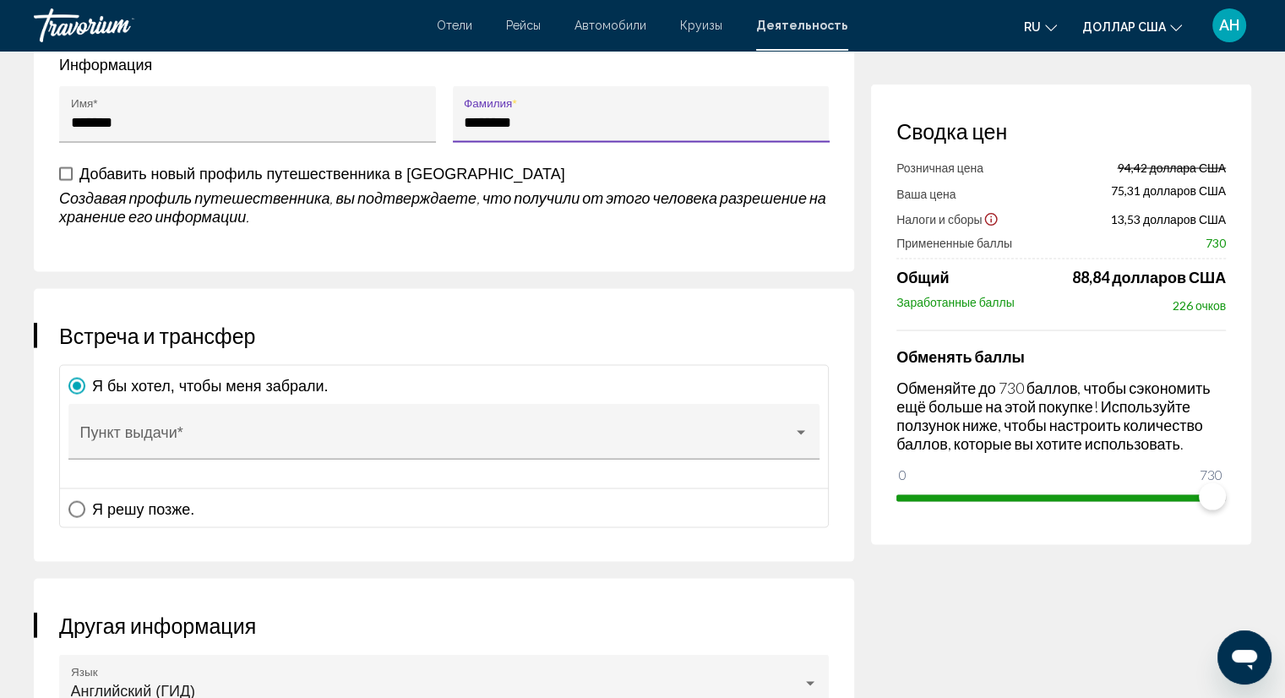
scroll to position [3295, 0]
type input "********"
click at [81, 500] on span "Основное содержание" at bounding box center [76, 508] width 17 height 17
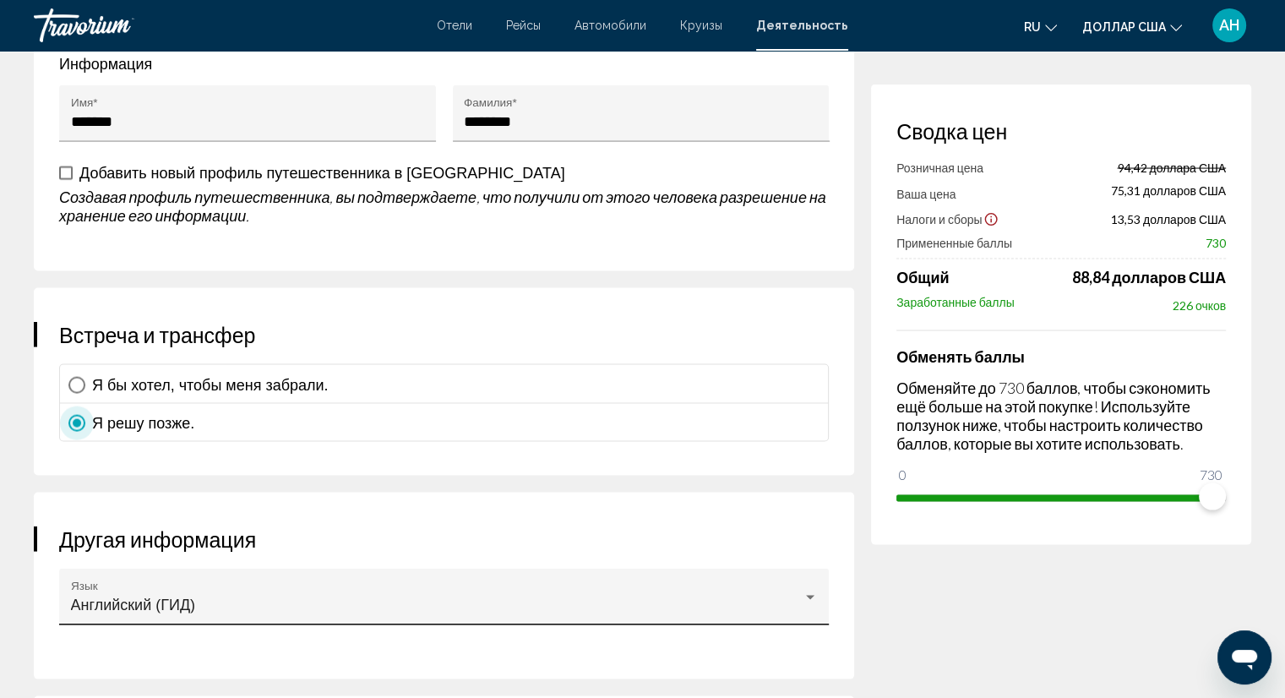
click at [808, 591] on div "Основное содержание" at bounding box center [810, 598] width 15 height 14
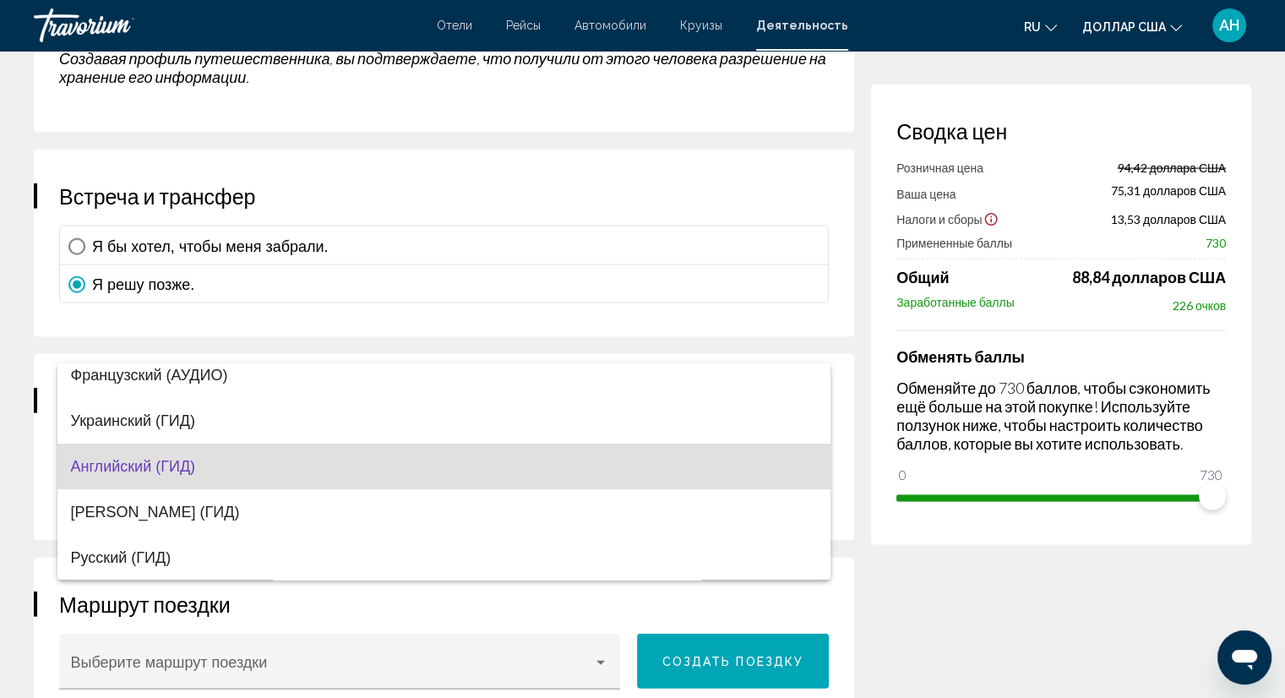
scroll to position [3464, 0]
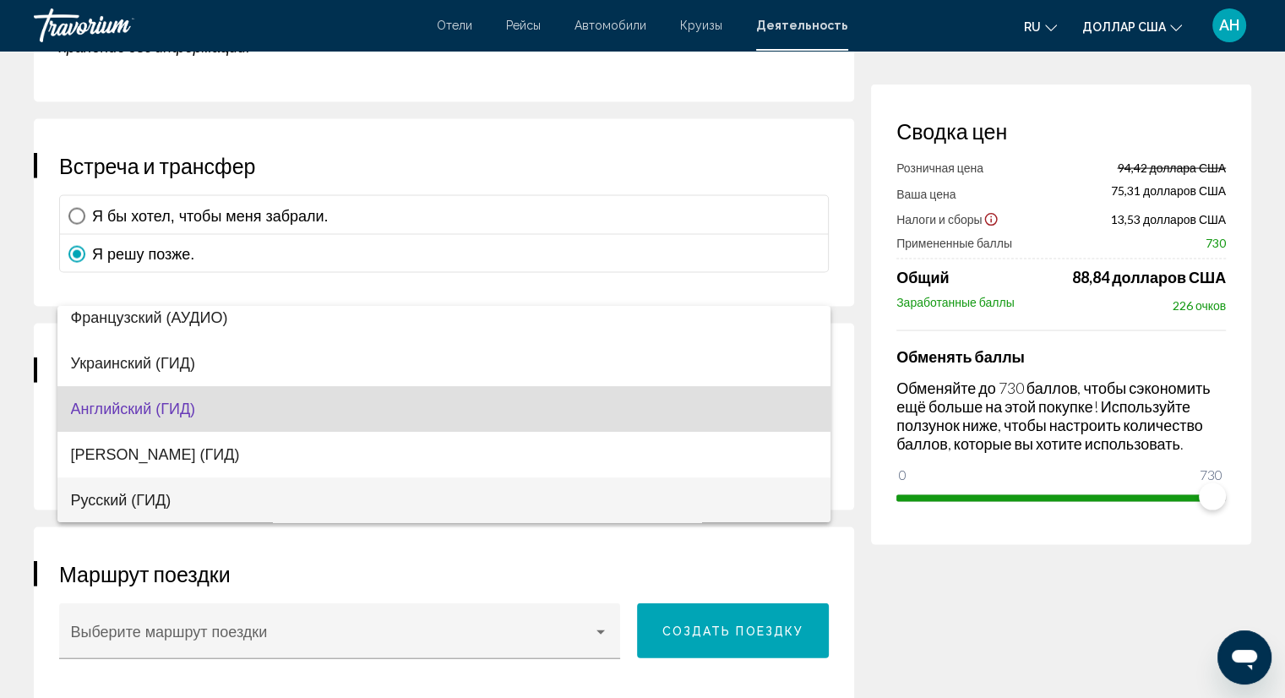
click at [118, 498] on font "Русский (ГИД)" at bounding box center [121, 500] width 101 height 17
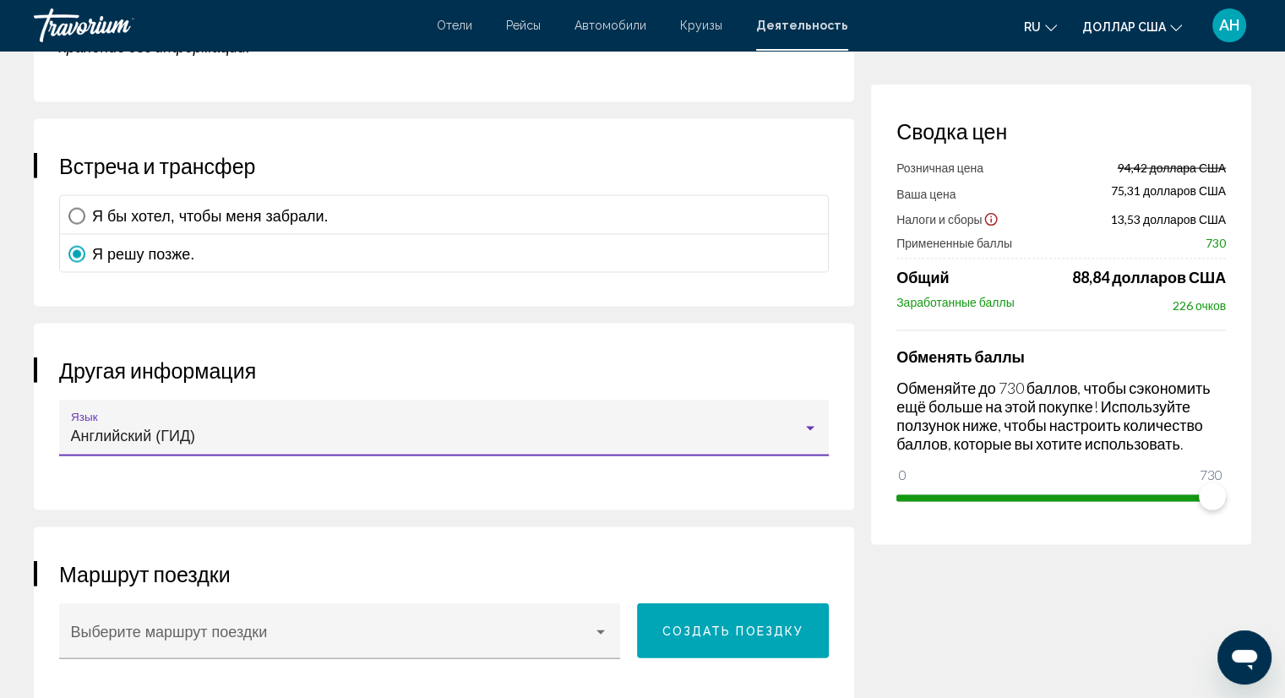
scroll to position [103, 0]
click at [819, 415] on div "Английский (ГИД) Язык" at bounding box center [444, 428] width 770 height 57
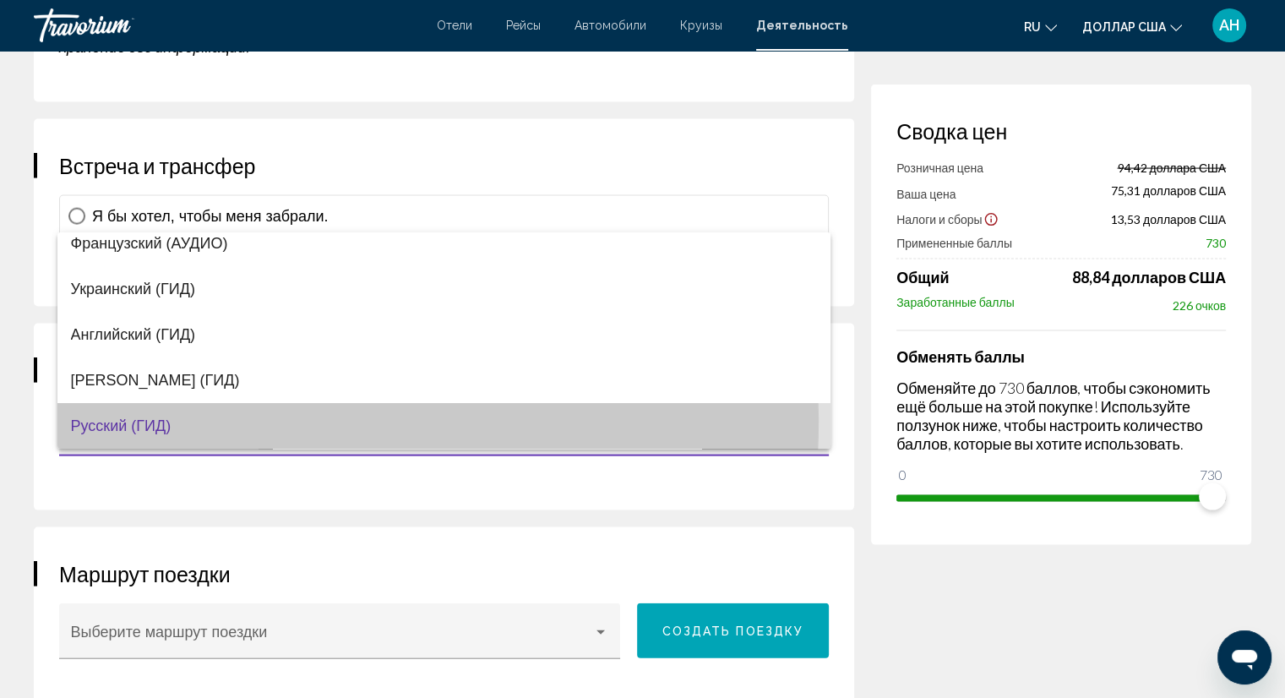
click at [109, 419] on font "Русский (ГИД)" at bounding box center [121, 425] width 101 height 17
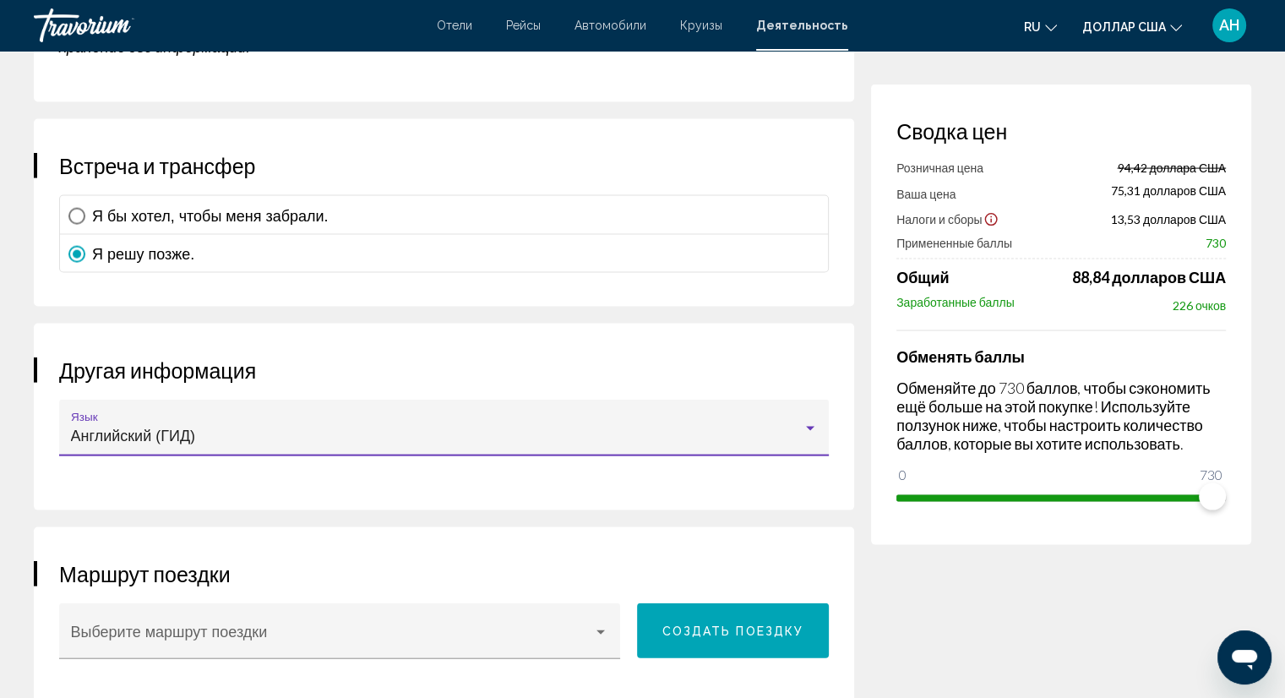
click at [123, 428] on font "Английский (ГИД)" at bounding box center [133, 436] width 125 height 17
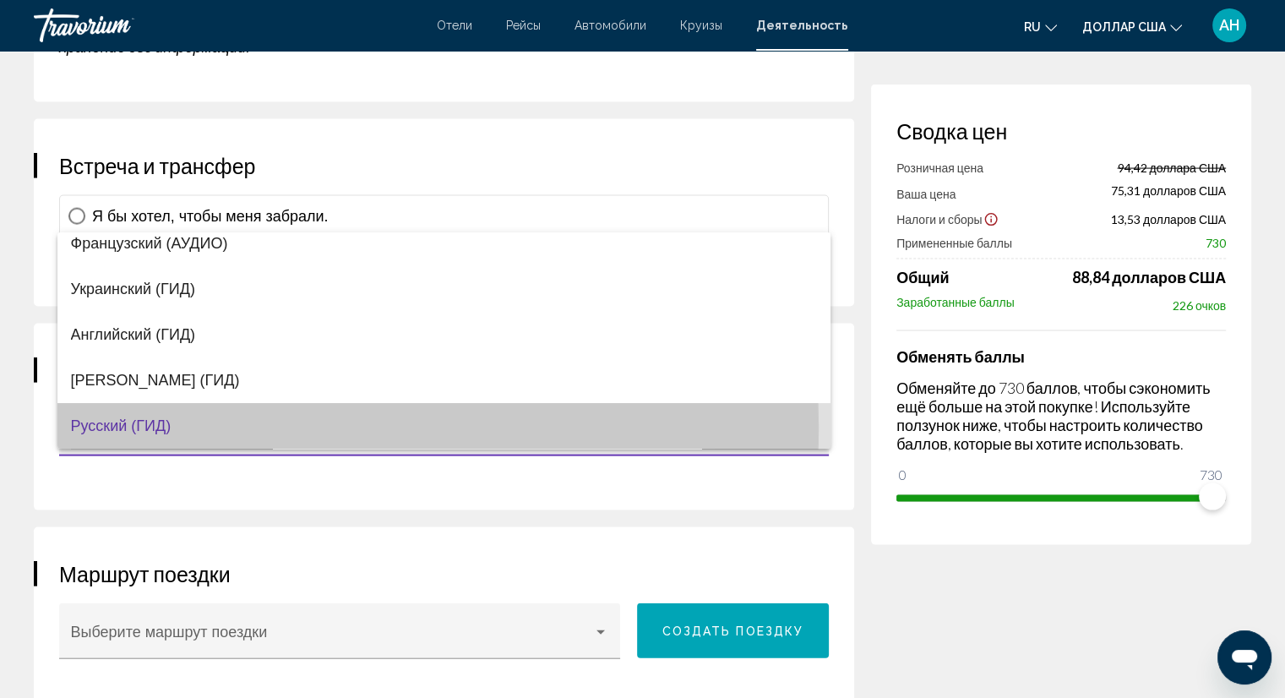
click at [123, 427] on font "Русский (ГИД)" at bounding box center [121, 425] width 101 height 17
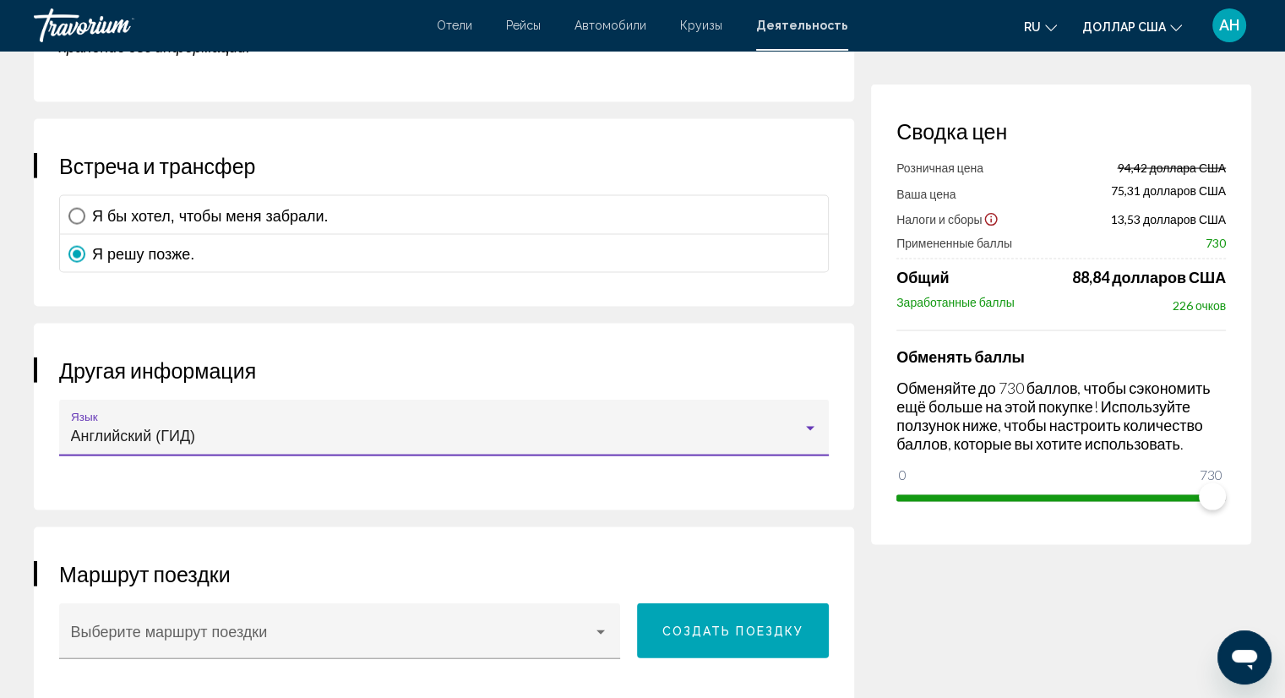
click at [217, 428] on div "Английский (ГИД)" at bounding box center [437, 436] width 732 height 17
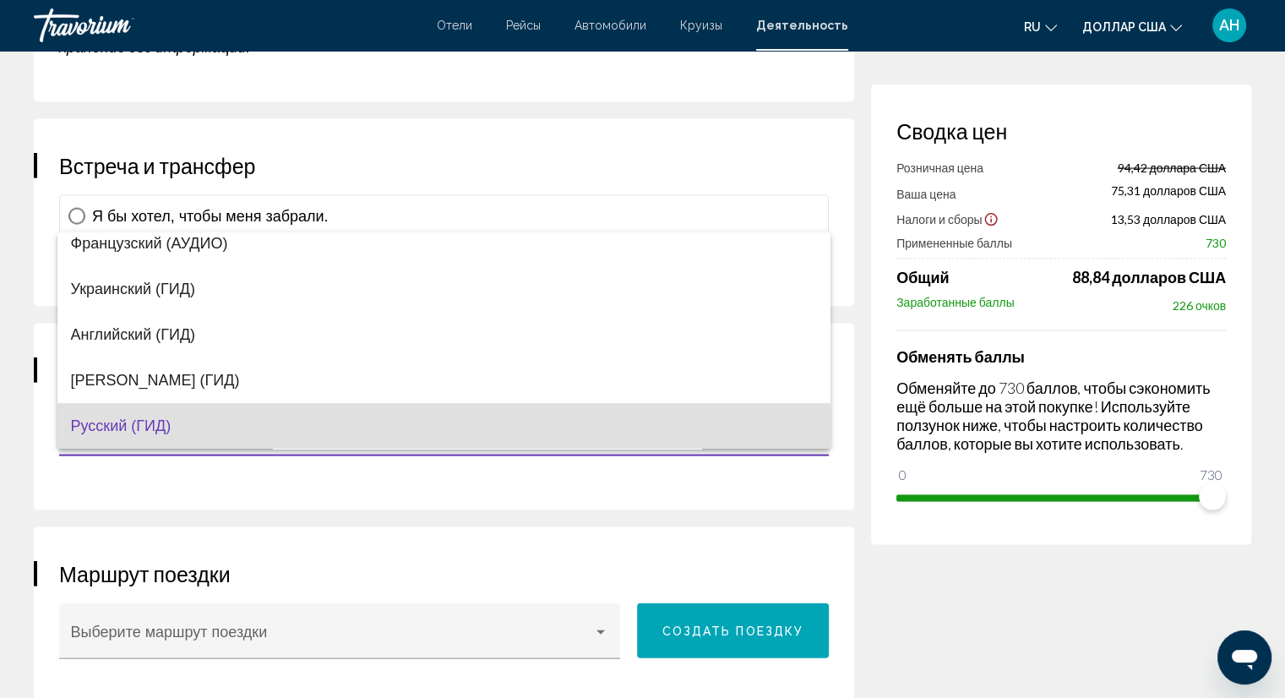
click at [107, 430] on font "Русский (ГИД)" at bounding box center [121, 425] width 101 height 17
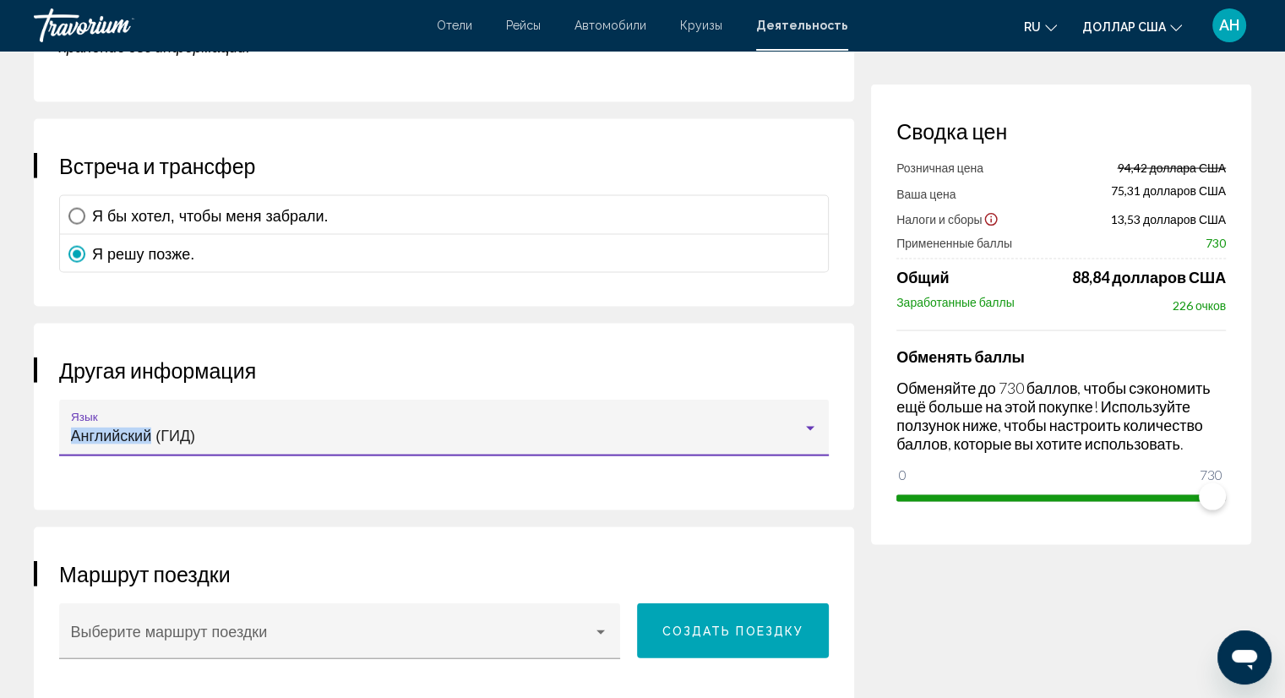
click at [106, 429] on font "Английский (ГИД)" at bounding box center [133, 436] width 125 height 17
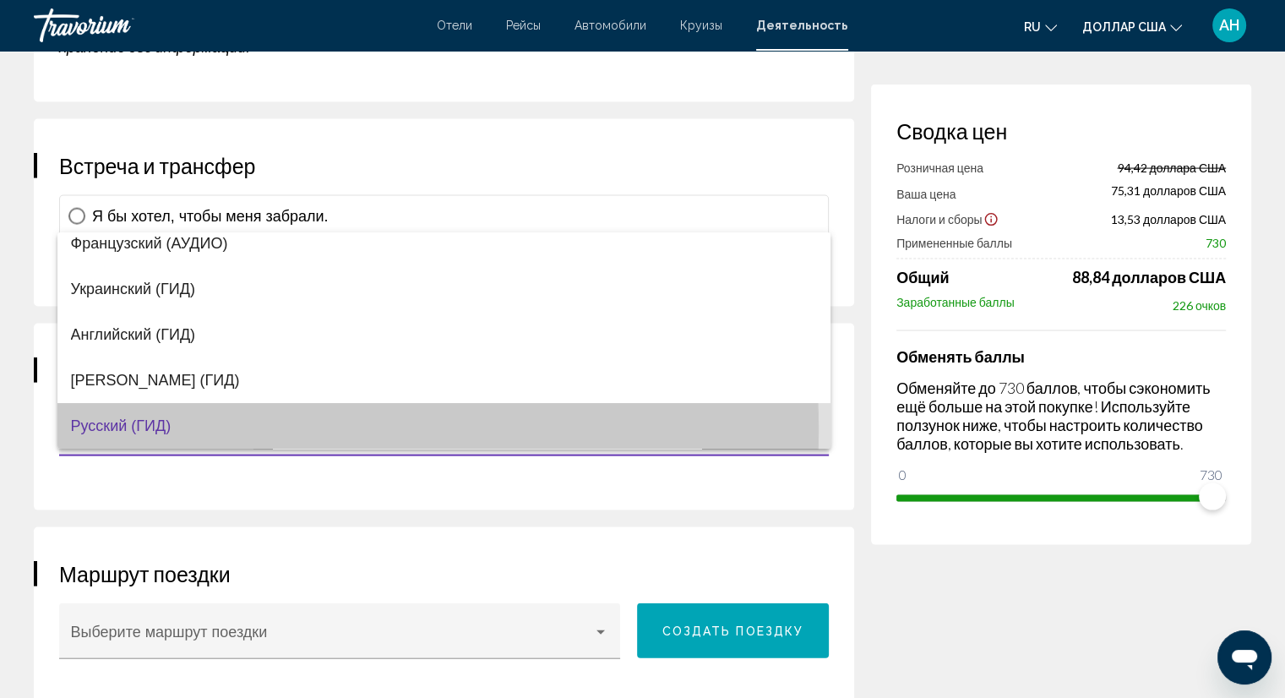
click at [106, 429] on font "Русский (ГИД)" at bounding box center [121, 425] width 101 height 17
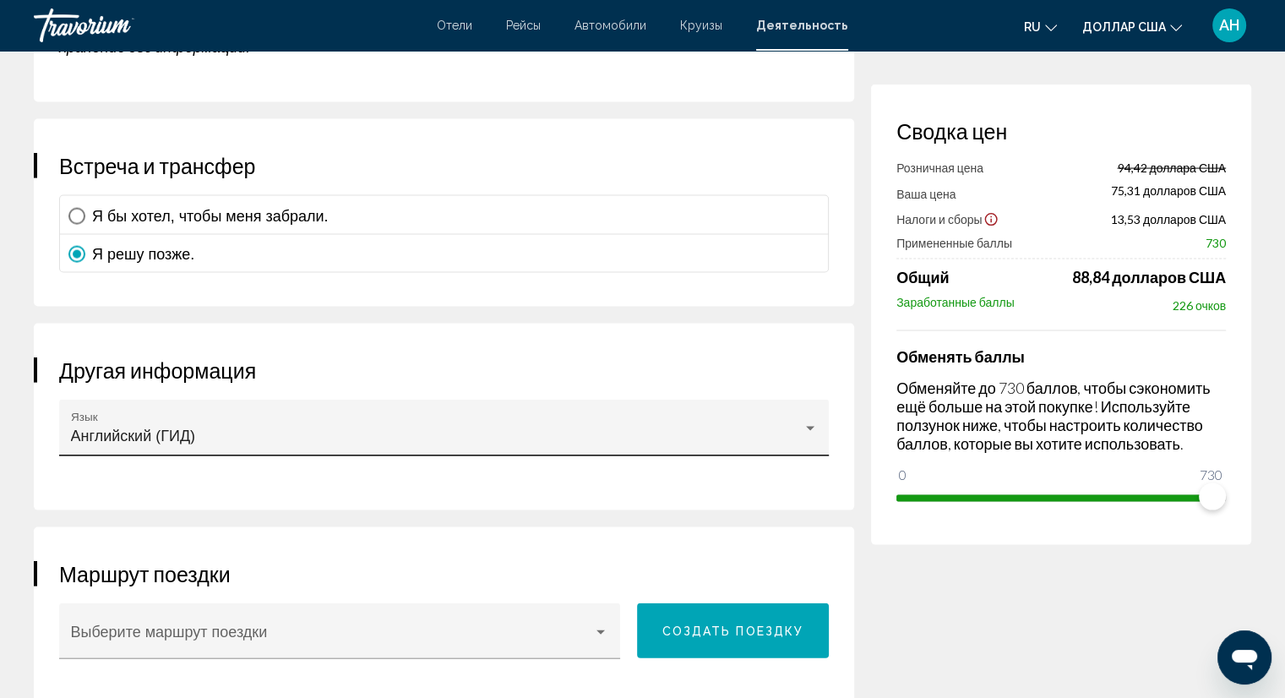
click at [536, 411] on div "Английский (ГИД) Язык" at bounding box center [444, 433] width 747 height 45
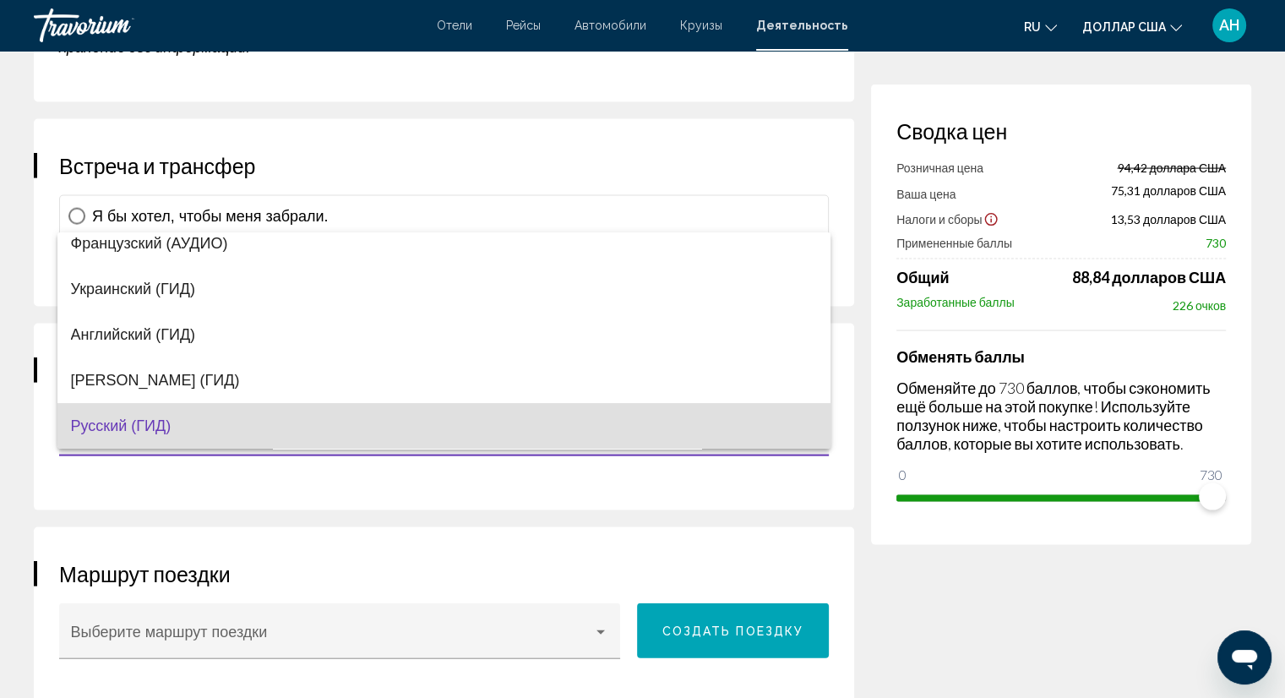
click at [782, 468] on div at bounding box center [642, 349] width 1285 height 698
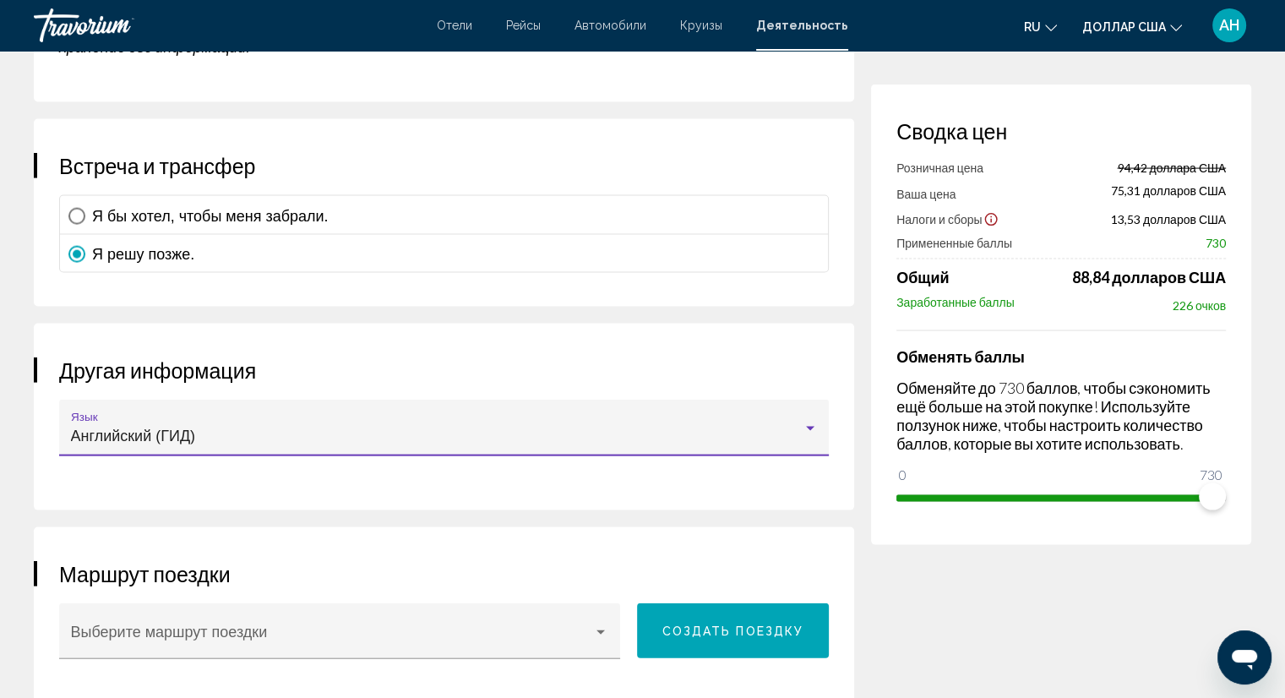
click at [808, 427] on div "Основное содержание" at bounding box center [810, 429] width 8 height 4
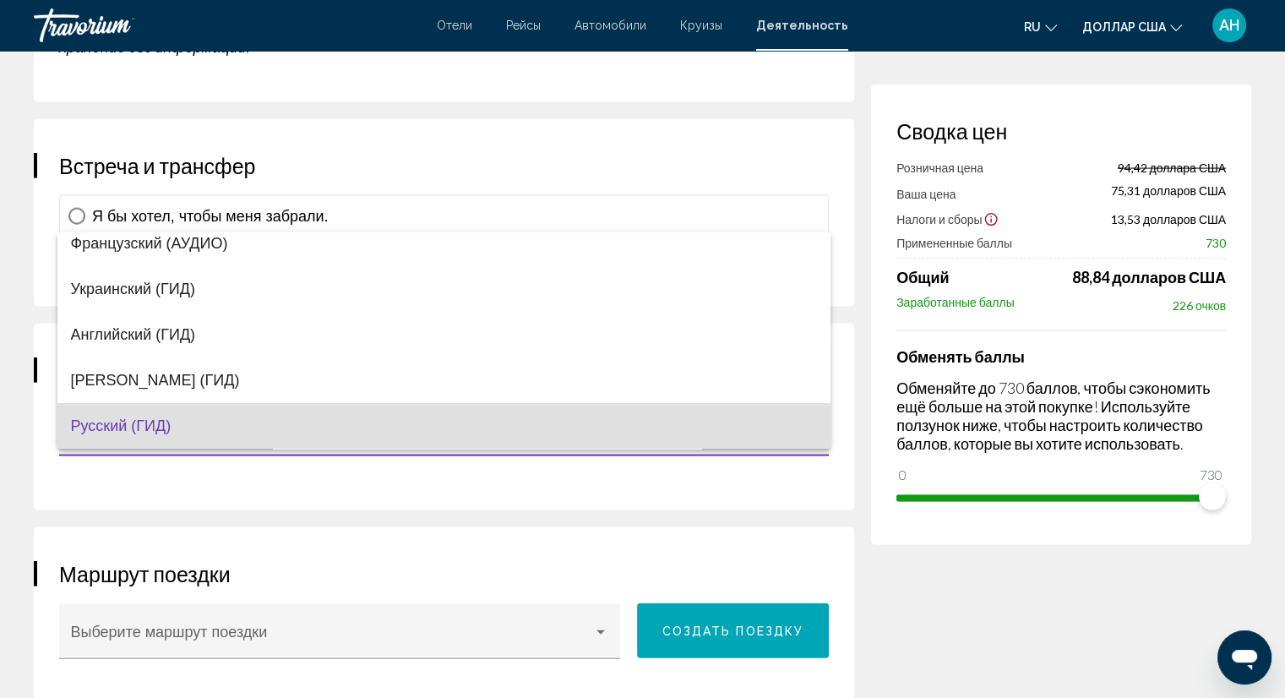
click at [110, 428] on font "Русский (ГИД)" at bounding box center [121, 425] width 101 height 17
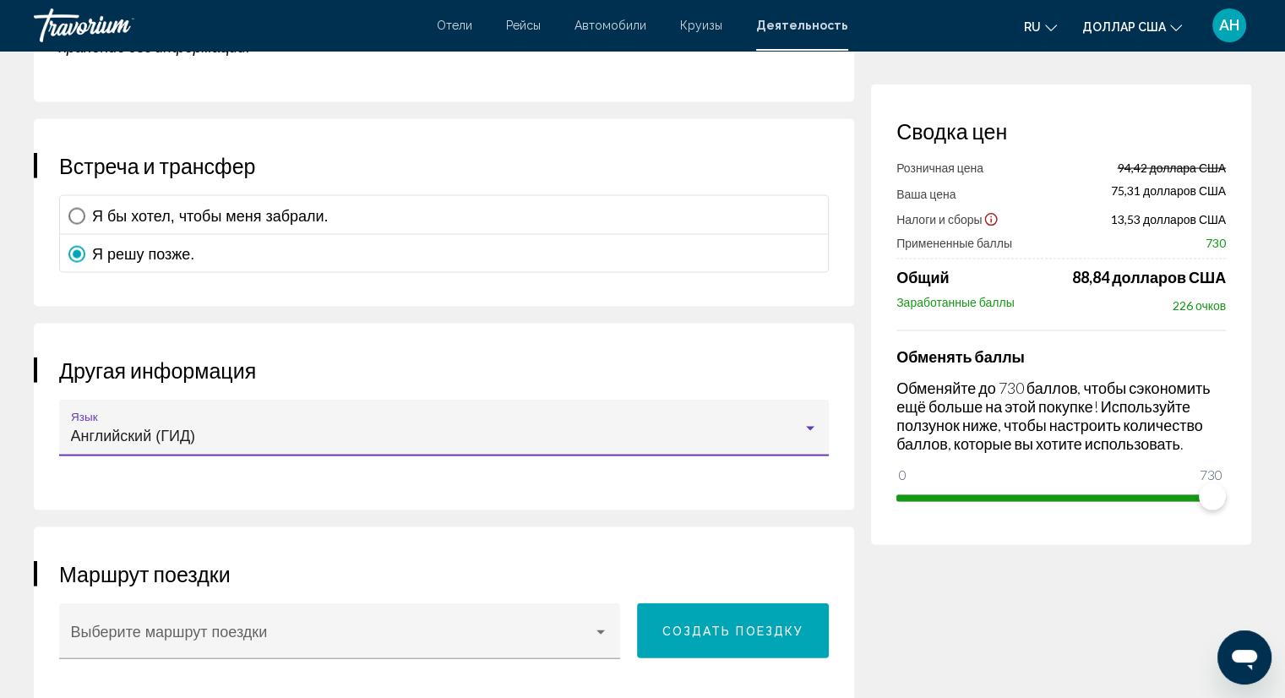
click at [107, 428] on font "Английский (ГИД)" at bounding box center [133, 436] width 125 height 17
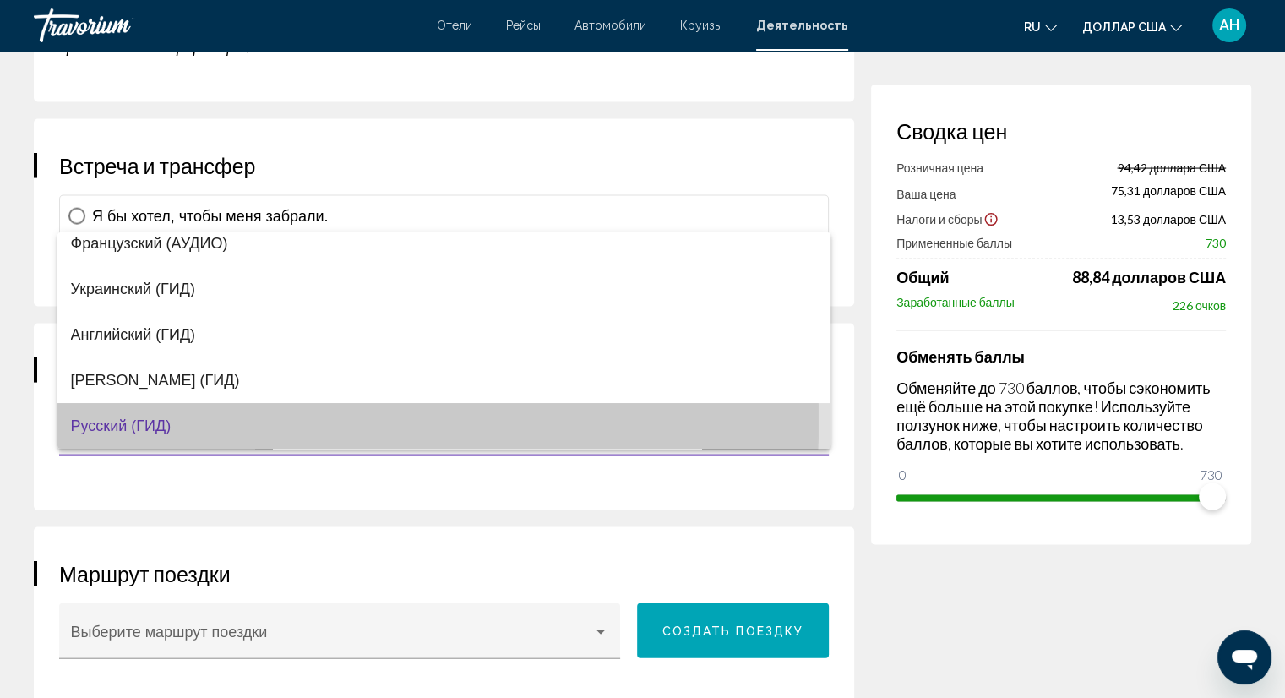
click at [107, 422] on font "Русский (ГИД)" at bounding box center [121, 425] width 101 height 17
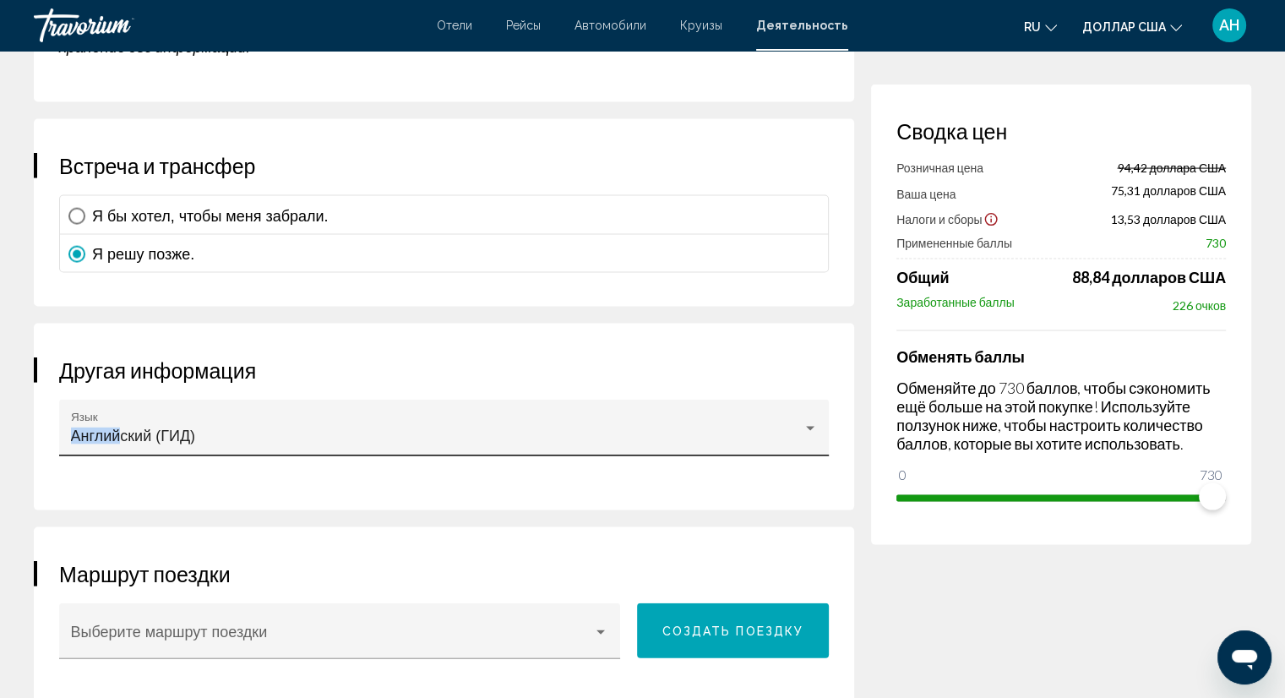
click at [119, 420] on div "Английский (ГИД) Язык" at bounding box center [444, 433] width 747 height 45
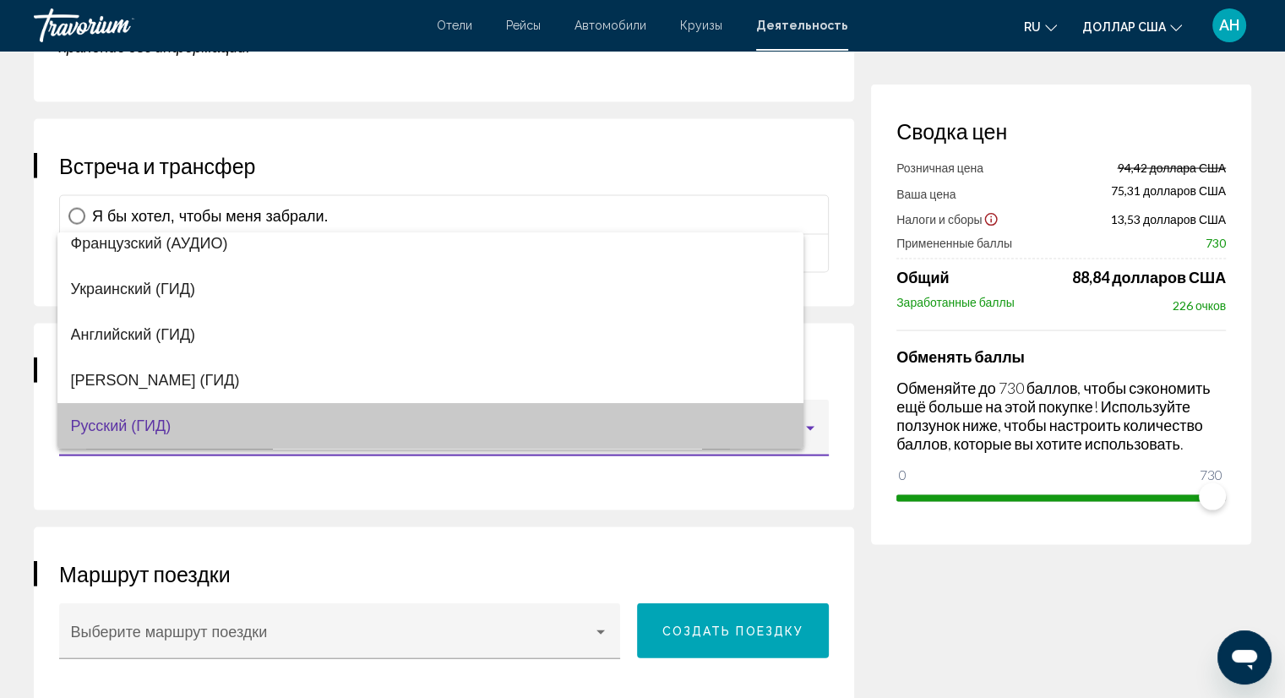
click at [125, 420] on font "Русский (ГИД)" at bounding box center [121, 425] width 101 height 17
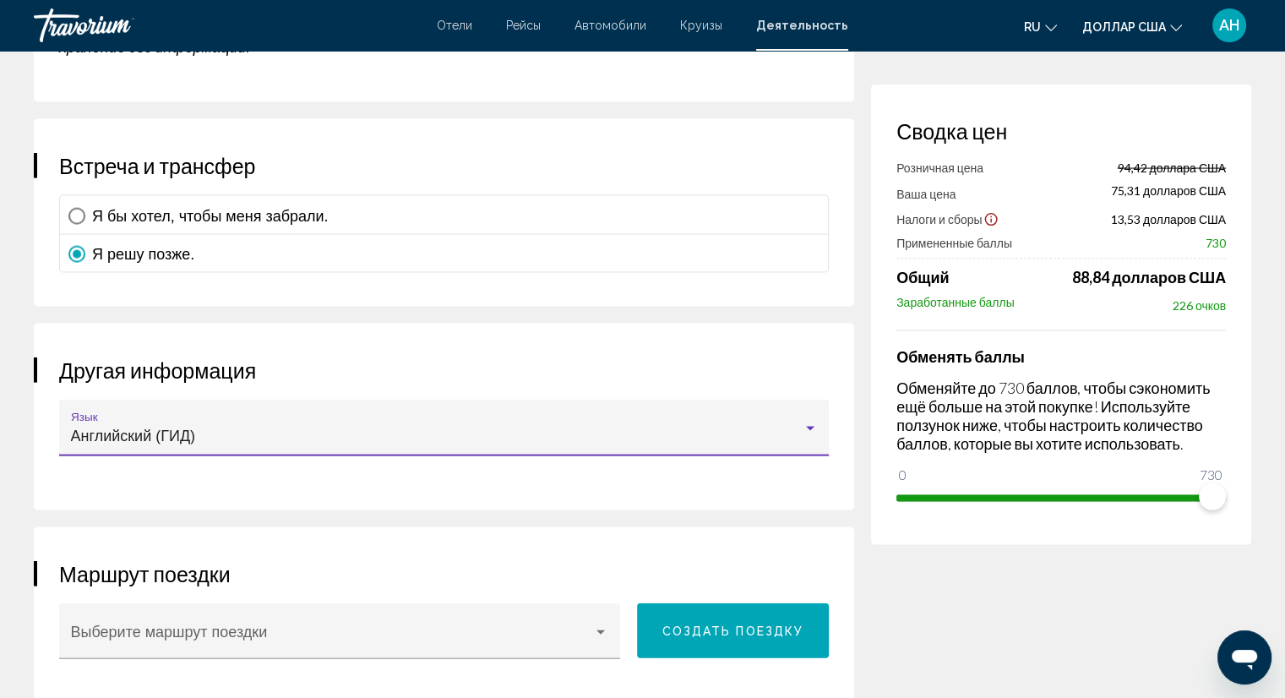
click at [125, 428] on font "Английский (ГИД)" at bounding box center [133, 436] width 125 height 17
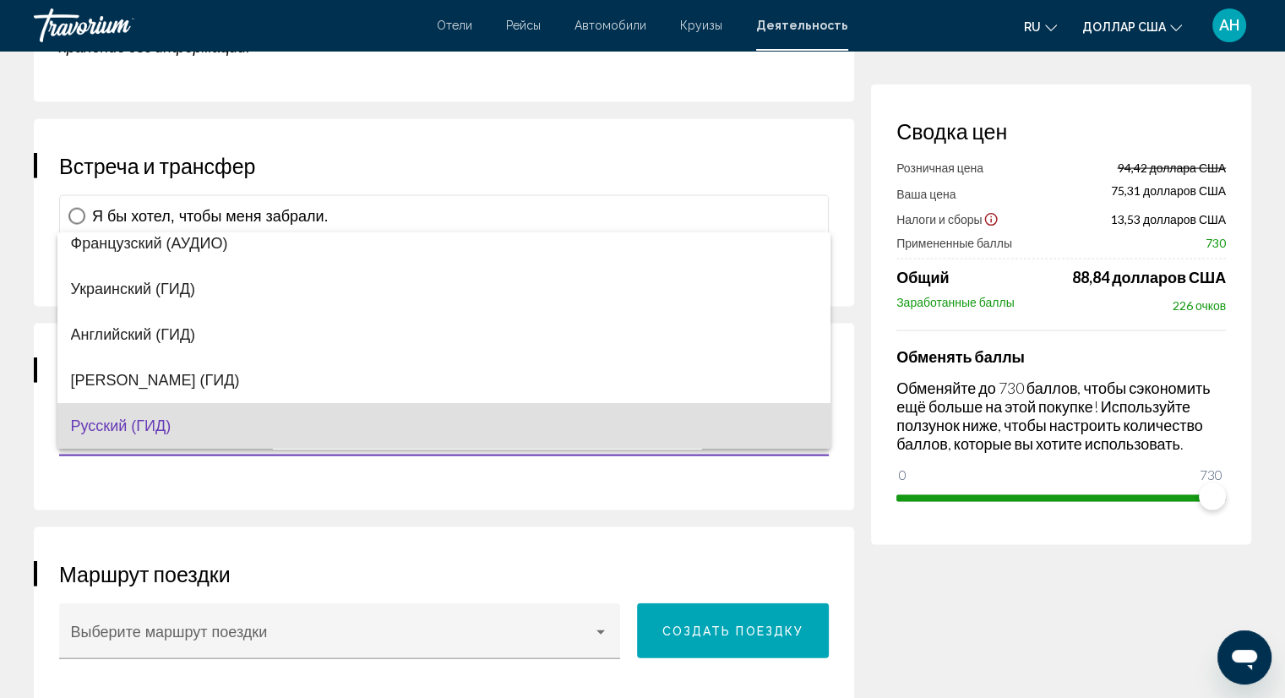
click at [125, 420] on font "Русский (ГИД)" at bounding box center [121, 425] width 101 height 17
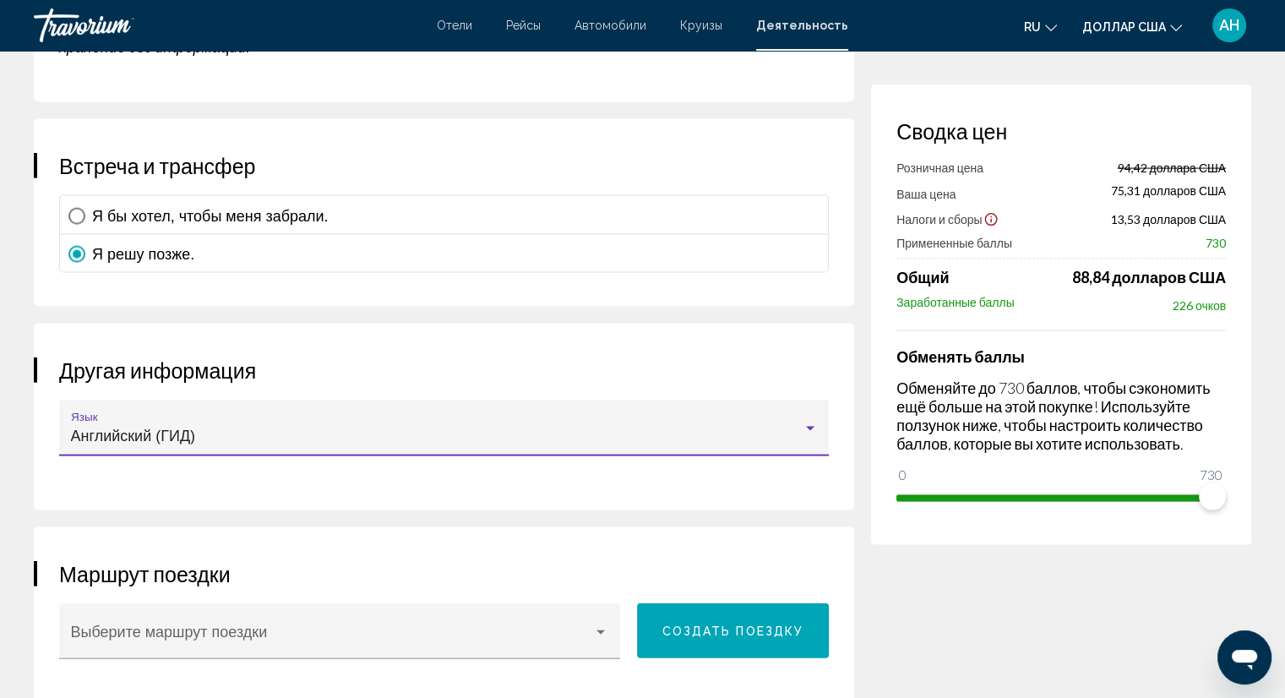
click at [129, 428] on font "Английский (ГИД)" at bounding box center [133, 436] width 125 height 17
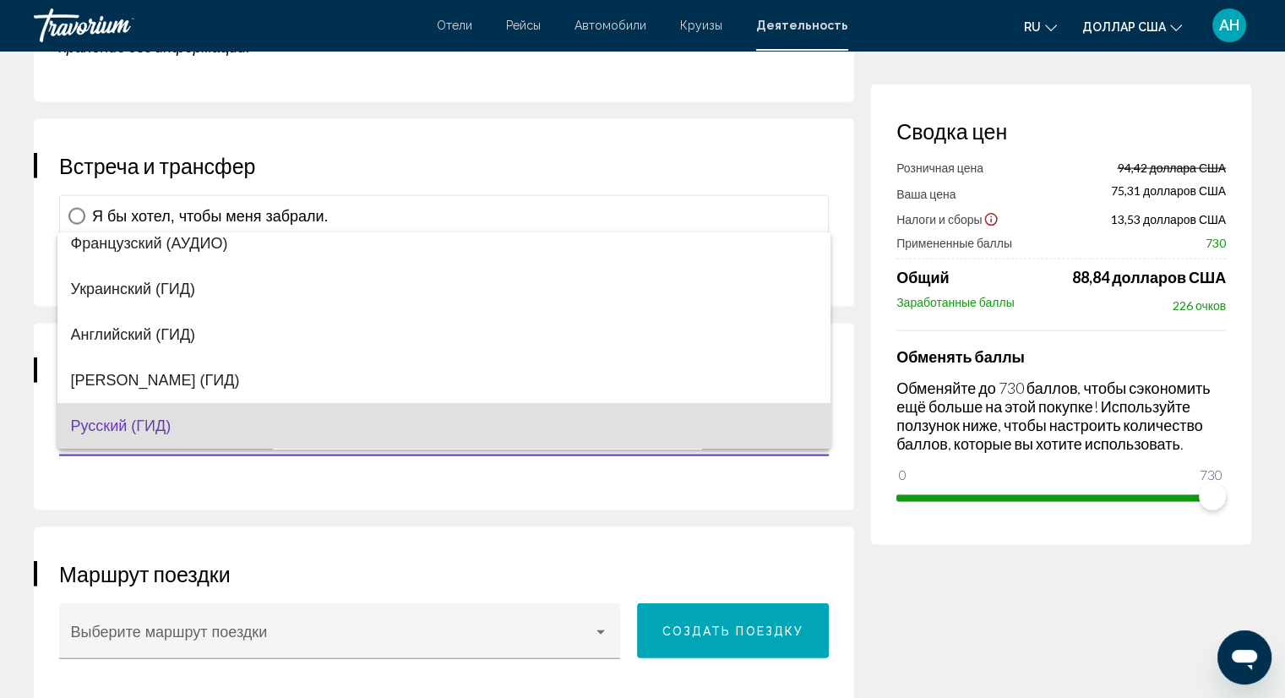
click at [117, 472] on div at bounding box center [642, 349] width 1285 height 698
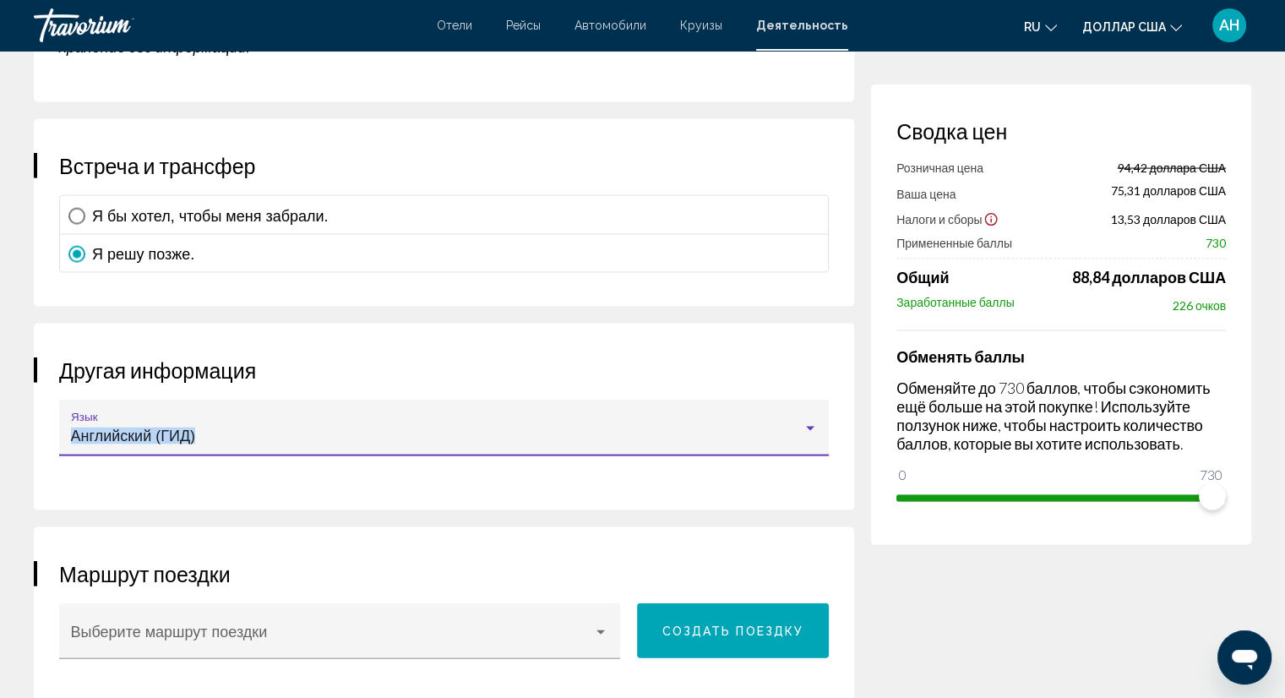
drag, startPoint x: 212, startPoint y: 419, endPoint x: 63, endPoint y: 423, distance: 148.8
click at [63, 423] on div "Английский (ГИД) Язык" at bounding box center [444, 428] width 770 height 57
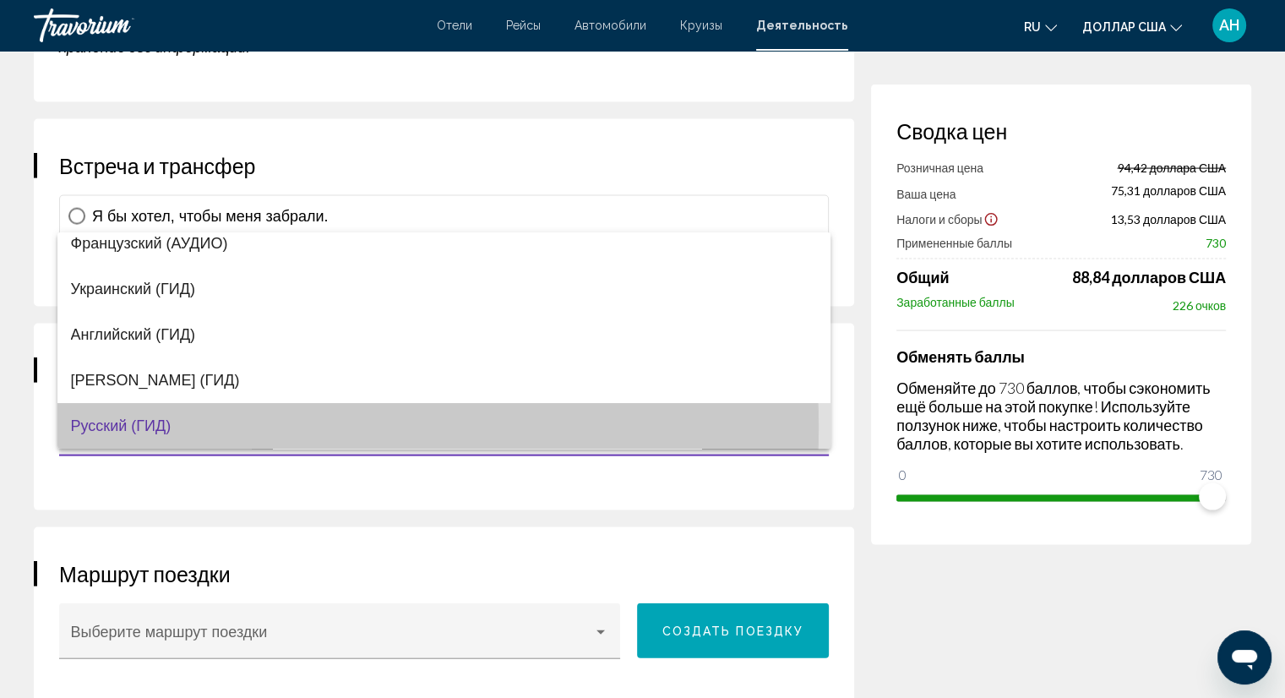
click at [106, 427] on font "Русский (ГИД)" at bounding box center [121, 425] width 101 height 17
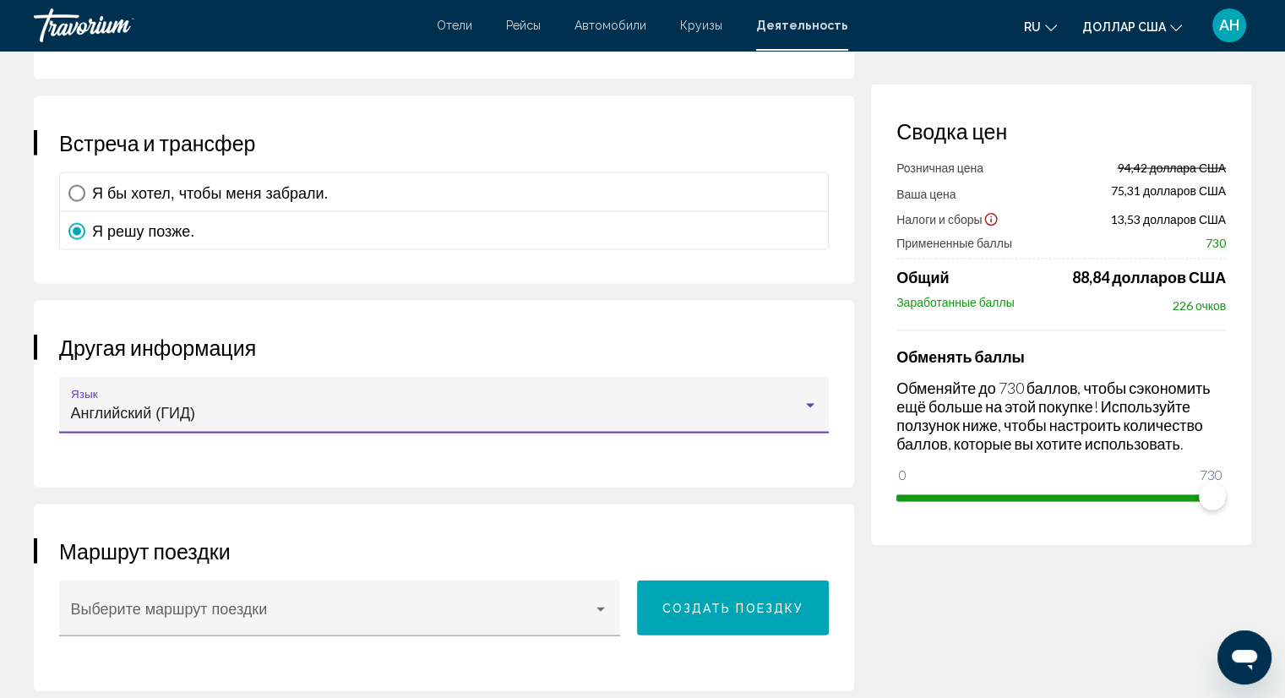
scroll to position [3464, 0]
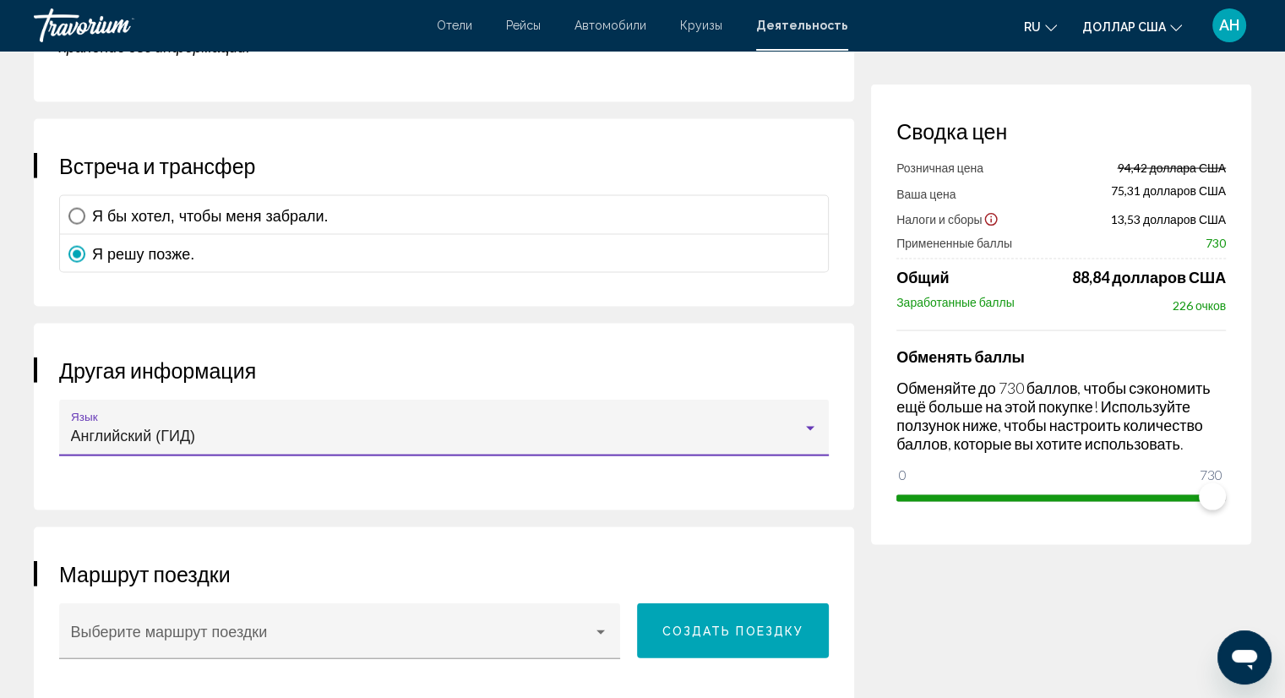
click at [810, 422] on div "Основное содержание" at bounding box center [810, 429] width 15 height 14
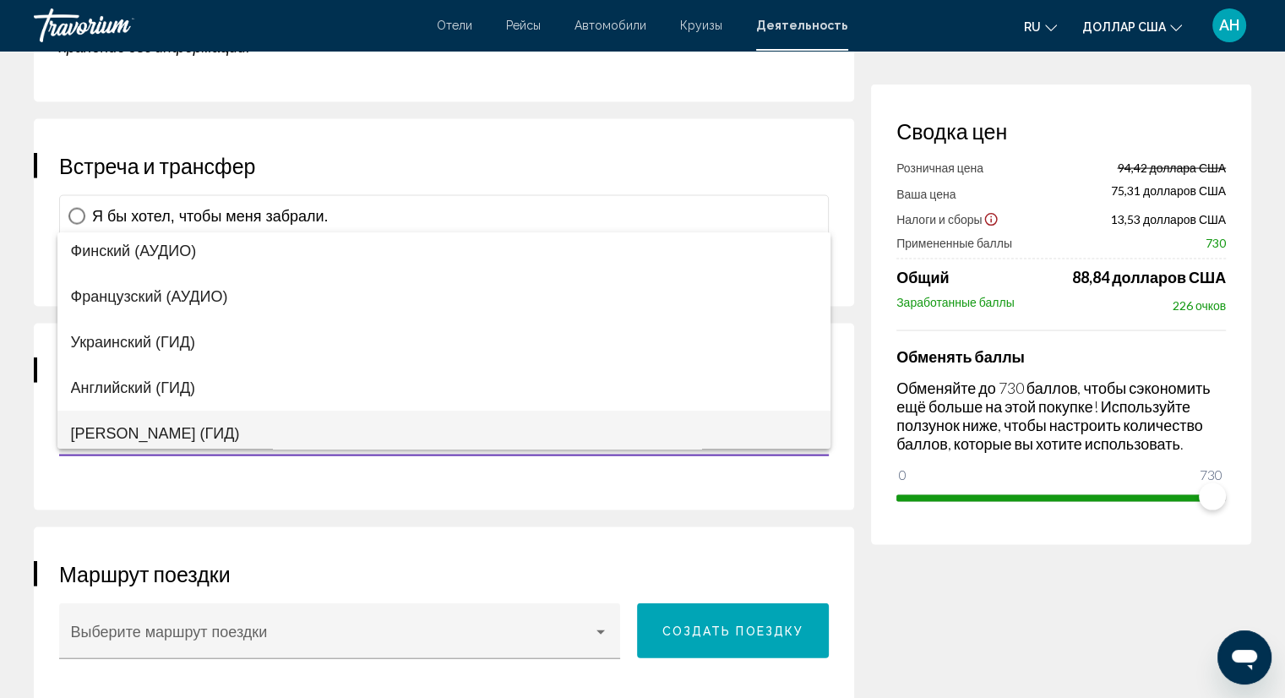
scroll to position [0, 0]
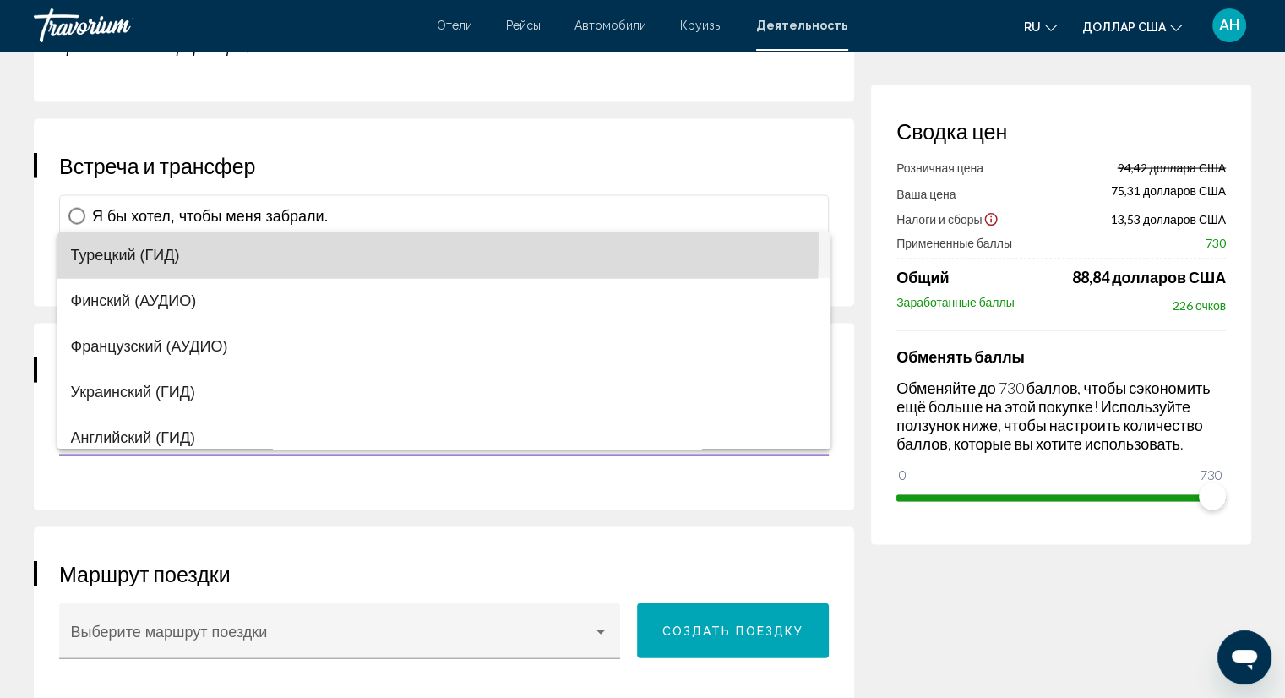
click at [128, 248] on font "Турецкий (ГИД)" at bounding box center [125, 255] width 109 height 17
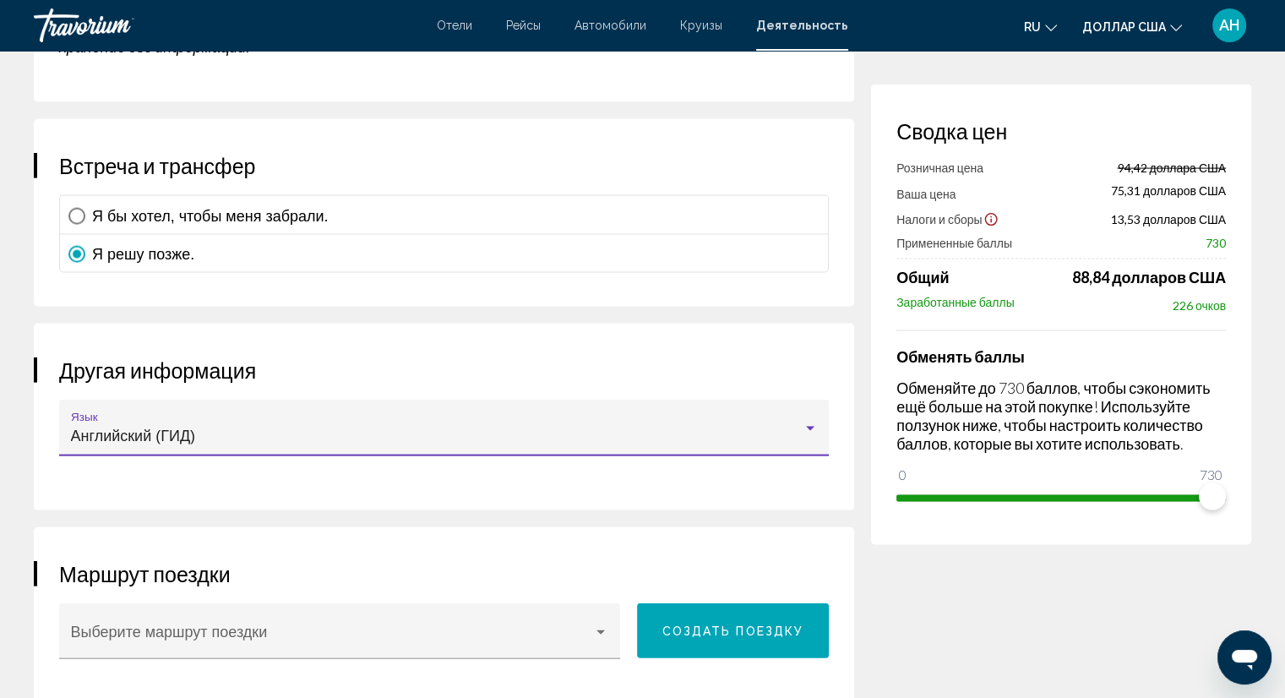
click at [169, 428] on font "Английский (ГИД)" at bounding box center [133, 436] width 125 height 17
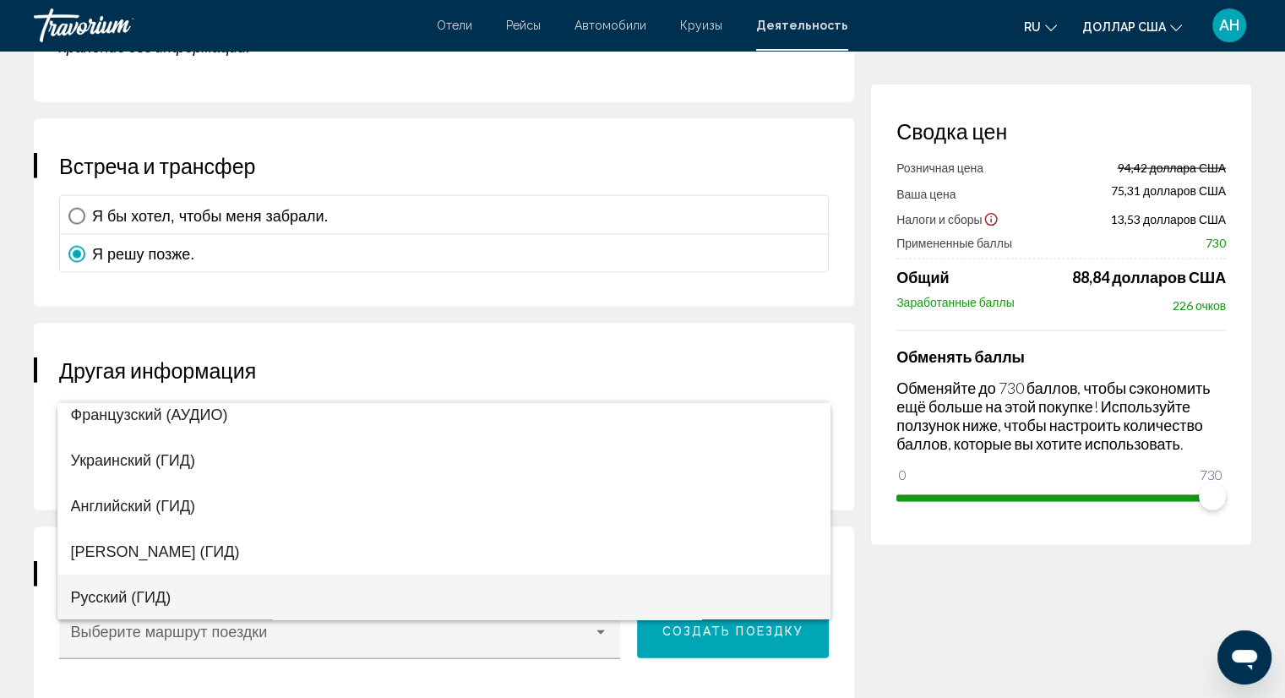
click at [123, 591] on font "Русский (ГИД)" at bounding box center [121, 597] width 101 height 17
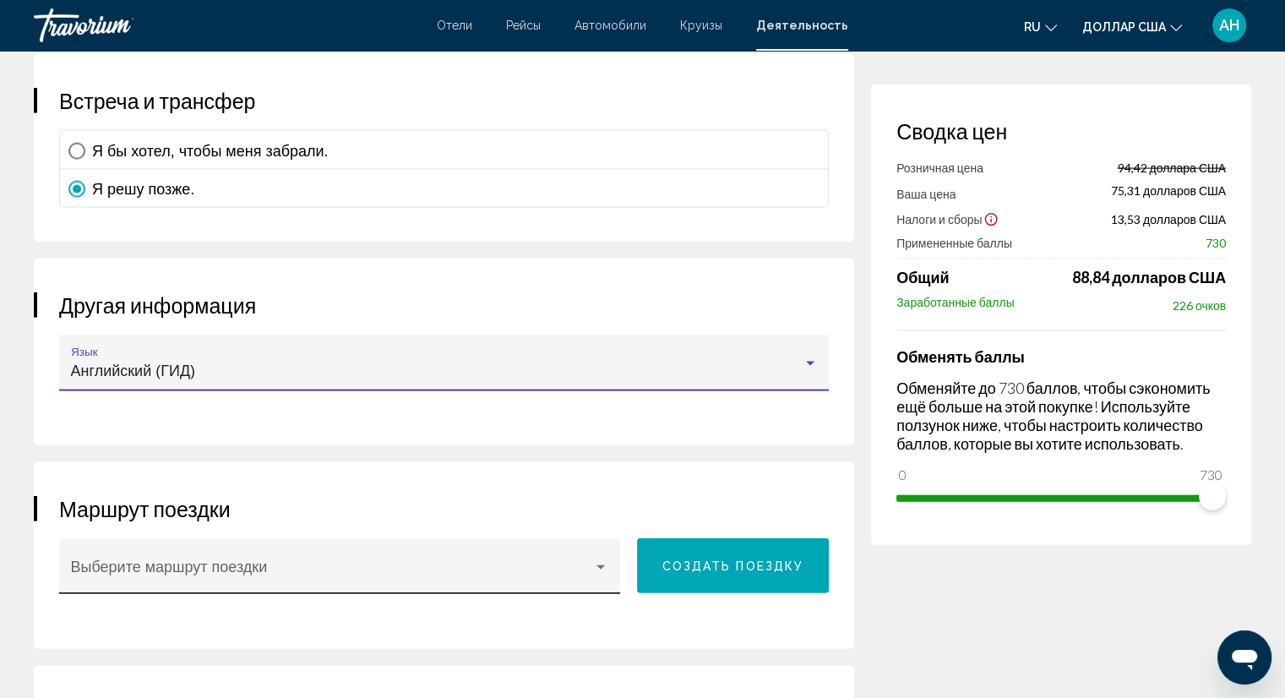
scroll to position [3548, 0]
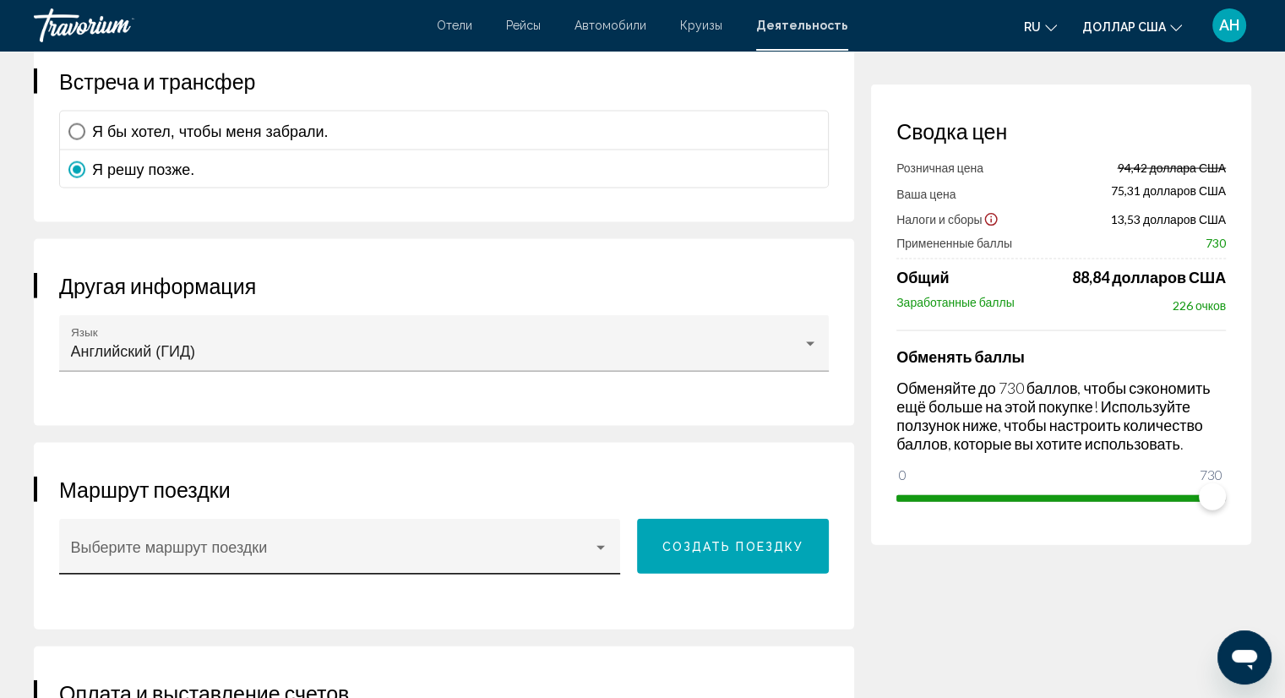
click at [595, 530] on div "Выберите маршрут поездки" at bounding box center [340, 552] width 538 height 45
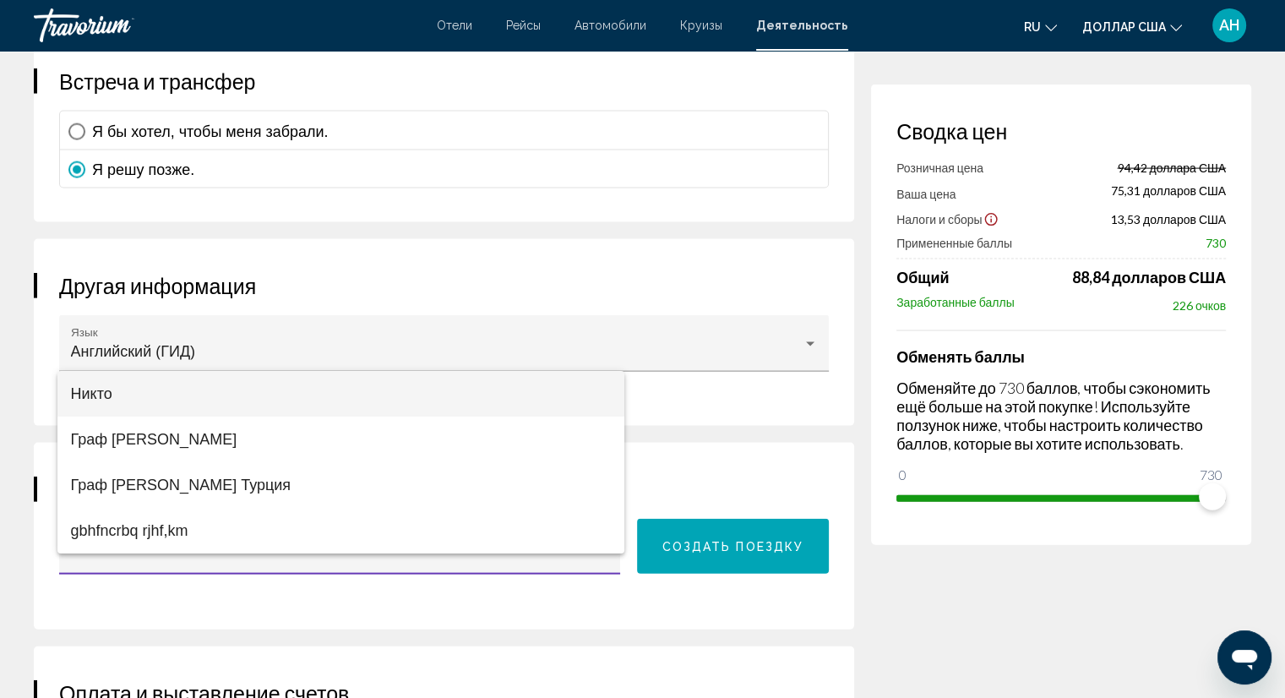
click at [105, 389] on font "Никто" at bounding box center [91, 393] width 41 height 17
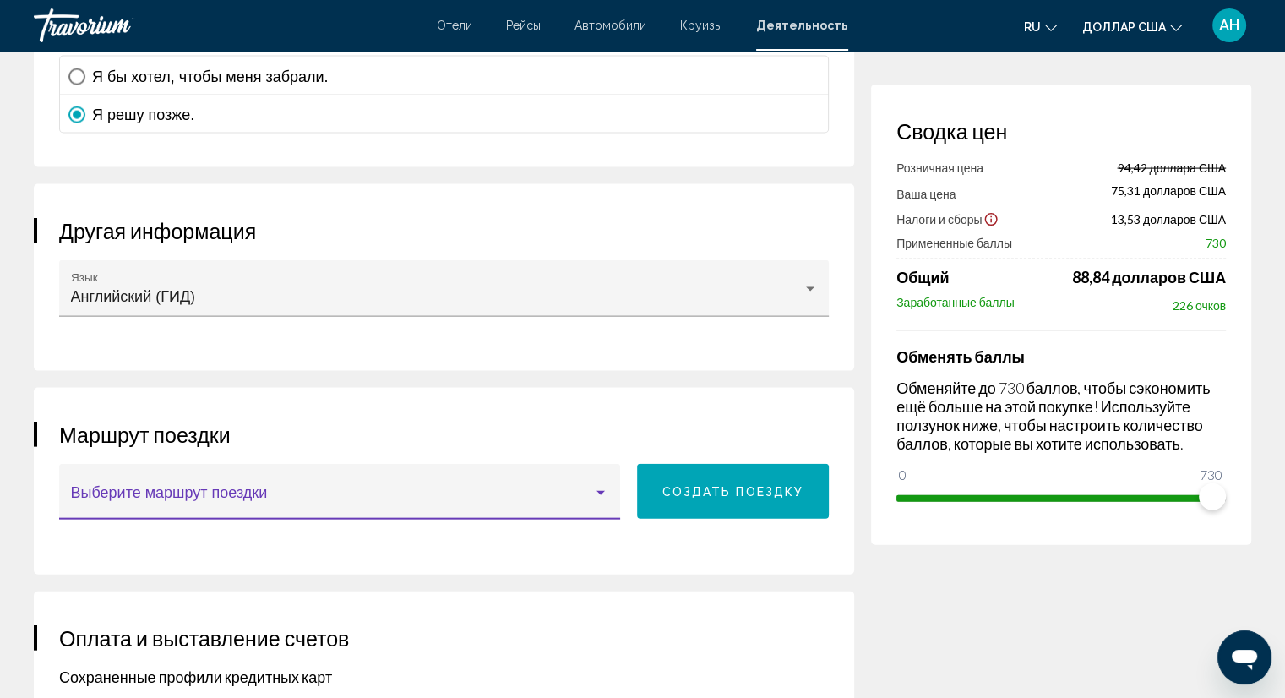
scroll to position [3633, 0]
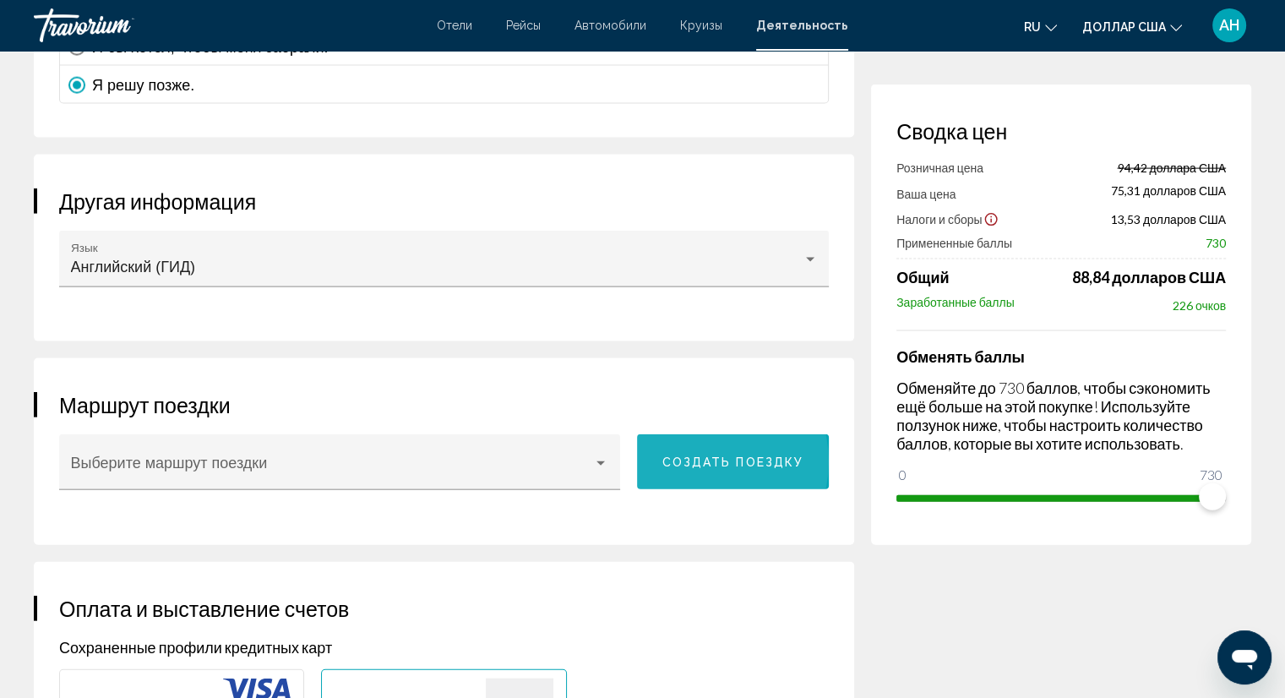
click at [703, 455] on font "Создать поездку" at bounding box center [733, 462] width 142 height 14
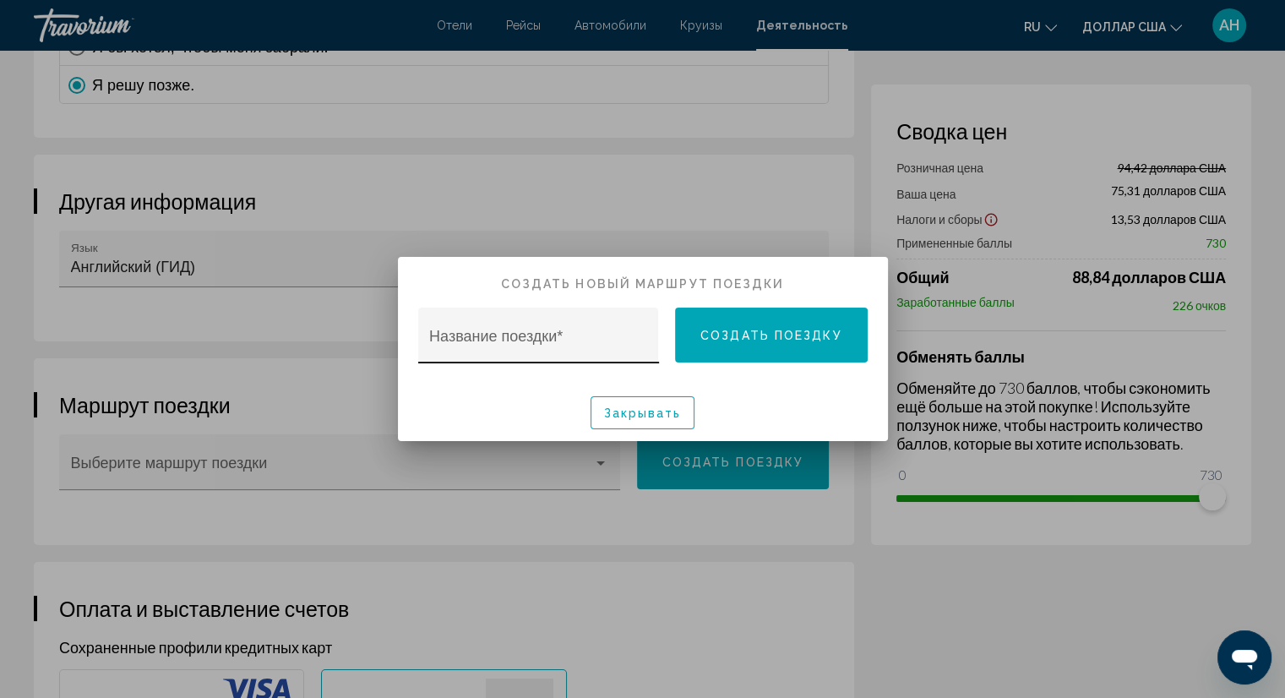
click at [571, 352] on div "Название поездки *" at bounding box center [538, 341] width 218 height 45
type input "*"
type input "**********"
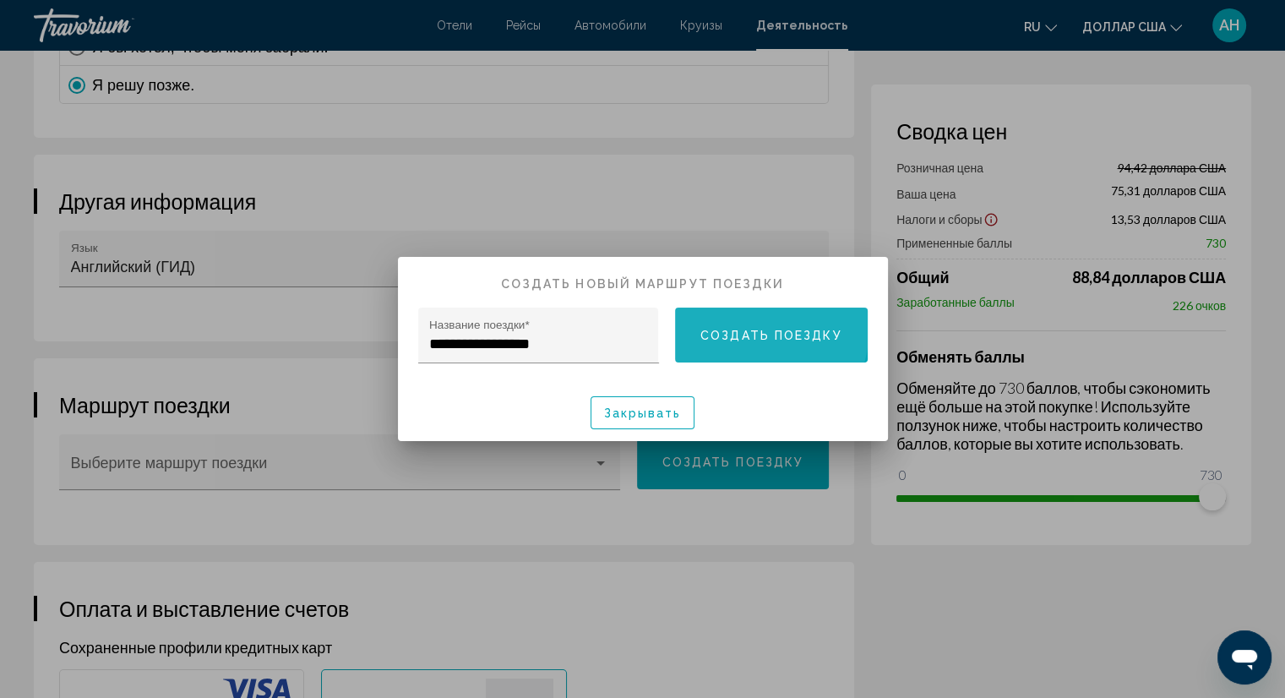
click at [744, 329] on font "Создать поездку" at bounding box center [771, 336] width 142 height 14
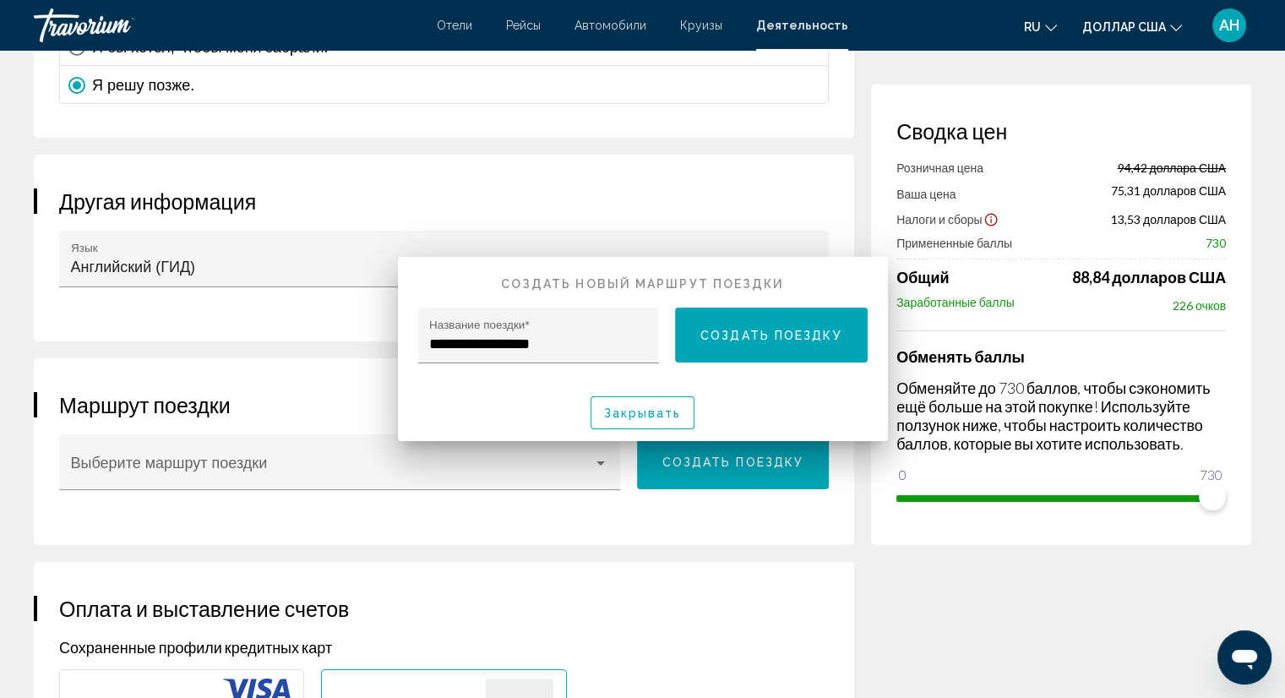
scroll to position [3633, 0]
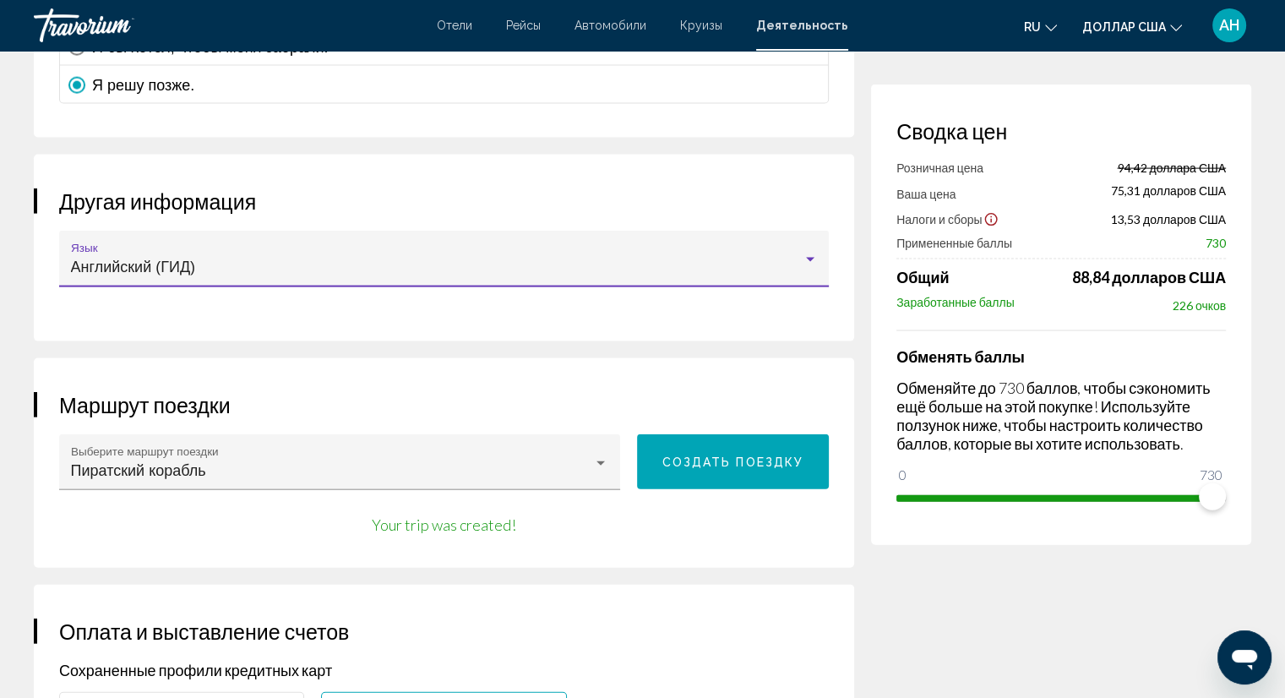
click at [806, 258] on div "Основное содержание" at bounding box center [810, 260] width 8 height 4
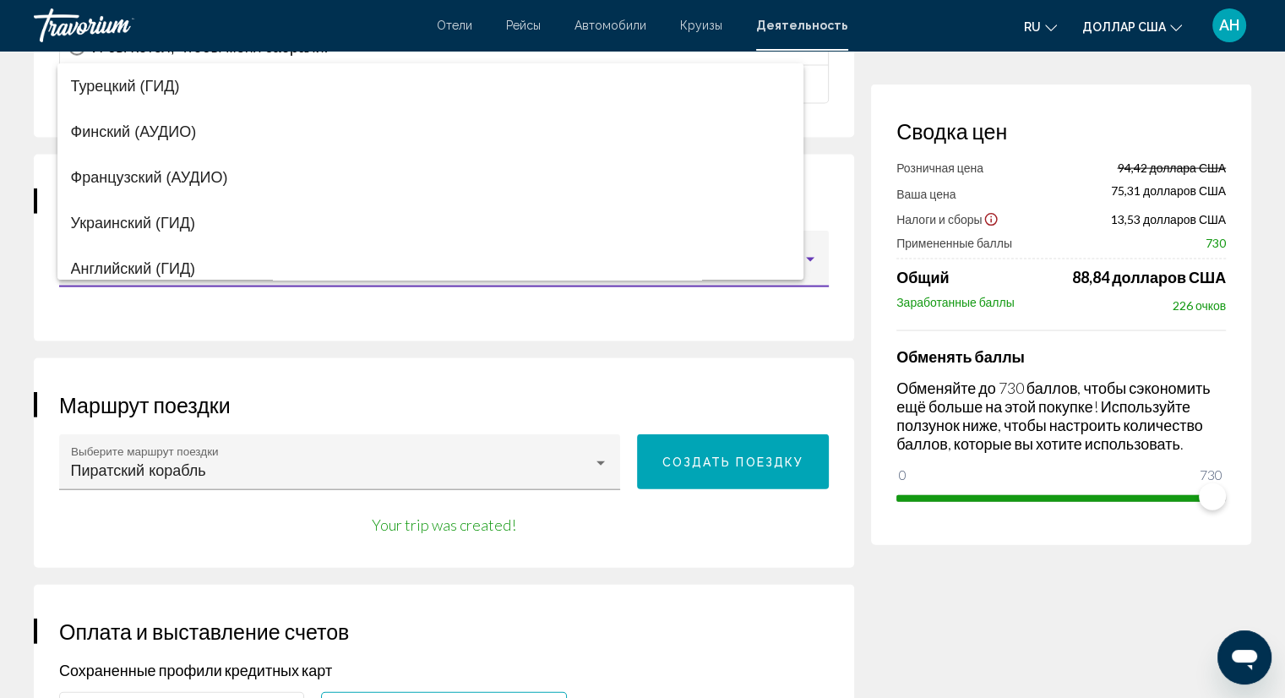
scroll to position [103, 0]
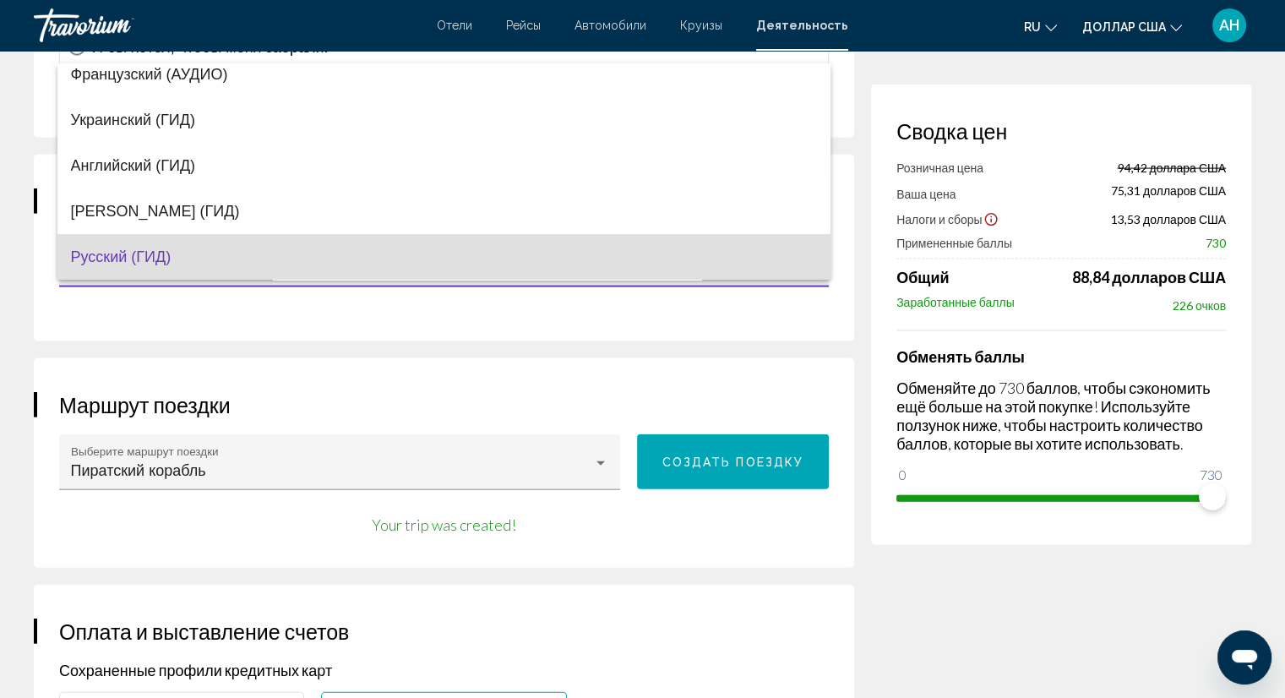
click at [188, 255] on span "Русский (ГИД)" at bounding box center [444, 257] width 747 height 46
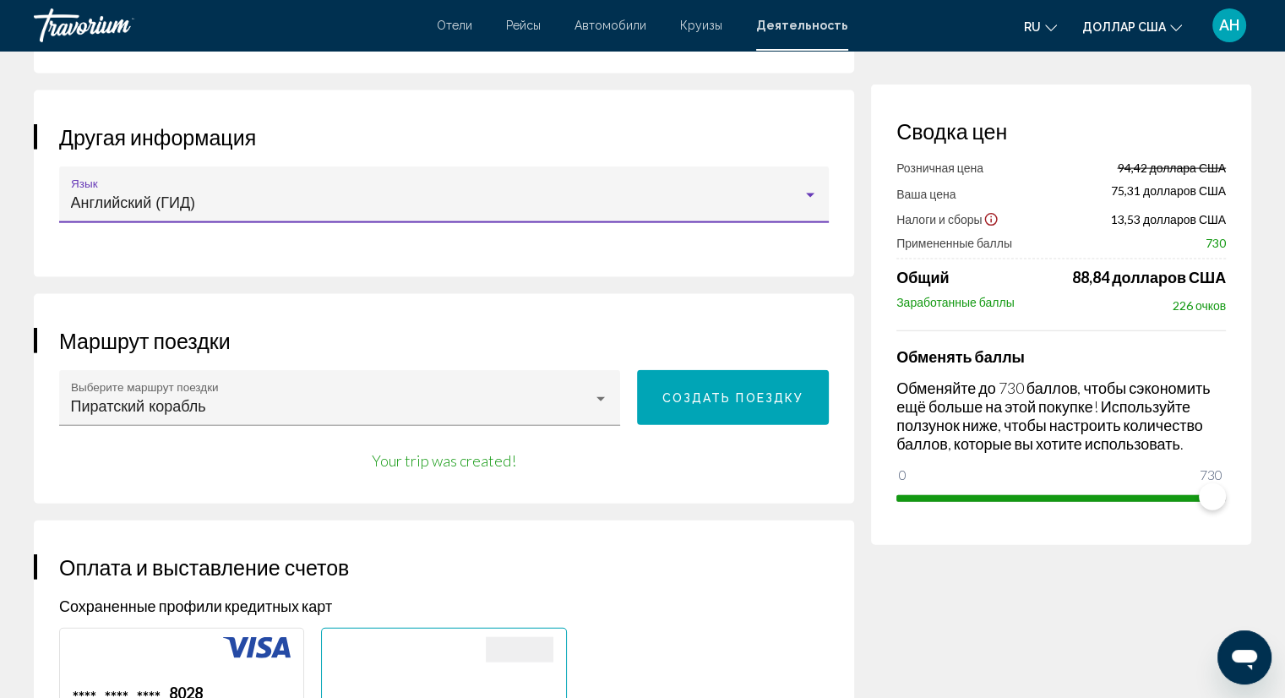
scroll to position [3633, 0]
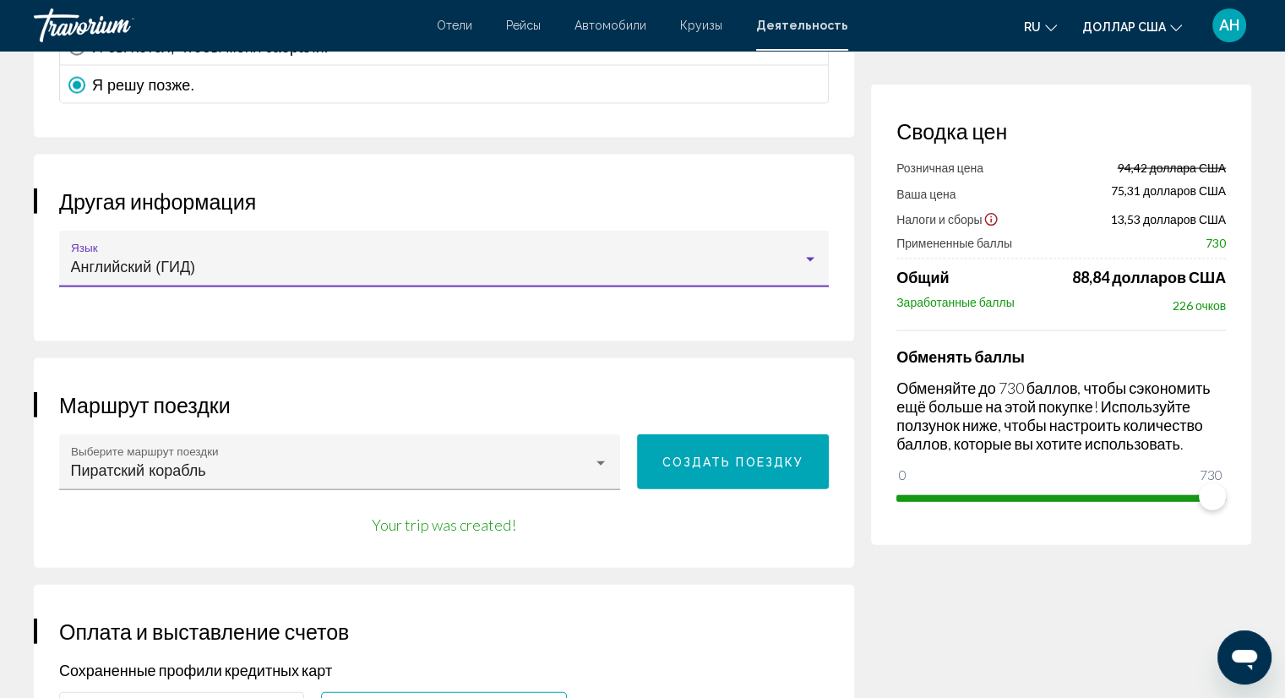
click at [803, 253] on div "Основное содержание" at bounding box center [810, 260] width 15 height 14
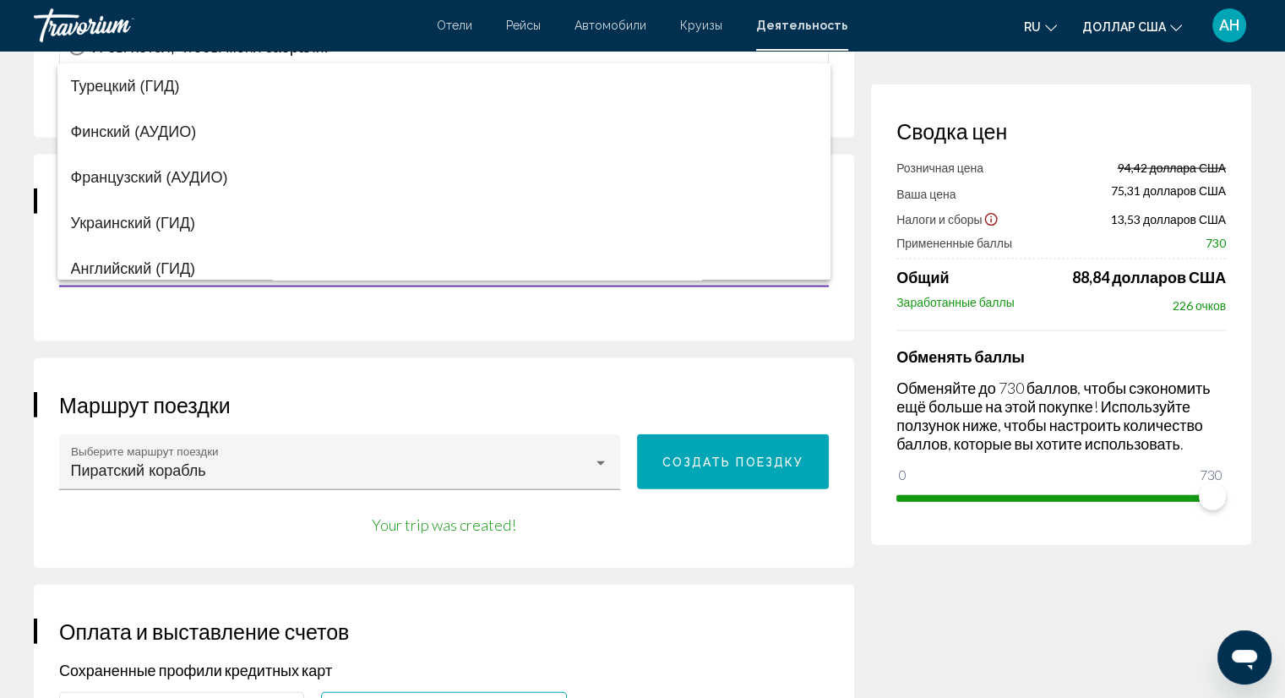
scroll to position [103, 0]
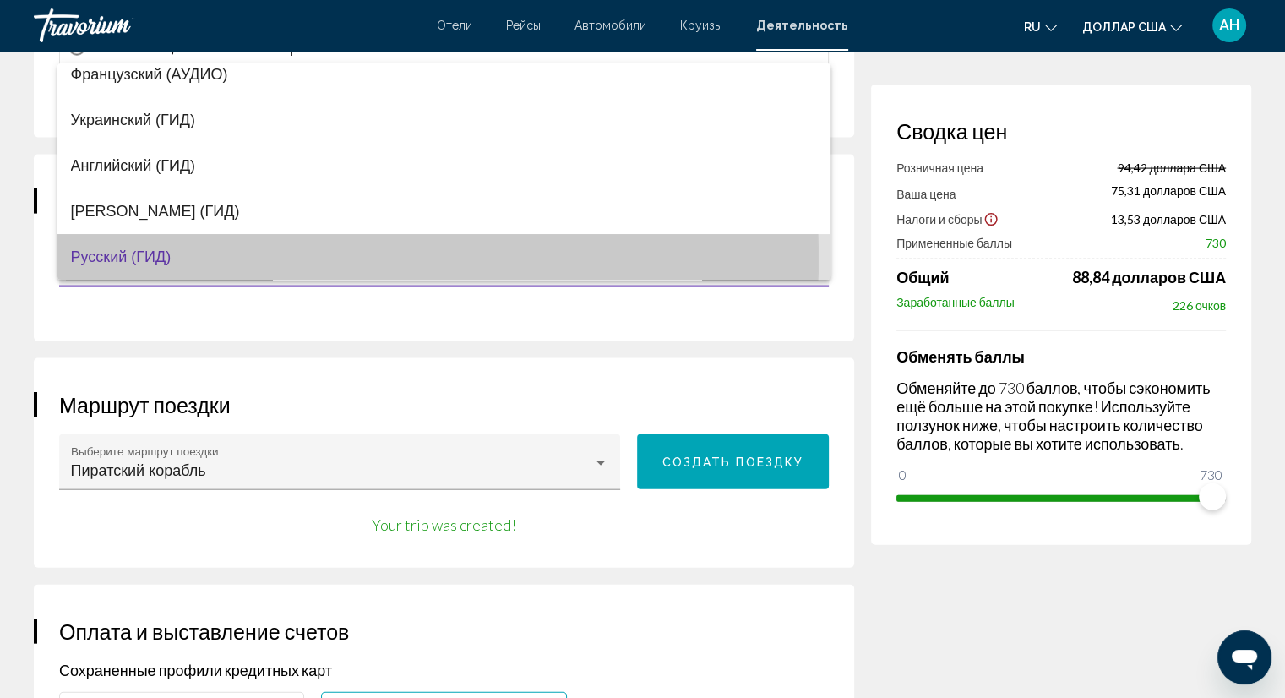
click at [121, 256] on font "Русский (ГИД)" at bounding box center [121, 256] width 101 height 17
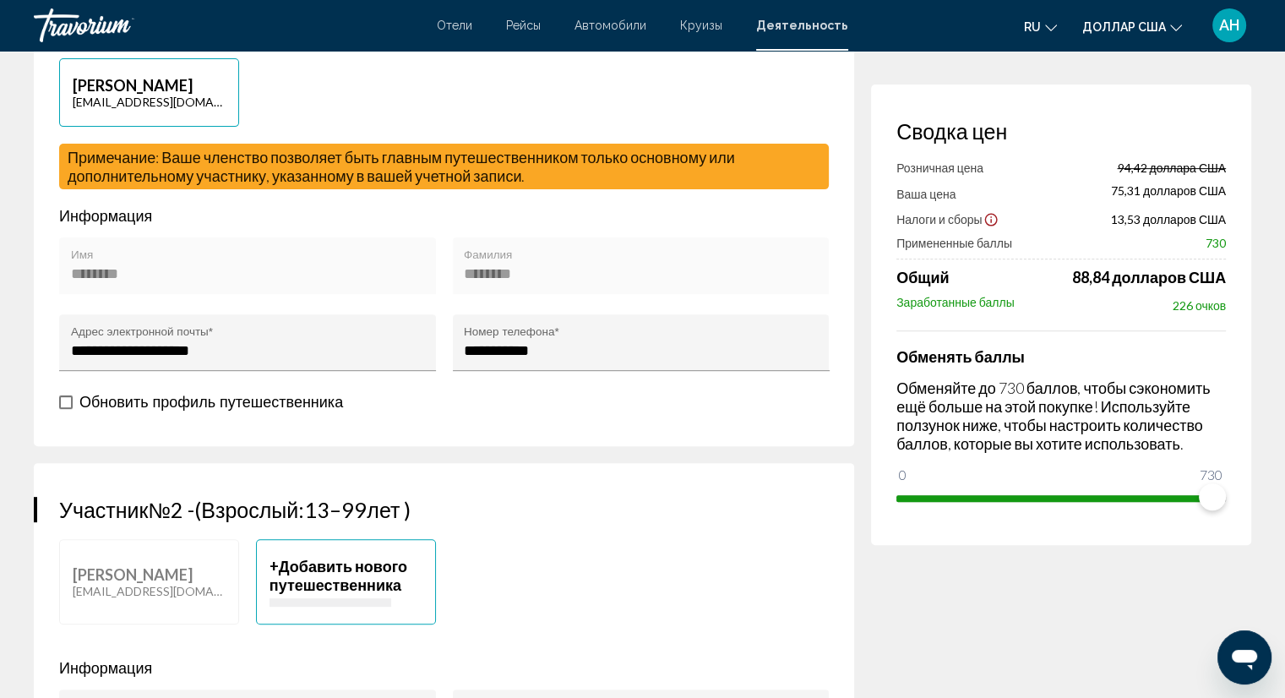
scroll to position [507, 0]
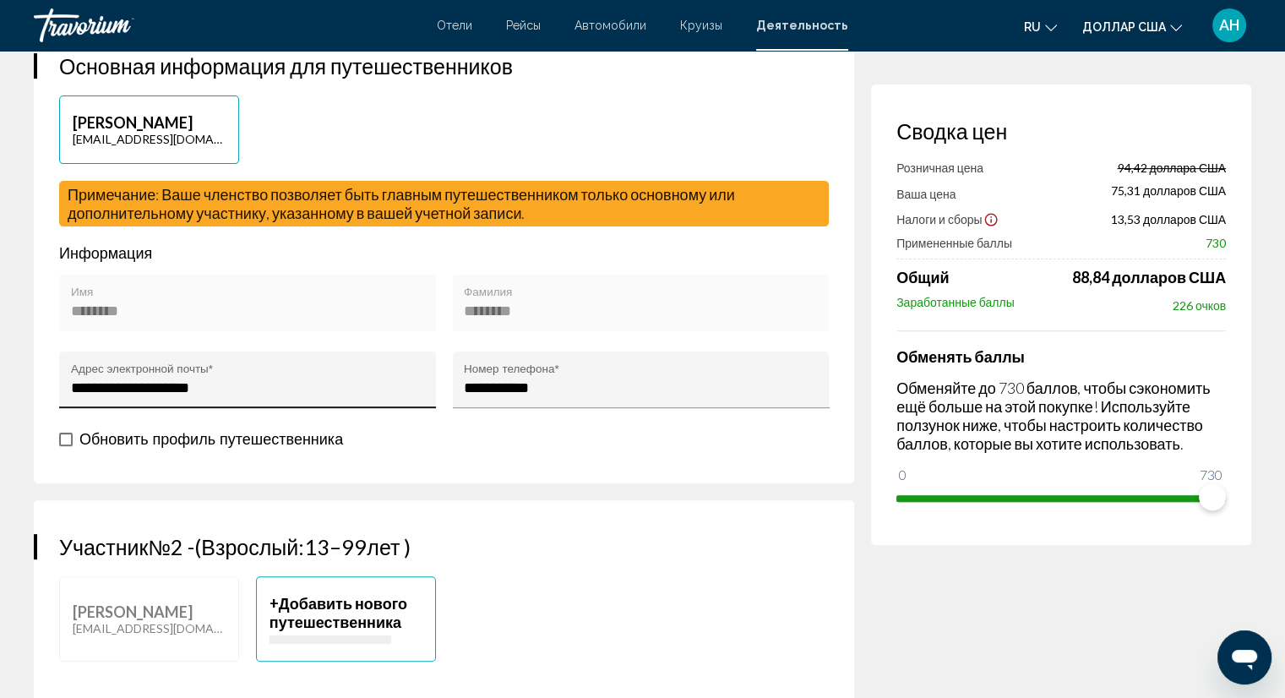
click at [237, 389] on input "**********" at bounding box center [248, 387] width 354 height 17
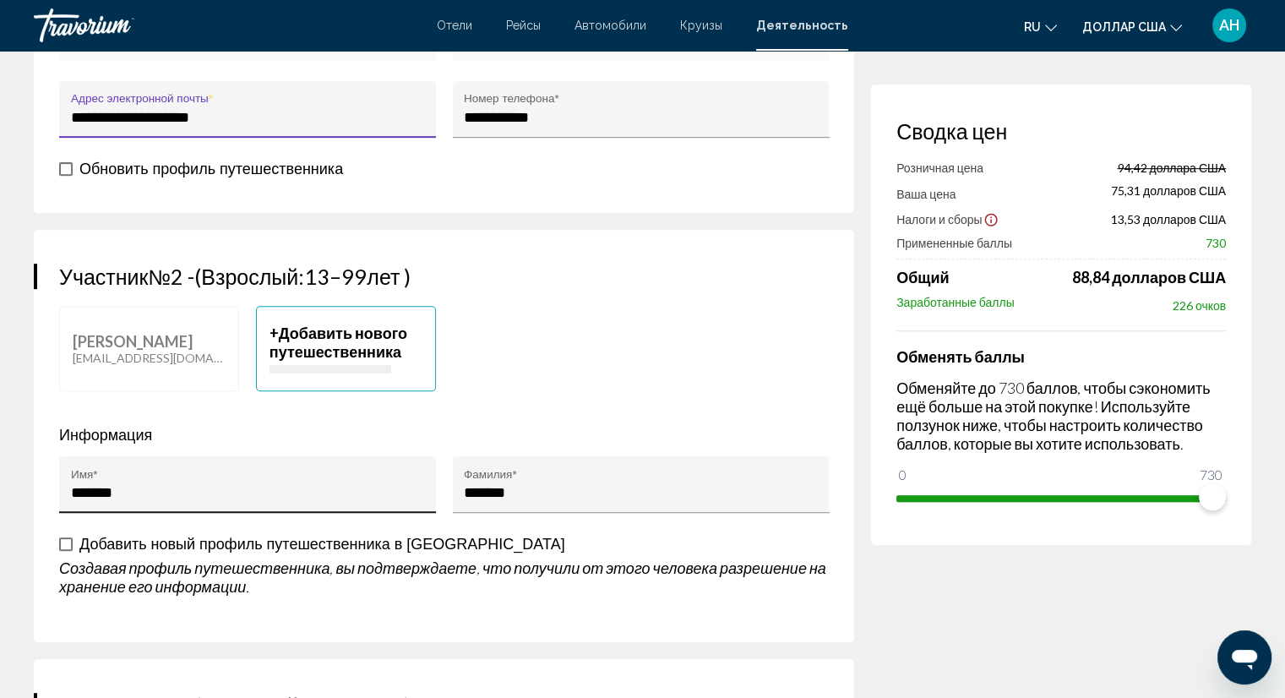
scroll to position [676, 0]
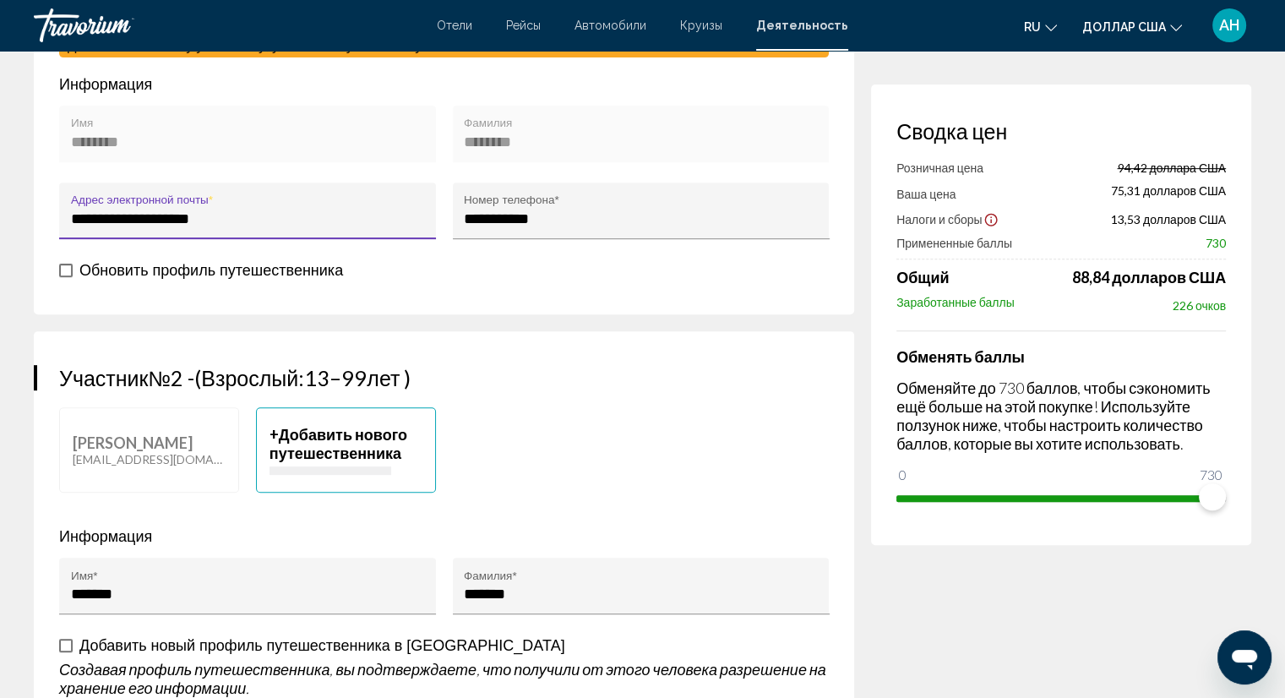
drag, startPoint x: 242, startPoint y: 217, endPoint x: 71, endPoint y: 217, distance: 171.5
click at [71, 217] on input "**********" at bounding box center [248, 218] width 354 height 17
click at [184, 214] on input "**********" at bounding box center [248, 218] width 354 height 17
type input "**********"
click at [68, 267] on span "Основное содержание" at bounding box center [66, 271] width 14 height 14
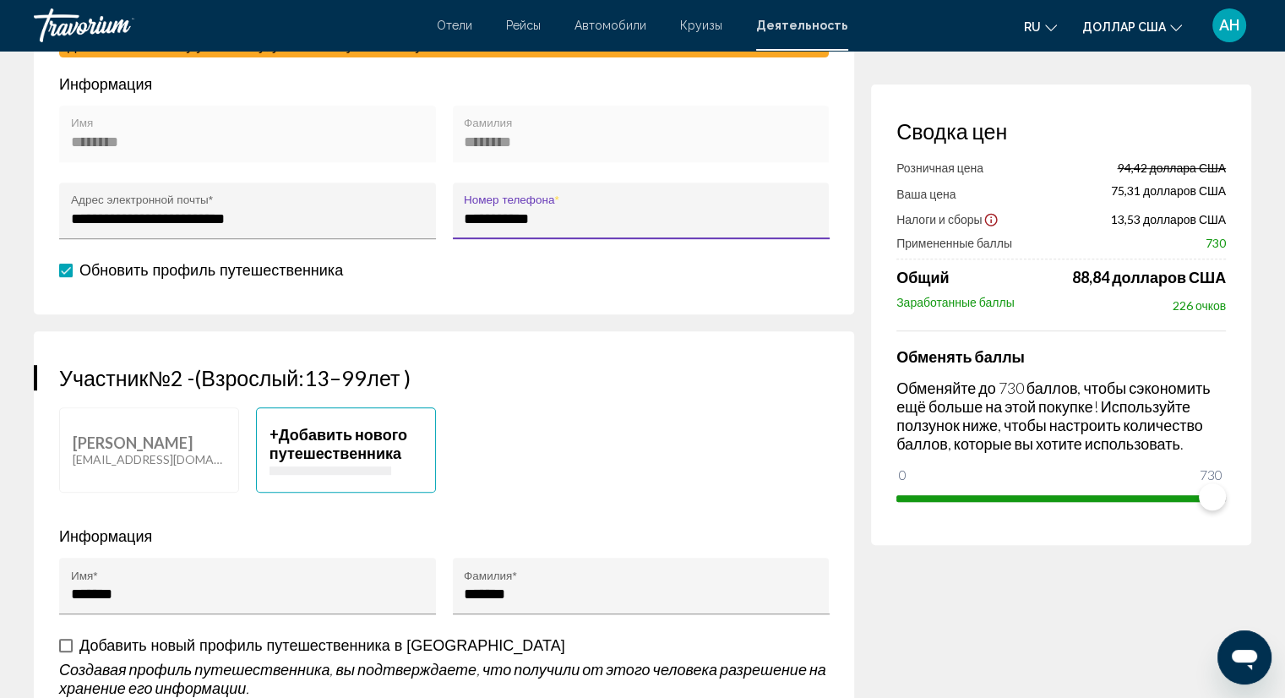
click at [474, 215] on input "**********" at bounding box center [641, 218] width 354 height 17
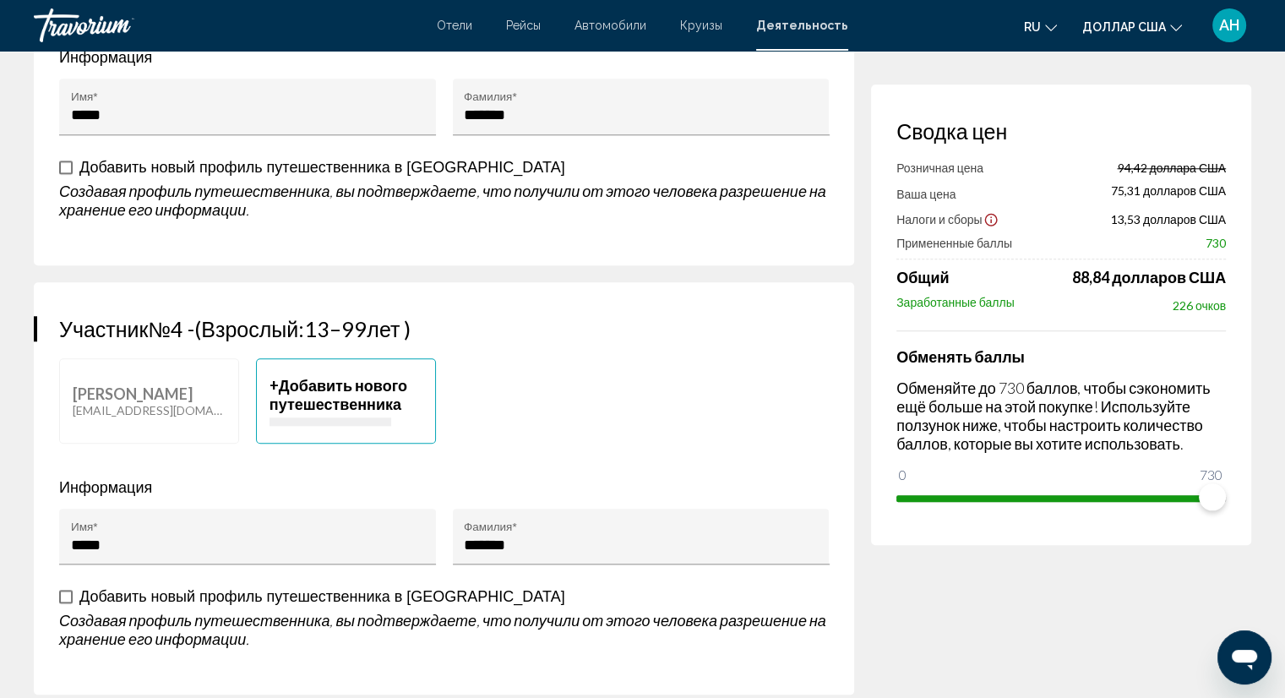
scroll to position [1690, 0]
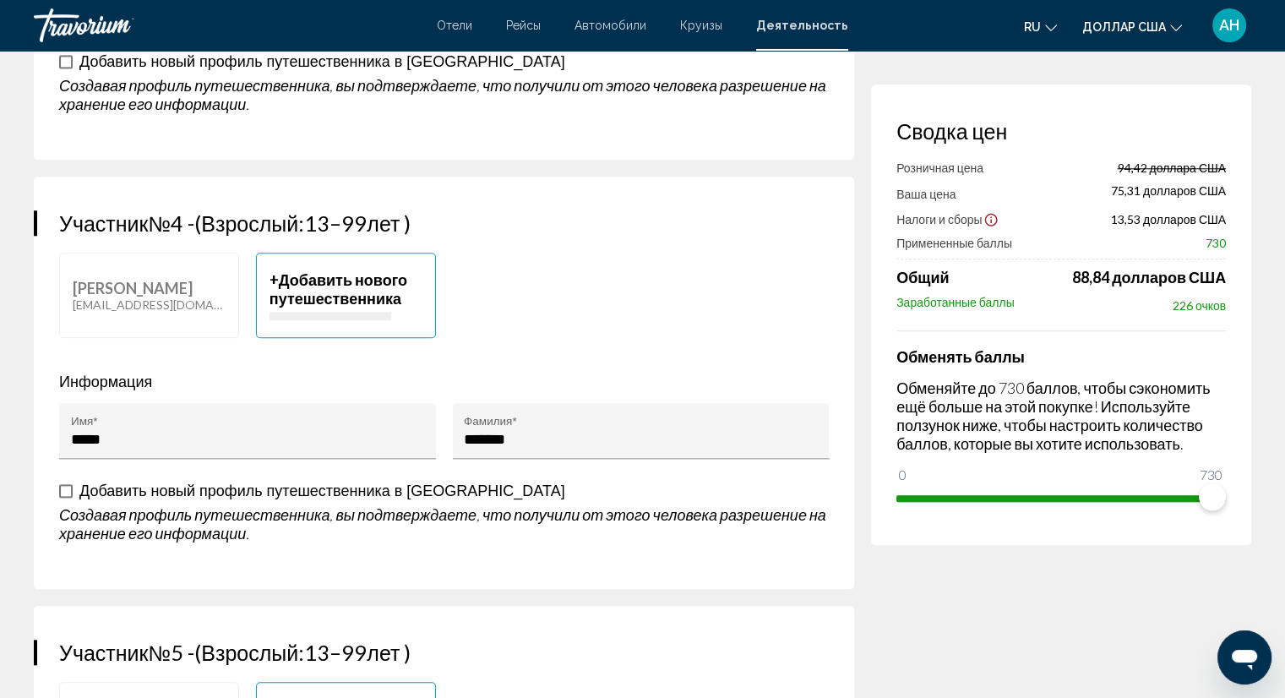
type input "**********"
click at [139, 441] on input "Имя *" at bounding box center [248, 439] width 354 height 17
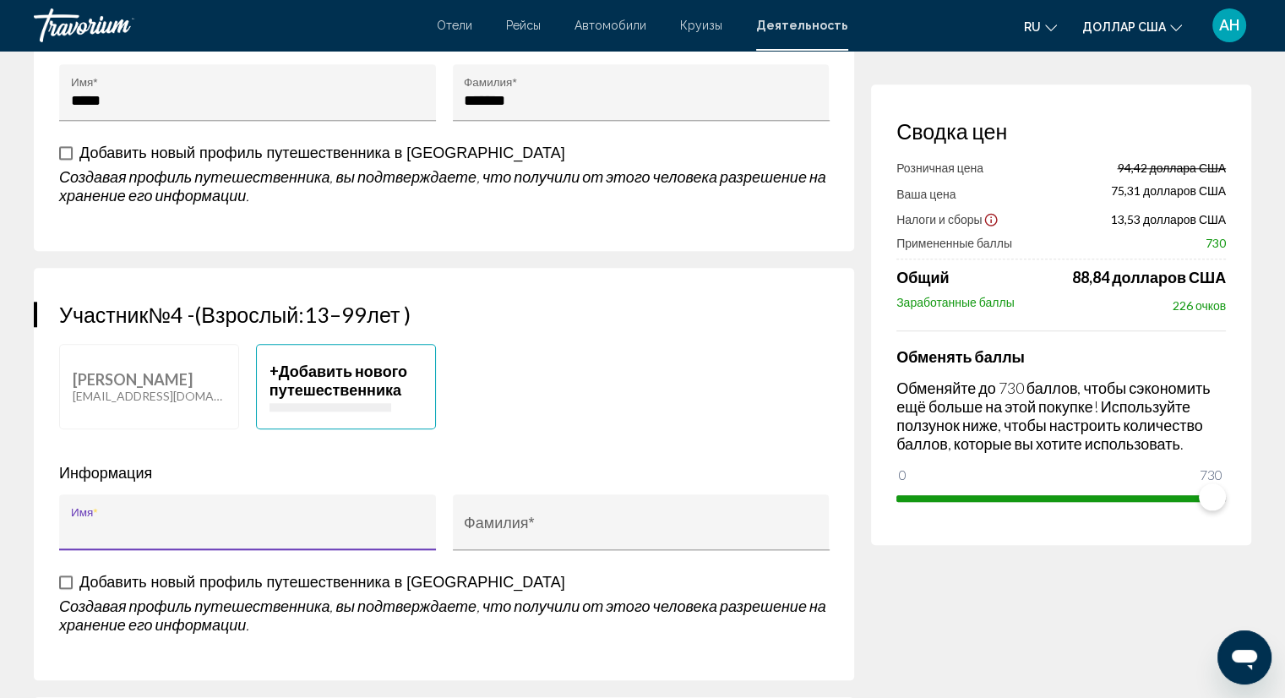
scroll to position [1774, 0]
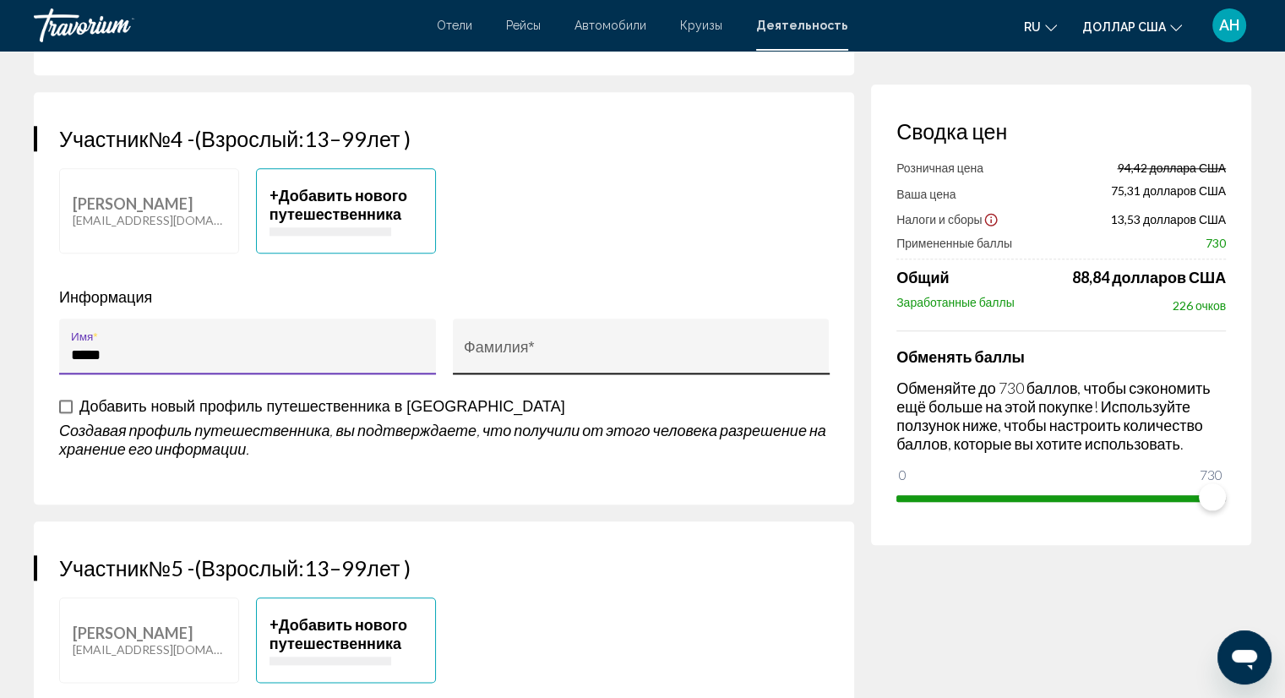
type input "*****"
click at [596, 348] on input "Фамилия *" at bounding box center [641, 354] width 354 height 17
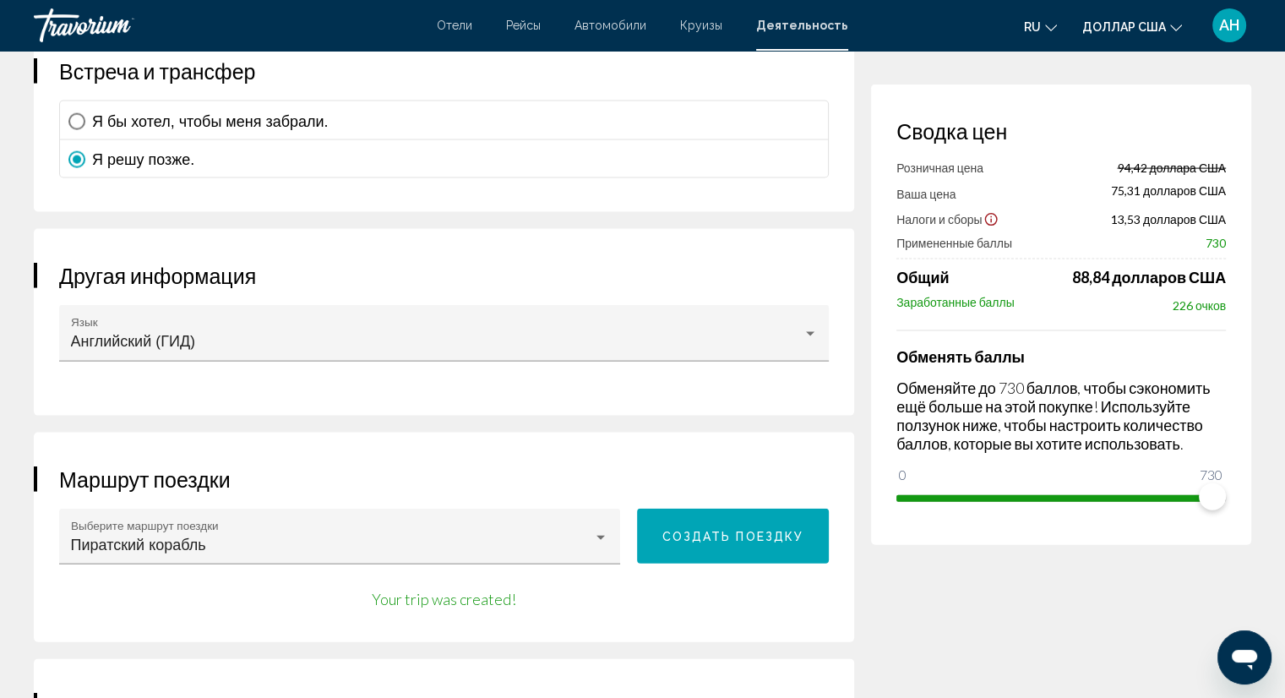
scroll to position [3633, 0]
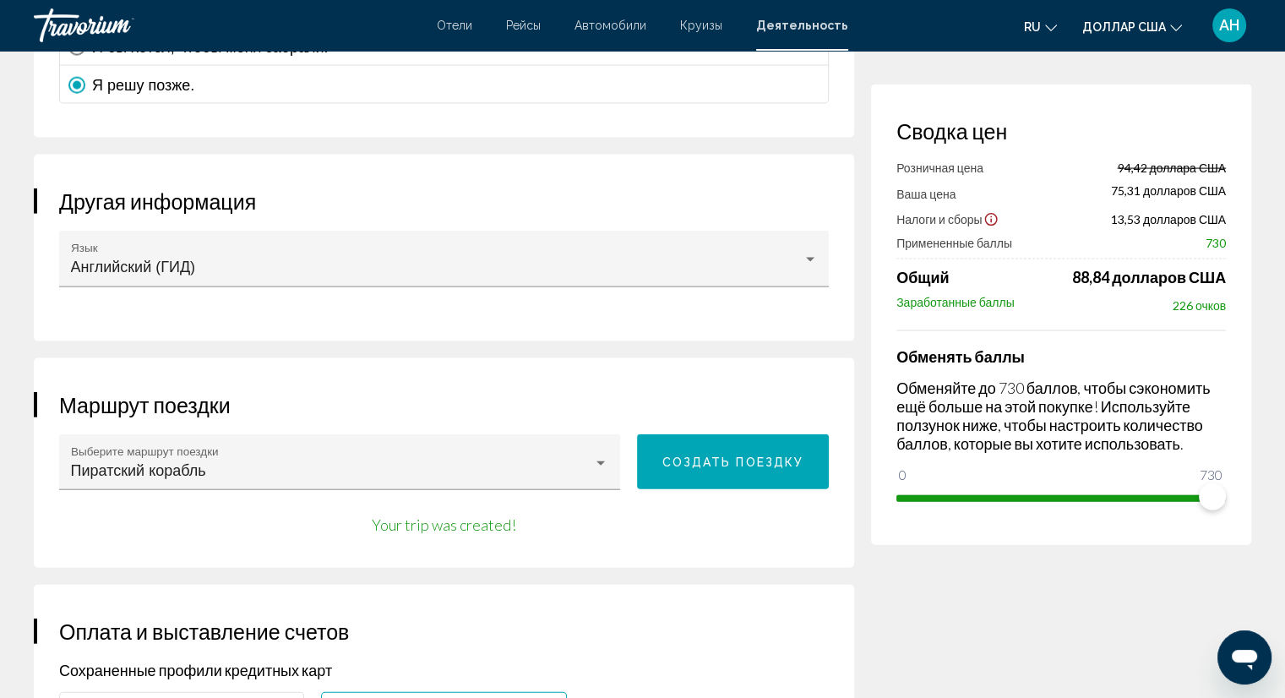
type input "*******"
click at [678, 457] on font "Создать поездку" at bounding box center [733, 462] width 142 height 14
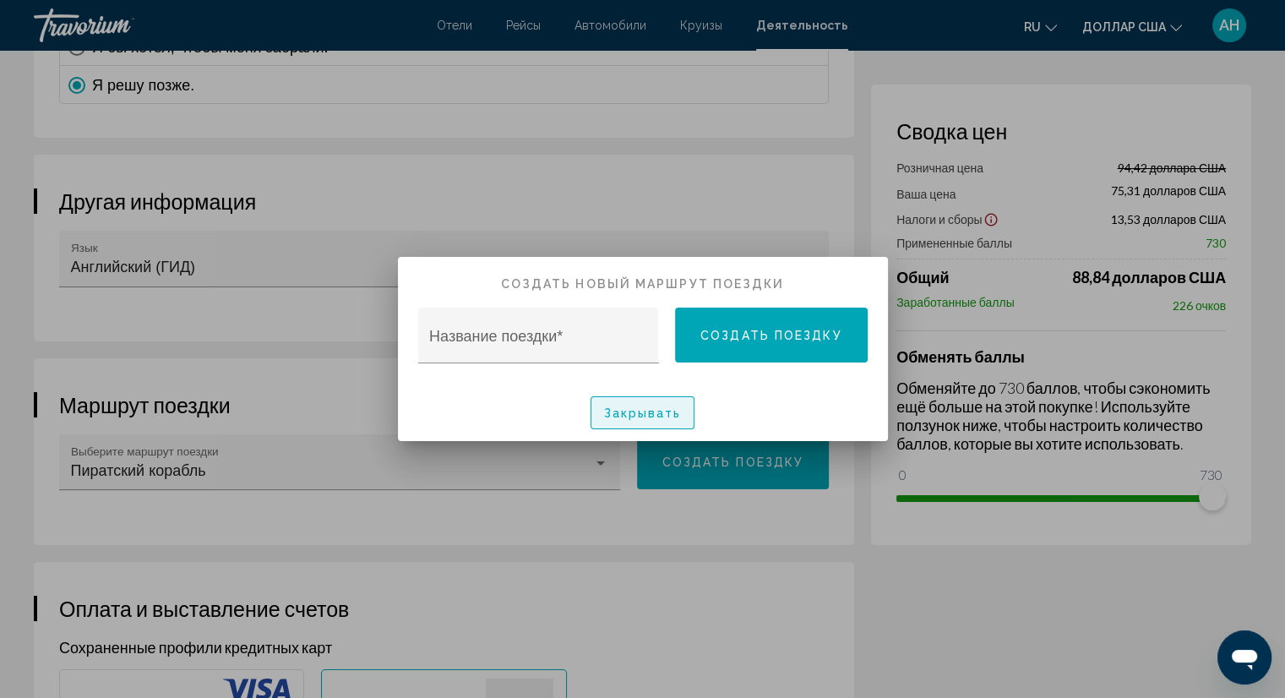
click at [614, 417] on font "Закрывать" at bounding box center [643, 414] width 78 height 14
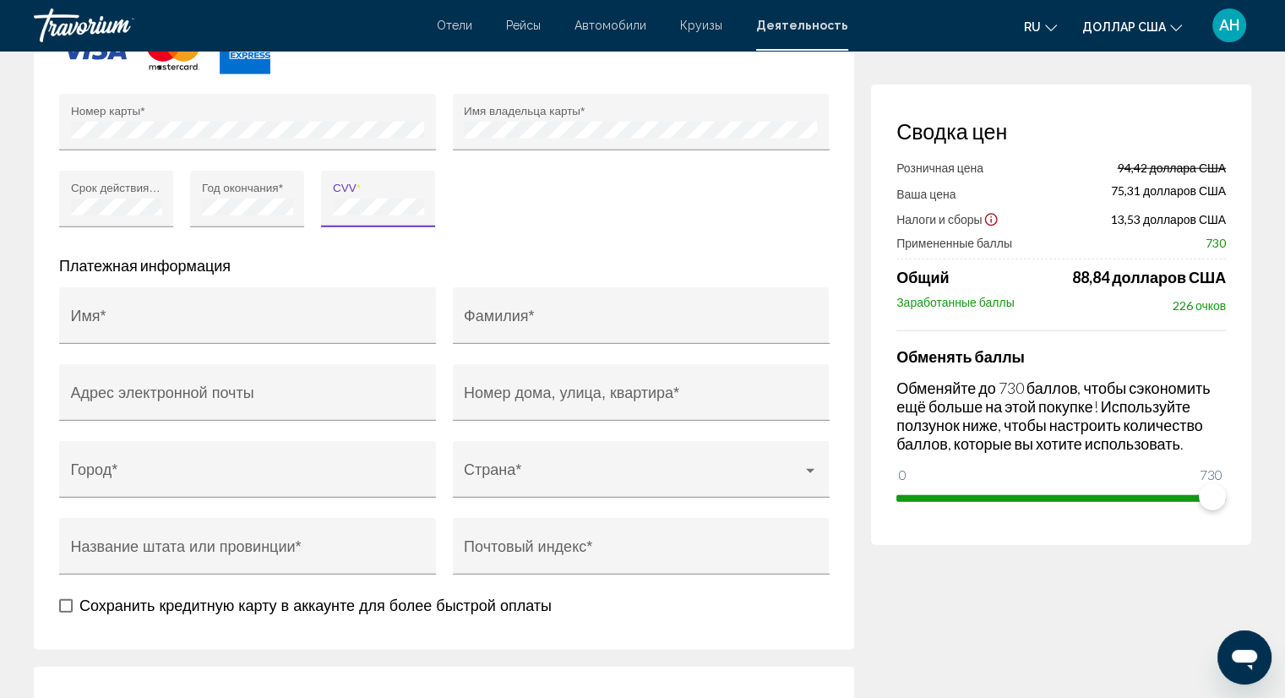
scroll to position [4478, 0]
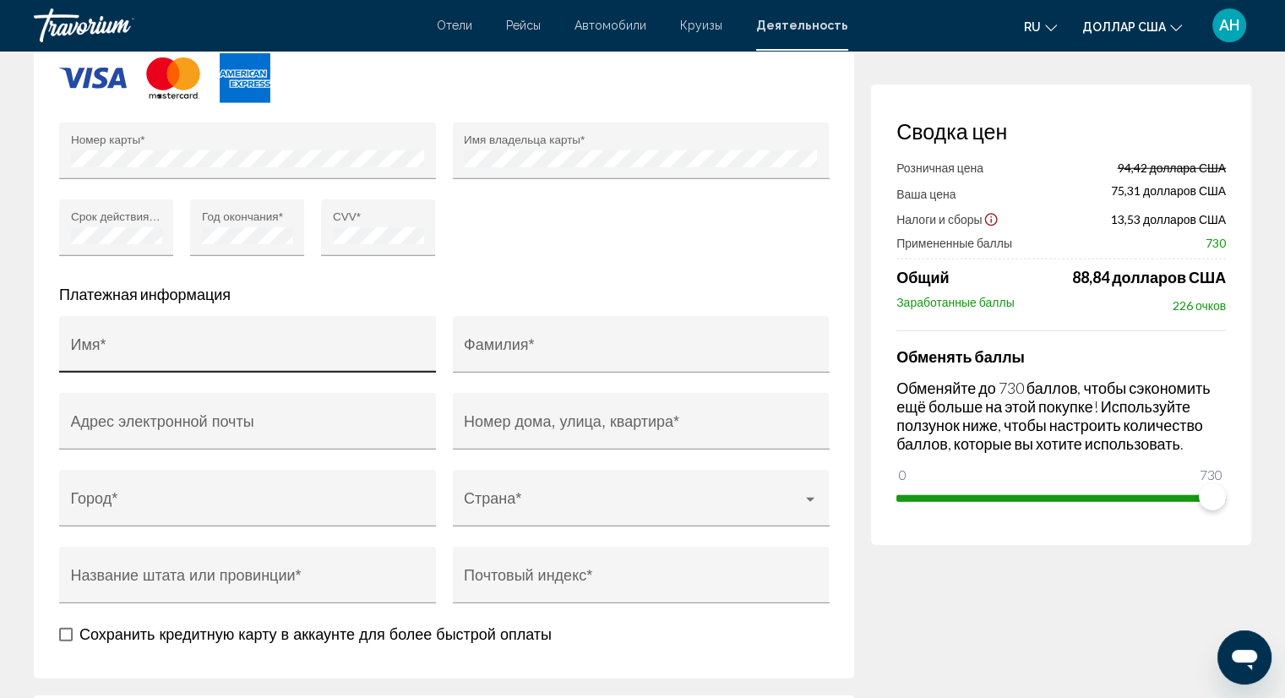
click at [146, 328] on div "Имя *" at bounding box center [248, 350] width 354 height 45
type input "********"
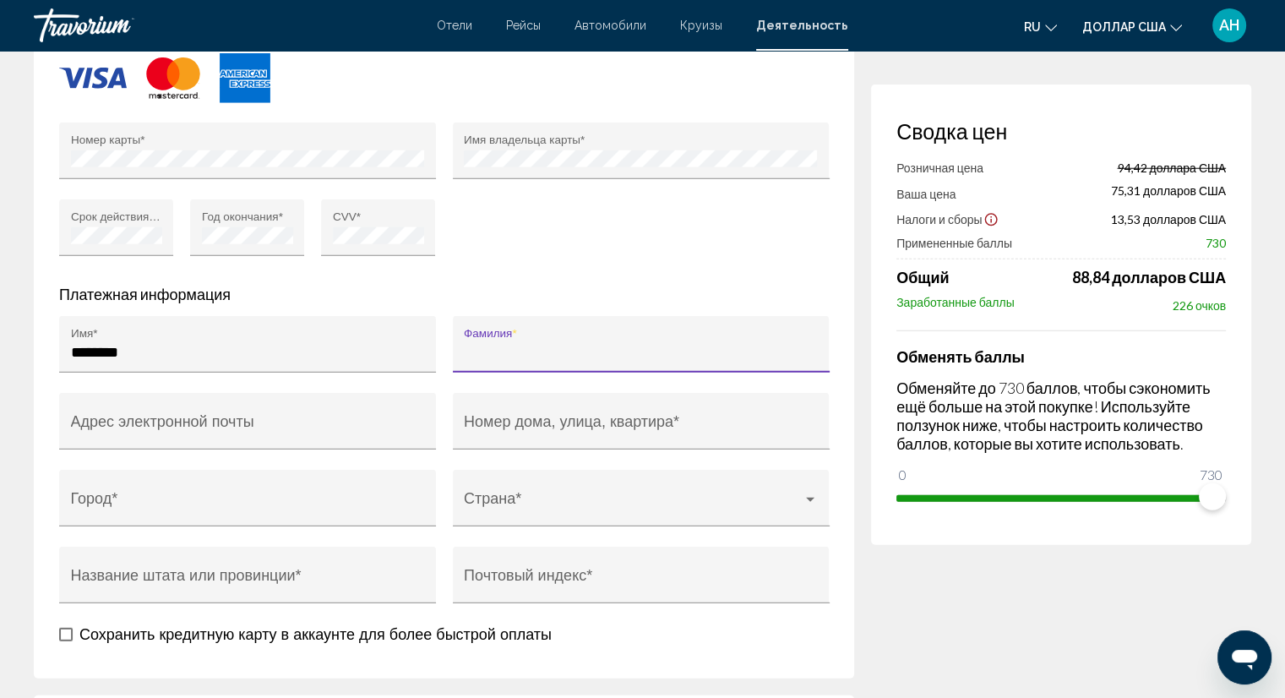
click at [510, 344] on input "Фамилия *" at bounding box center [641, 352] width 354 height 17
type input "********"
click at [297, 406] on div "Адрес электронной почты" at bounding box center [248, 427] width 354 height 45
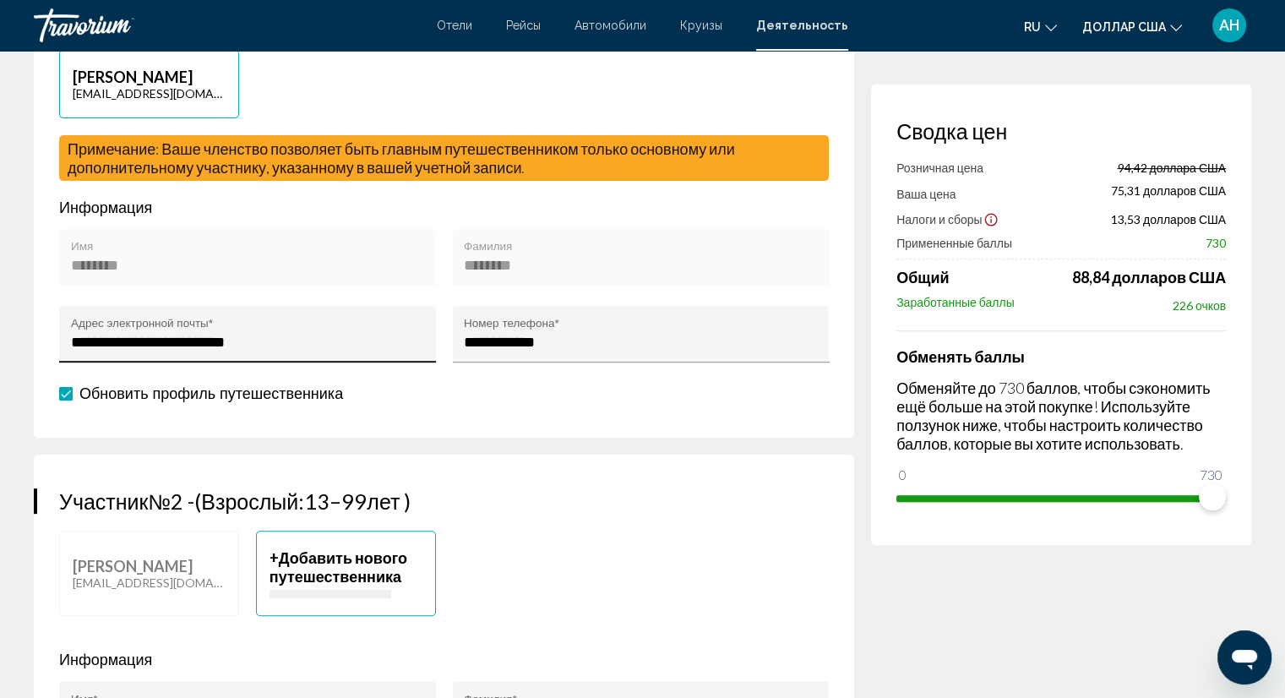
scroll to position [422, 0]
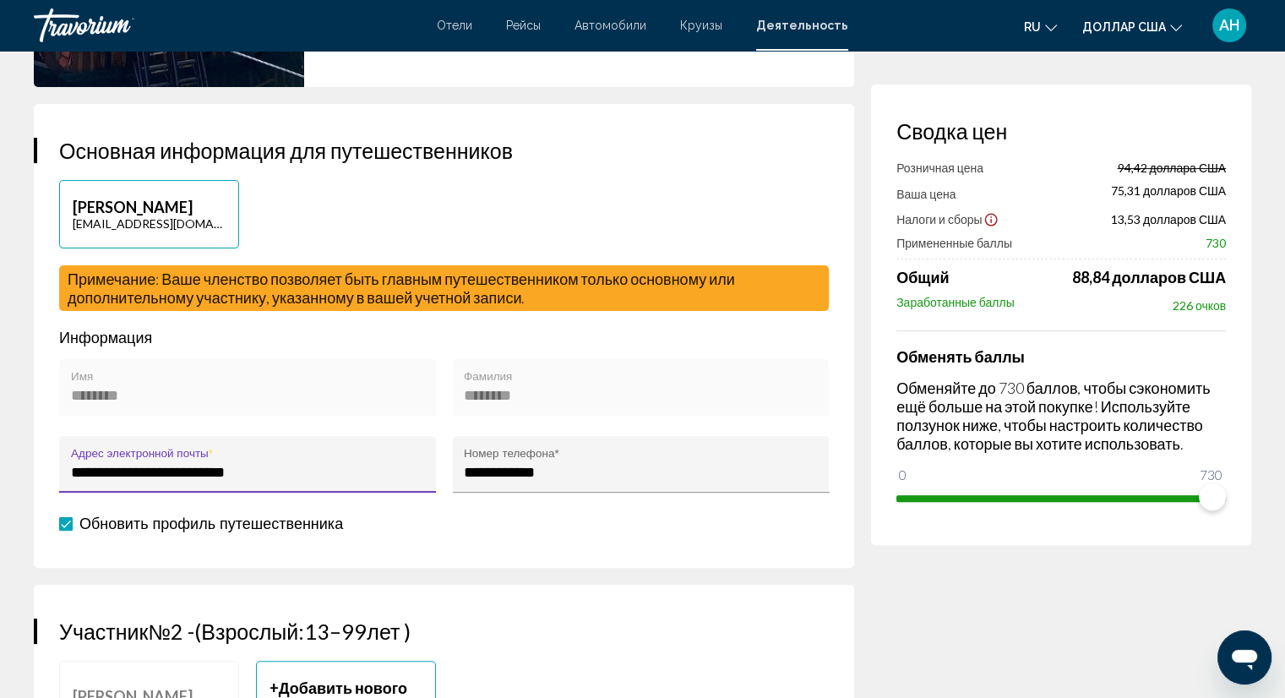
drag, startPoint x: 70, startPoint y: 470, endPoint x: 287, endPoint y: 469, distance: 217.1
click at [287, 469] on input "**********" at bounding box center [248, 472] width 354 height 17
click at [521, 538] on div "**********" at bounding box center [444, 336] width 820 height 464
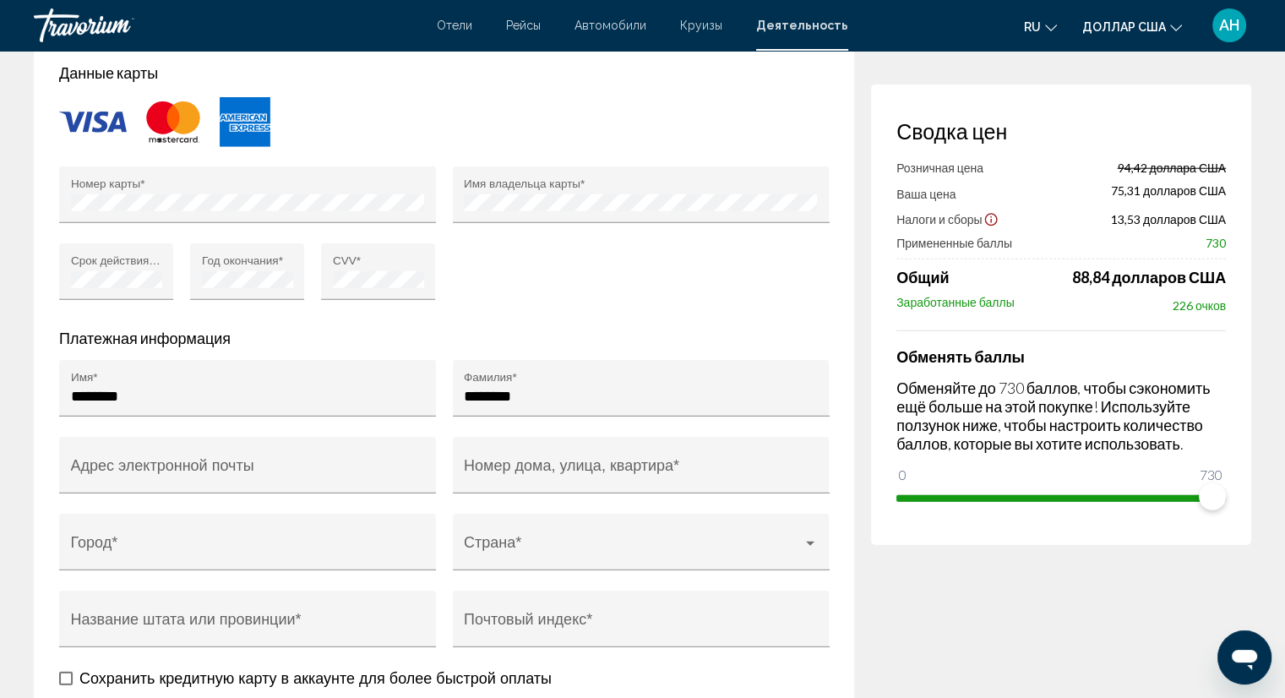
scroll to position [4562, 0]
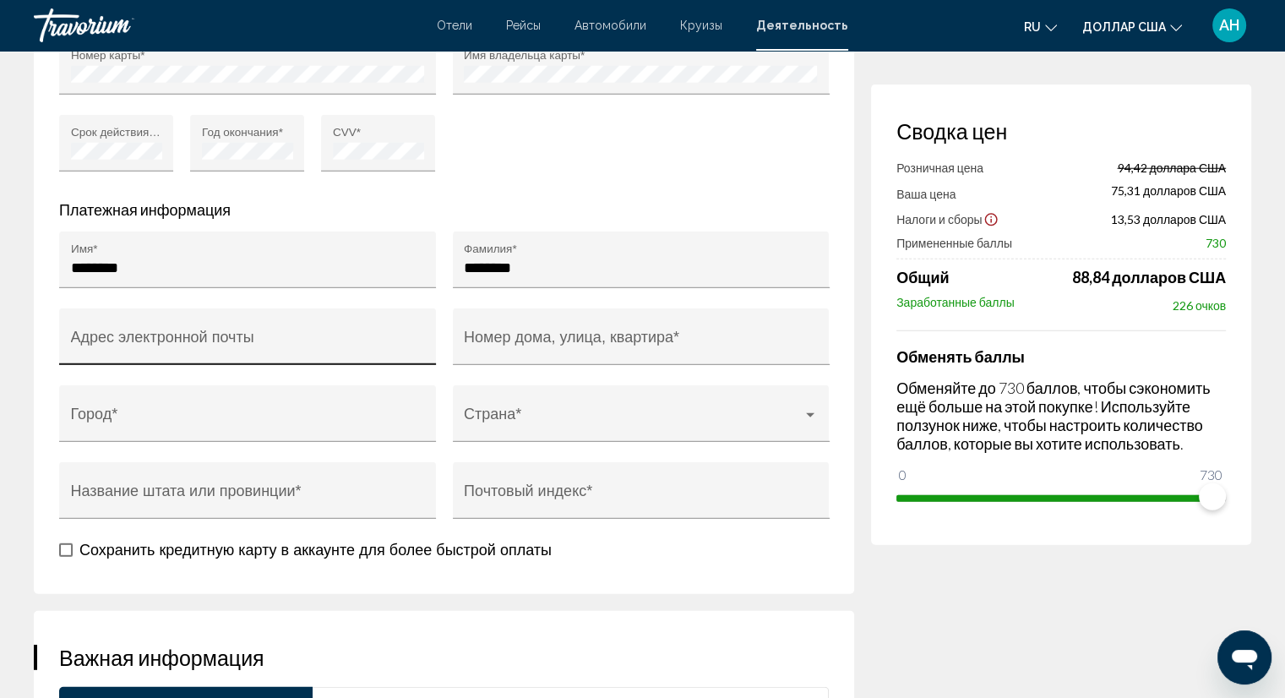
click at [144, 336] on input "Адрес электронной почты" at bounding box center [248, 344] width 354 height 17
paste input "**********"
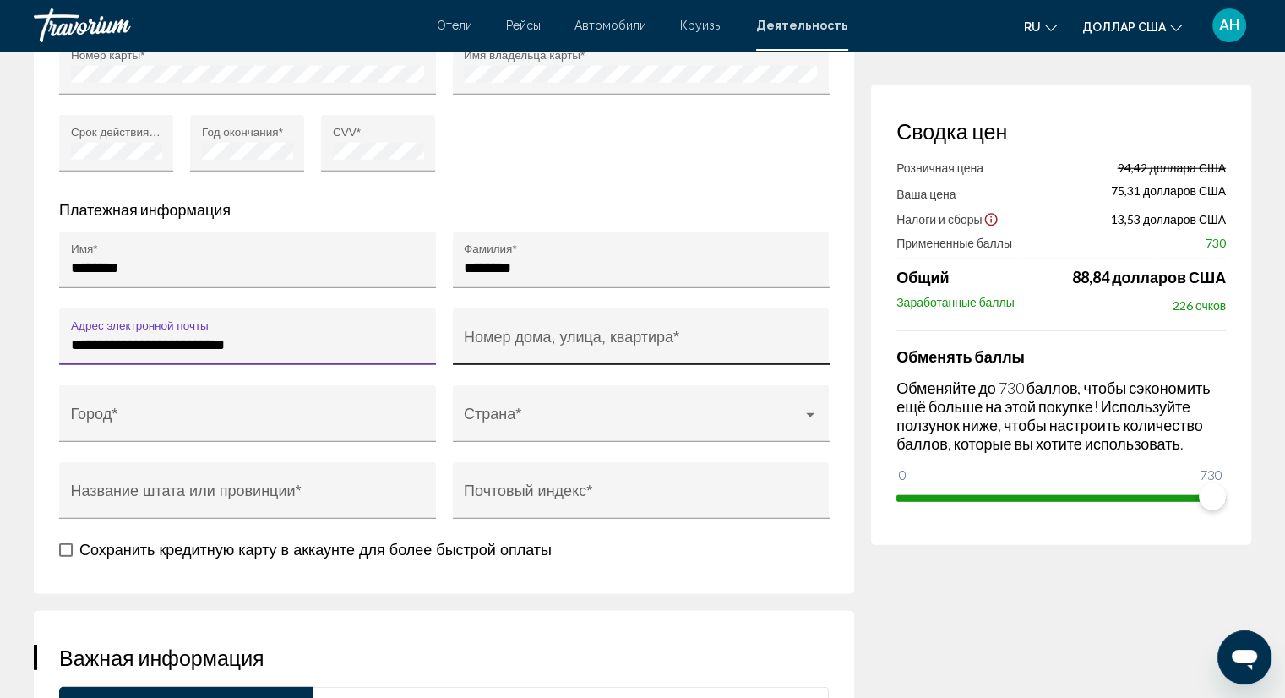
type input "**********"
click at [536, 336] on input "Номер дома, улица, квартира *" at bounding box center [641, 344] width 354 height 17
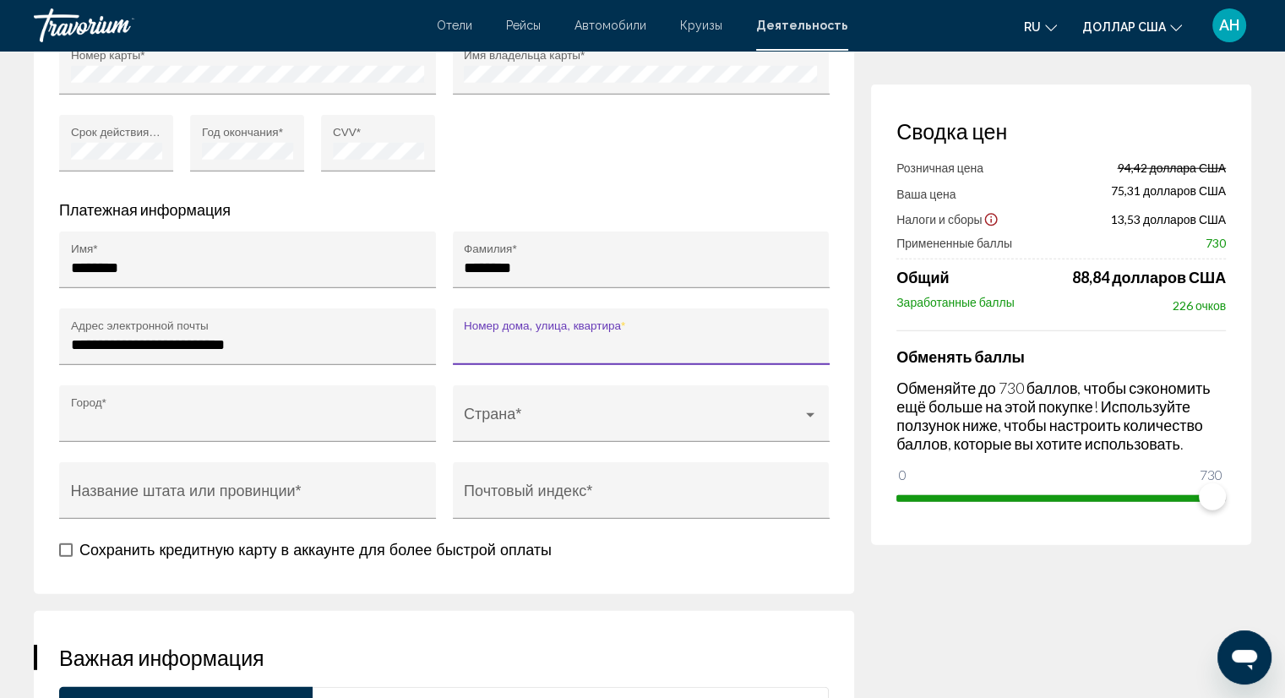
type input "******"
type input "**********"
click at [536, 490] on input "Почтовый индекс *" at bounding box center [641, 498] width 354 height 17
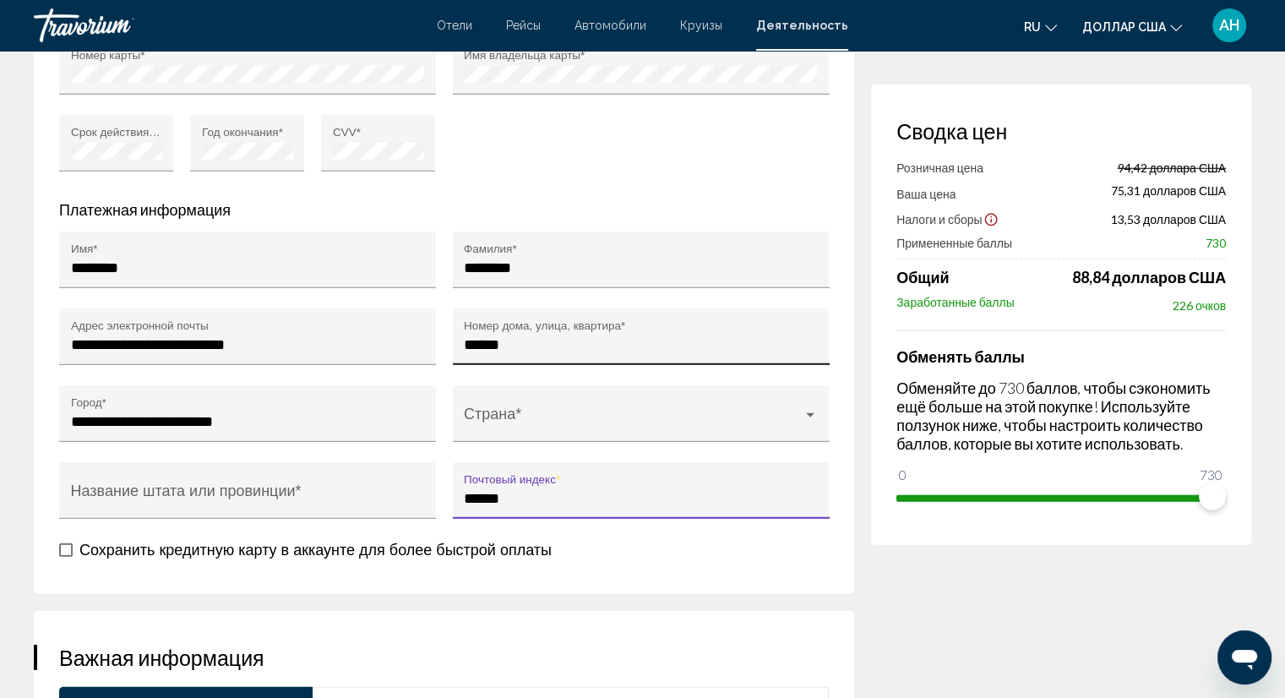
type input "******"
click at [566, 336] on input "******" at bounding box center [641, 344] width 354 height 17
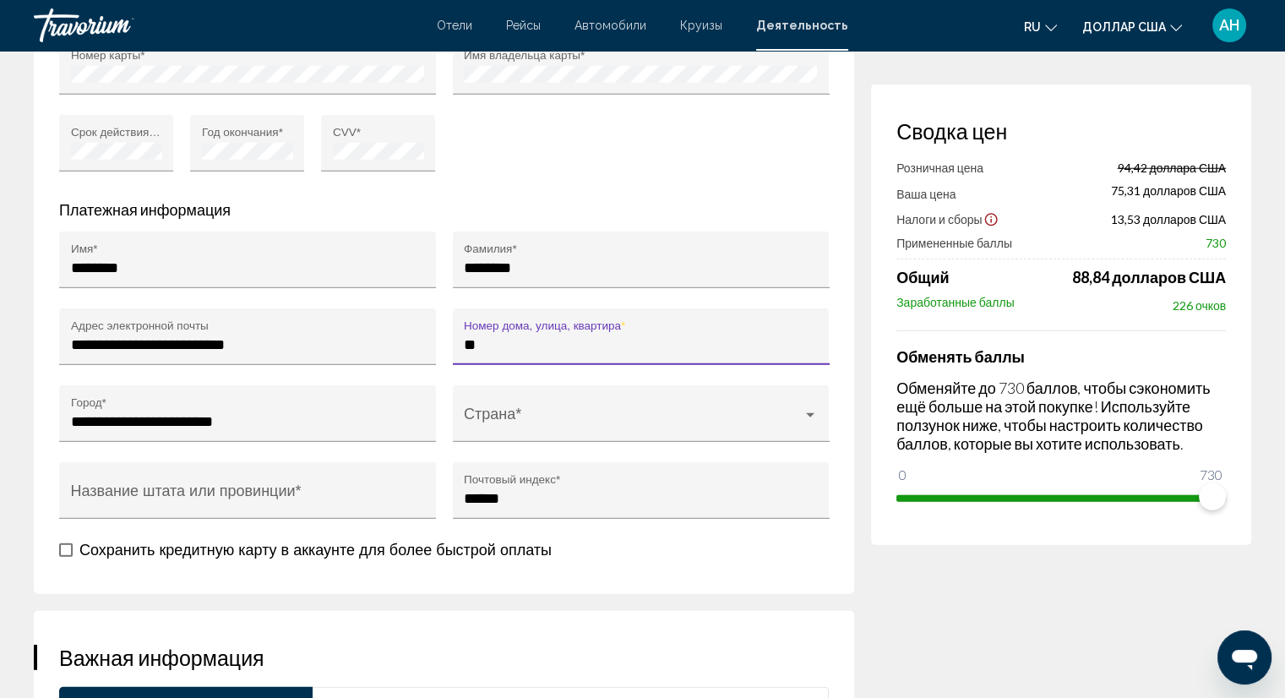
type input "*"
click at [461, 332] on div "** Номер дома, улица, квартира *" at bounding box center [641, 336] width 377 height 57
click at [462, 331] on div "** Номер дома, улица, квартира *" at bounding box center [641, 336] width 377 height 57
click at [464, 336] on input "**" at bounding box center [641, 344] width 354 height 17
click at [506, 336] on input "**" at bounding box center [641, 344] width 354 height 17
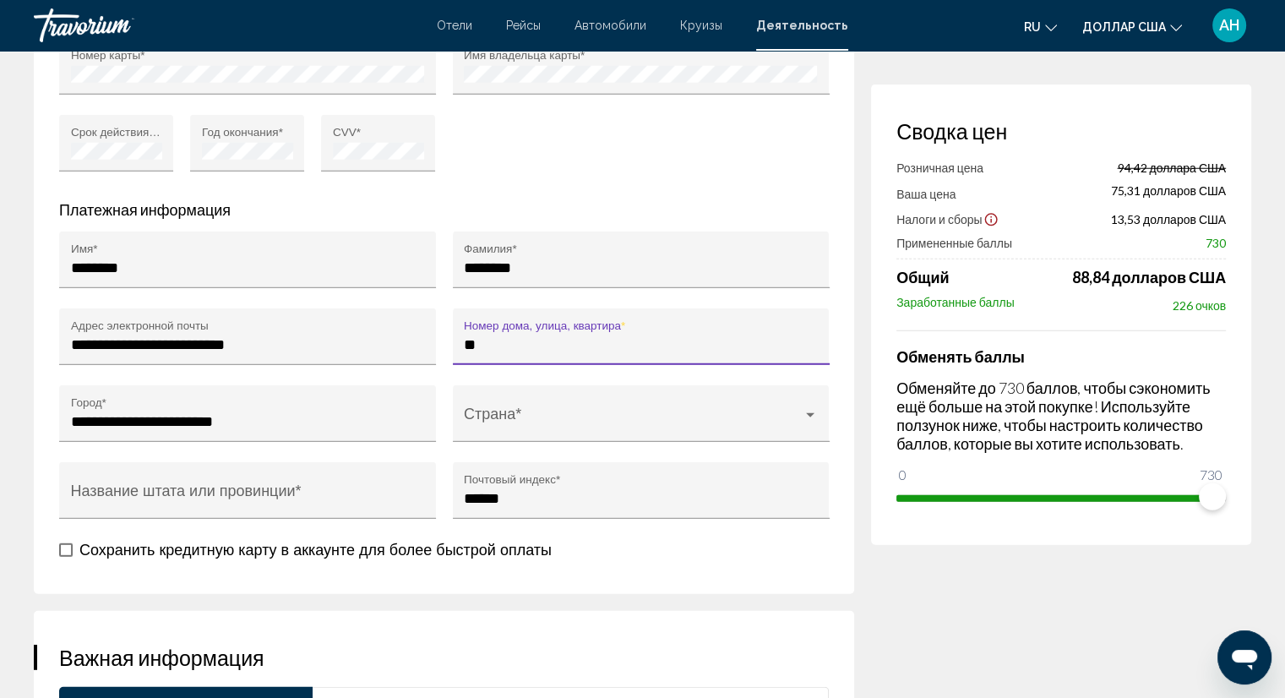
type input "*"
click at [645, 336] on input "**********" at bounding box center [641, 344] width 354 height 17
click at [640, 336] on input "**********" at bounding box center [641, 344] width 354 height 17
click at [678, 336] on input "**********" at bounding box center [641, 344] width 354 height 17
click at [682, 336] on input "**********" at bounding box center [641, 344] width 354 height 17
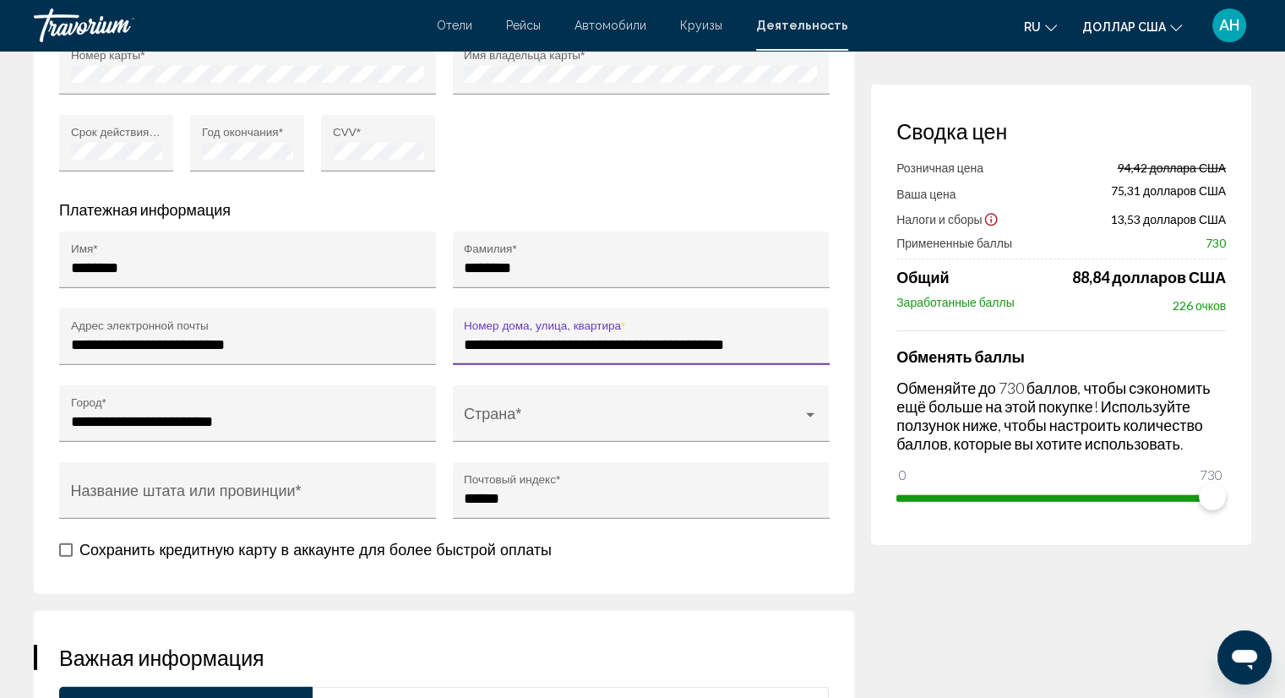
click at [720, 336] on input "**********" at bounding box center [641, 344] width 354 height 17
type input "**********"
click at [798, 399] on div "Страна *" at bounding box center [641, 418] width 354 height 45
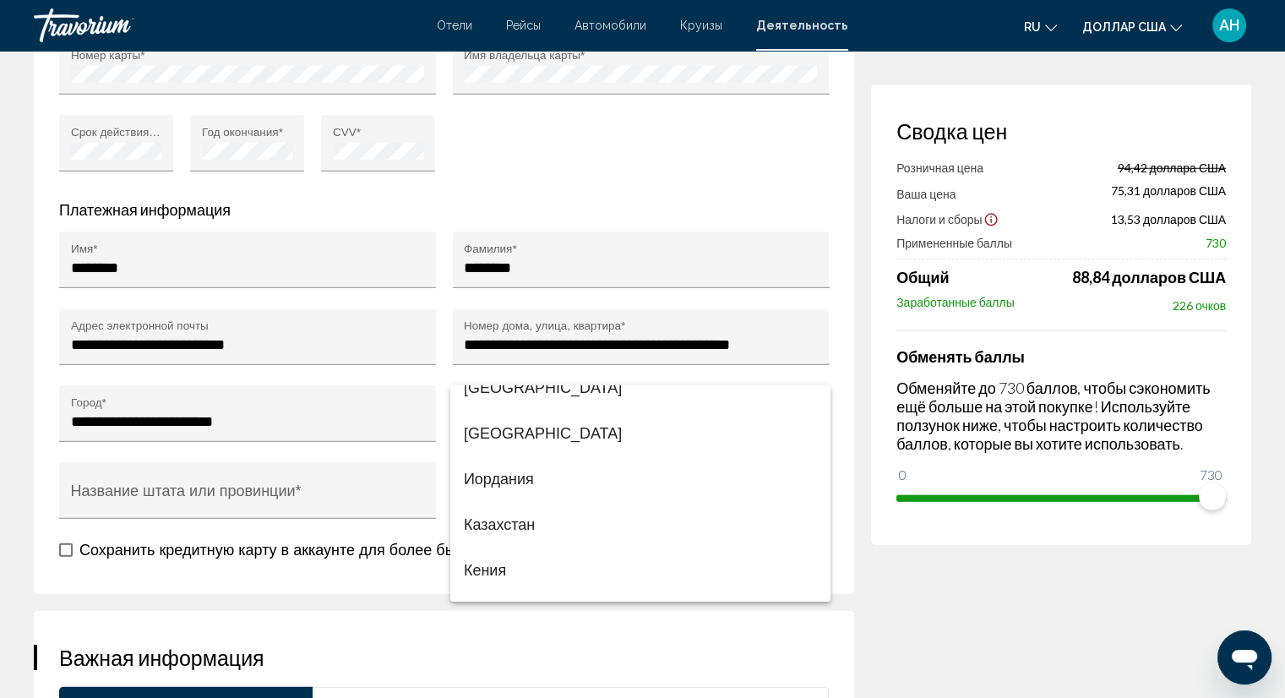
scroll to position [5154, 0]
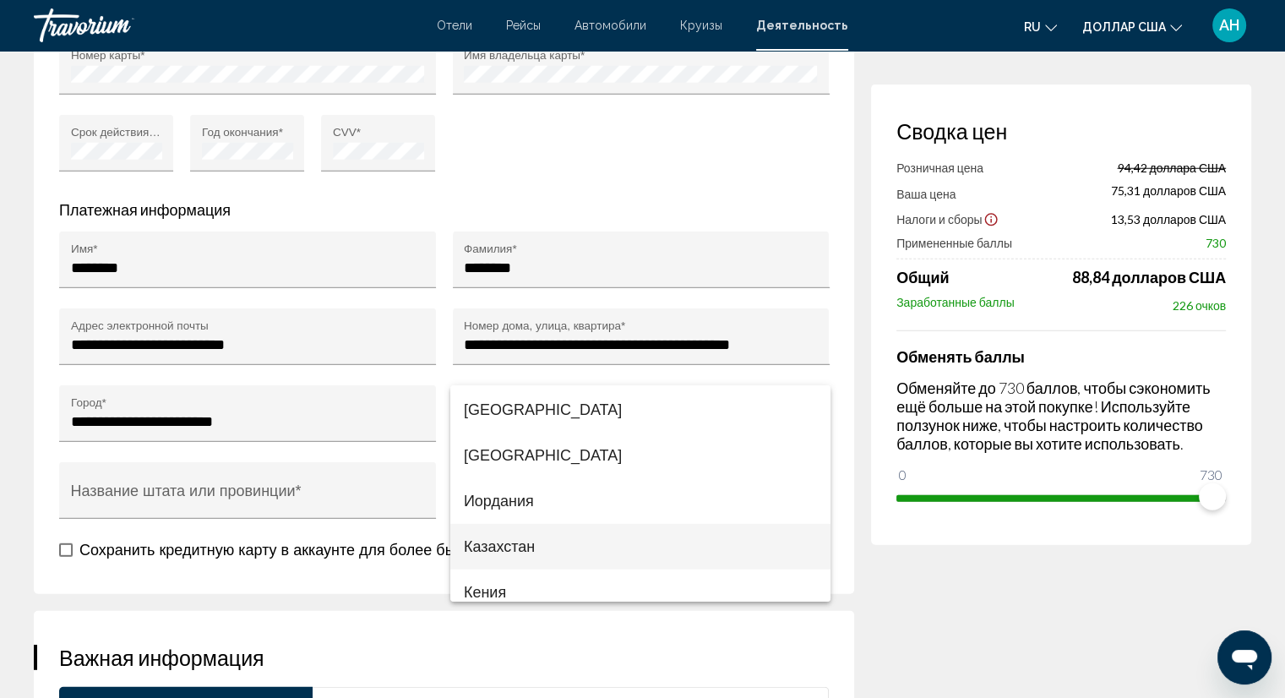
click at [482, 542] on font "Казахстан" at bounding box center [499, 546] width 71 height 17
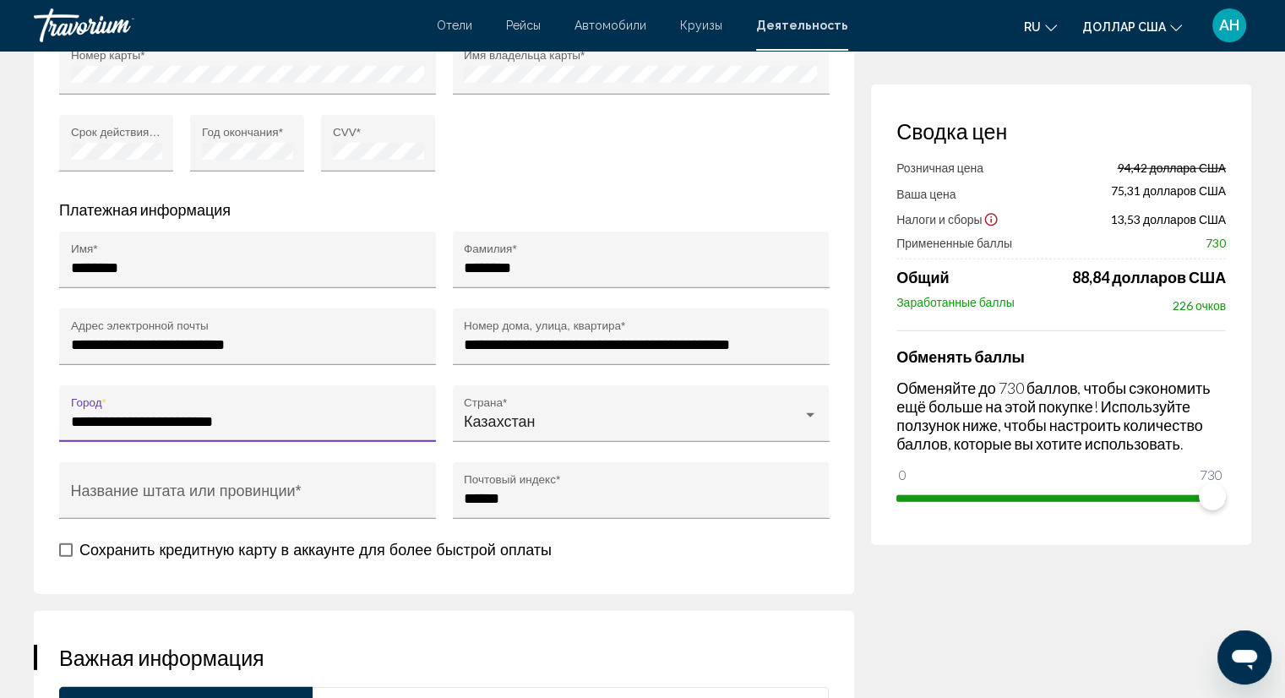
drag, startPoint x: 321, startPoint y: 413, endPoint x: 63, endPoint y: 406, distance: 258.6
click at [63, 406] on div "**********" at bounding box center [247, 413] width 377 height 57
type input "******"
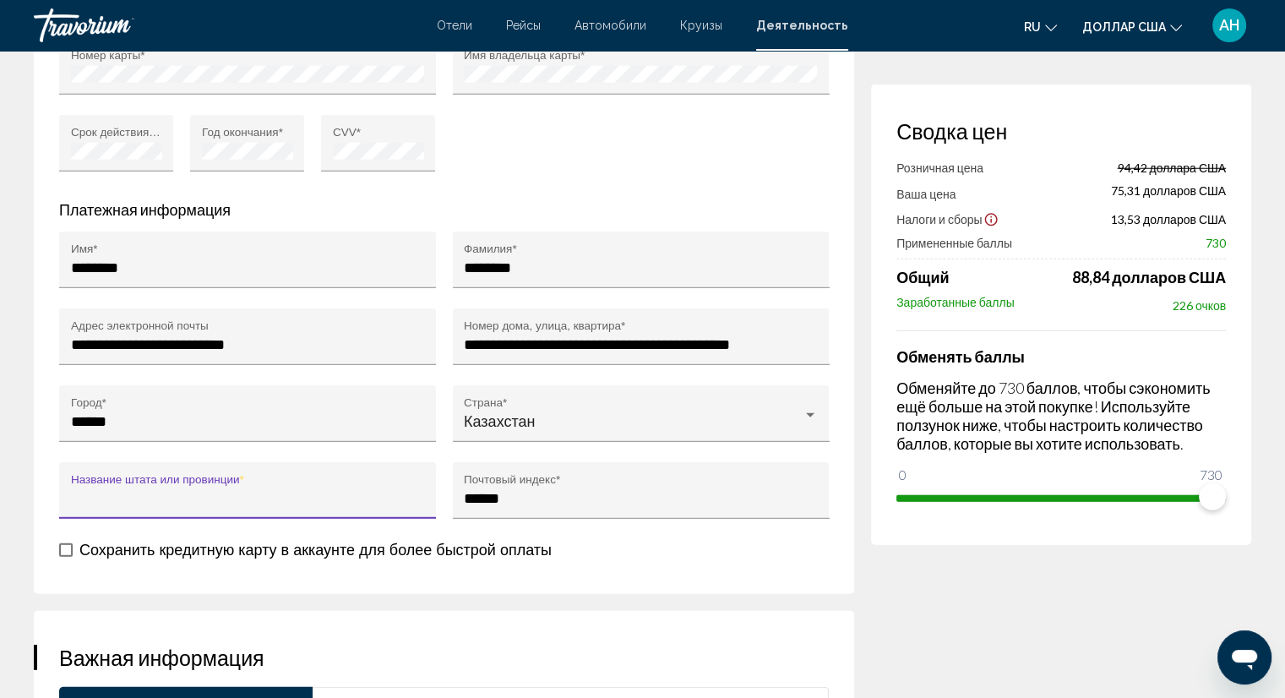
click at [275, 490] on input "Название штата или провинции *" at bounding box center [248, 498] width 354 height 17
type input "******"
click at [62, 543] on span "Основное содержание" at bounding box center [66, 550] width 14 height 14
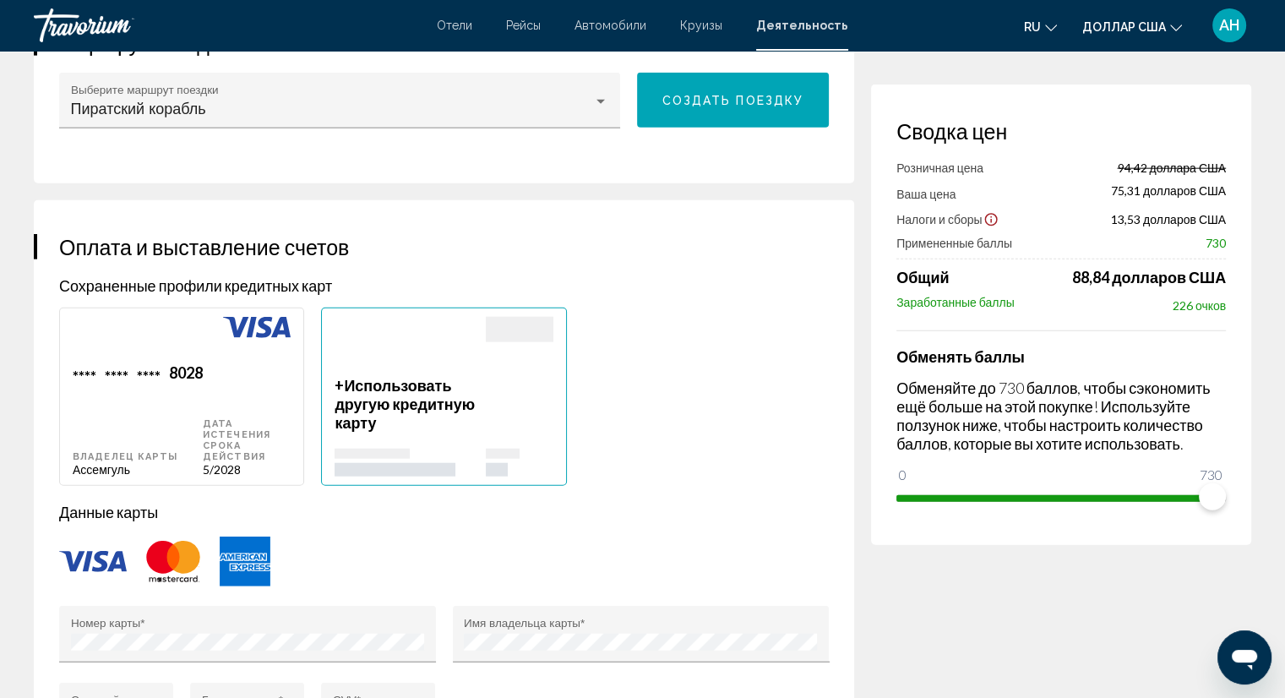
scroll to position [3845, 0]
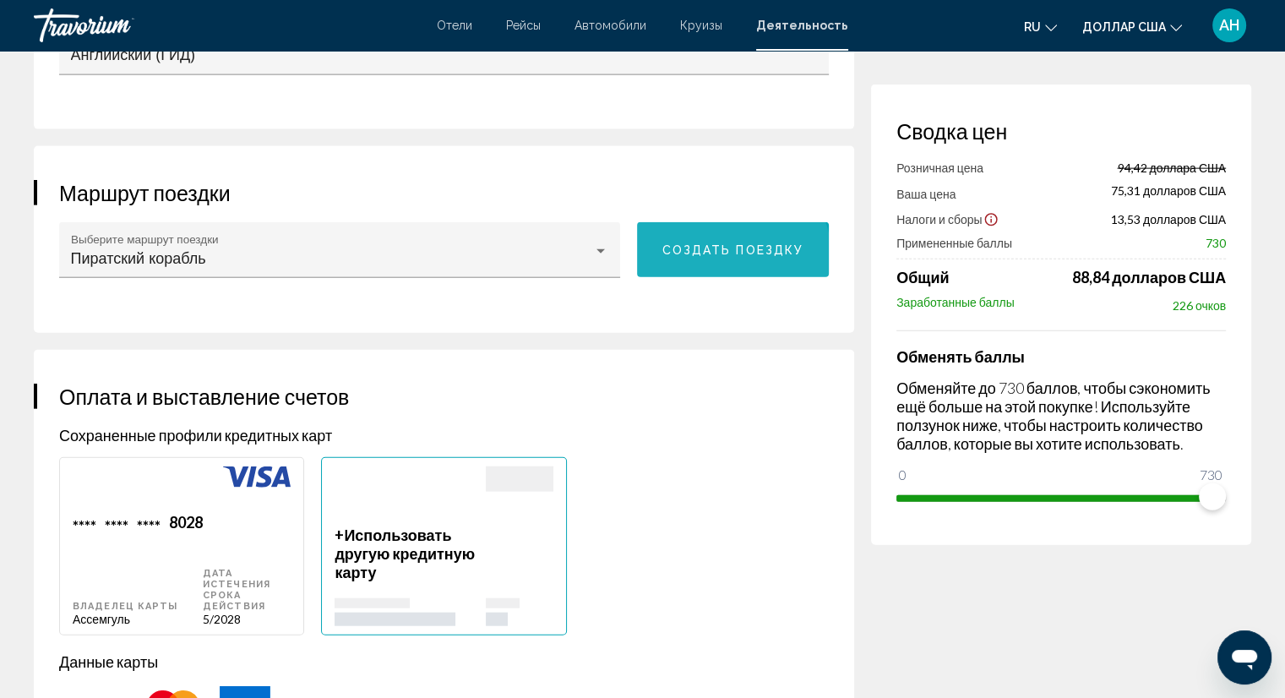
click at [718, 251] on button "Создать поездку" at bounding box center [733, 249] width 193 height 55
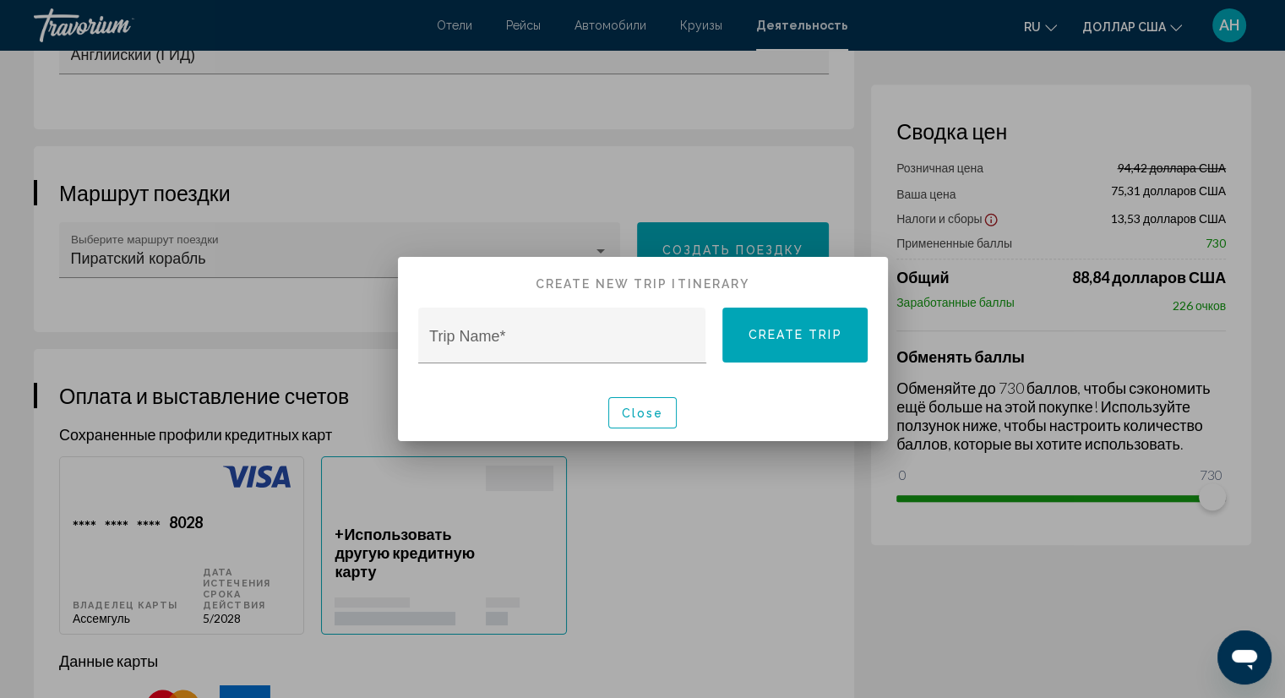
scroll to position [0, 0]
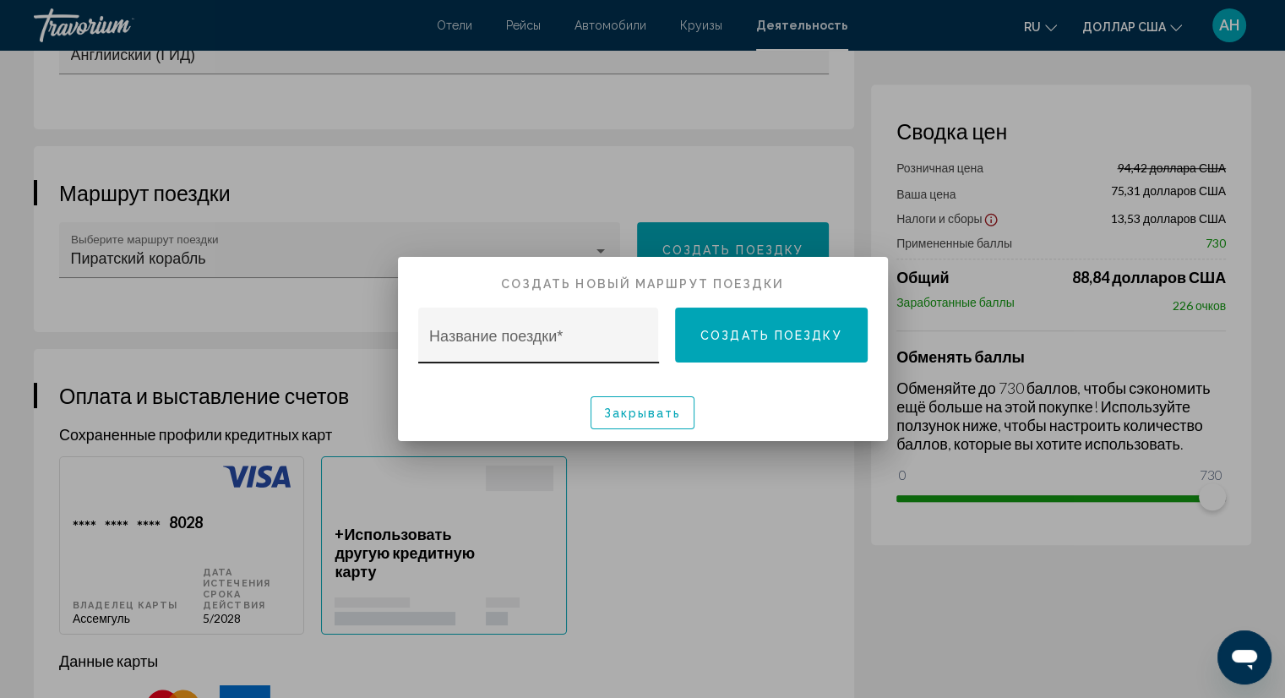
click at [564, 339] on input "Название поездки *" at bounding box center [538, 343] width 218 height 17
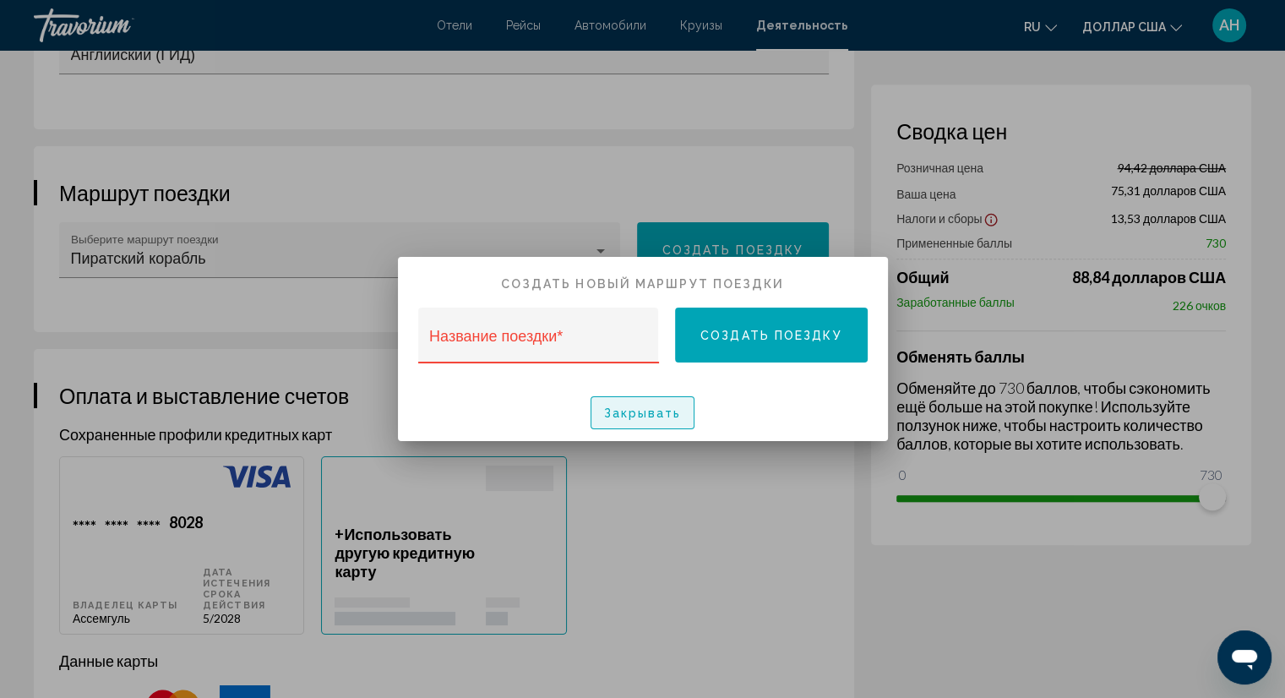
click at [618, 410] on font "Закрывать" at bounding box center [643, 414] width 78 height 14
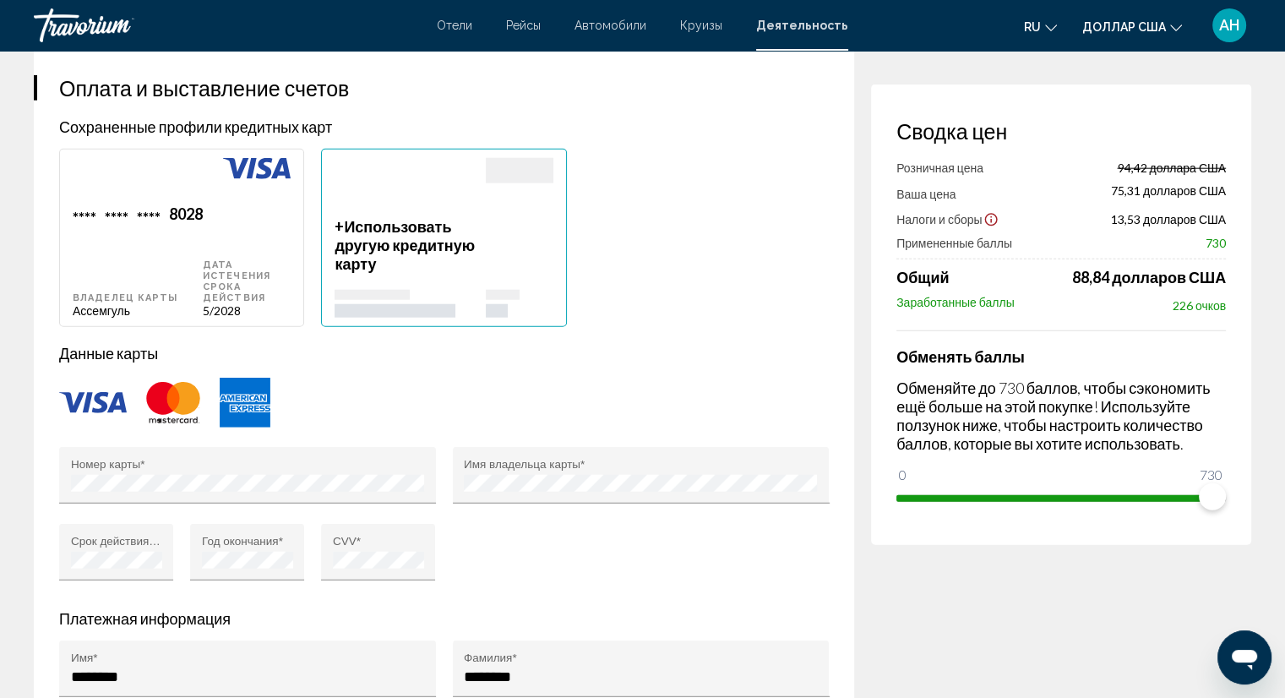
scroll to position [4183, 0]
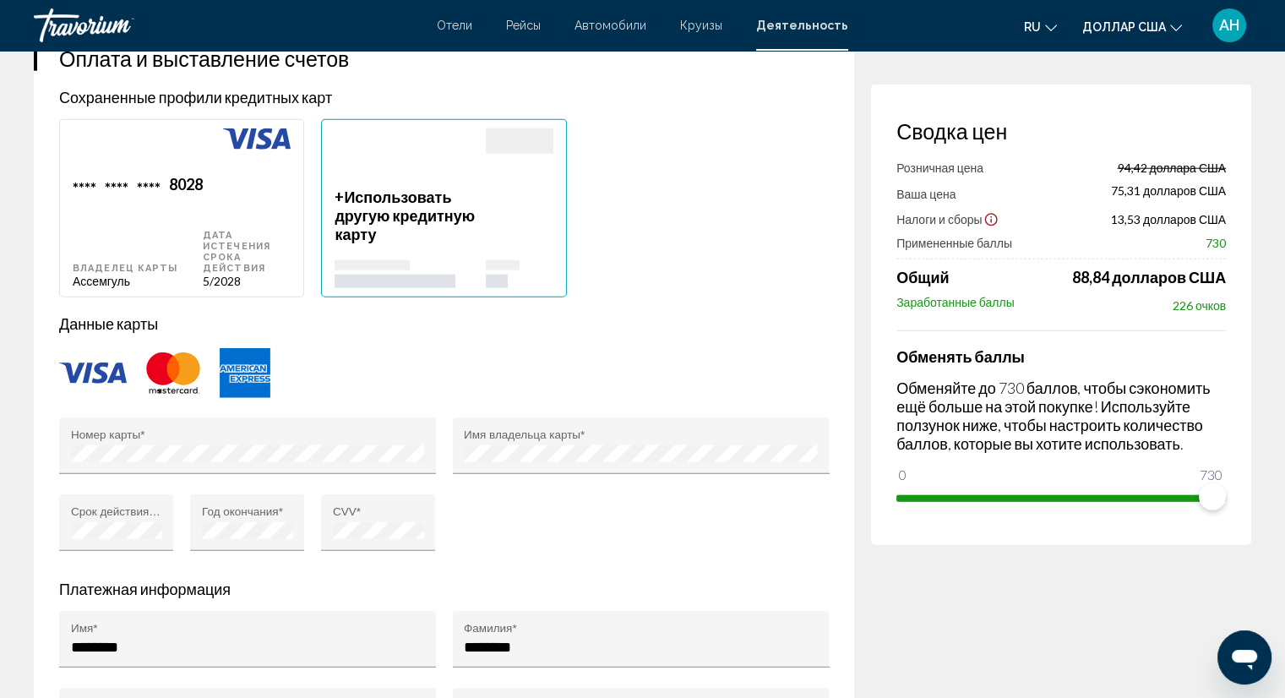
click at [255, 215] on div "Дата истечения срока действия 5/2028" at bounding box center [247, 231] width 88 height 112
type input "********"
type input "**********"
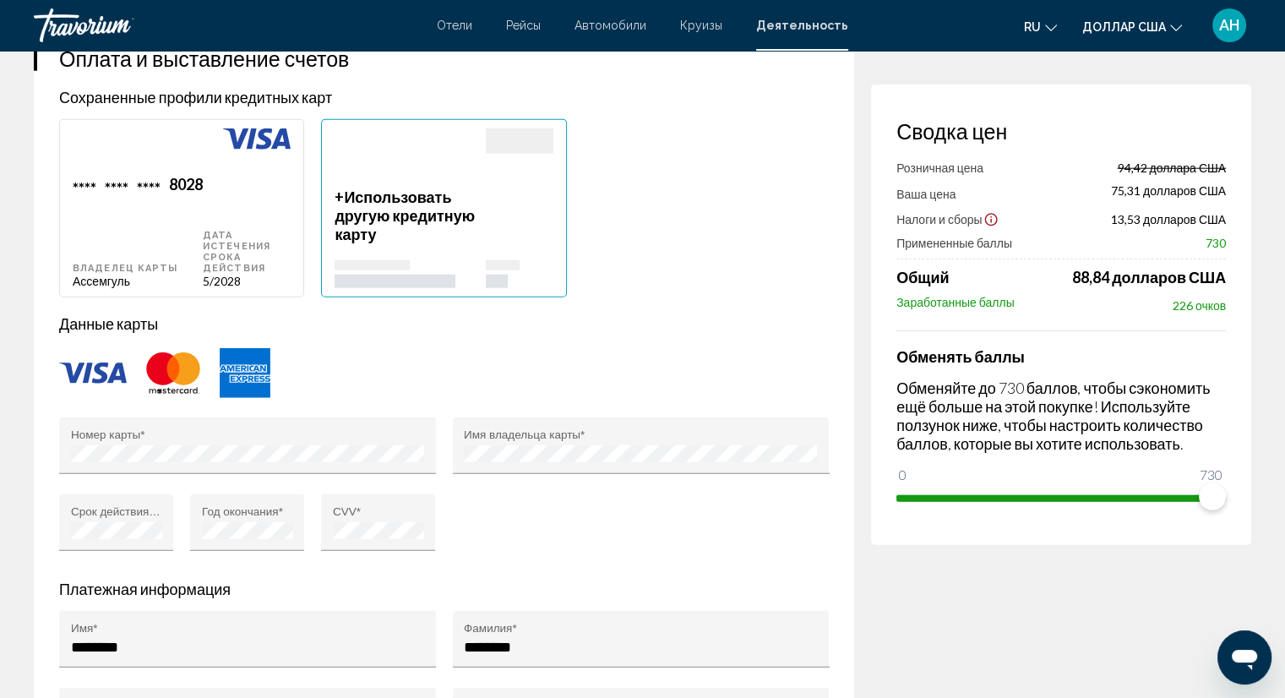
type input "******"
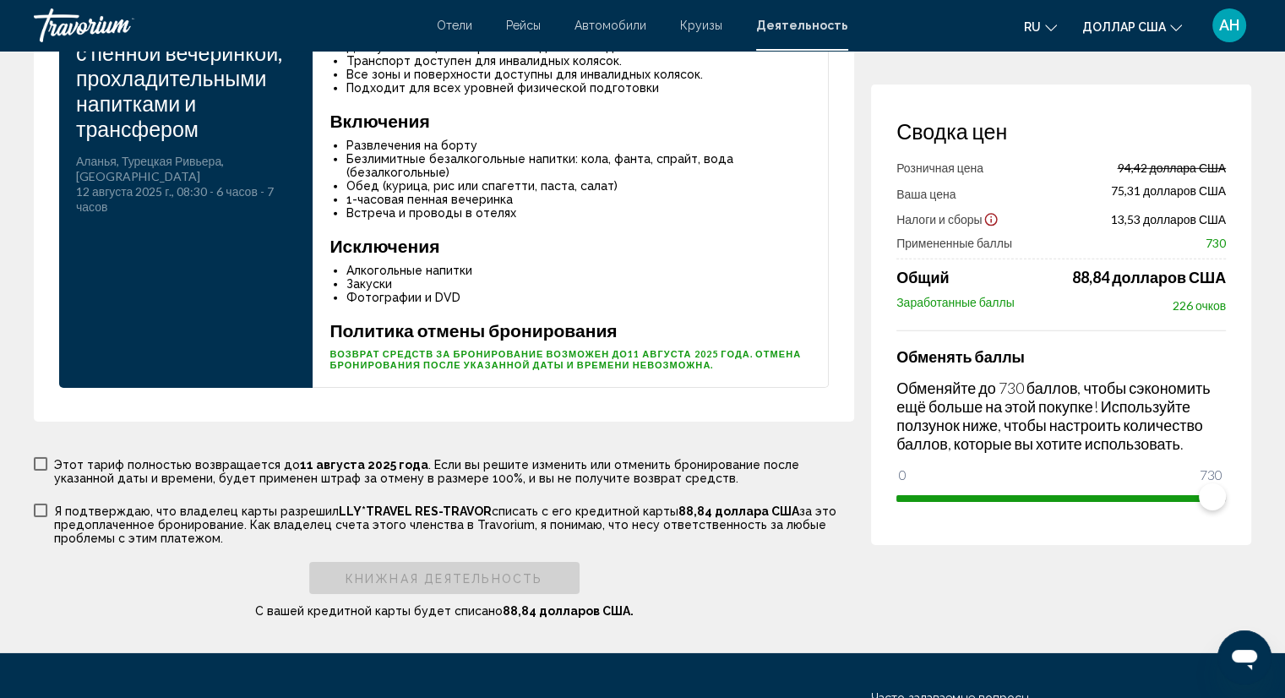
scroll to position [5429, 0]
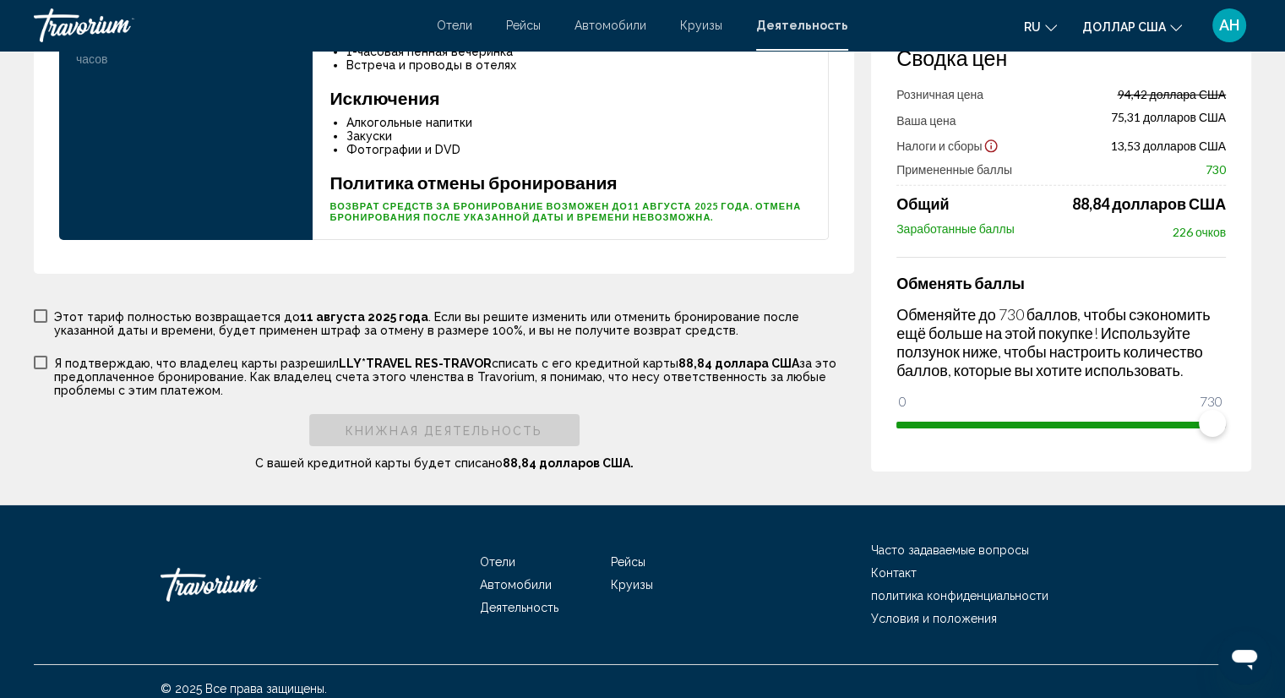
click at [37, 356] on span "Основное содержание" at bounding box center [41, 363] width 14 height 14
click at [41, 309] on span "Основное содержание" at bounding box center [41, 316] width 14 height 14
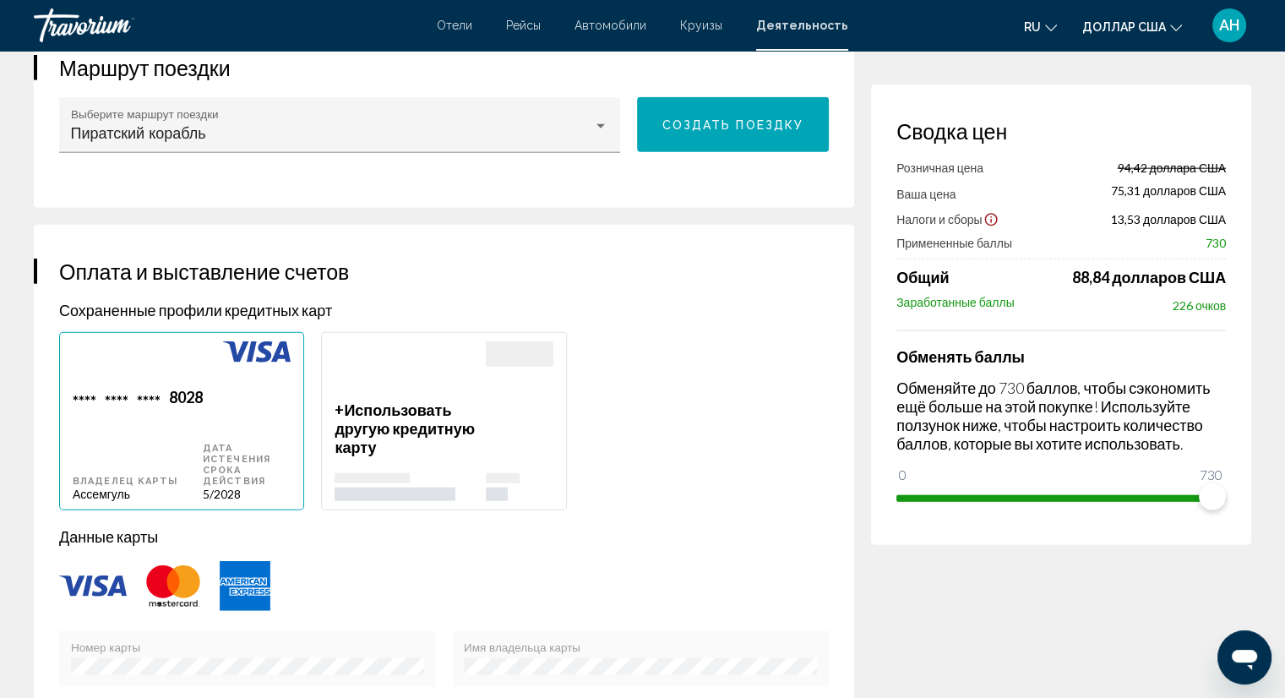
scroll to position [3908, 0]
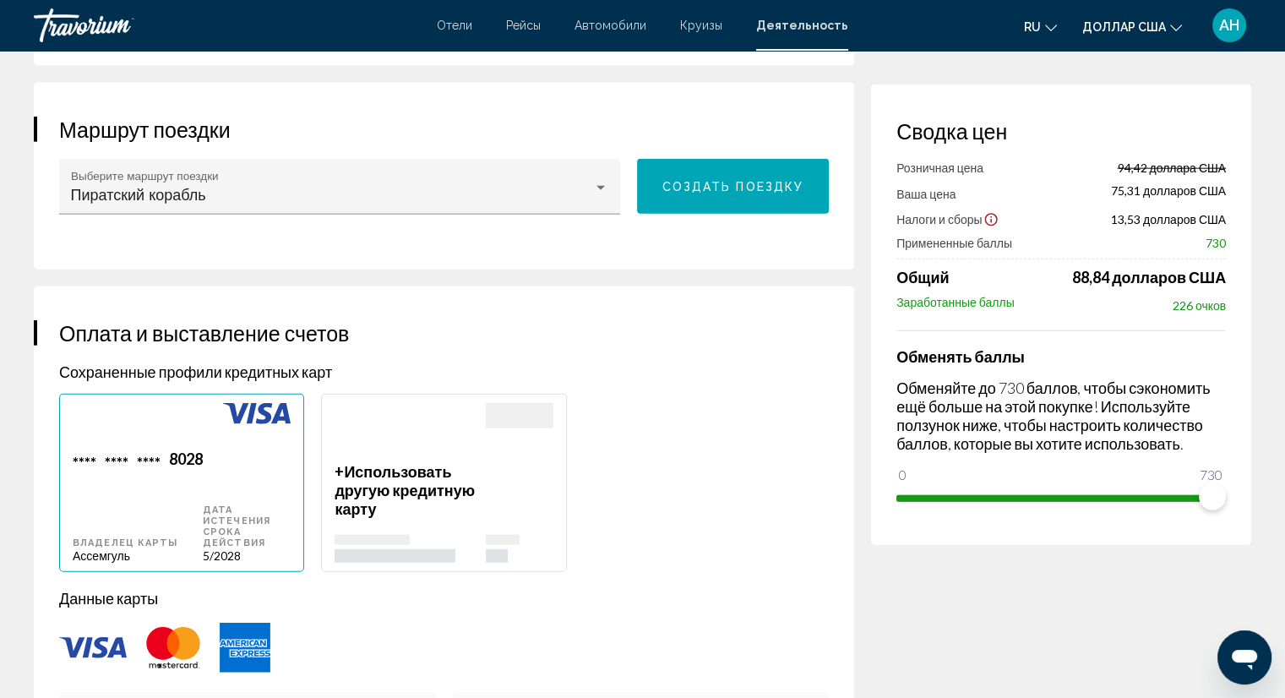
click at [213, 589] on p "Данные карты" at bounding box center [444, 598] width 770 height 19
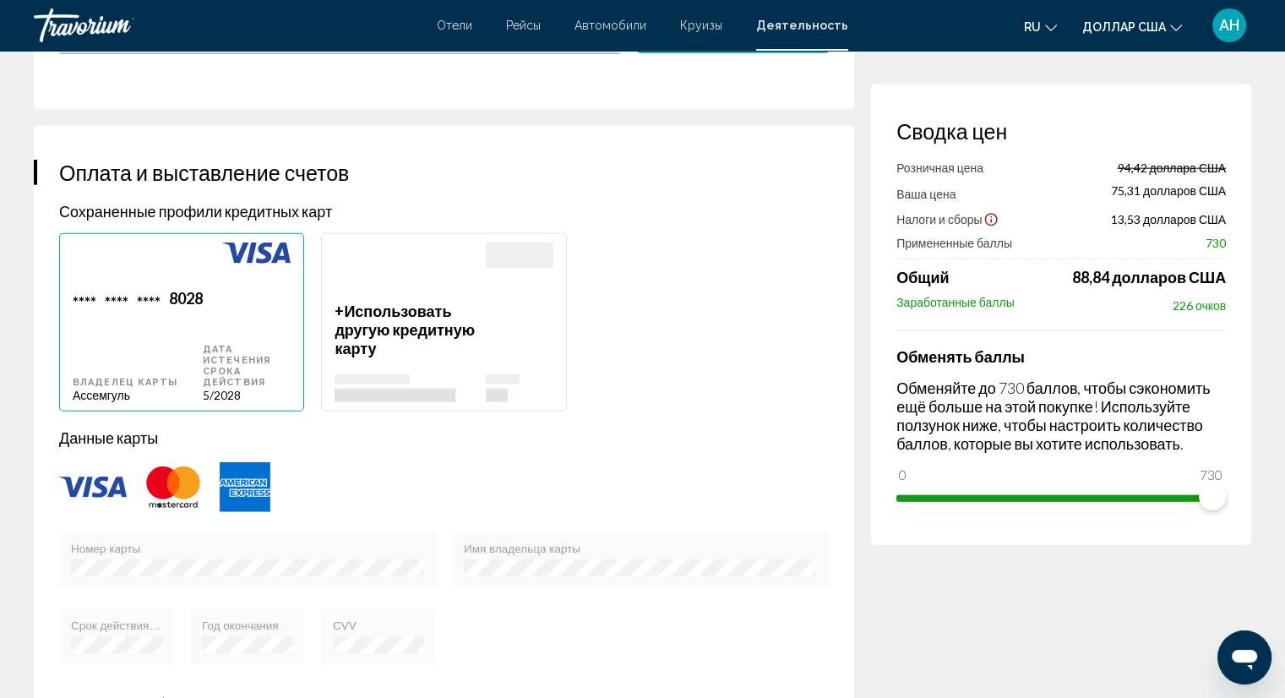
scroll to position [4077, 0]
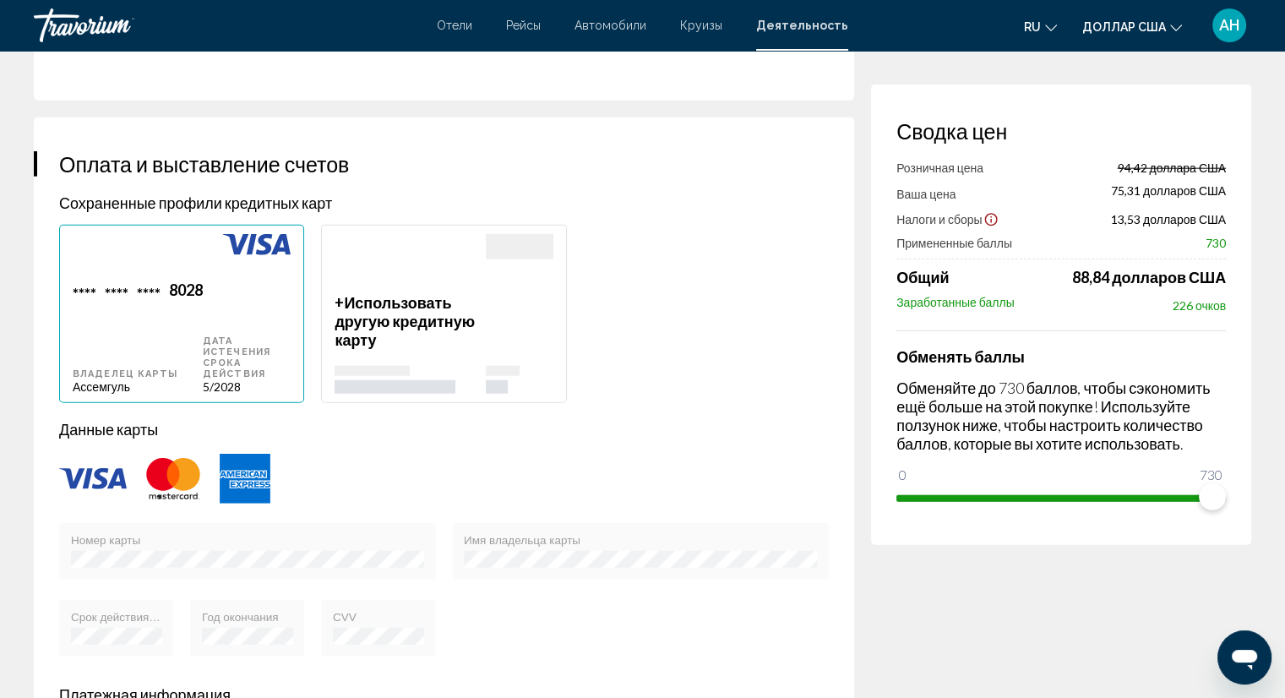
click at [135, 482] on div "Основное содержание" at bounding box center [444, 479] width 770 height 56
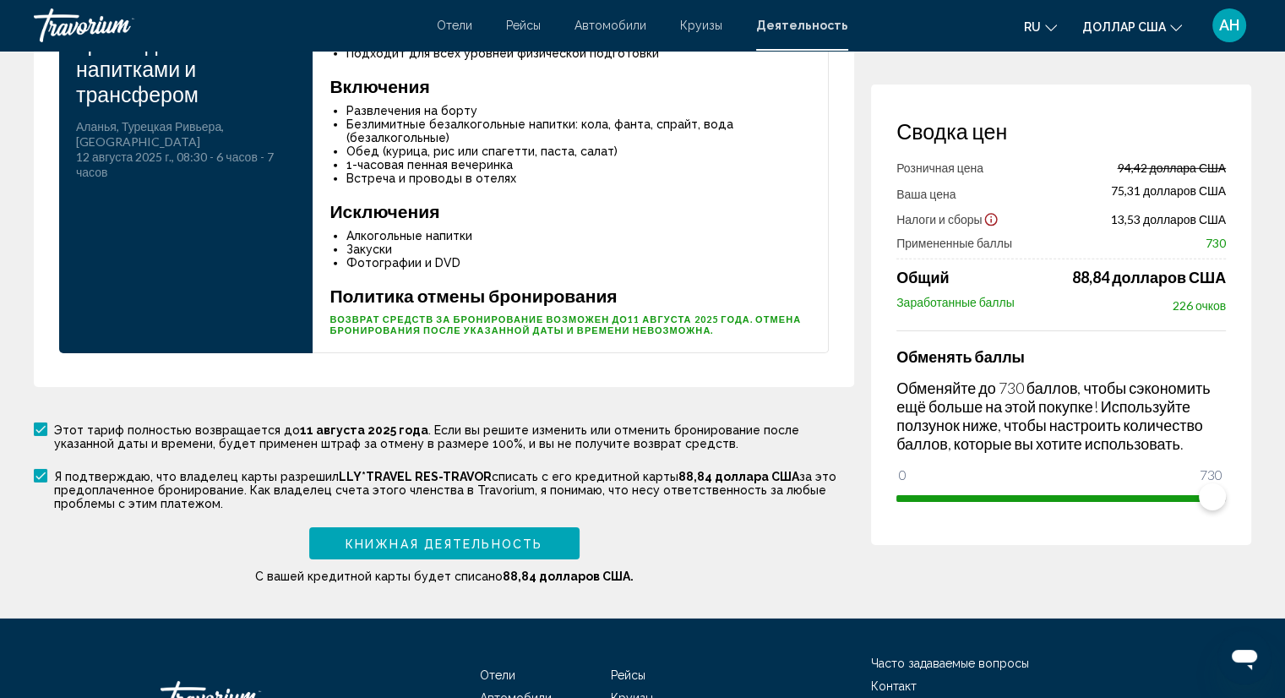
scroll to position [5323, 0]
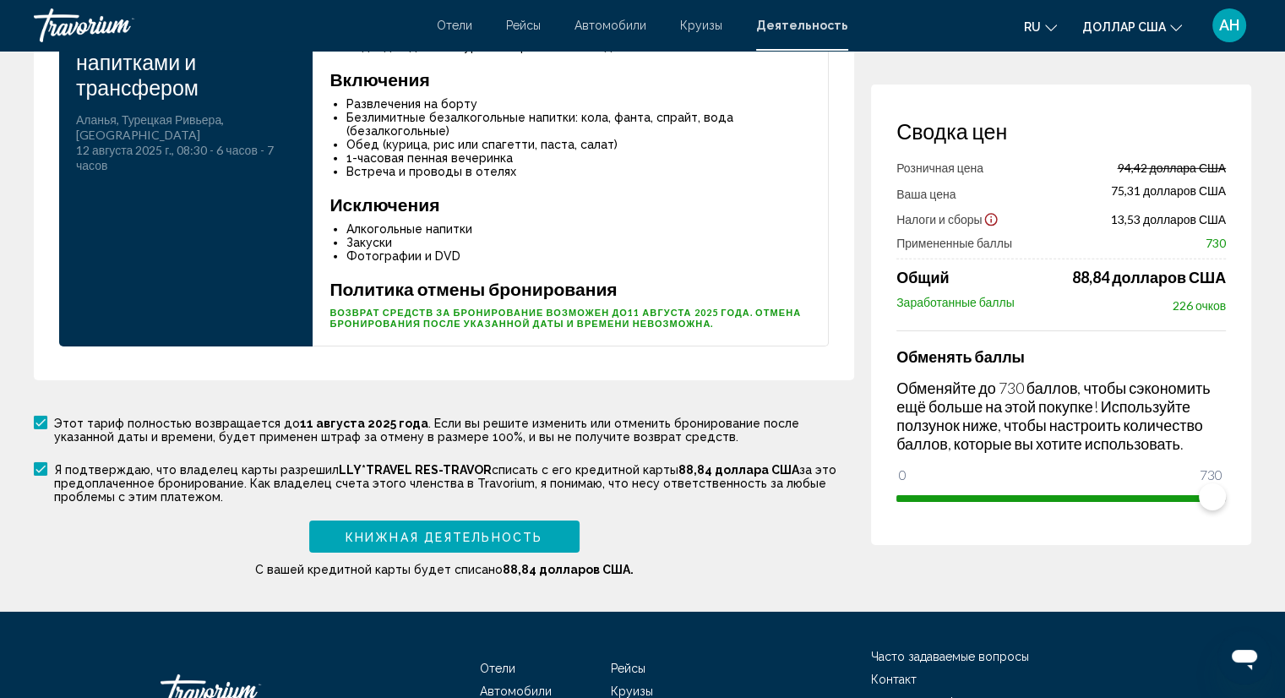
click at [467, 531] on font "Книжная деятельность" at bounding box center [444, 538] width 197 height 14
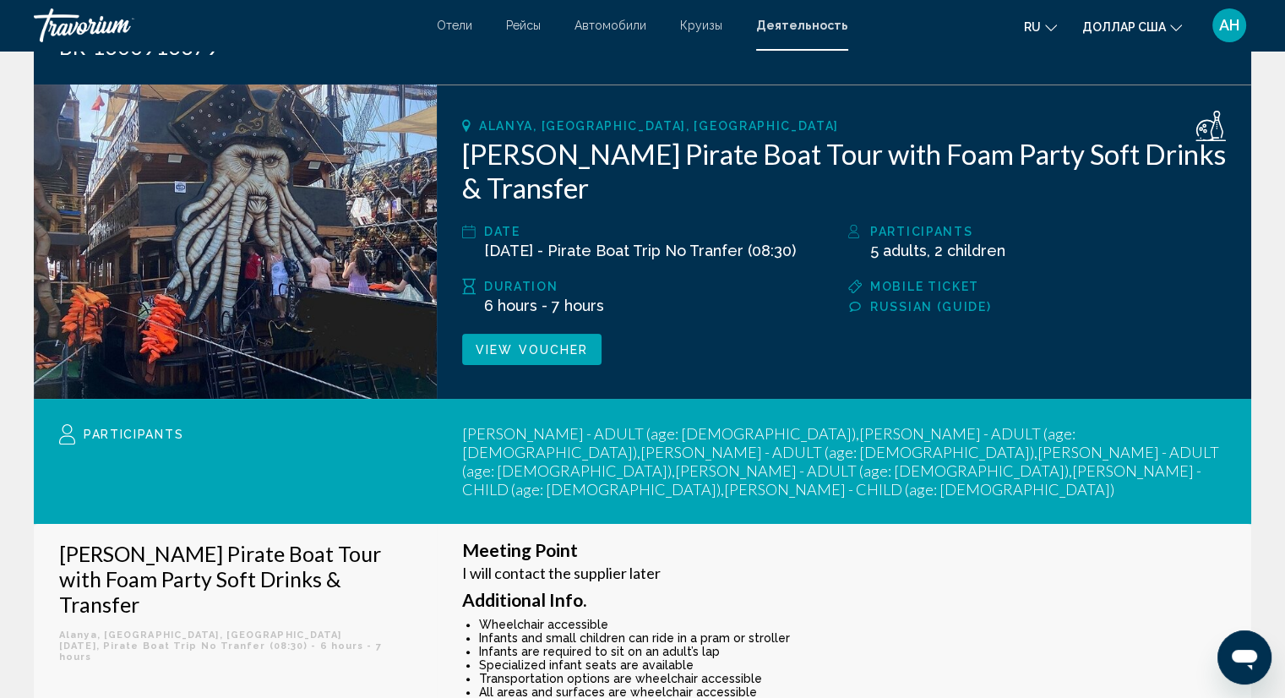
scroll to position [169, 0]
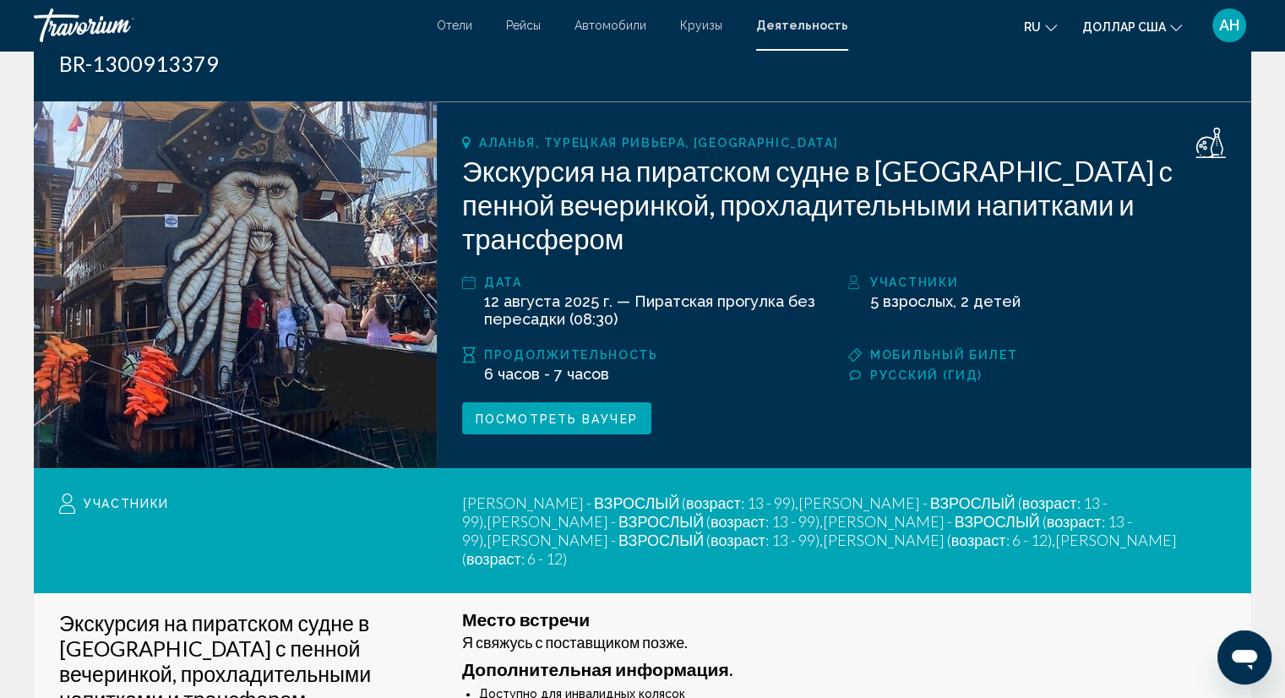
click at [520, 412] on font "Посмотреть ваучер" at bounding box center [557, 419] width 162 height 14
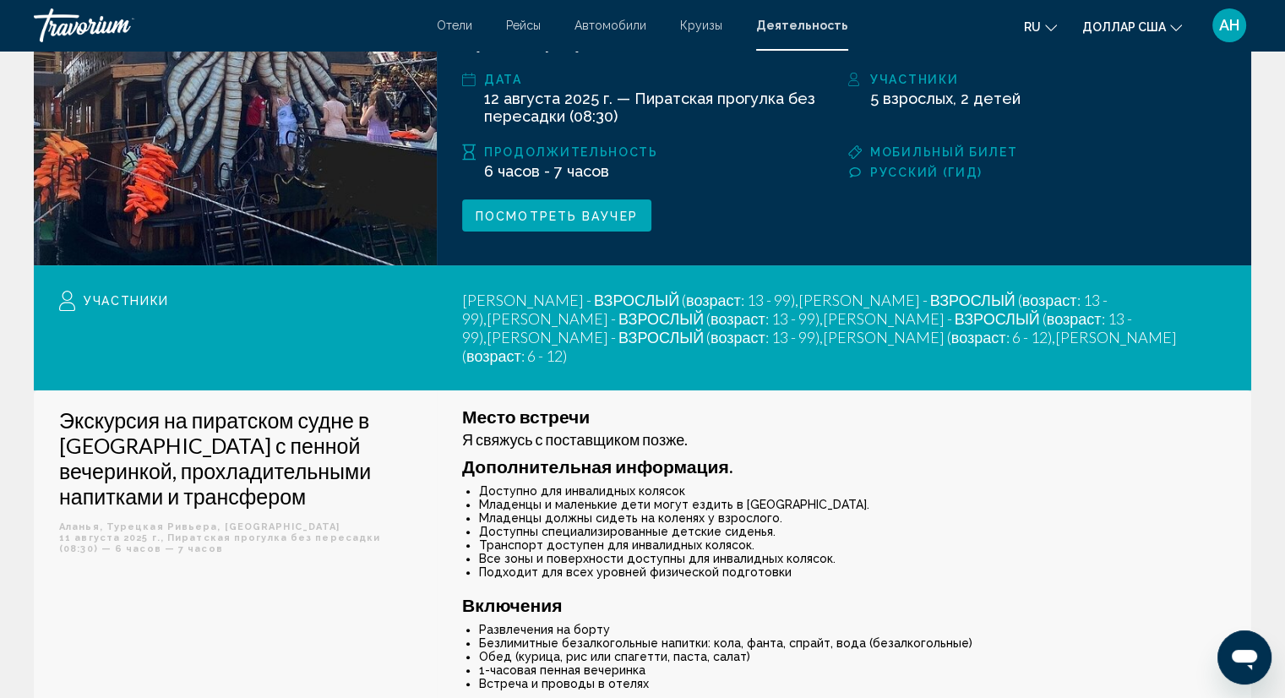
scroll to position [354, 0]
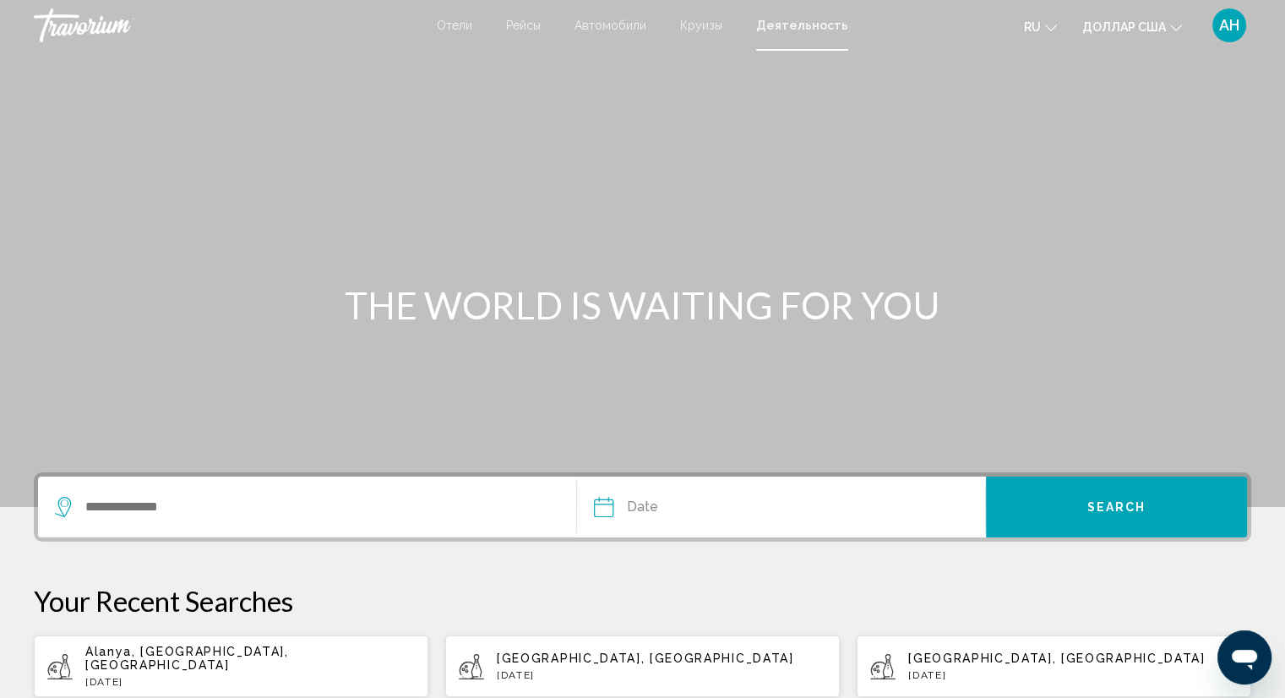
click at [168, 654] on span "Alanya, [GEOGRAPHIC_DATA], [GEOGRAPHIC_DATA]" at bounding box center [187, 658] width 204 height 27
type input "**********"
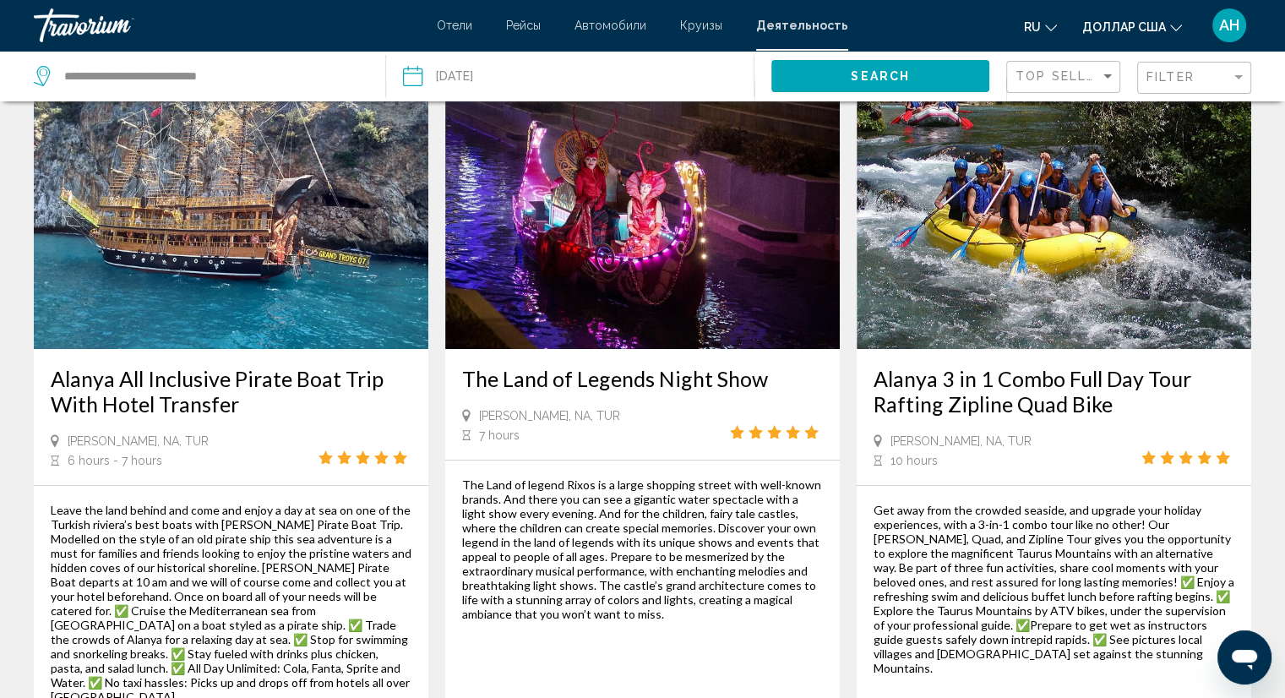
scroll to position [253, 0]
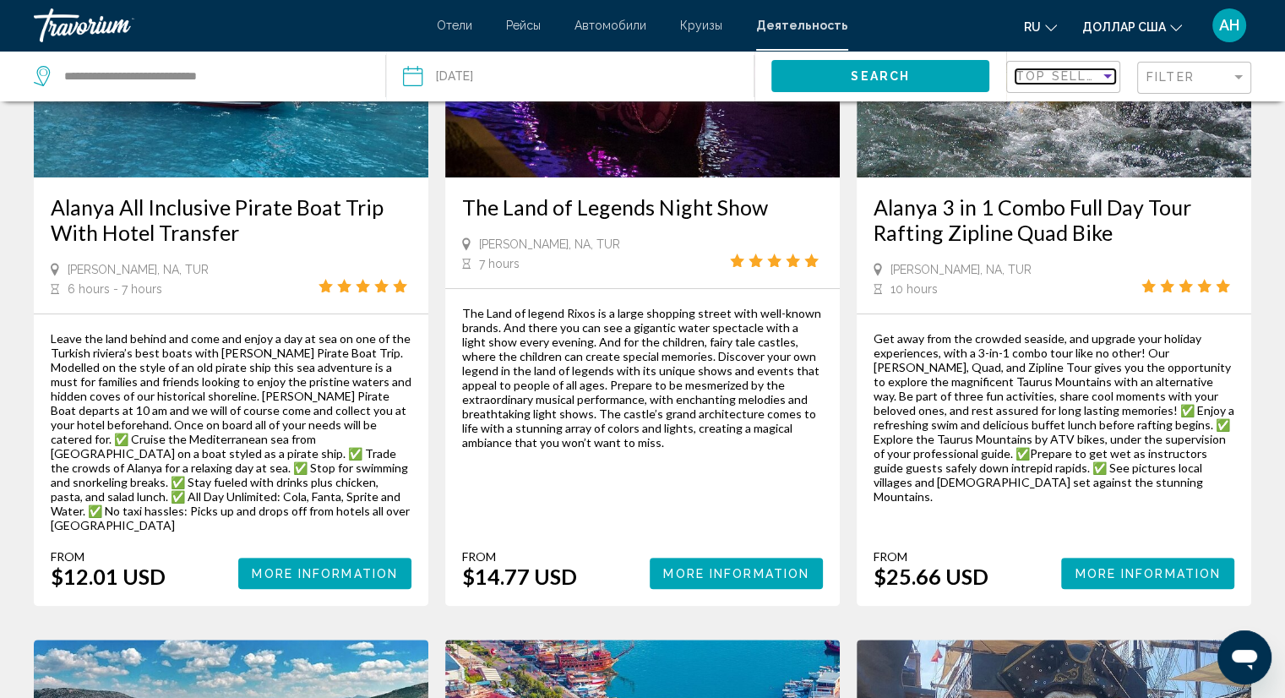
click at [1077, 78] on span "Top Sellers" at bounding box center [1065, 76] width 98 height 14
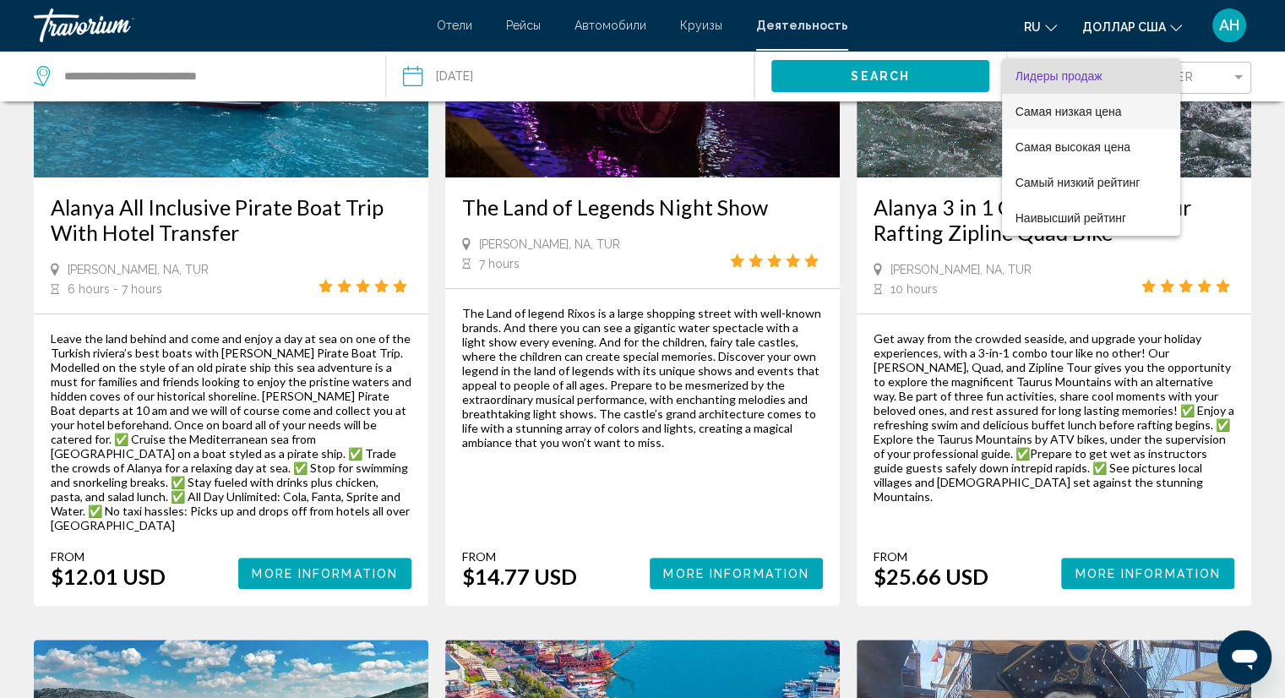
click at [1051, 117] on font "Самая низкая цена" at bounding box center [1069, 112] width 106 height 14
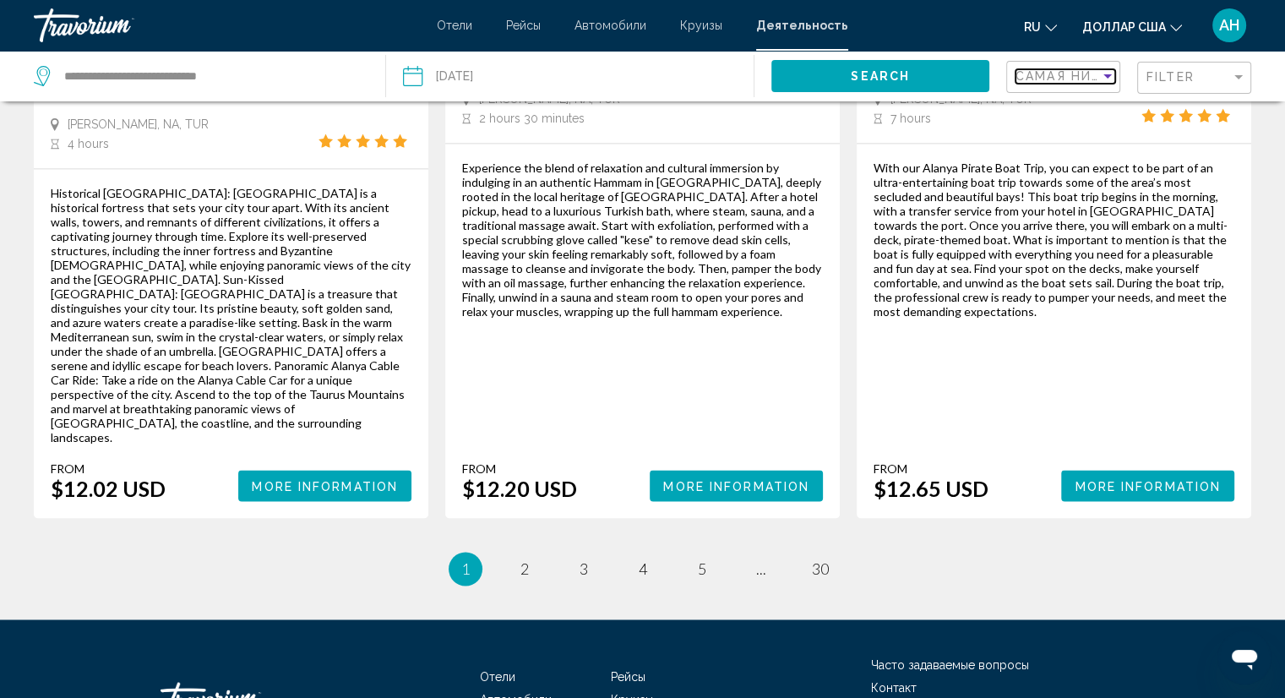
scroll to position [2666, 0]
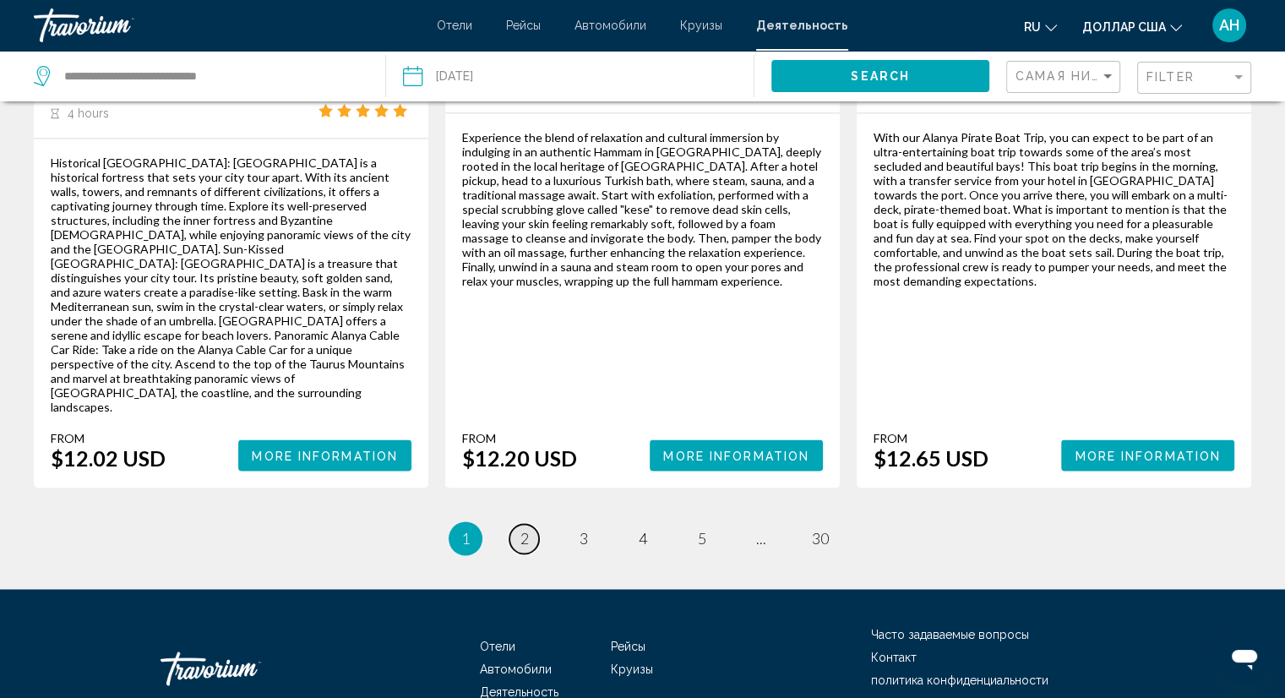
click at [514, 524] on link "page 2" at bounding box center [524, 539] width 30 height 30
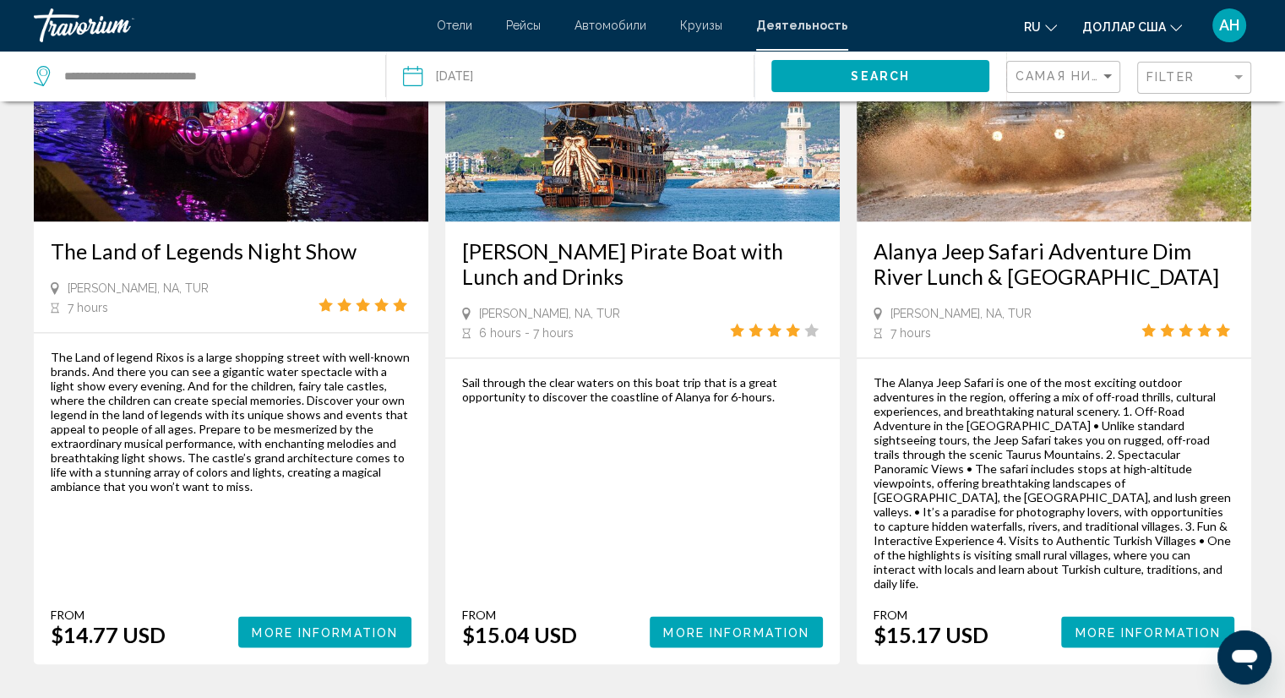
scroll to position [2535, 0]
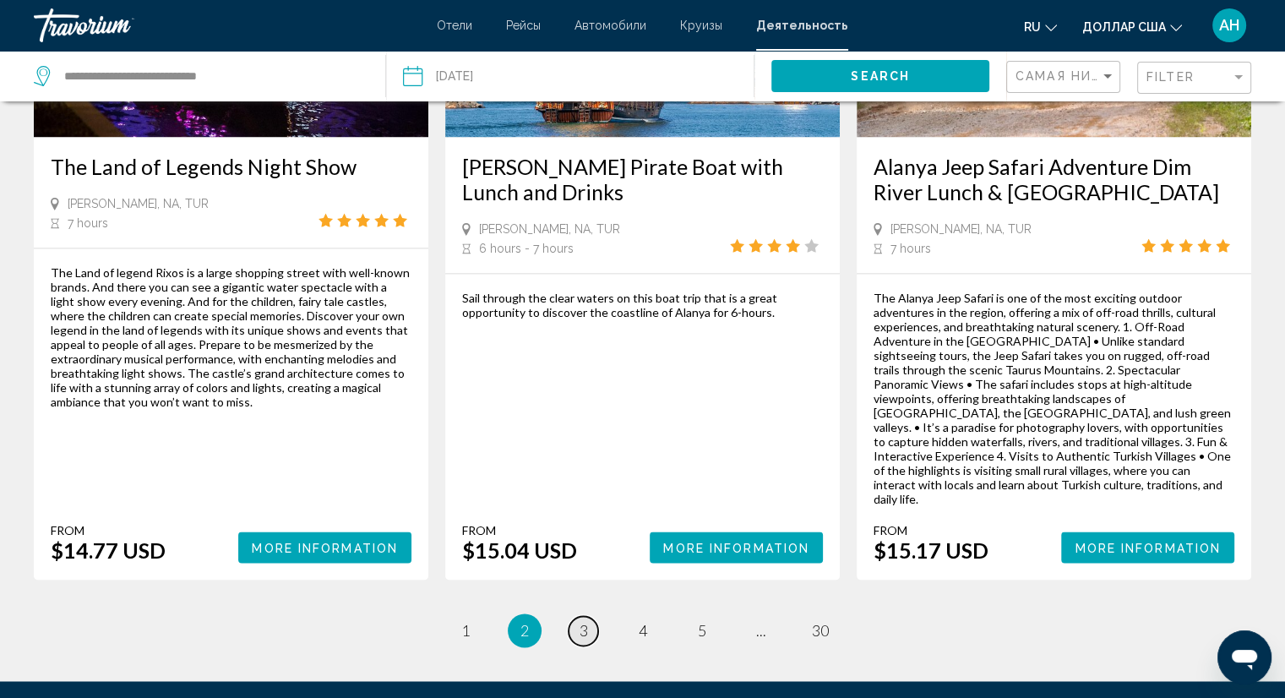
click at [590, 616] on link "page 3" at bounding box center [584, 631] width 30 height 30
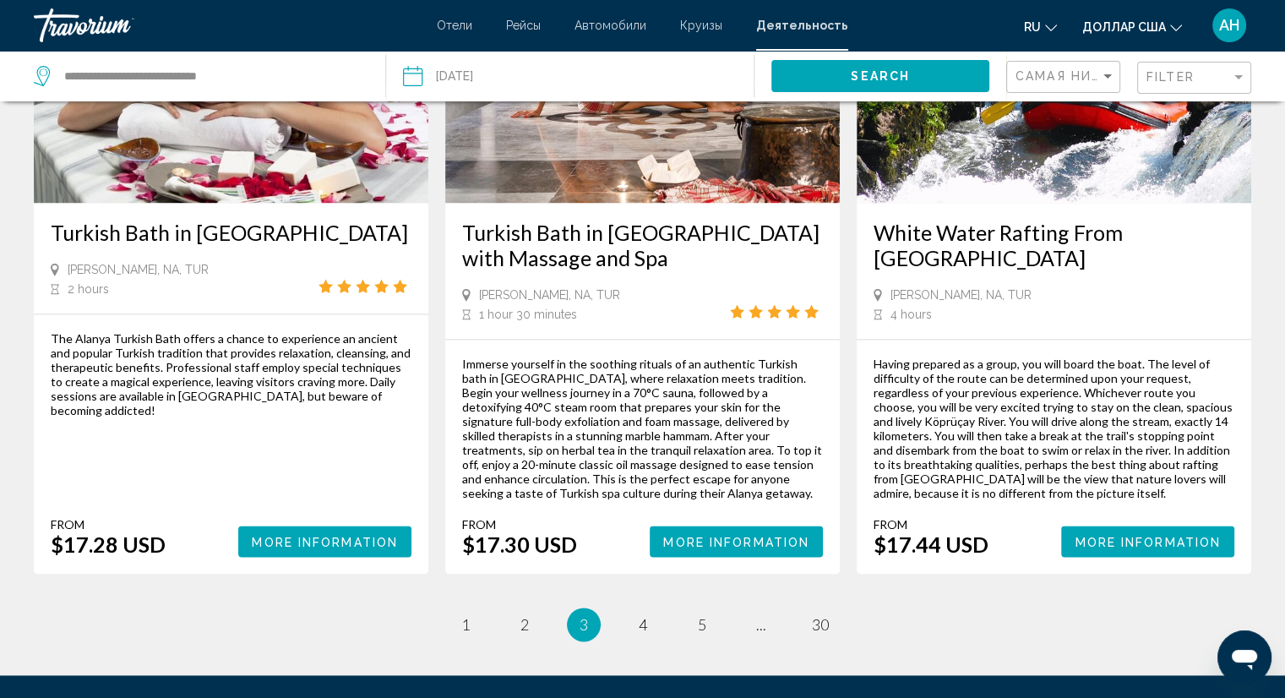
scroll to position [2366, 0]
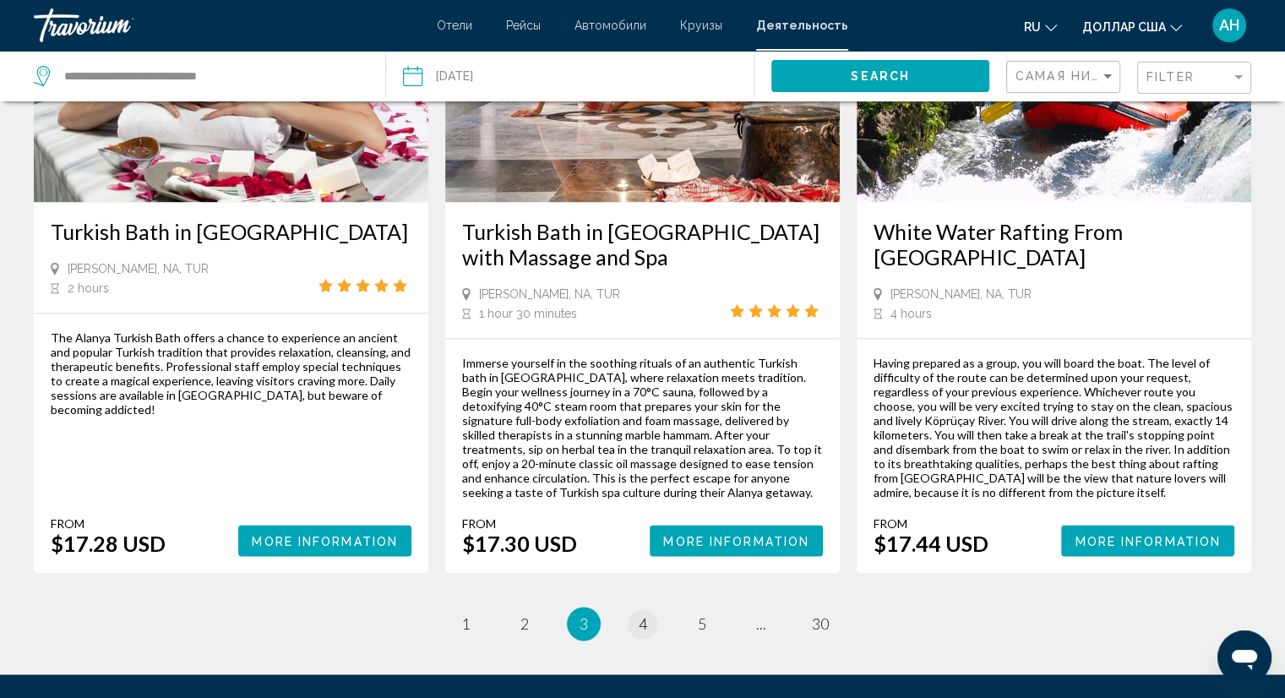
click at [656, 607] on li "page 4" at bounding box center [643, 624] width 34 height 34
click at [642, 614] on span "4" at bounding box center [643, 623] width 8 height 19
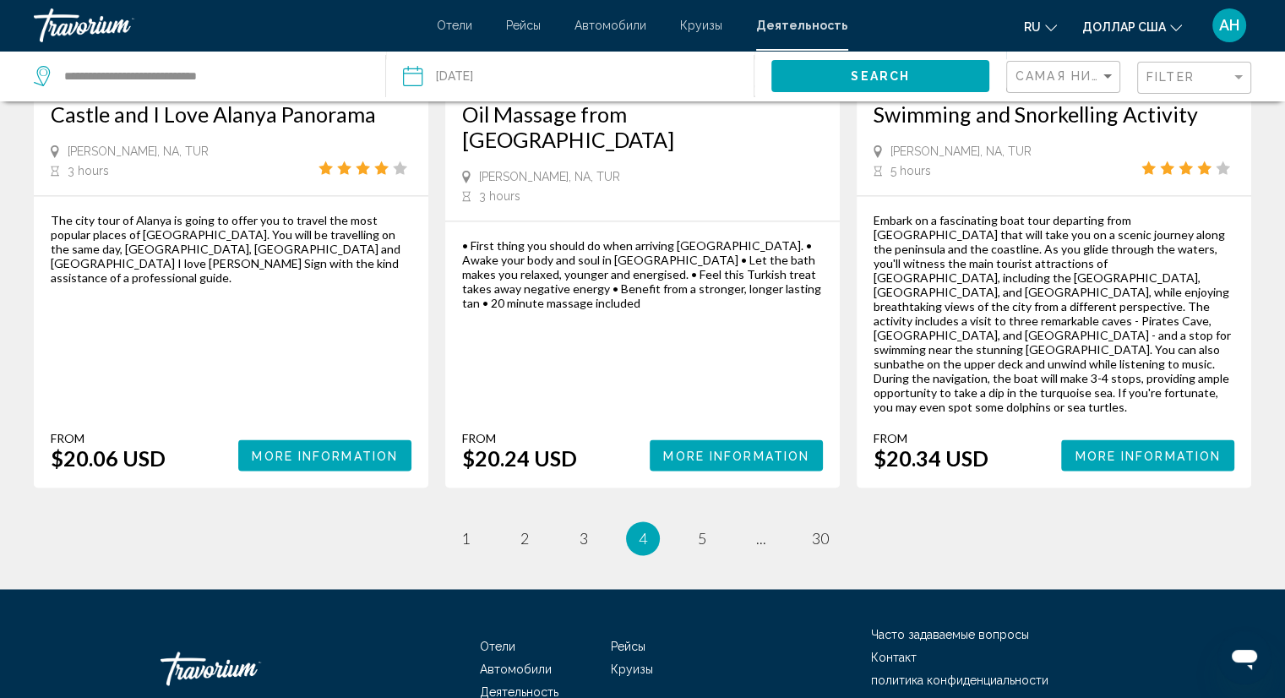
scroll to position [2652, 0]
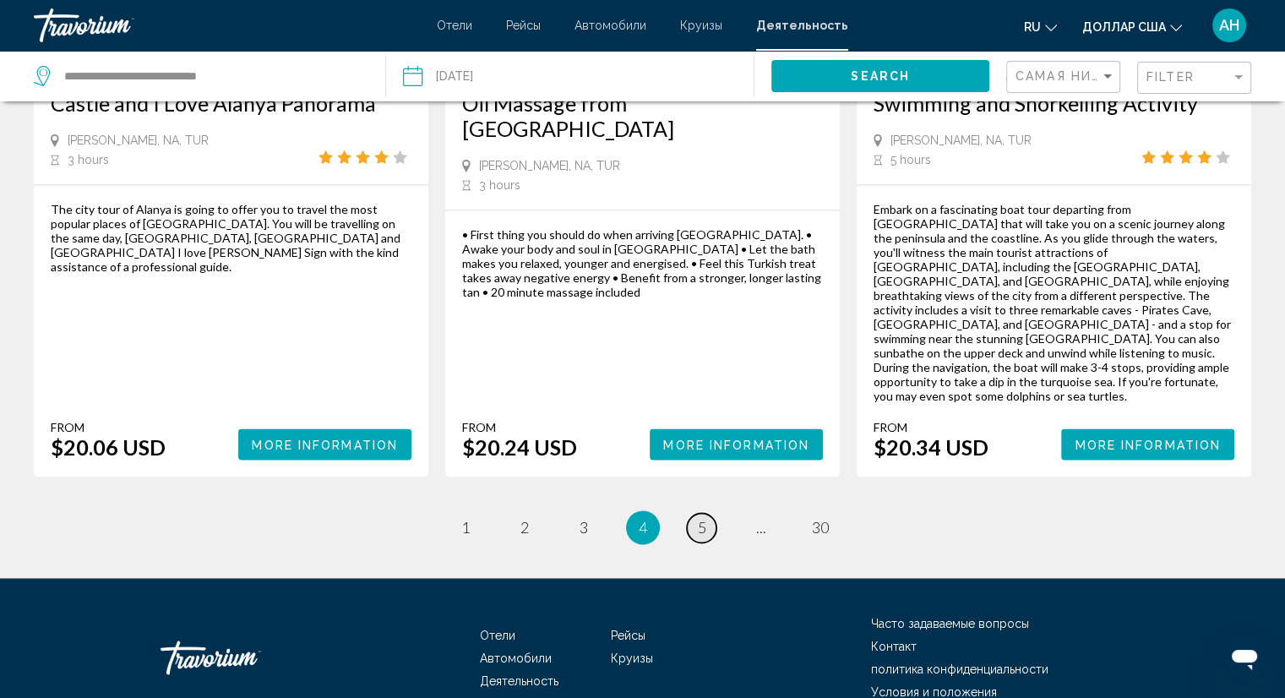
click at [698, 518] on span "5" at bounding box center [702, 527] width 8 height 19
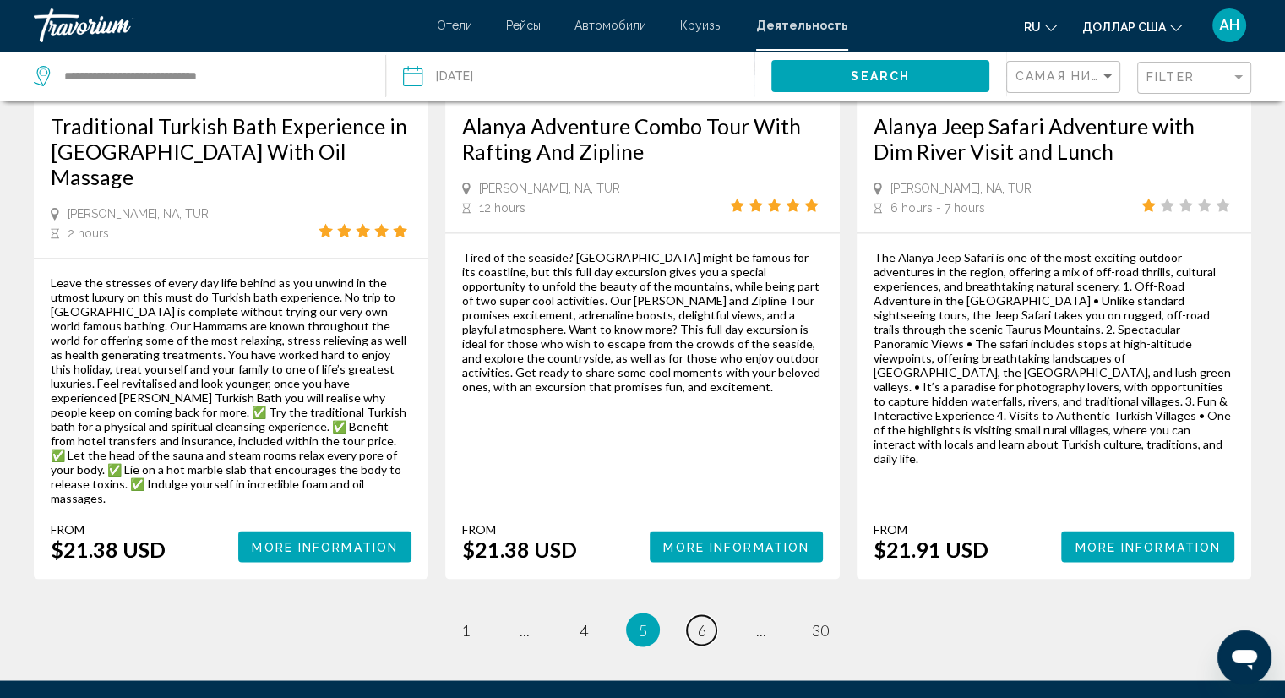
scroll to position [2619, 0]
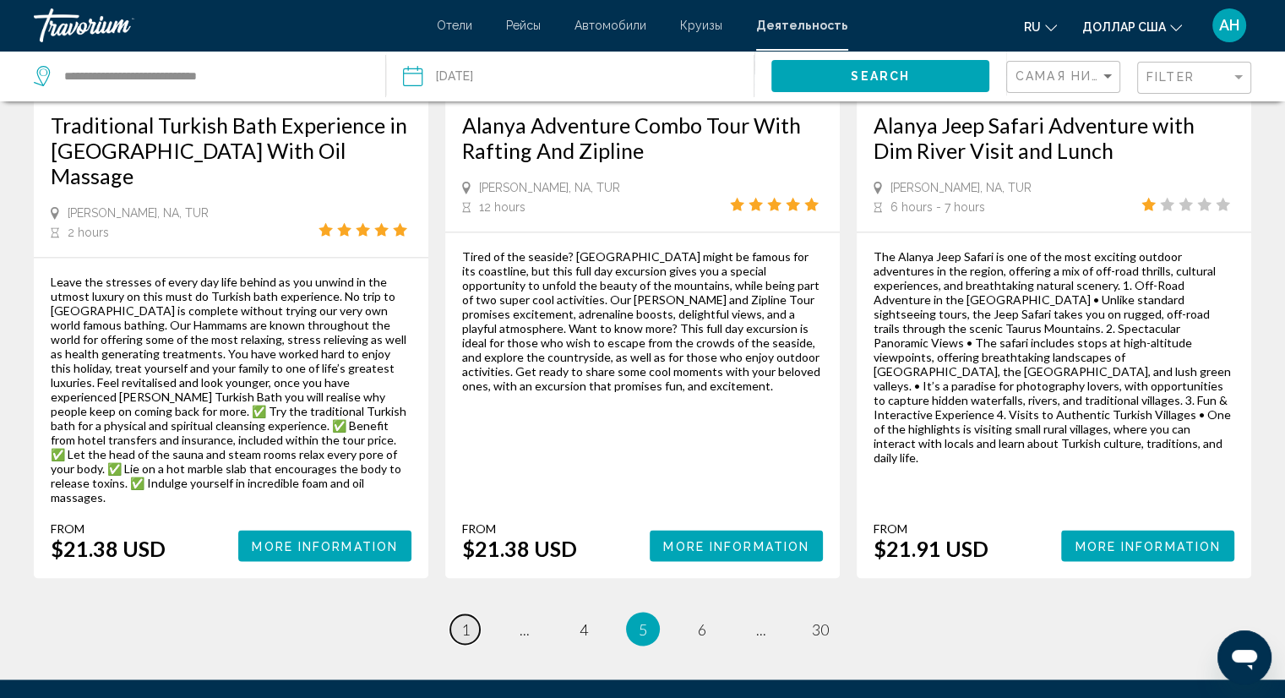
click at [470, 614] on link "page 1" at bounding box center [465, 629] width 30 height 30
